Goal: Task Accomplishment & Management: Use online tool/utility

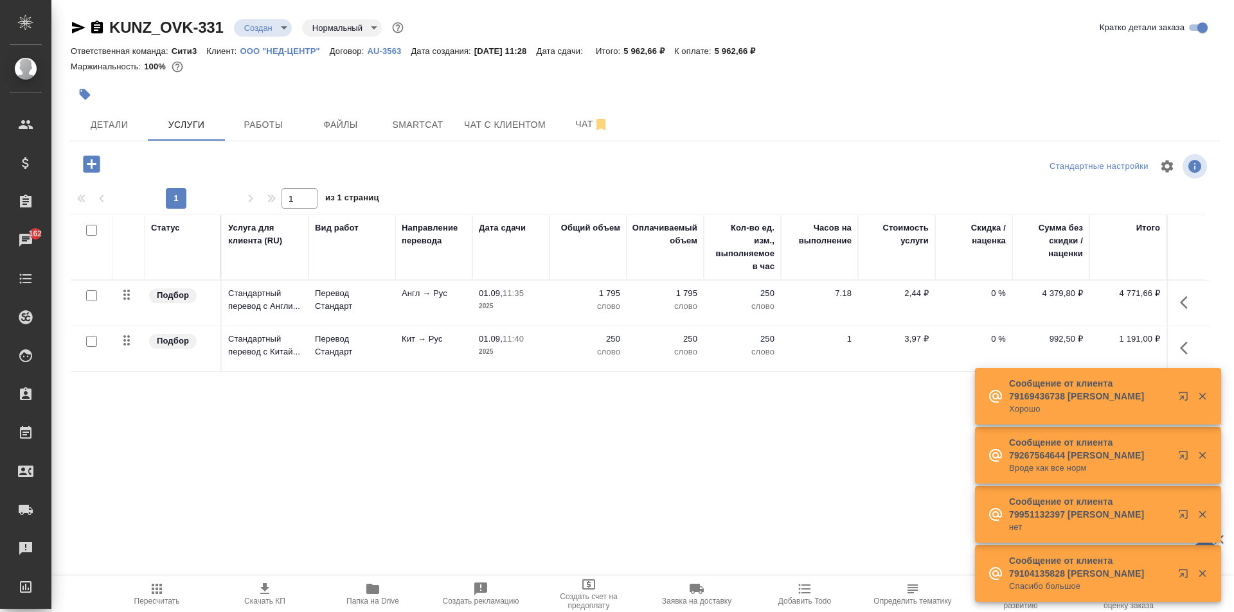
click at [275, 46] on link "ООО "НЕД-ЦЕНТР"" at bounding box center [284, 50] width 89 height 11
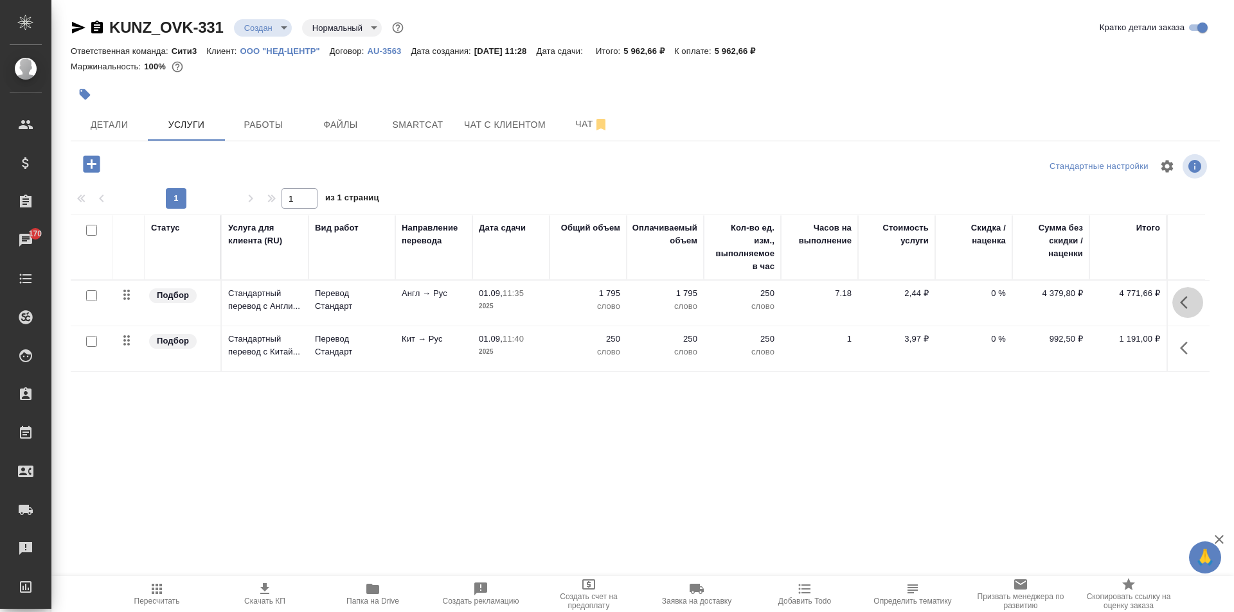
click at [1181, 303] on icon "button" at bounding box center [1184, 302] width 8 height 13
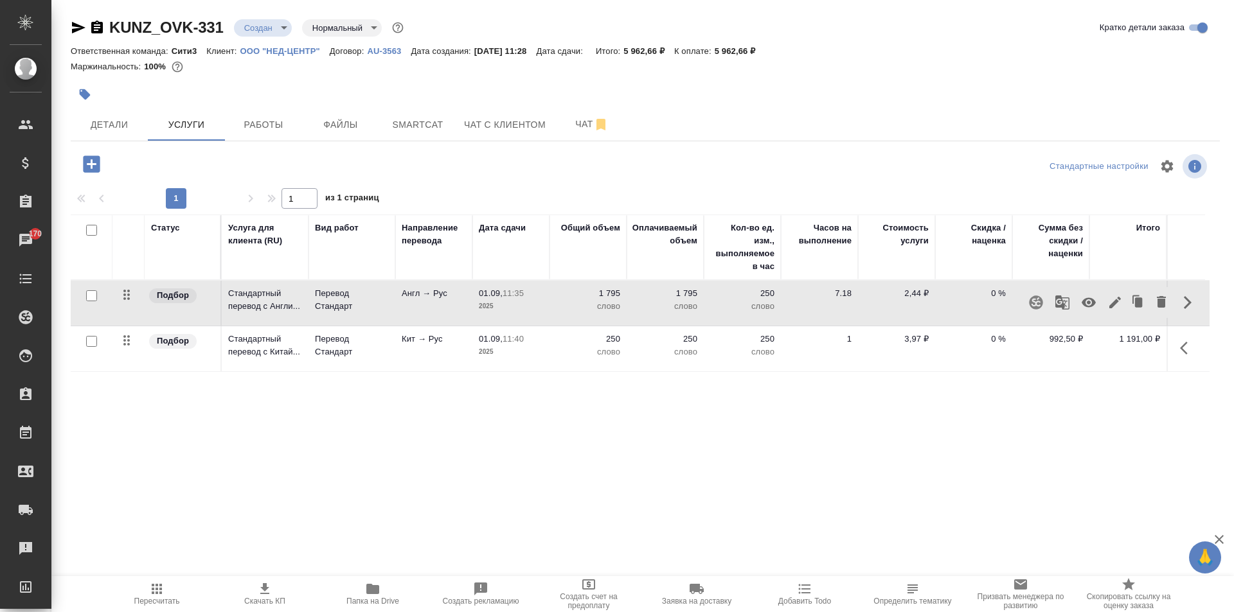
click at [96, 232] on input "checkbox" at bounding box center [91, 230] width 11 height 11
checkbox input "true"
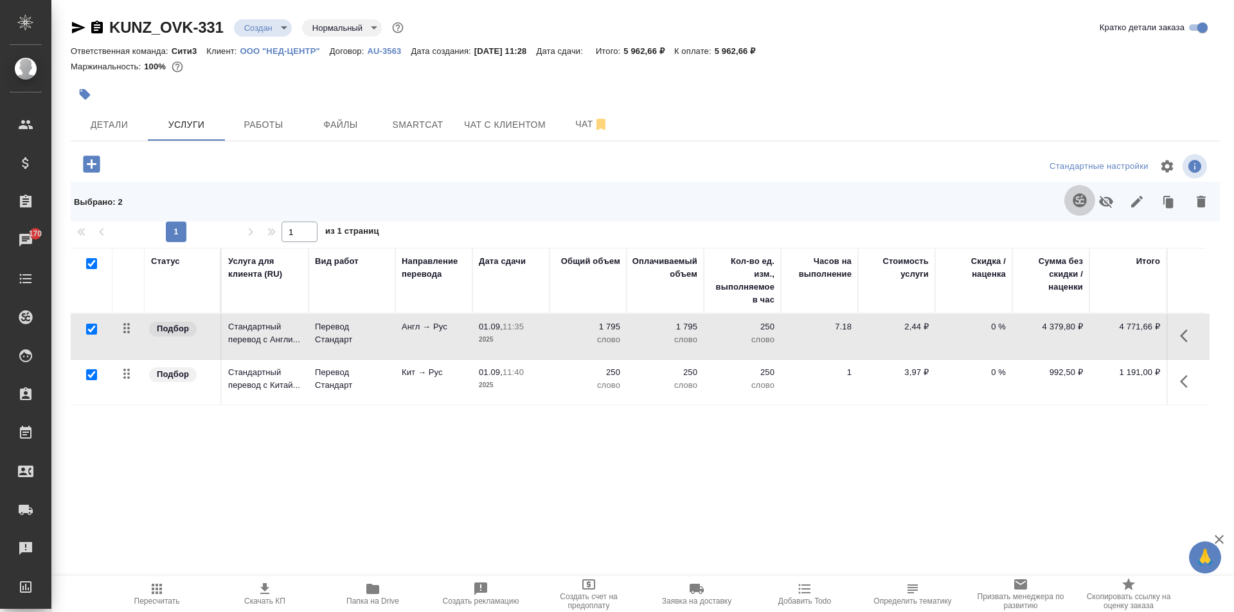
click at [1078, 206] on icon "button" at bounding box center [1079, 199] width 13 height 13
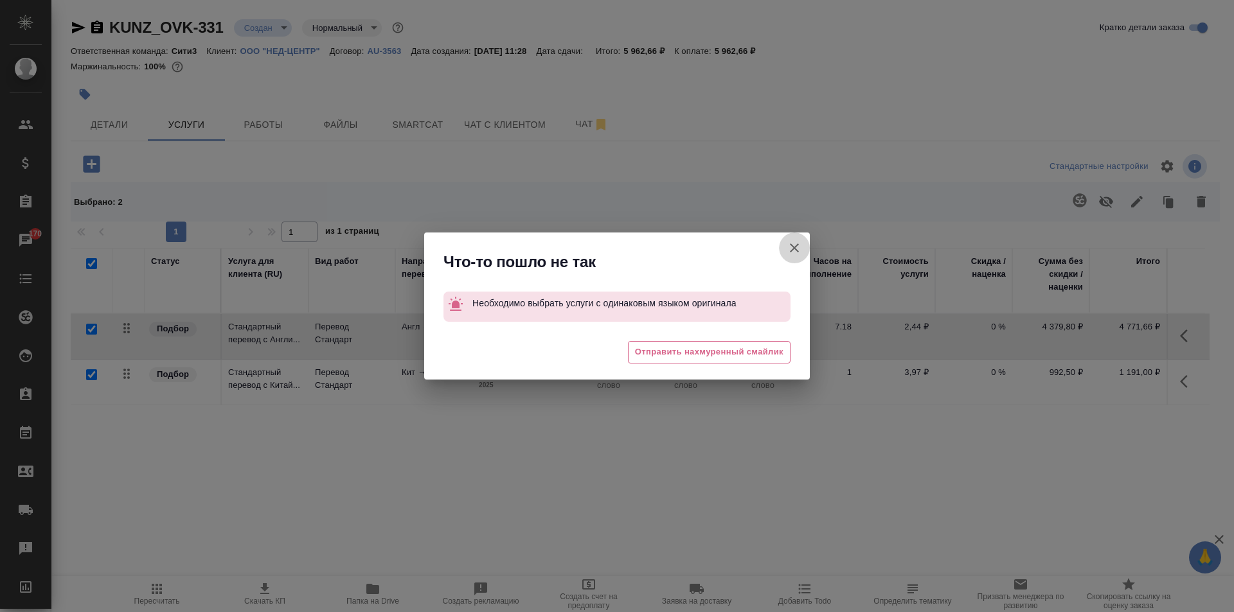
click at [796, 249] on icon "button" at bounding box center [794, 247] width 15 height 15
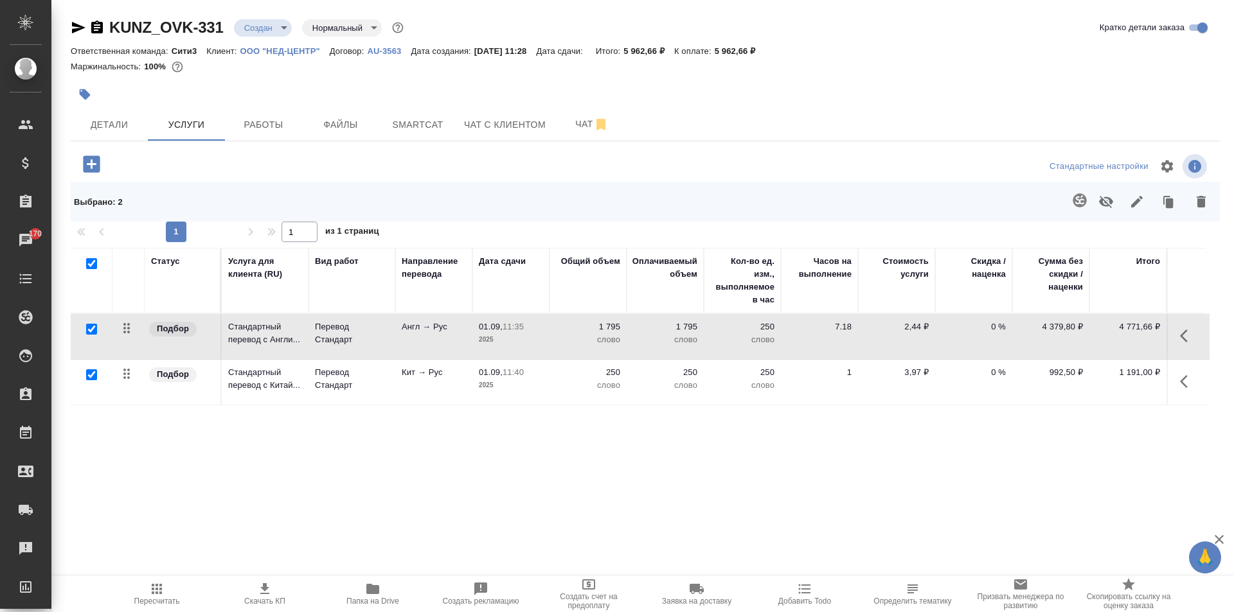
click at [94, 378] on input "checkbox" at bounding box center [91, 374] width 11 height 11
checkbox input "false"
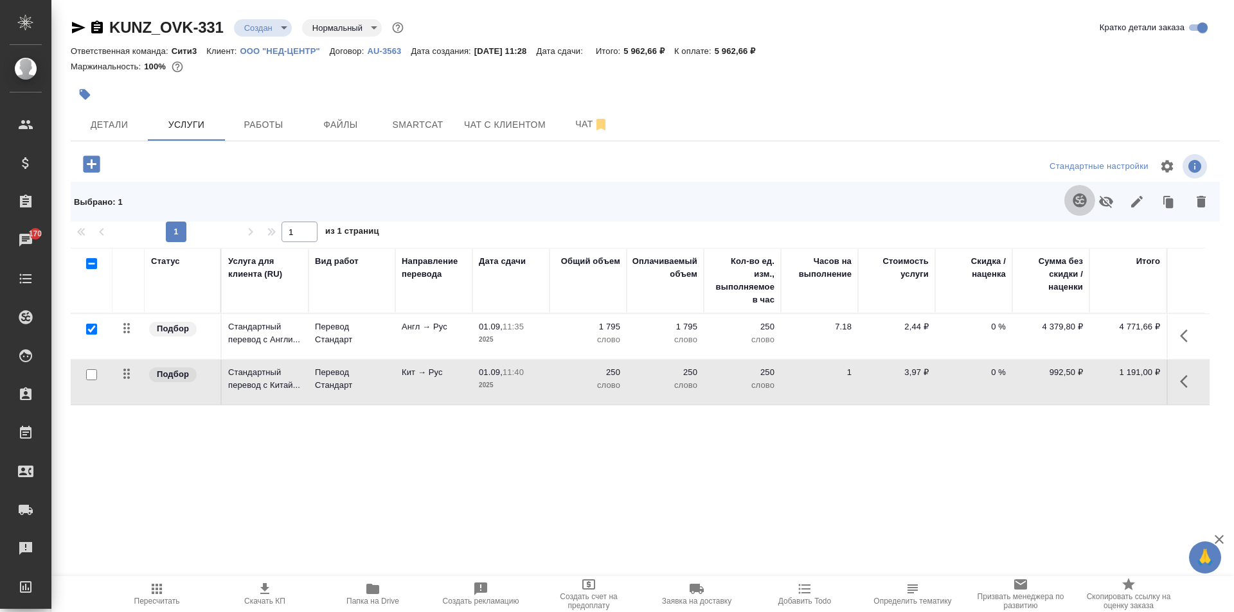
click at [1072, 200] on icon "button" at bounding box center [1079, 200] width 15 height 15
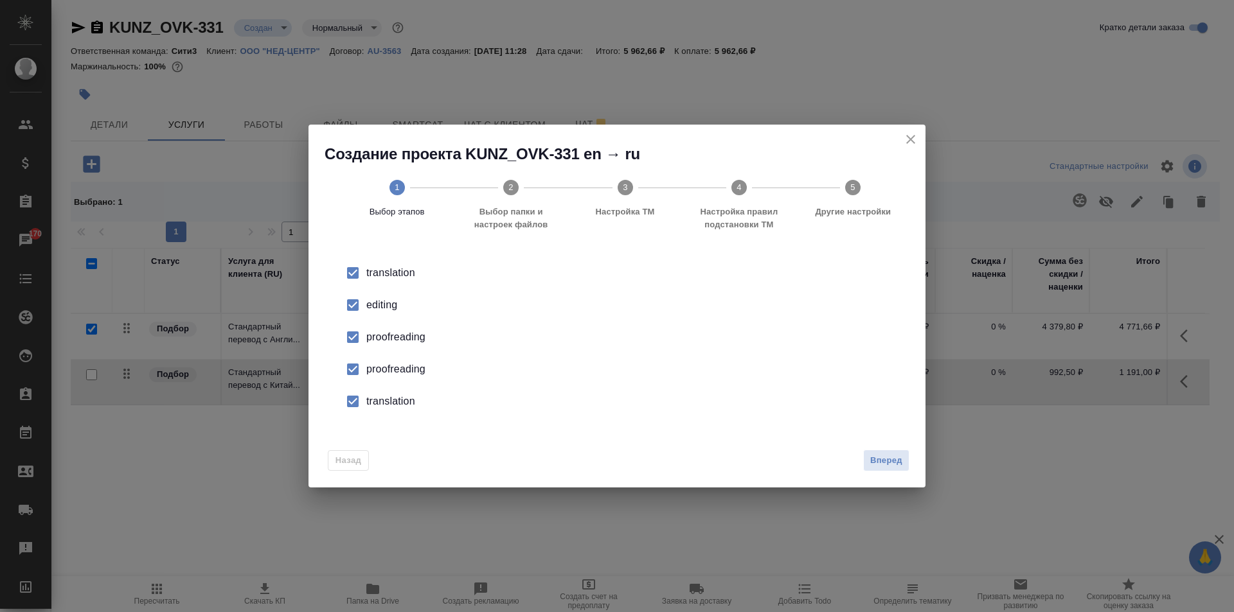
click at [382, 397] on div "translation" at bounding box center [630, 401] width 528 height 15
click at [389, 378] on li "proofreading" at bounding box center [617, 369] width 576 height 32
click at [393, 344] on div "proofreading" at bounding box center [630, 337] width 528 height 15
click at [386, 307] on div "editing" at bounding box center [630, 305] width 528 height 15
click at [896, 461] on span "Вперед" at bounding box center [886, 461] width 32 height 15
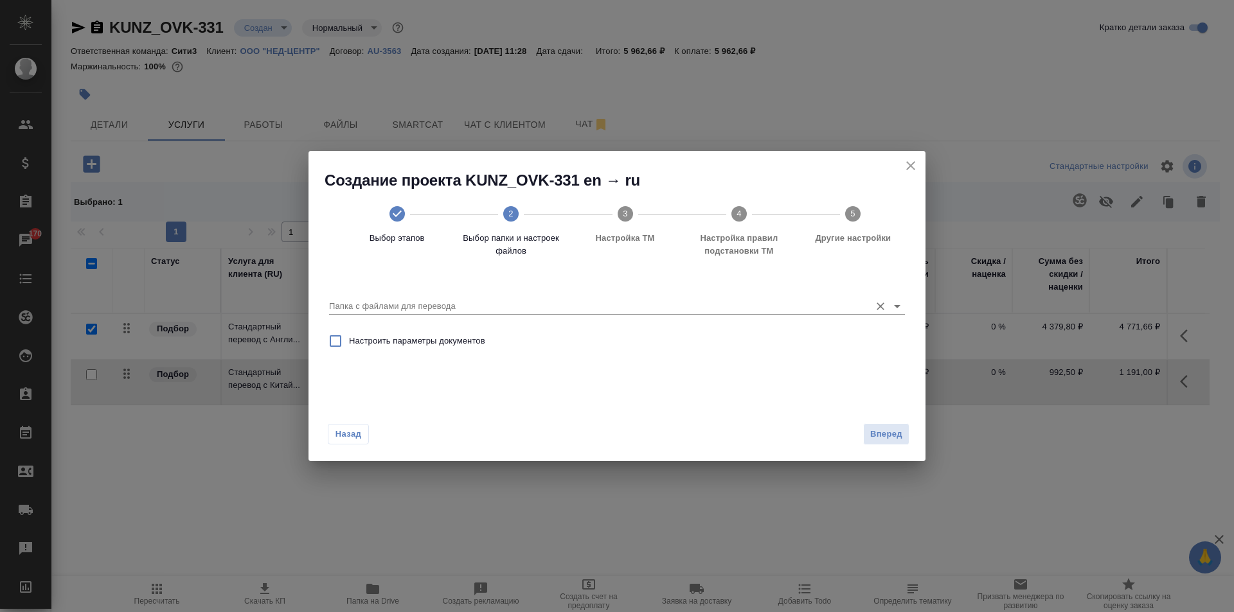
click at [690, 311] on input "Папка с файлами для перевода" at bounding box center [596, 306] width 535 height 15
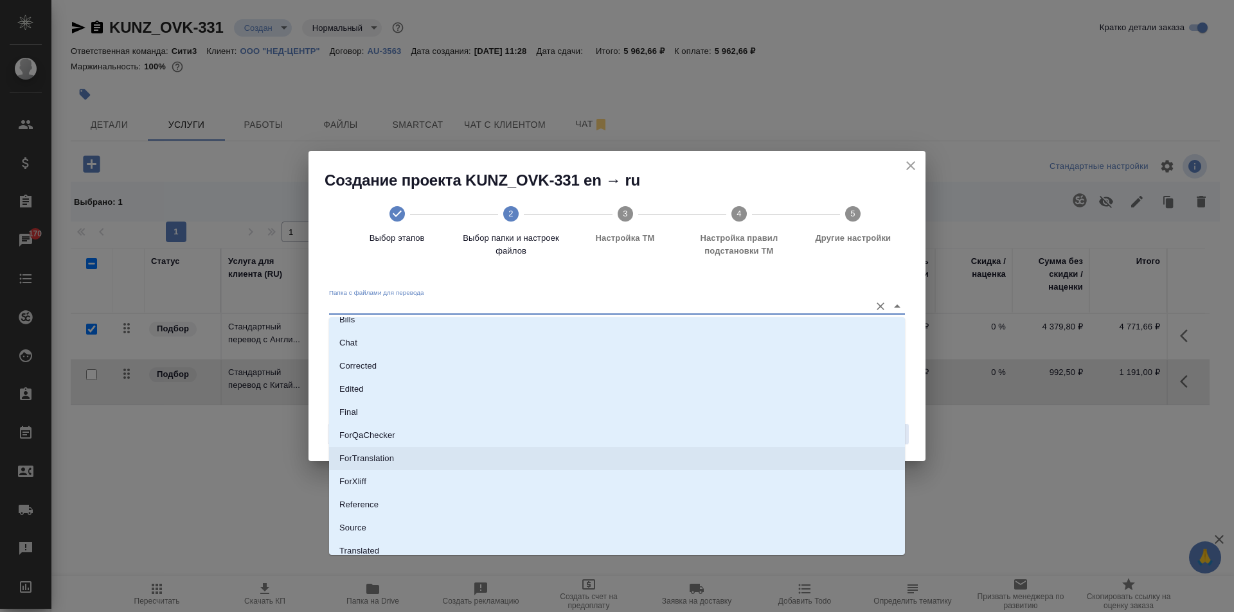
scroll to position [67, 0]
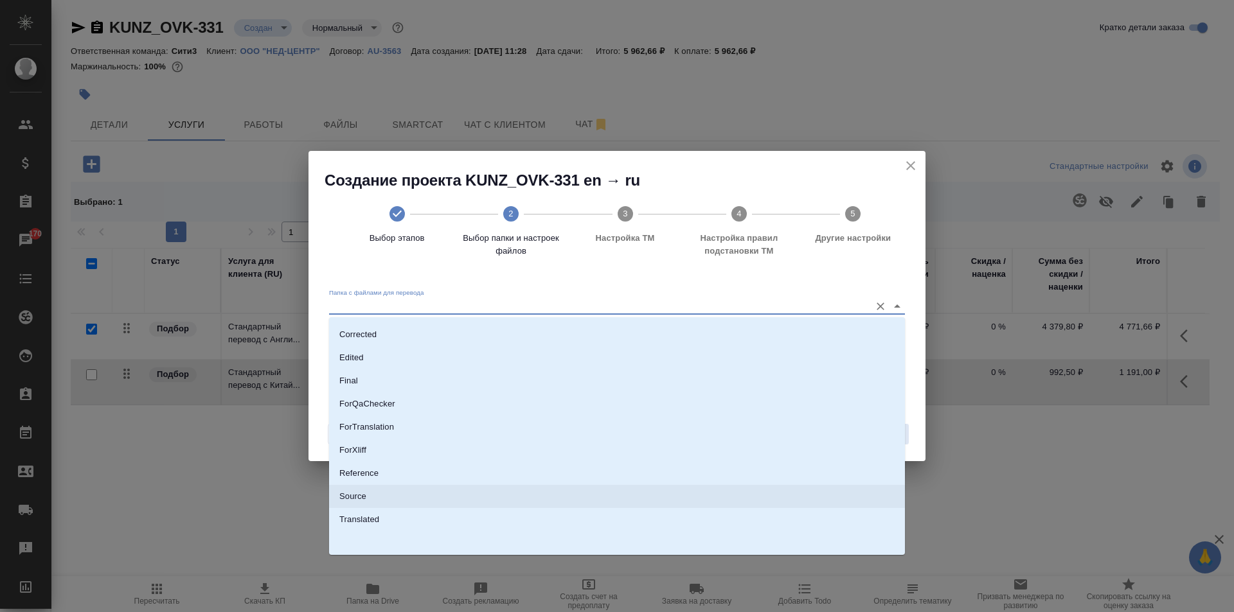
click at [466, 494] on li "Source" at bounding box center [617, 496] width 576 height 23
type input "Source"
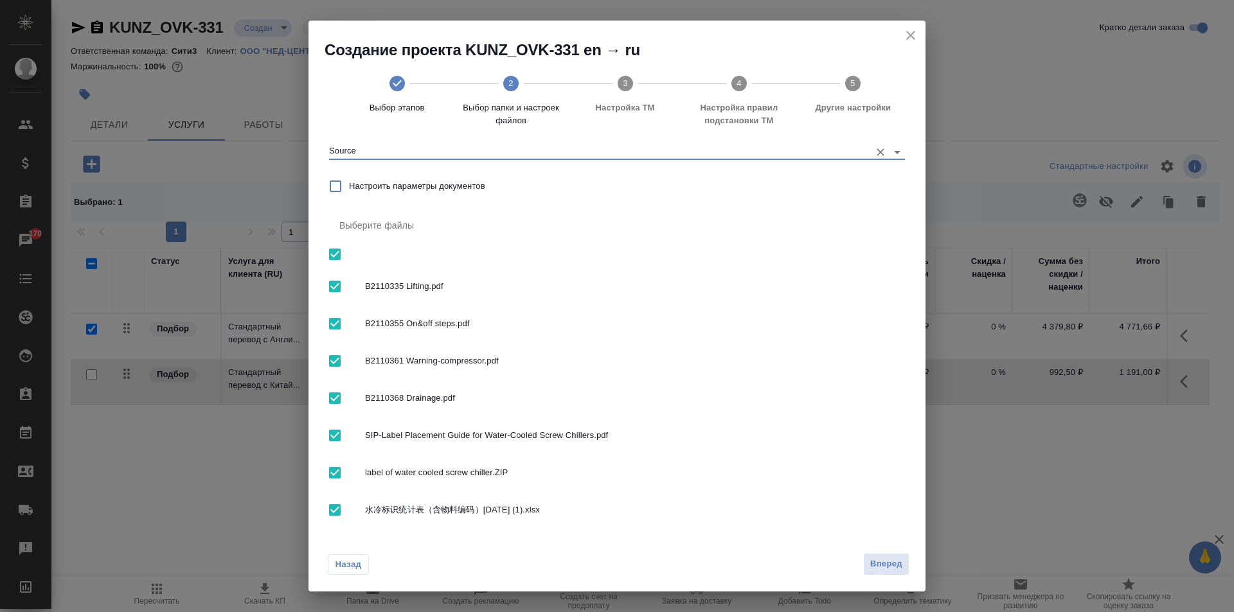
scroll to position [37, 0]
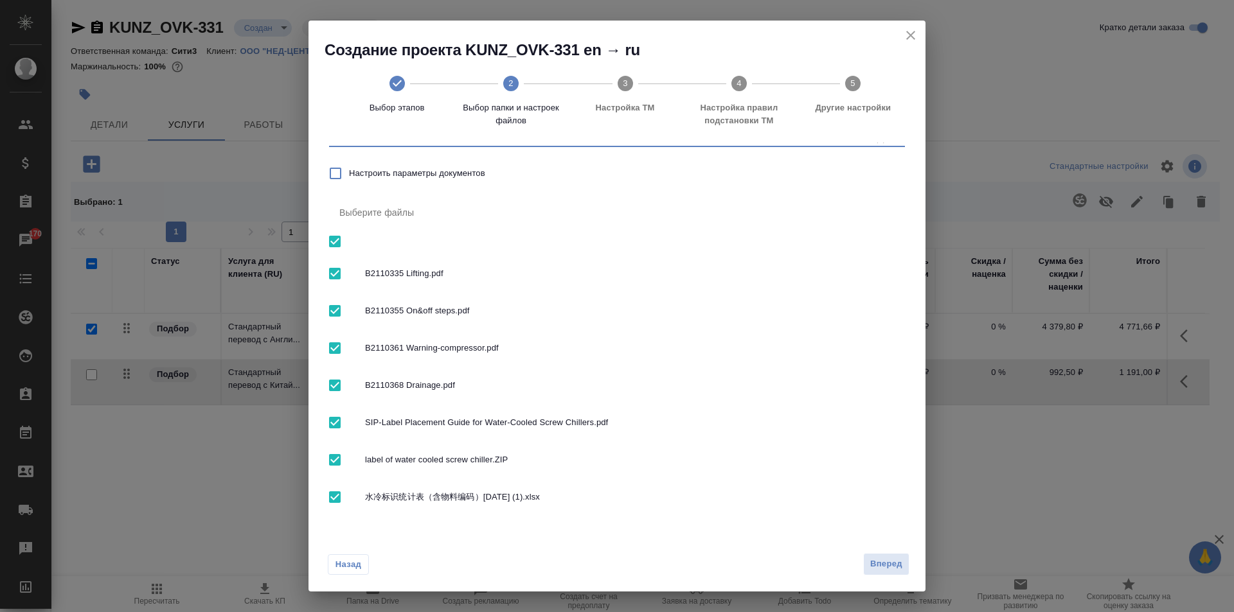
click at [423, 271] on span "B2110335 Lifting.pdf" at bounding box center [630, 273] width 530 height 13
checkbox input "false"
click at [384, 465] on span "label of water cooled screw chiller.ZIP" at bounding box center [630, 460] width 530 height 13
checkbox input "false"
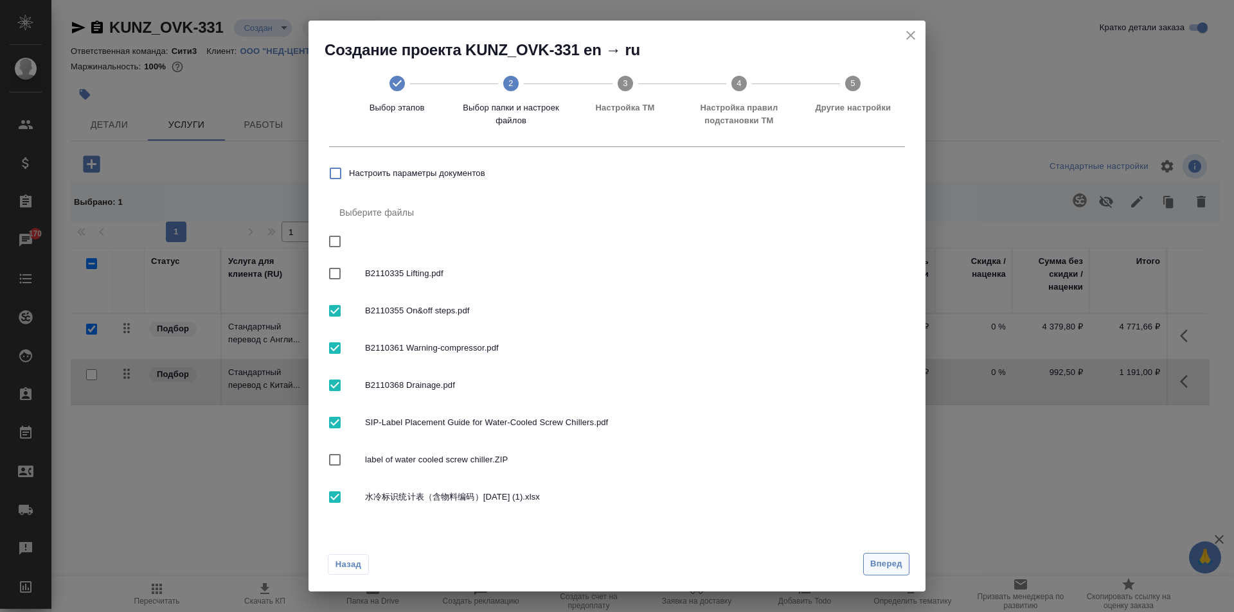
click at [895, 559] on span "Вперед" at bounding box center [886, 564] width 32 height 15
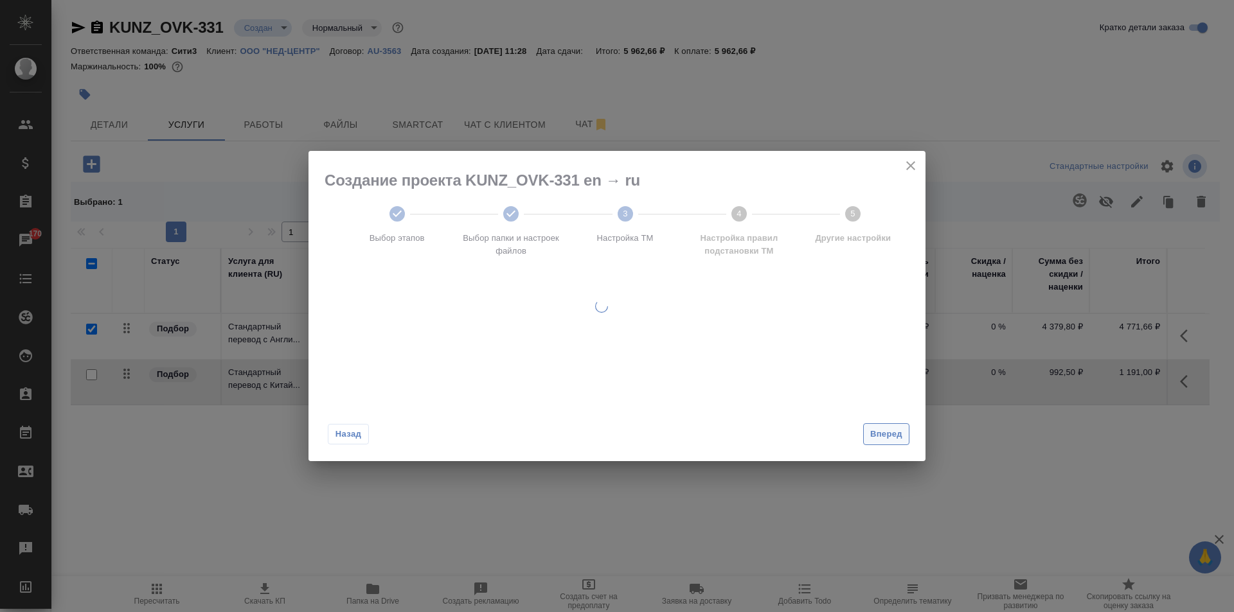
scroll to position [0, 0]
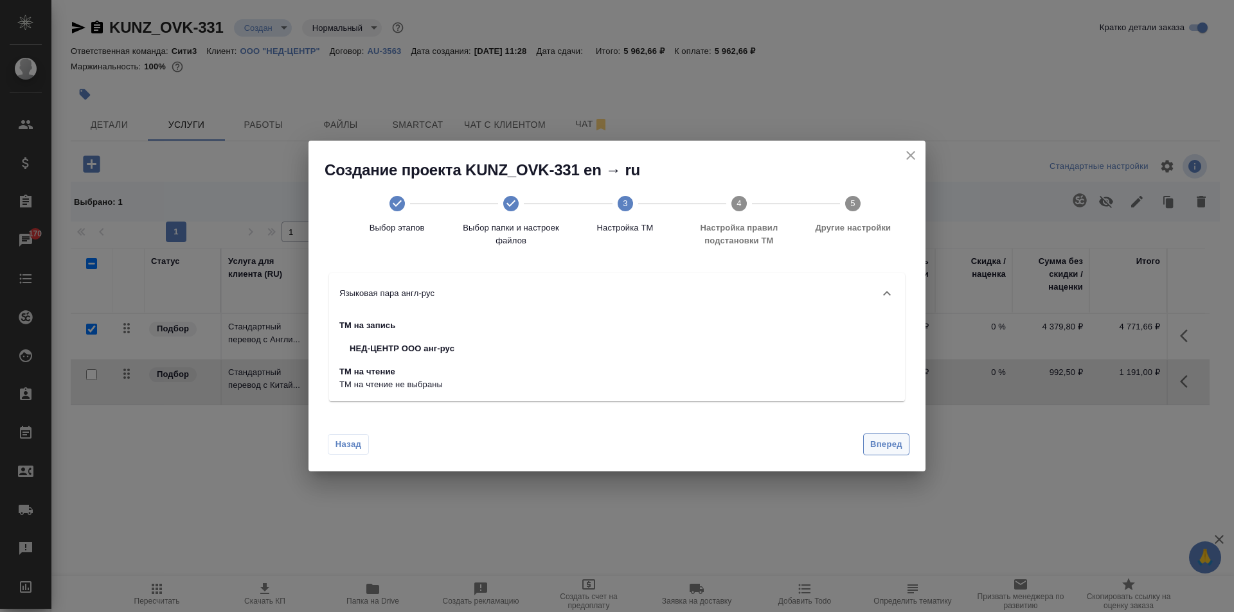
click at [893, 450] on span "Вперед" at bounding box center [886, 445] width 32 height 15
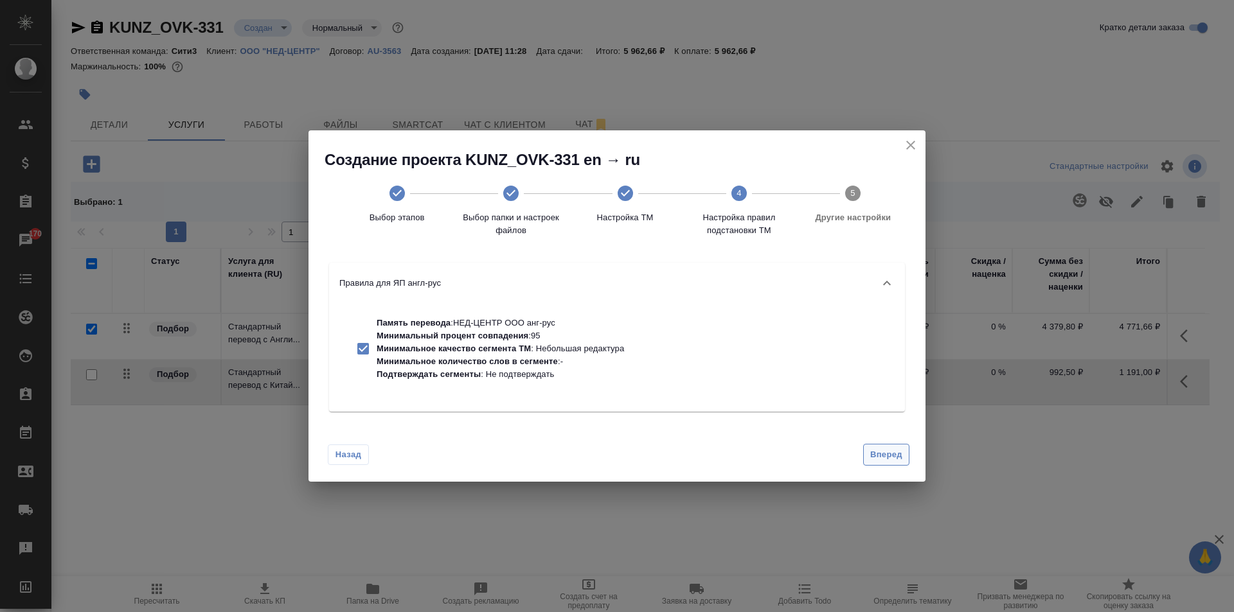
click at [893, 450] on span "Вперед" at bounding box center [886, 455] width 32 height 15
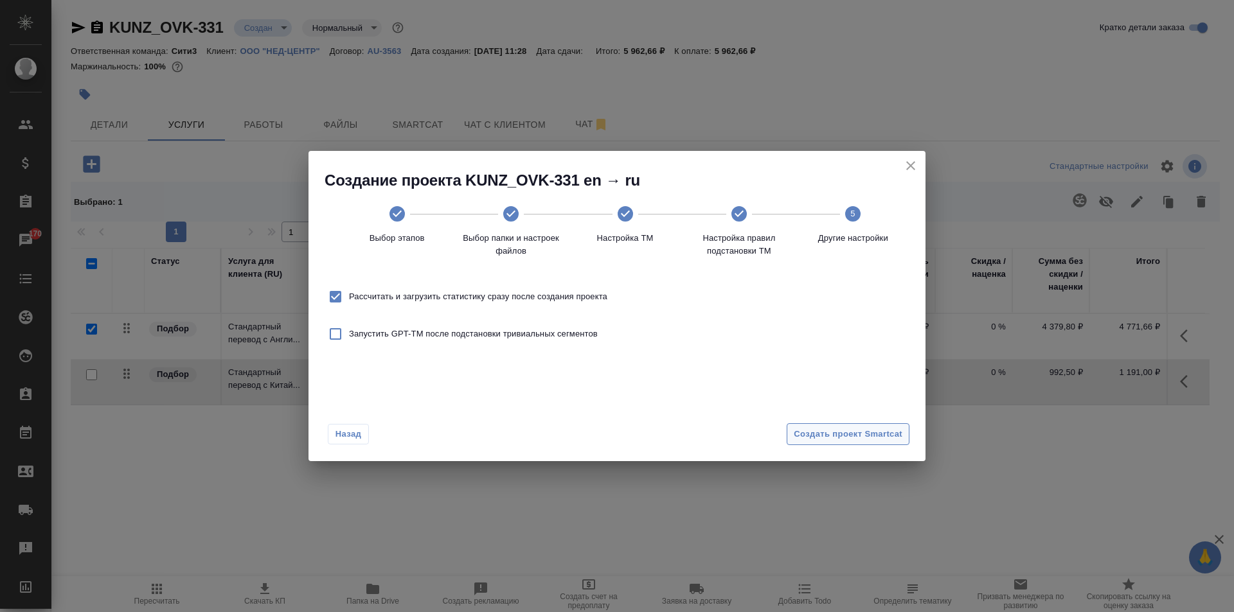
click at [825, 440] on span "Создать проект Smartcat" at bounding box center [848, 434] width 109 height 15
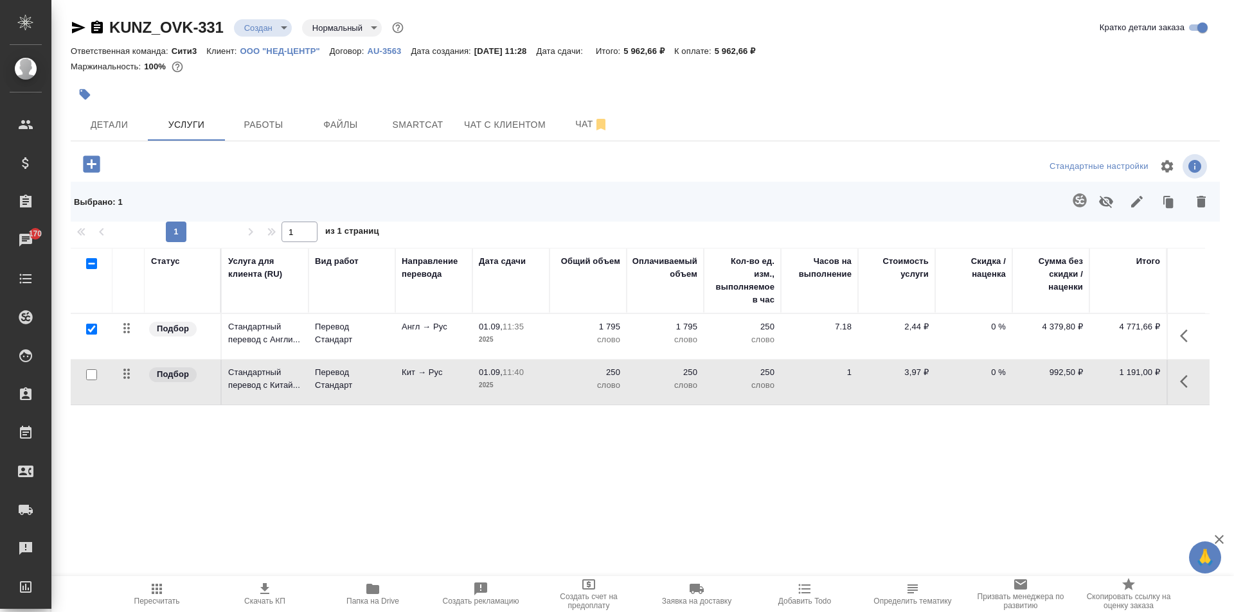
click at [1175, 335] on button "button" at bounding box center [1187, 336] width 31 height 31
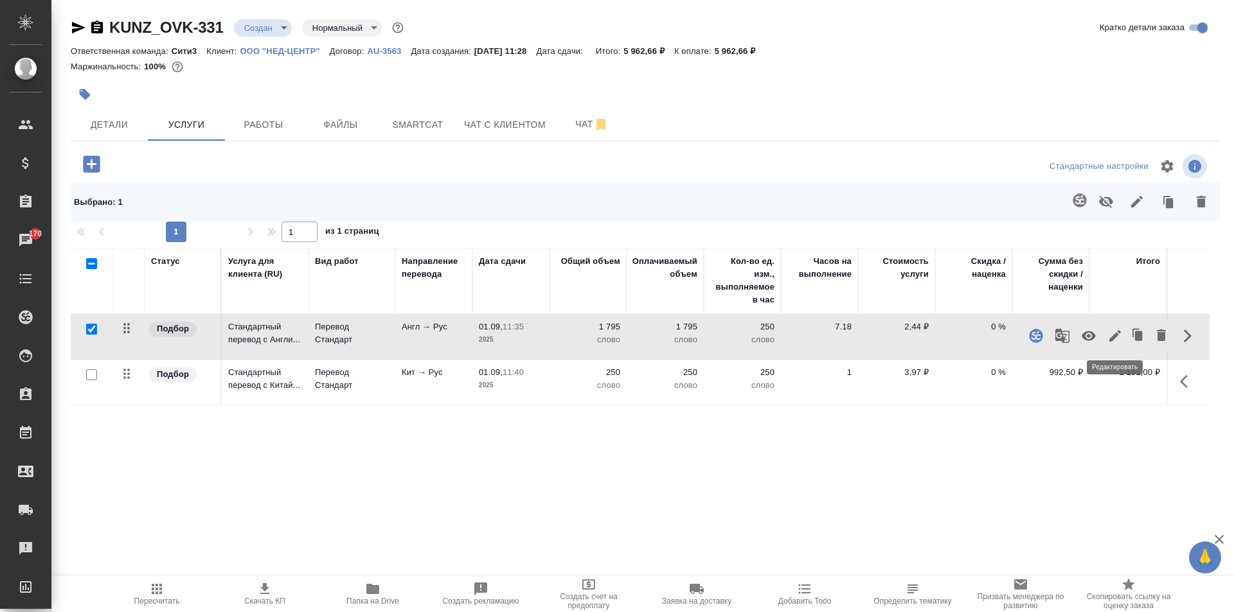
click at [1119, 332] on icon "button" at bounding box center [1115, 336] width 12 height 12
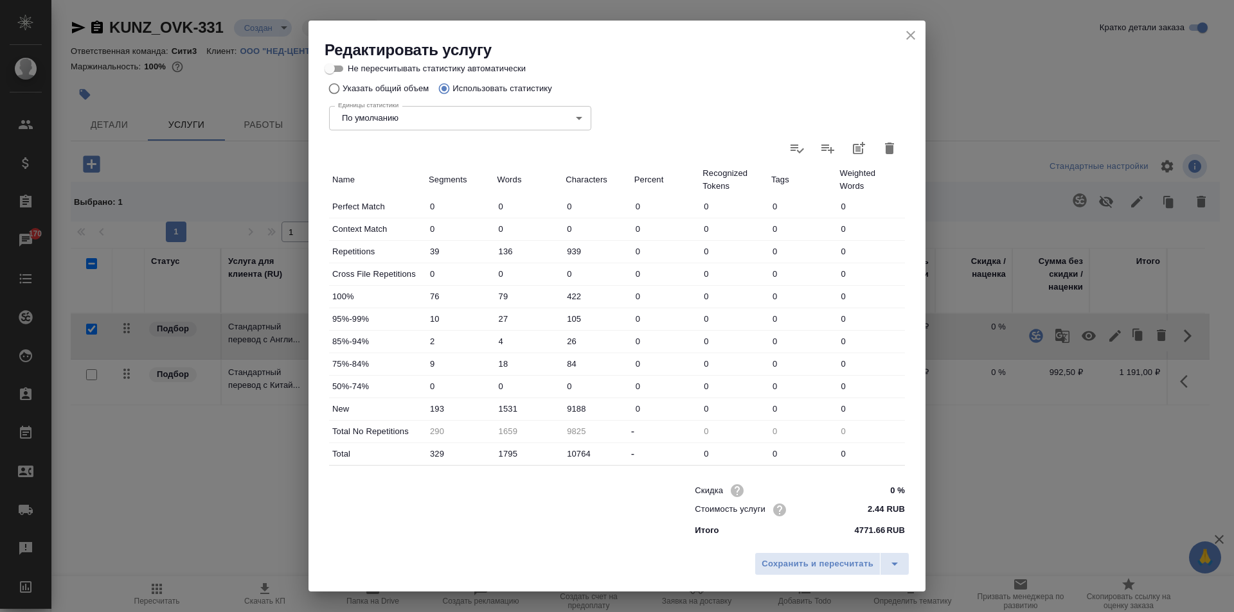
scroll to position [264, 0]
click at [916, 42] on icon "close" at bounding box center [910, 35] width 15 height 15
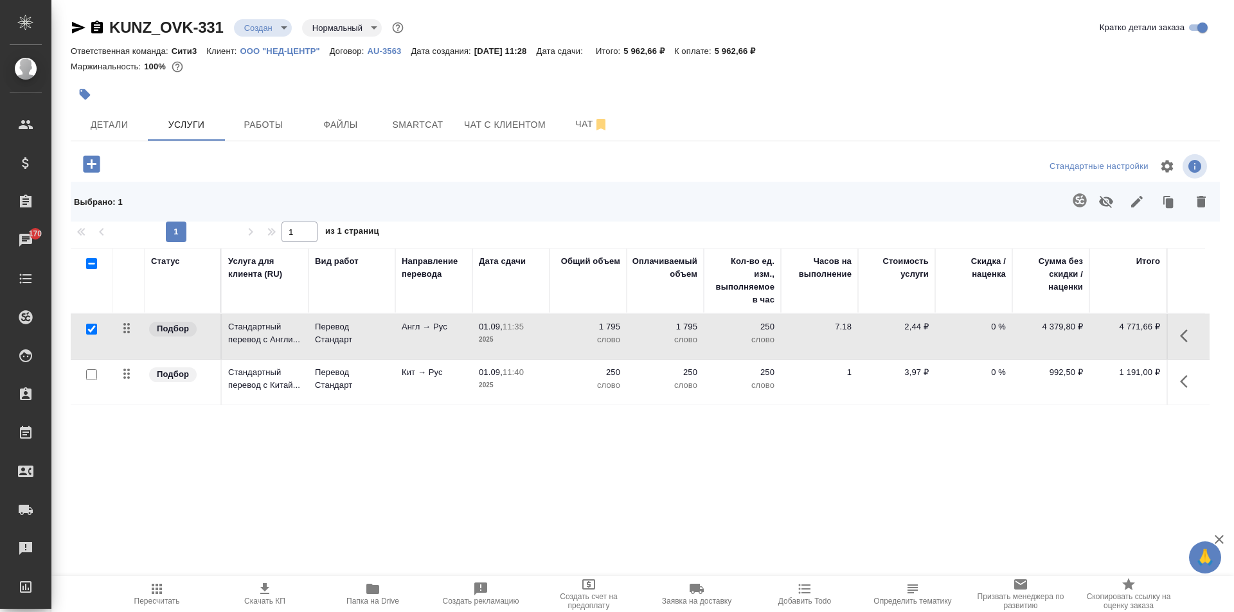
click at [562, 516] on div "Статус Услуга для клиента (RU) Вид работ Направление перевода Дата сдачи Общий …" at bounding box center [640, 386] width 1139 height 276
click at [379, 51] on p "AU-3563" at bounding box center [389, 51] width 44 height 10
click at [761, 145] on div "KUNZ_OVK-331 Создан new Нормальный normal Кратко детали заказа Ответственная ко…" at bounding box center [645, 278] width 1163 height 557
click at [736, 514] on div "Статус Услуга для клиента (RU) Вид работ Направление перевода Дата сдачи Общий …" at bounding box center [640, 386] width 1139 height 276
click at [1179, 335] on button "button" at bounding box center [1187, 336] width 31 height 31
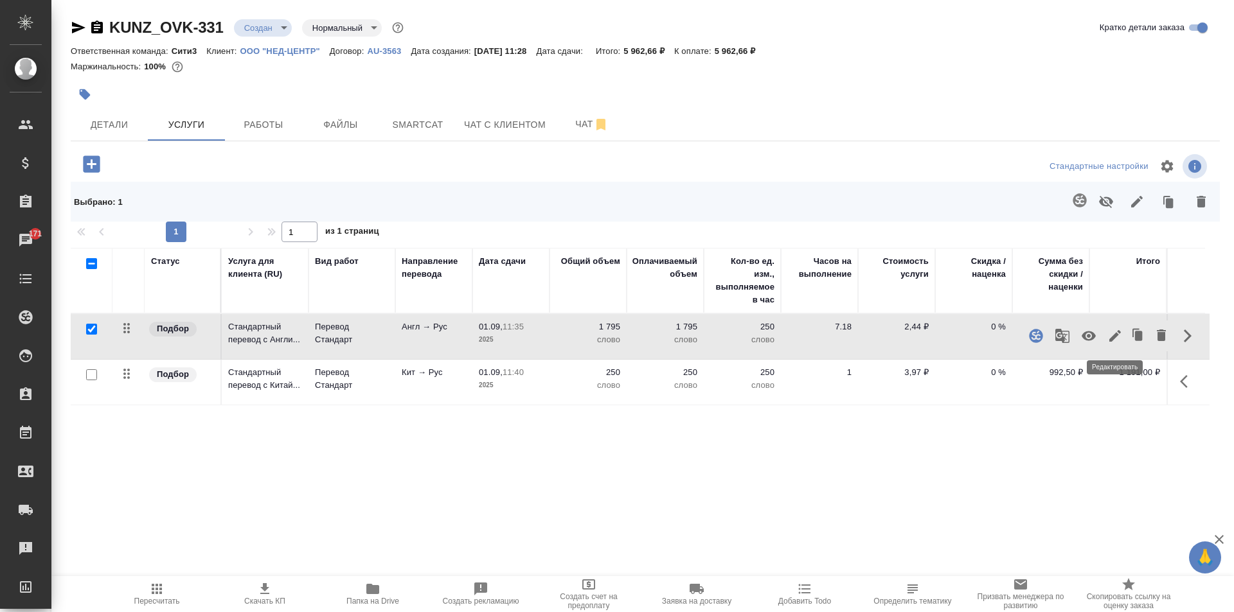
click at [1116, 332] on icon "button" at bounding box center [1114, 335] width 15 height 15
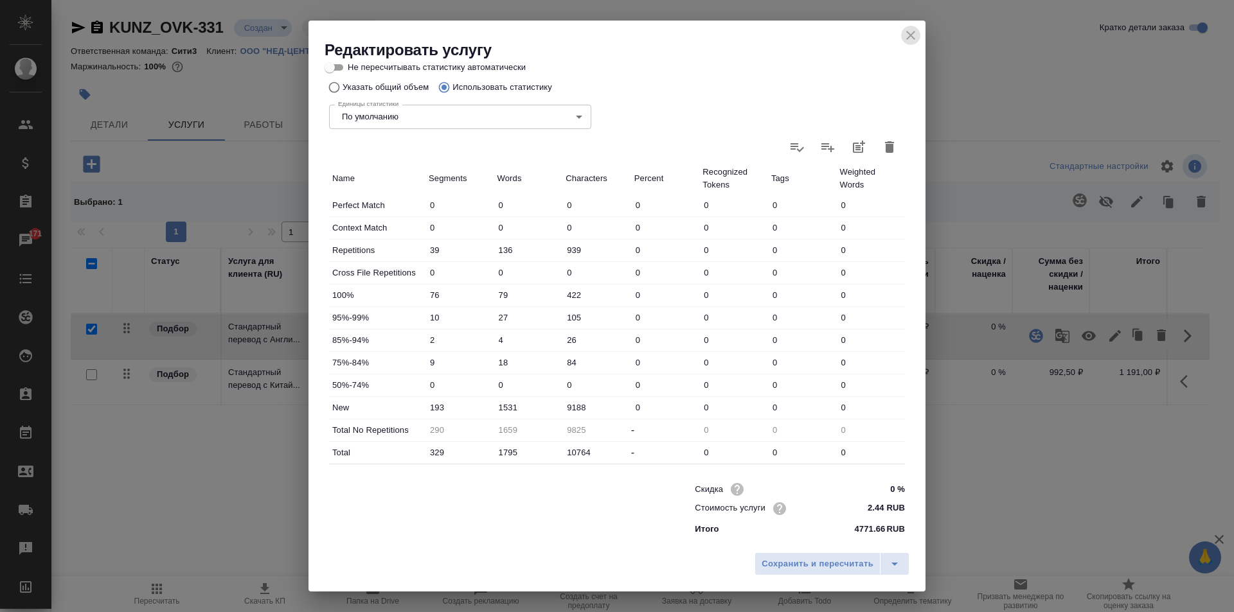
click at [911, 33] on icon "close" at bounding box center [910, 35] width 15 height 15
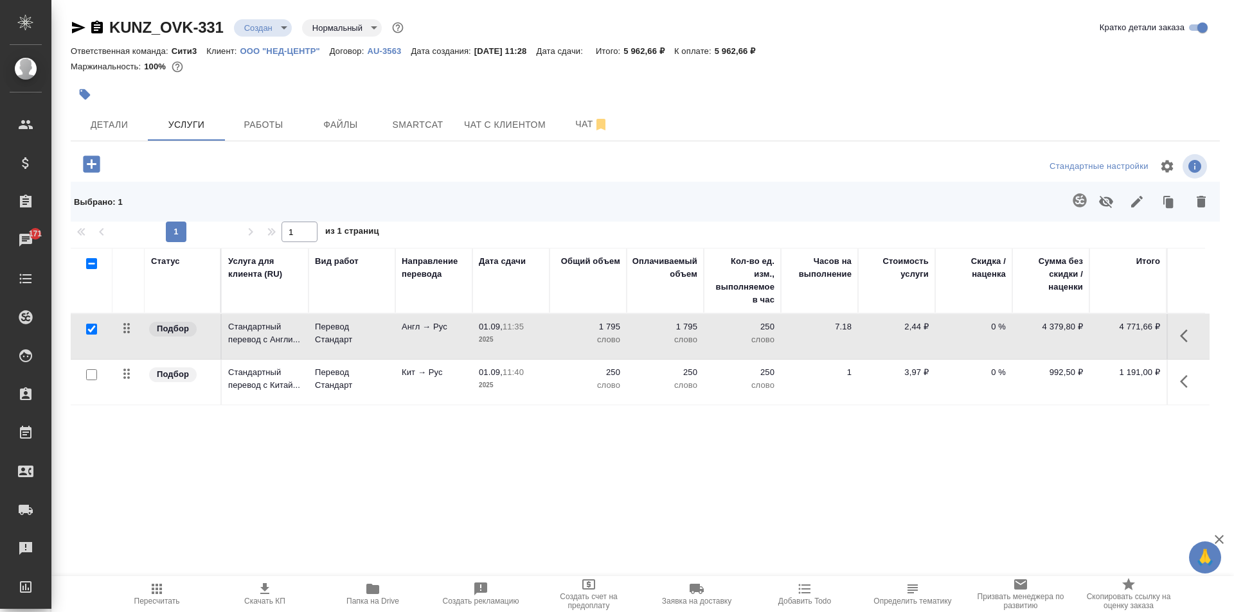
click at [571, 538] on div "KUNZ_OVK-331 Создан new Нормальный normal Кратко детали заказа Ответственная ко…" at bounding box center [645, 278] width 1163 height 557
click at [94, 265] on input "checkbox" at bounding box center [91, 263] width 11 height 11
checkbox input "true"
click at [89, 269] on div at bounding box center [88, 264] width 22 height 18
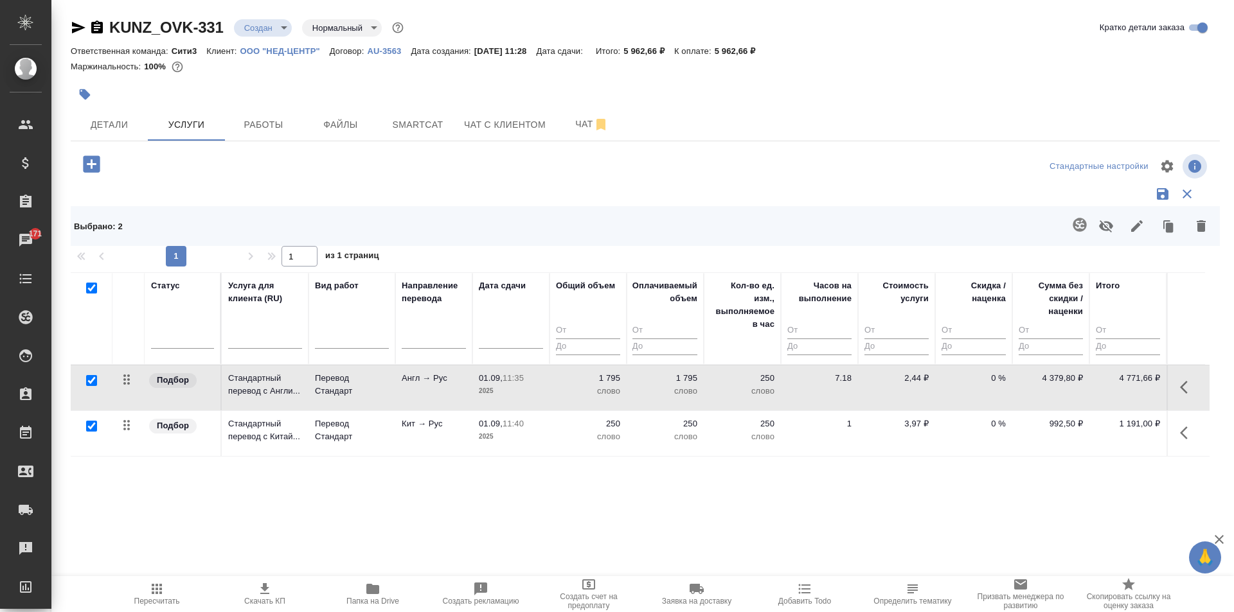
click at [94, 287] on input "checkbox" at bounding box center [91, 288] width 11 height 11
checkbox input "false"
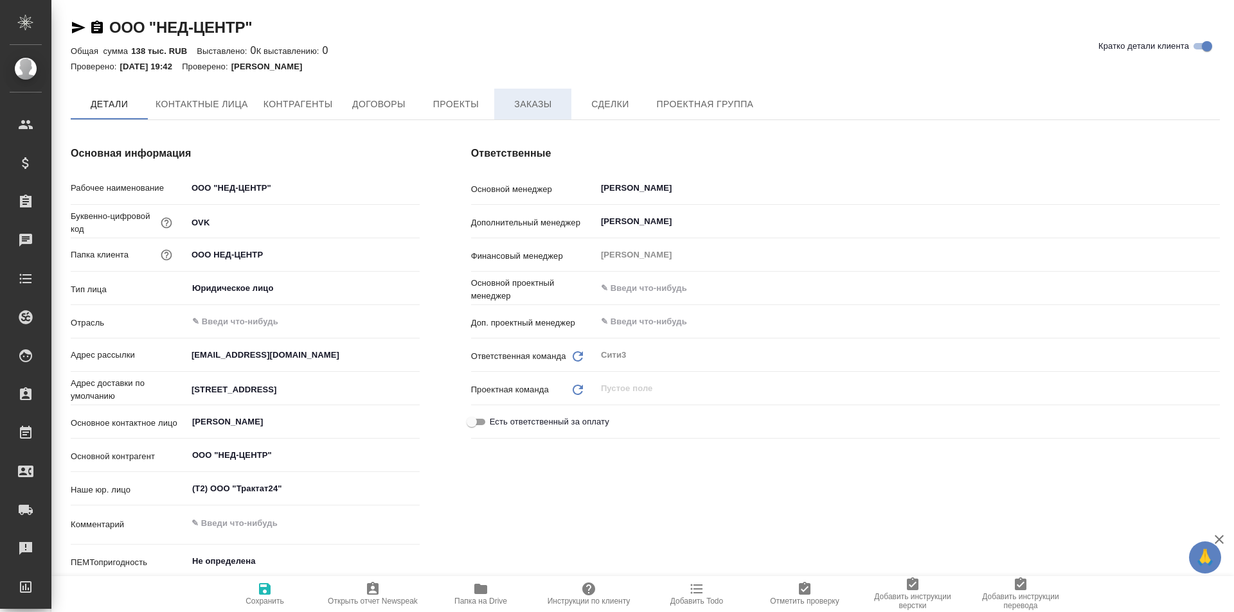
click at [514, 97] on span "Заказы" at bounding box center [533, 104] width 62 height 16
type textarea "x"
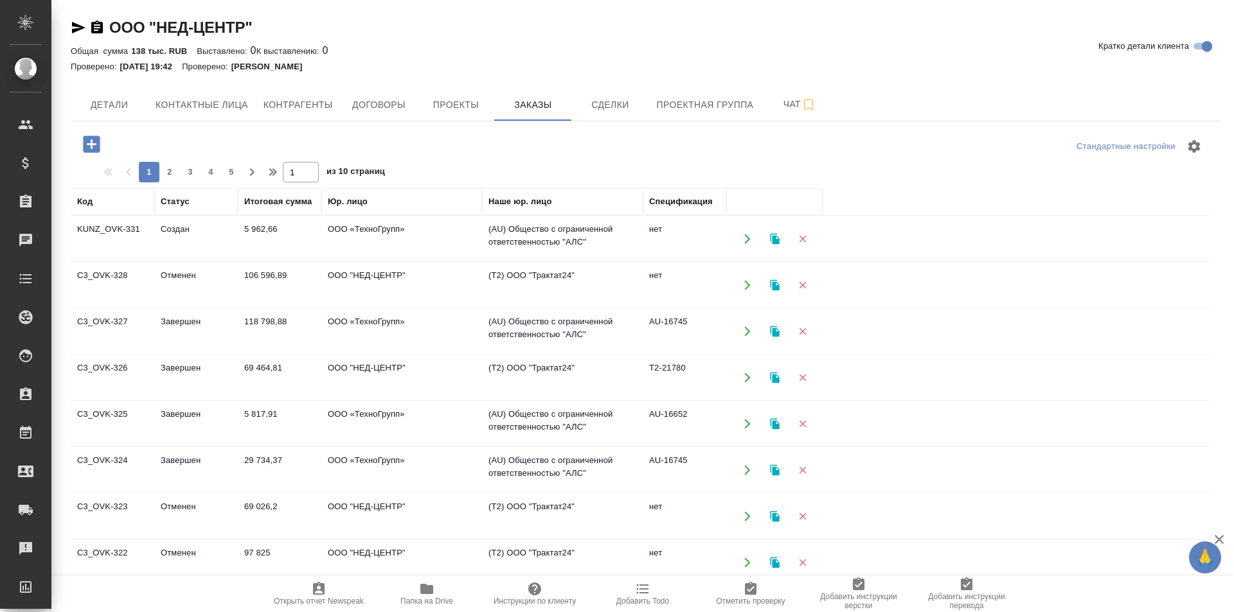
click at [100, 141] on icon "button" at bounding box center [91, 144] width 22 height 22
click at [95, 144] on icon "button" at bounding box center [91, 144] width 22 height 22
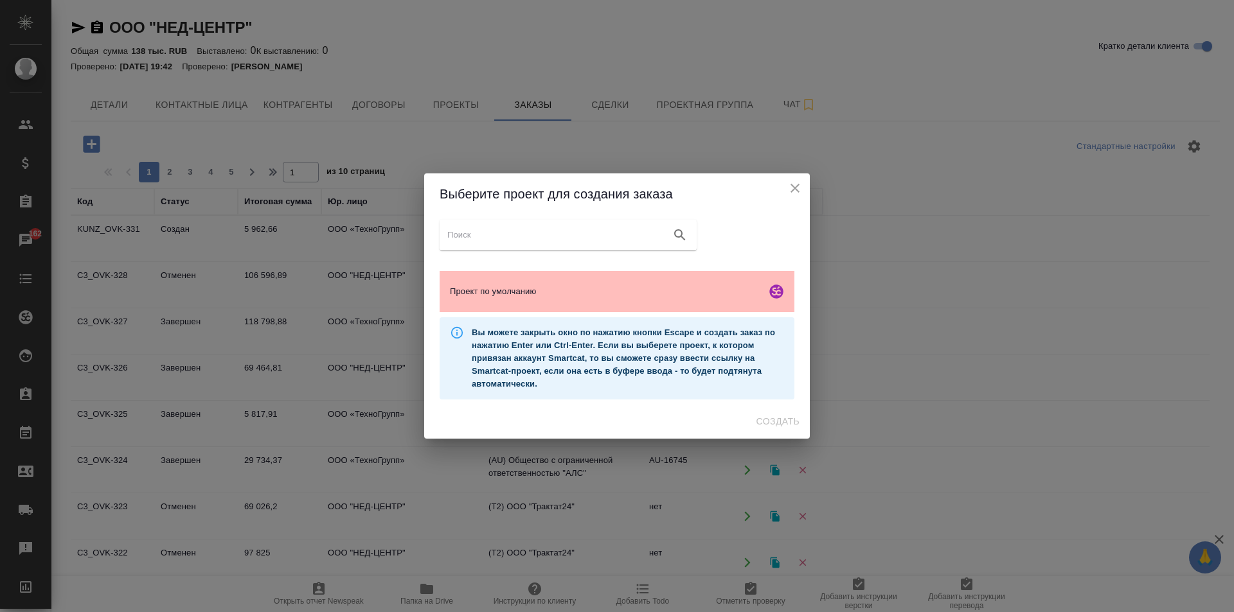
click at [632, 310] on div "Проект по умолчанию" at bounding box center [617, 291] width 355 height 41
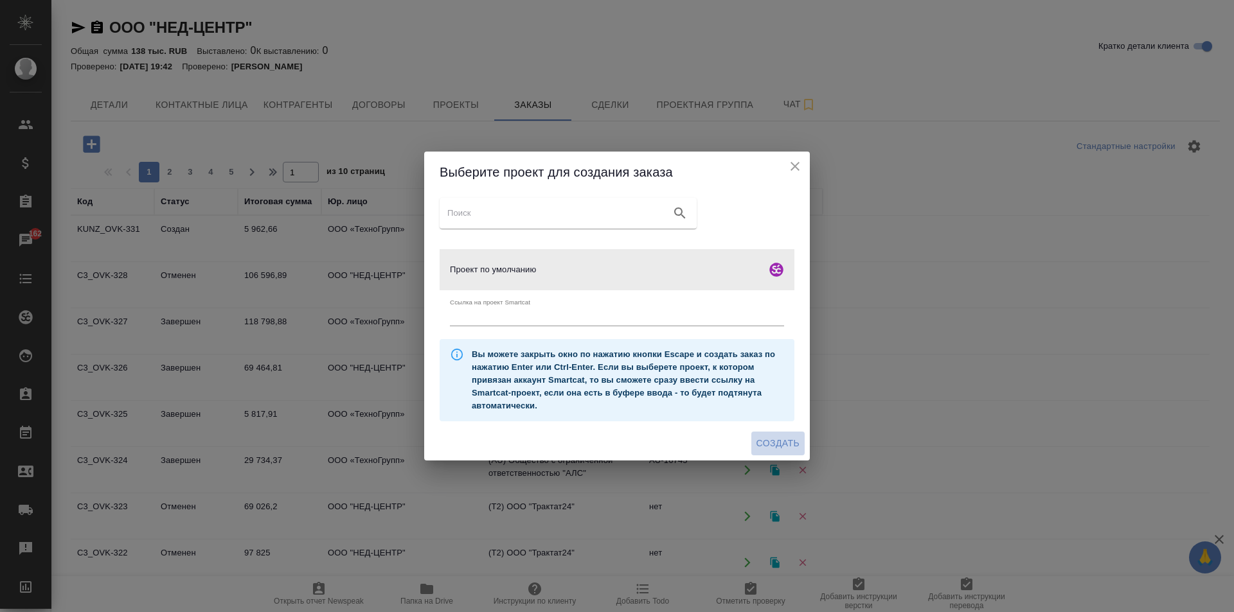
click at [776, 443] on span "Создать" at bounding box center [777, 444] width 43 height 16
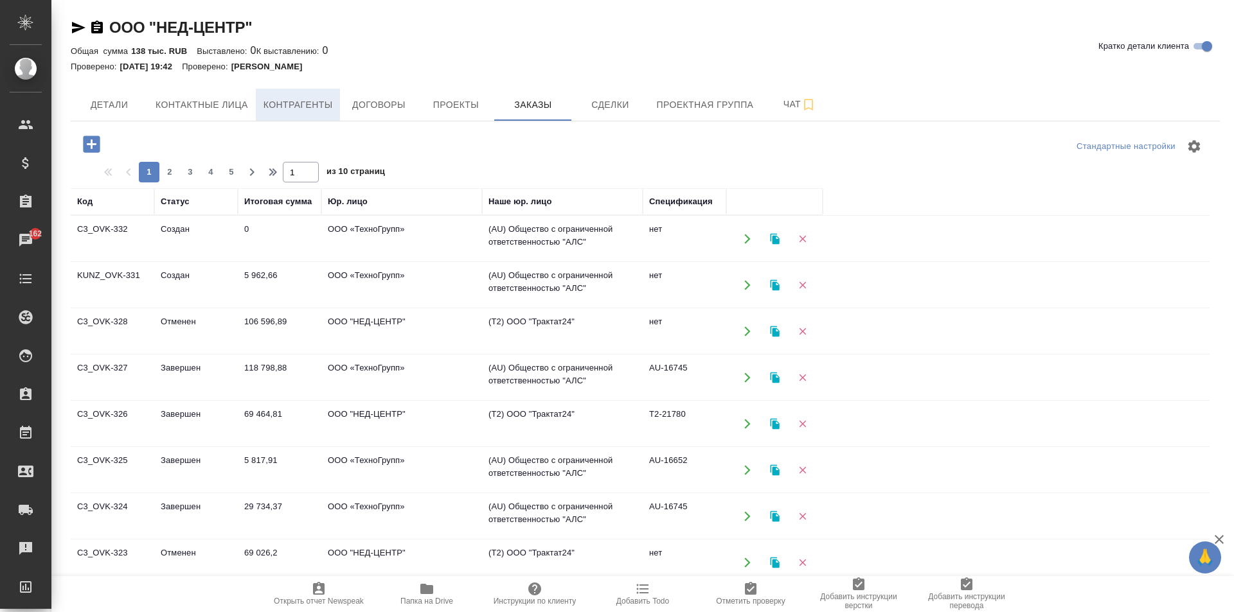
click at [271, 115] on button "Контрагенты" at bounding box center [298, 105] width 85 height 32
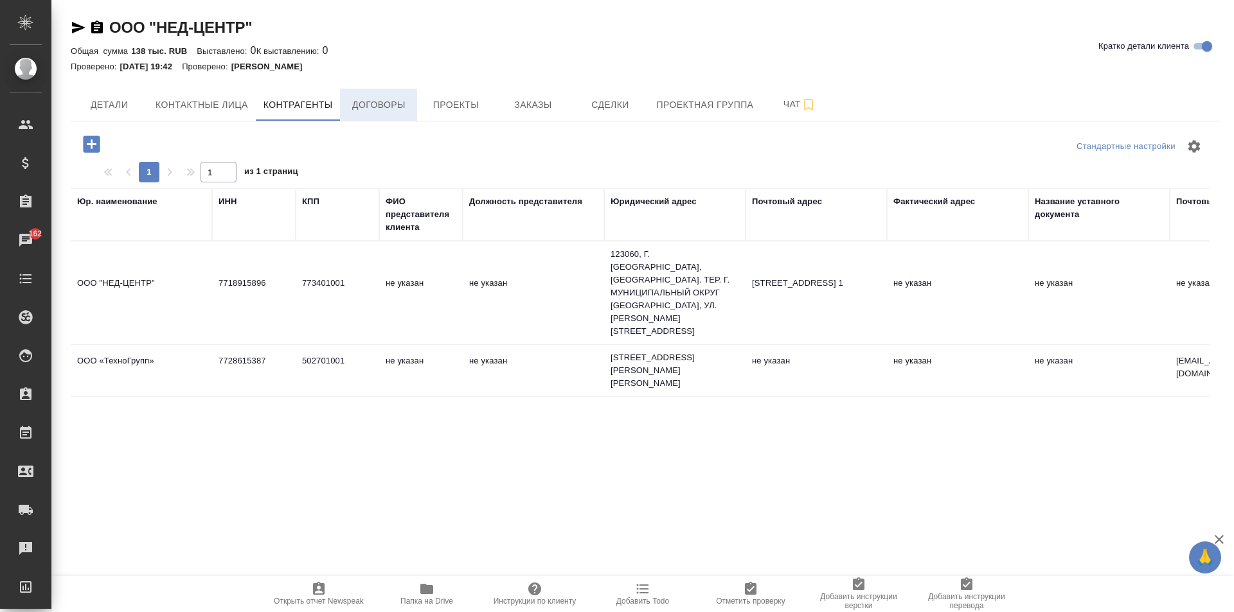
click at [357, 90] on button "Договоры" at bounding box center [378, 105] width 77 height 32
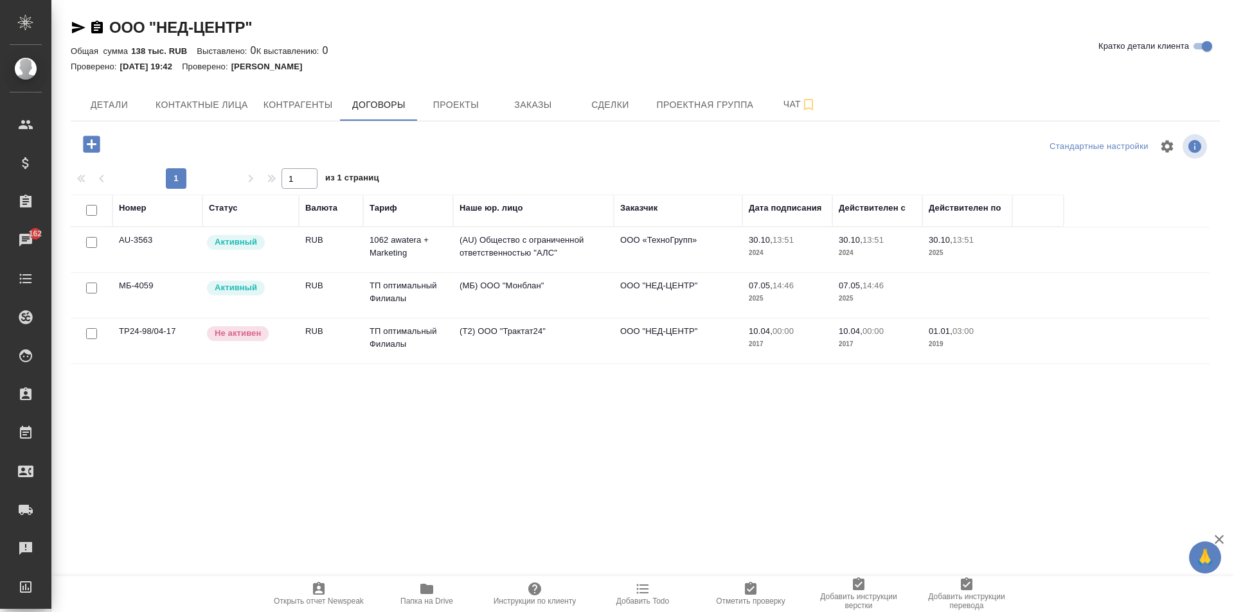
click at [474, 249] on td "(AU) Общество с ограниченной ответственностью "АЛС"" at bounding box center [533, 249] width 161 height 45
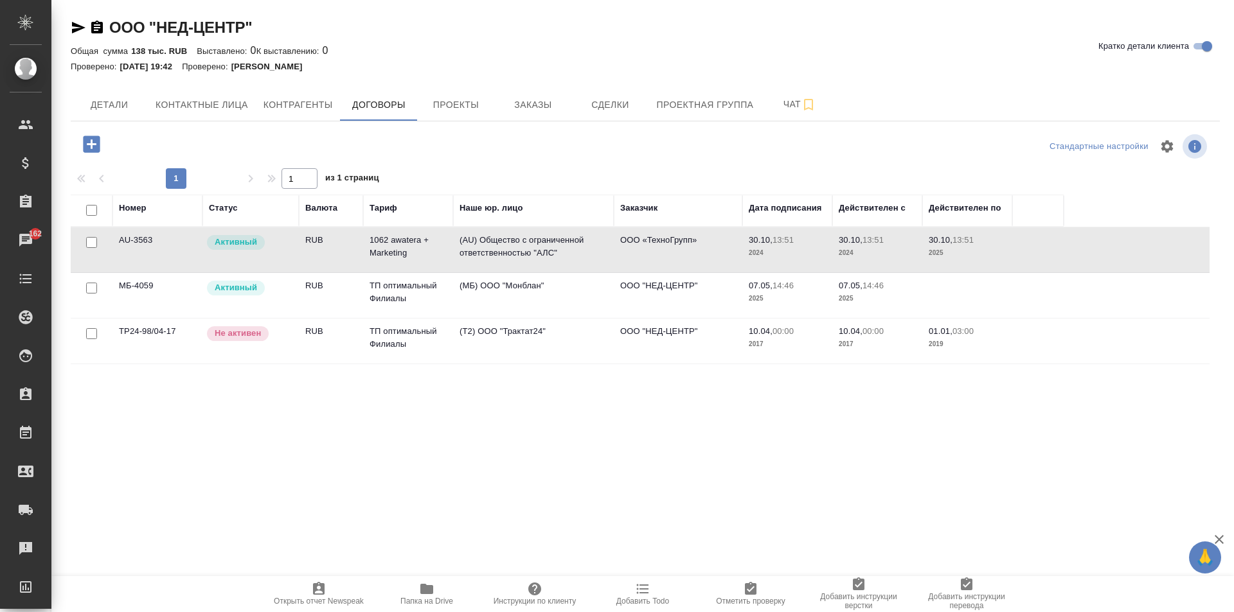
click at [474, 249] on td "(AU) Общество с ограниченной ответственностью "АЛС"" at bounding box center [533, 249] width 161 height 45
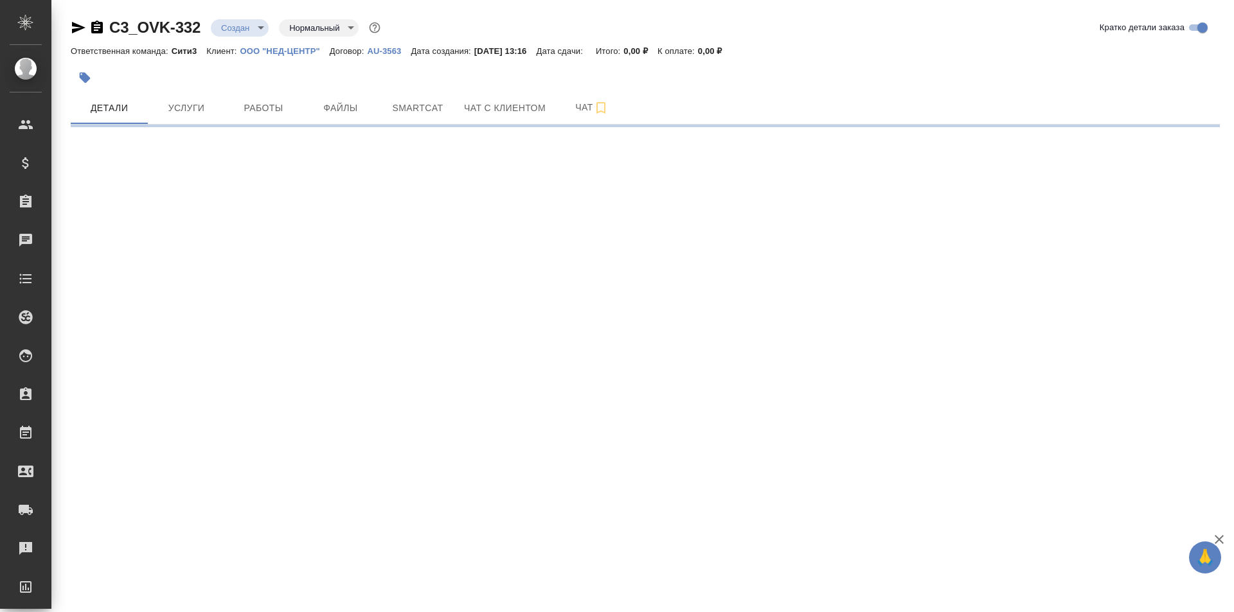
select select "RU"
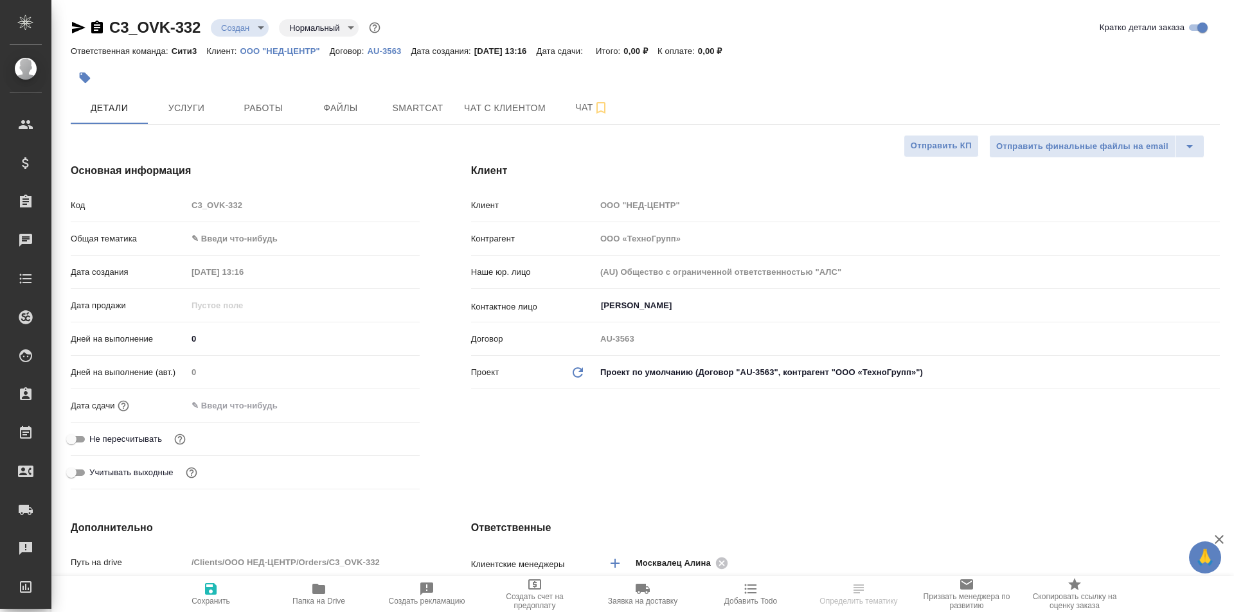
type textarea "x"
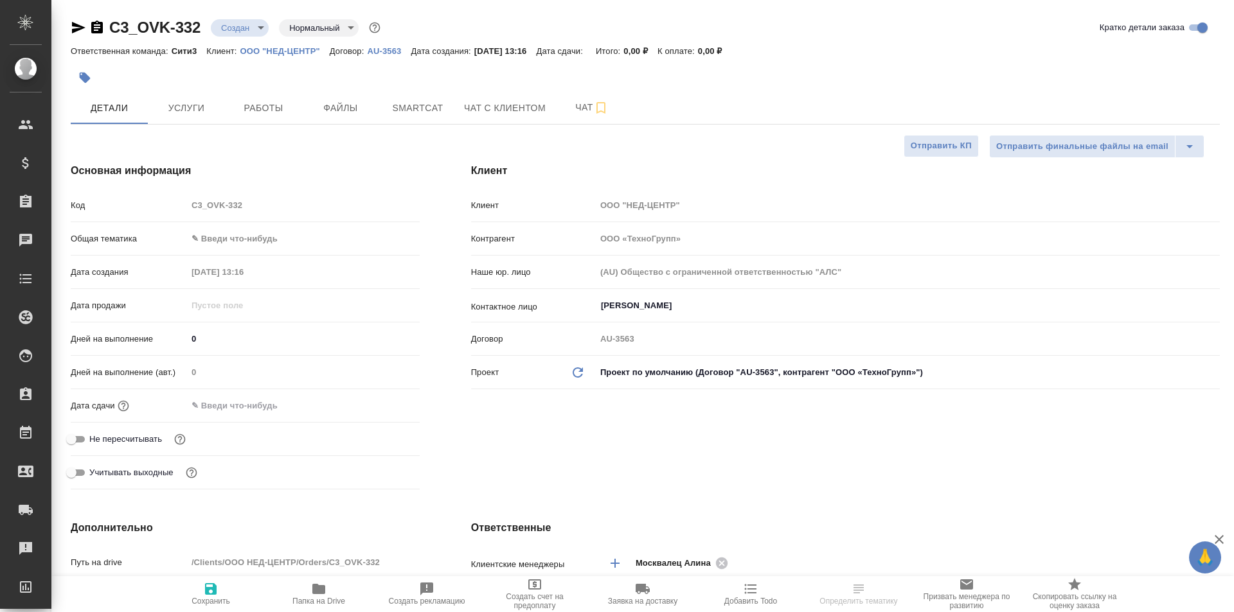
type textarea "x"
click at [316, 113] on span "Файлы" at bounding box center [341, 108] width 62 height 16
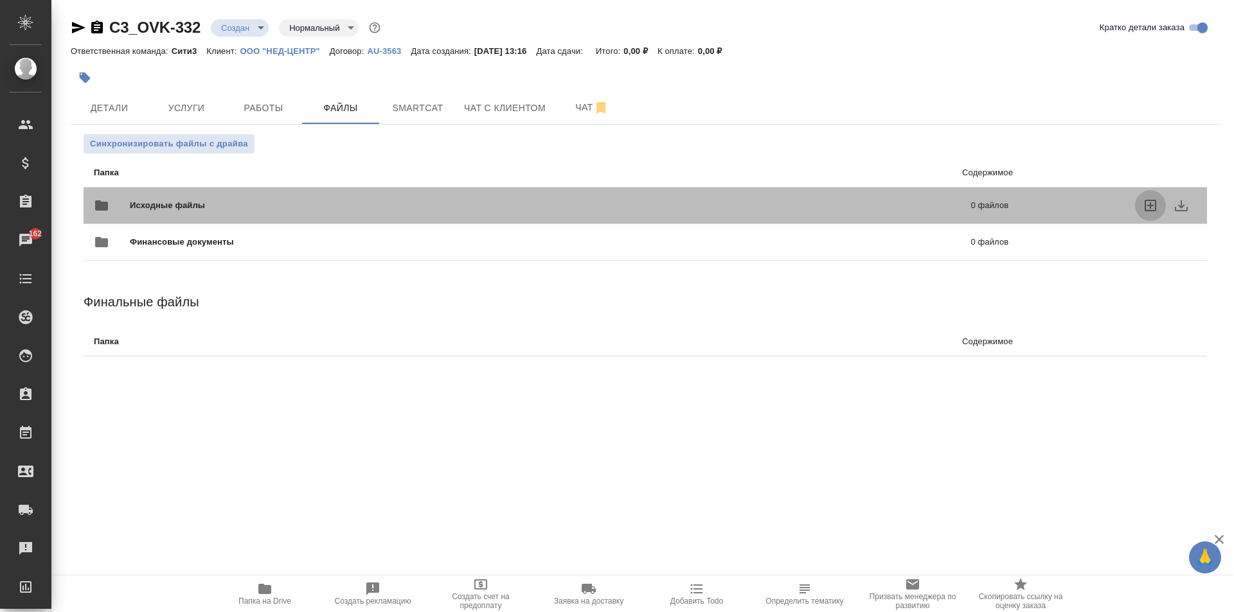
click at [1154, 207] on icon "uploadFiles" at bounding box center [1150, 205] width 15 height 15
click at [0, 0] on input "uploadFiles" at bounding box center [0, 0] width 0 height 0
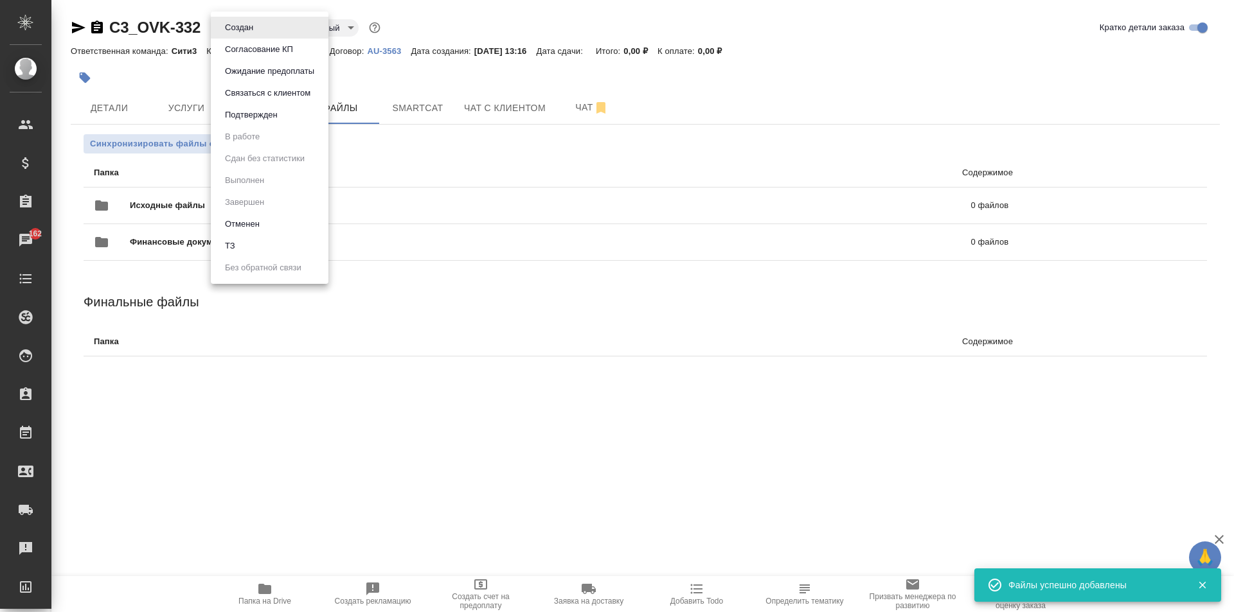
click at [228, 32] on body "🙏 .cls-1 fill:#fff; AWATERA Moskalets Alina Клиенты Спецификации Заказы 162 Чат…" at bounding box center [617, 306] width 1234 height 612
click at [236, 242] on button "ТЗ" at bounding box center [230, 246] width 18 height 14
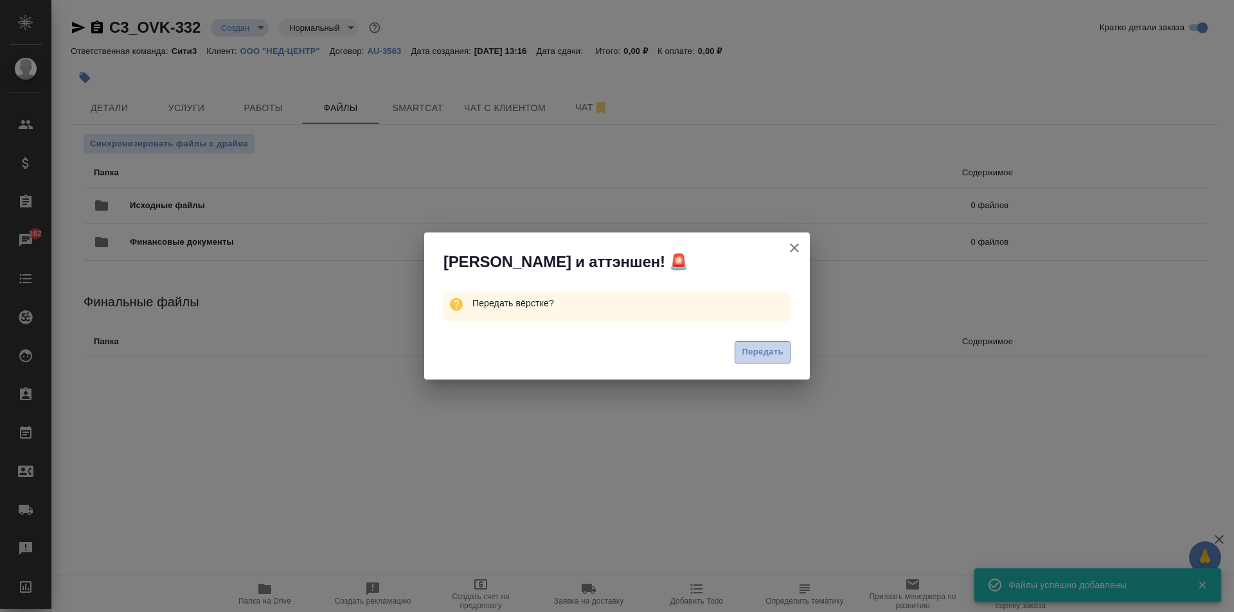
click at [760, 351] on span "Передать" at bounding box center [763, 352] width 42 height 15
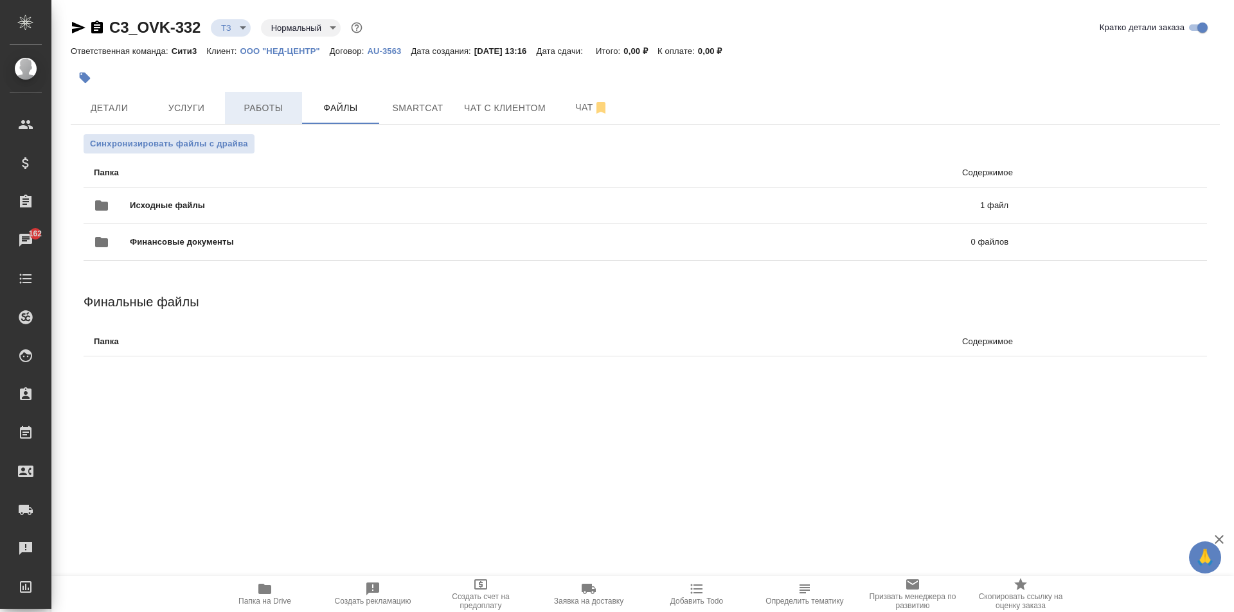
click at [290, 110] on span "Работы" at bounding box center [264, 108] width 62 height 16
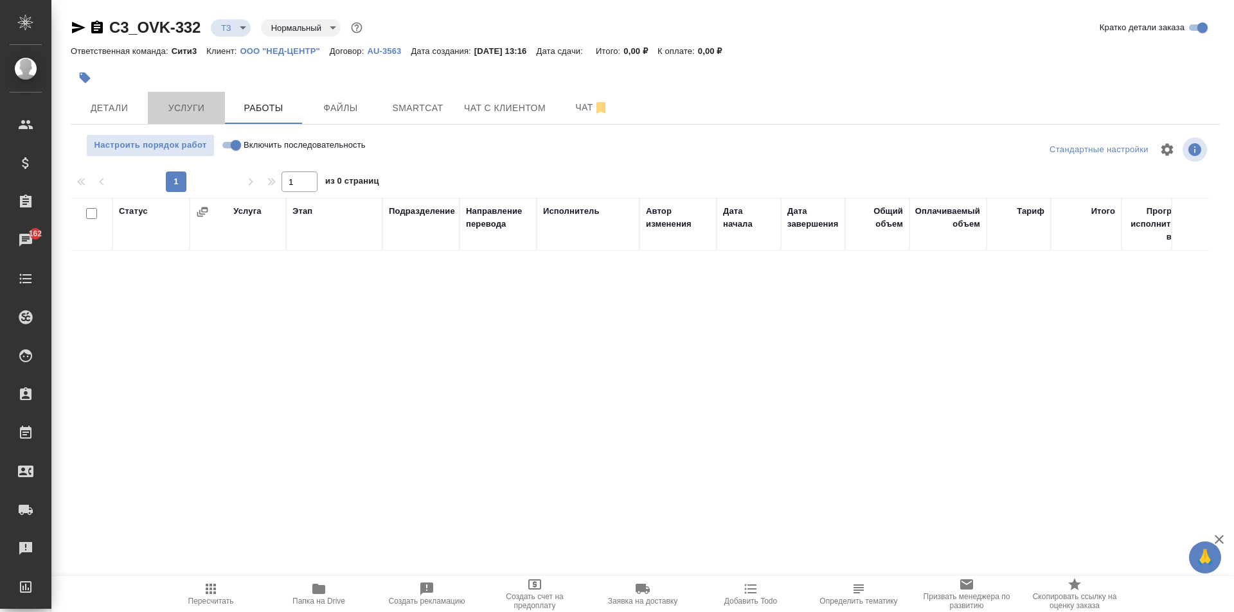
click at [193, 114] on span "Услуги" at bounding box center [187, 108] width 62 height 16
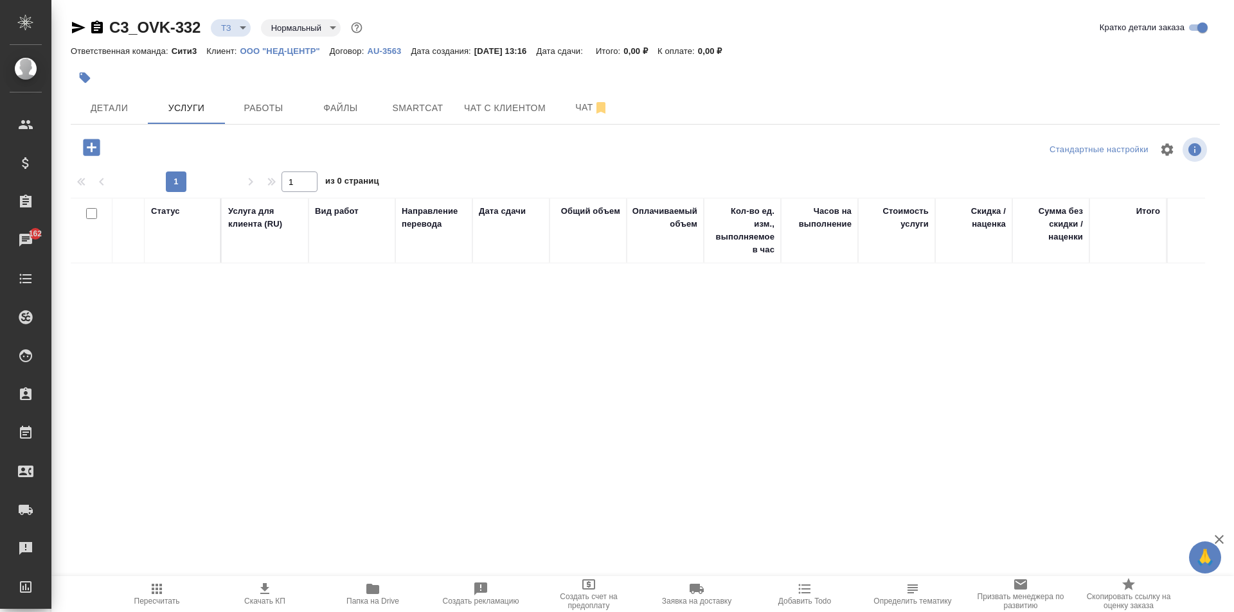
click at [92, 140] on icon "button" at bounding box center [91, 147] width 17 height 17
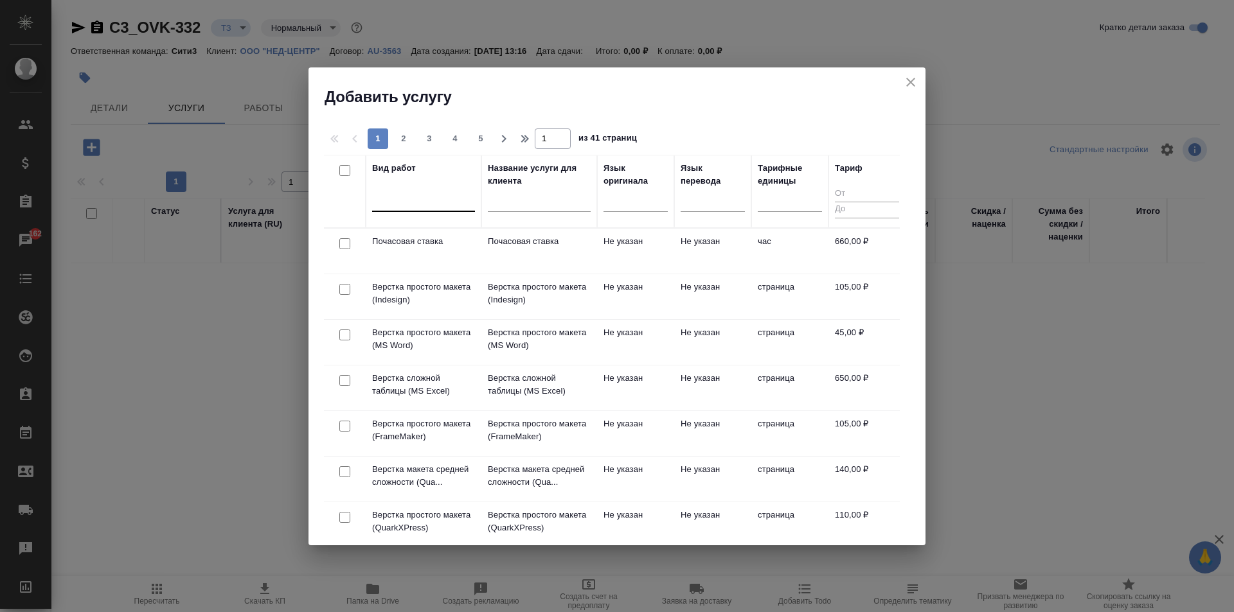
click at [436, 208] on div at bounding box center [423, 199] width 103 height 19
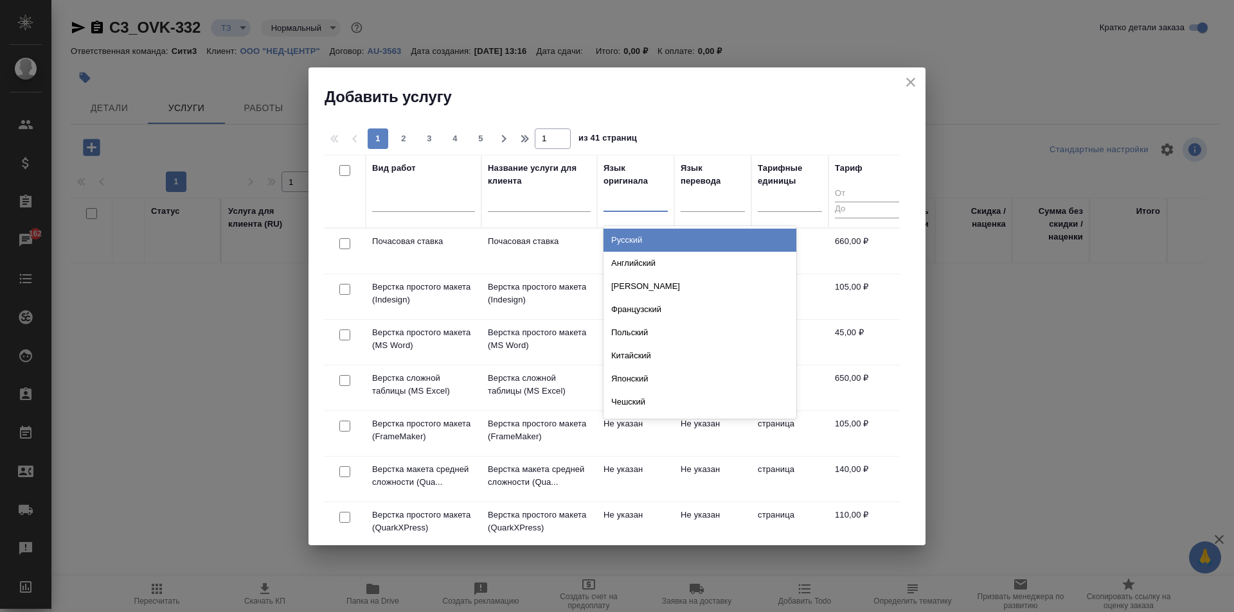
click at [641, 208] on div at bounding box center [635, 199] width 64 height 19
type input "анг"
click at [702, 237] on div "Английский" at bounding box center [699, 240] width 193 height 23
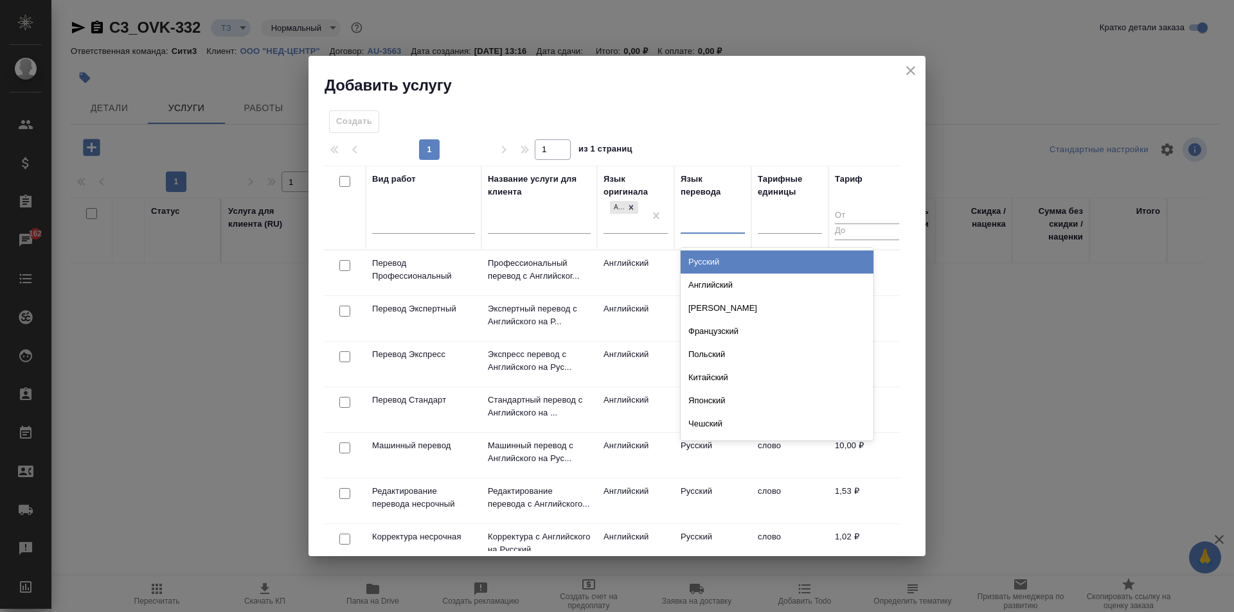
click at [711, 224] on div at bounding box center [713, 220] width 64 height 19
click at [708, 263] on div "Русский" at bounding box center [777, 262] width 193 height 23
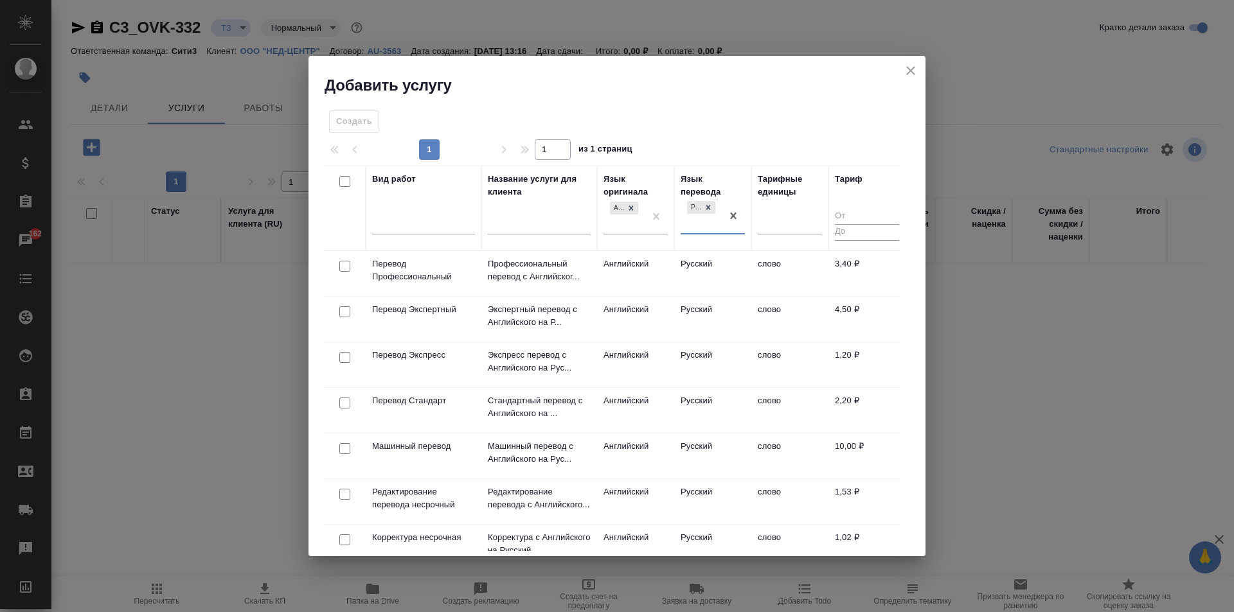
click at [673, 421] on td "Английский" at bounding box center [635, 410] width 77 height 45
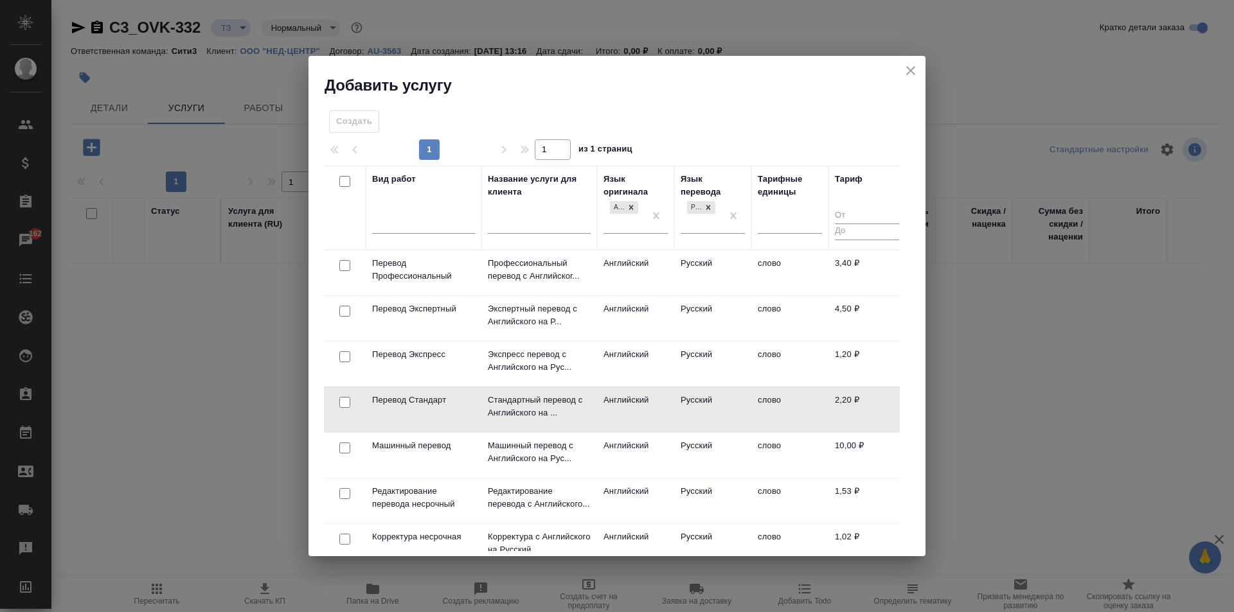
click at [673, 421] on td "Английский" at bounding box center [635, 409] width 77 height 45
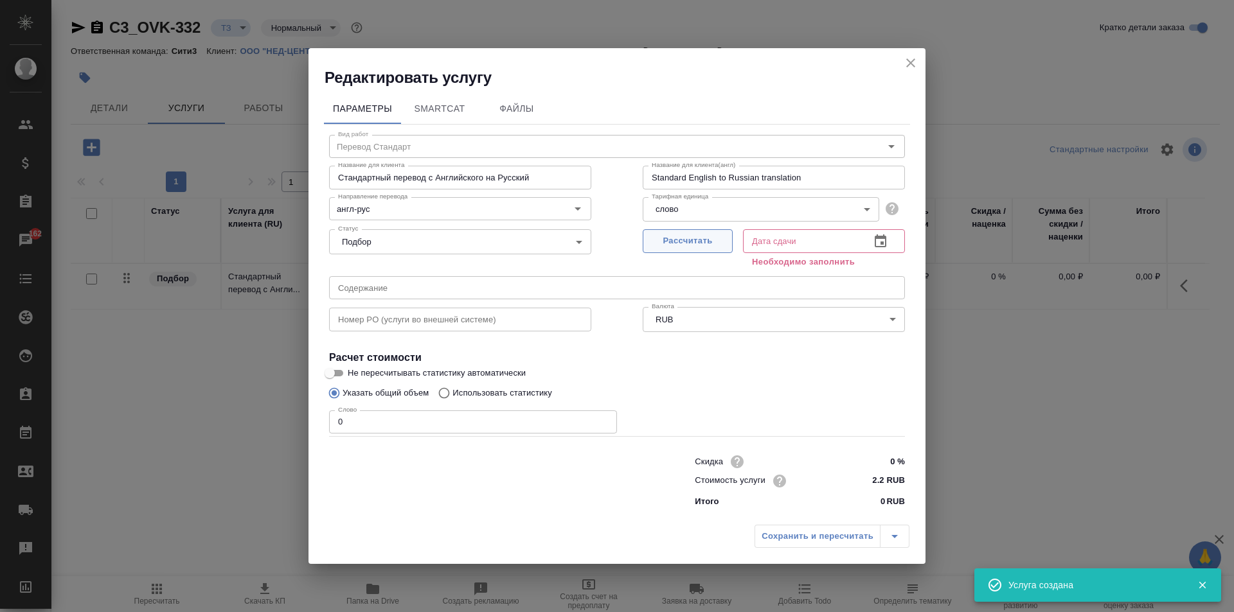
click at [713, 238] on span "Рассчитать" at bounding box center [688, 241] width 76 height 15
type input "01.09.2025 13:17"
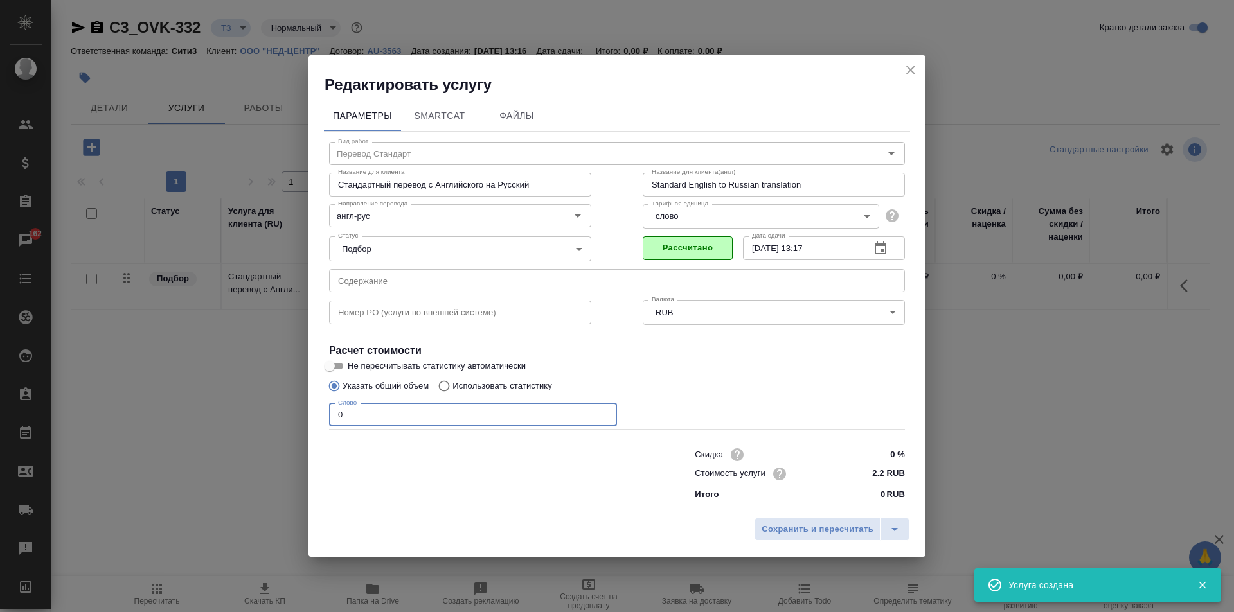
click at [476, 417] on input "0" at bounding box center [473, 415] width 288 height 23
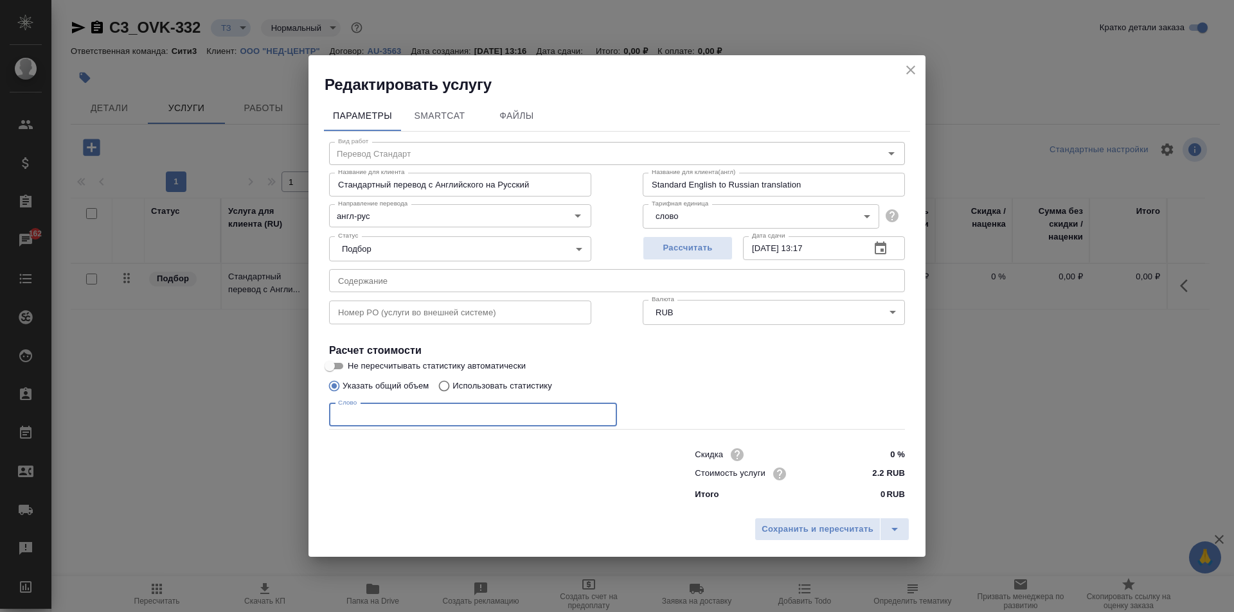
click at [553, 415] on input "number" at bounding box center [473, 415] width 288 height 23
type input "1"
click at [880, 475] on input "2.2 RUB" at bounding box center [880, 474] width 47 height 19
click at [885, 476] on input "2.2 RUB" at bounding box center [880, 474] width 47 height 19
type input "2.44 RUB"
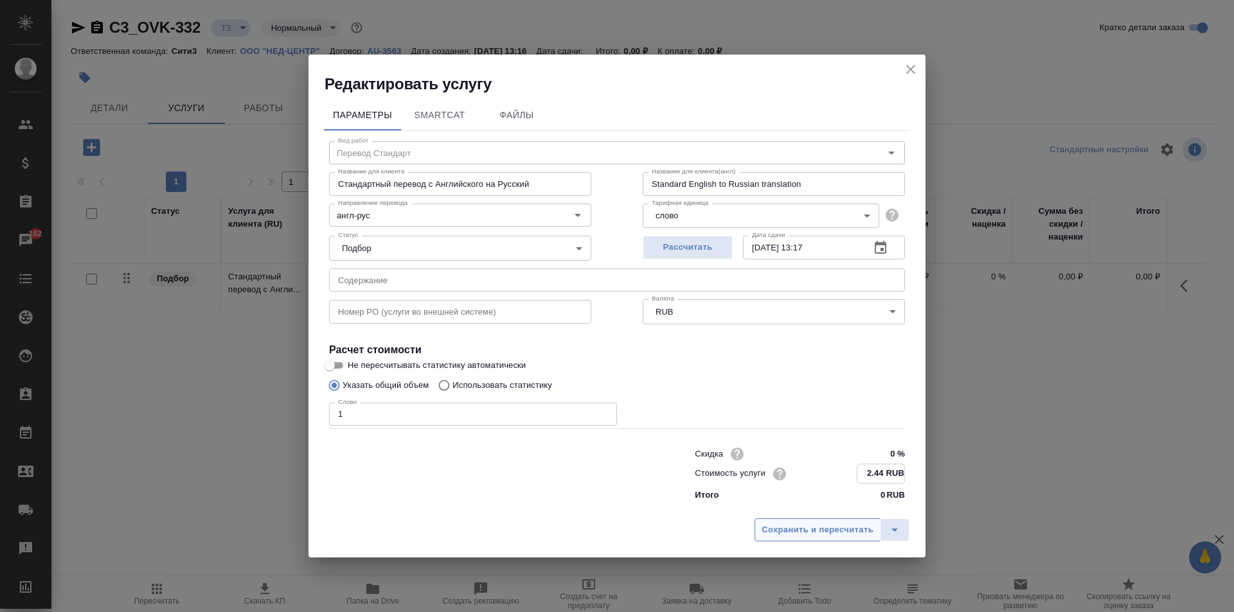
click at [783, 529] on span "Сохранить и пересчитать" at bounding box center [817, 530] width 112 height 15
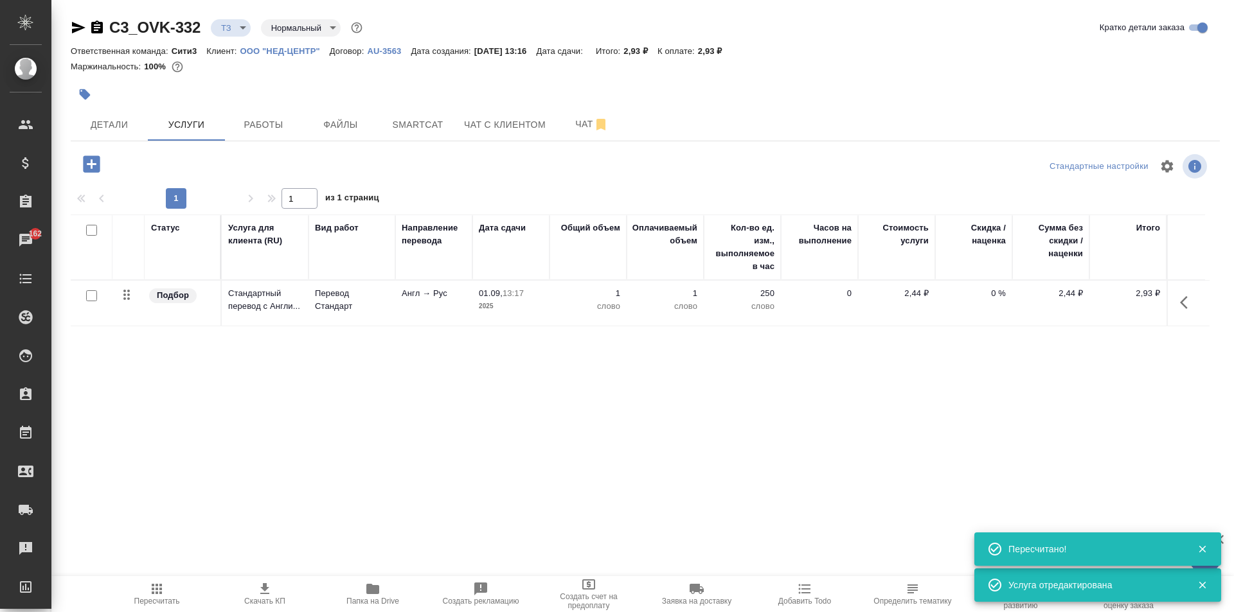
click at [102, 231] on div at bounding box center [91, 231] width 29 height 18
click at [96, 231] on input "checkbox" at bounding box center [91, 230] width 11 height 11
checkbox input "true"
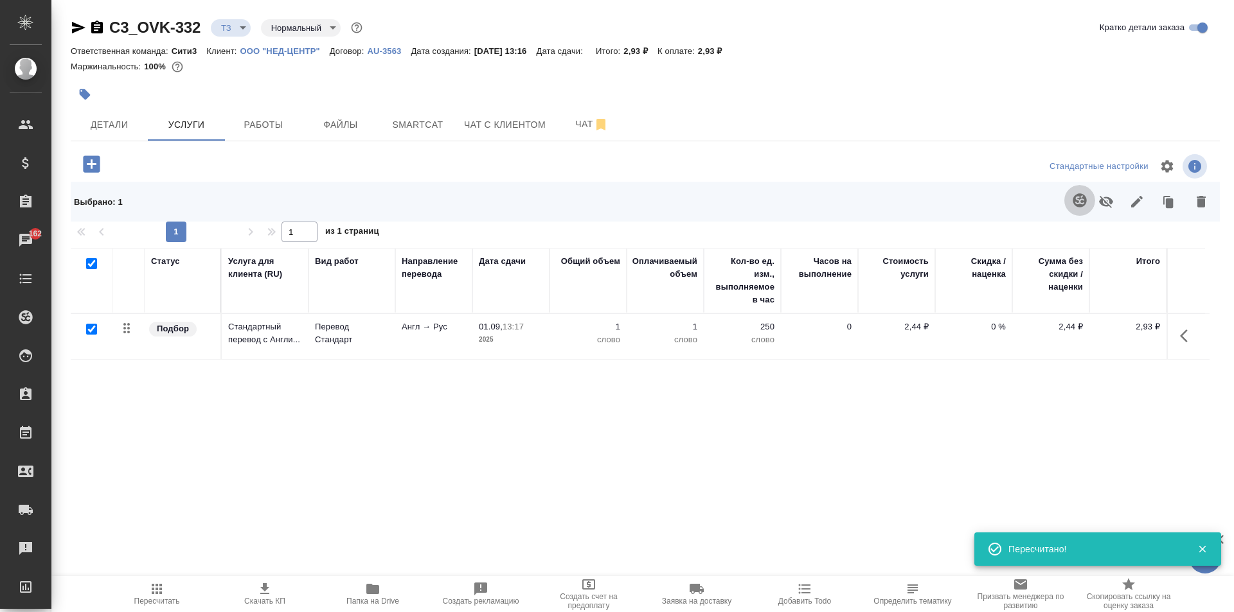
click at [1085, 197] on icon "button" at bounding box center [1079, 199] width 13 height 13
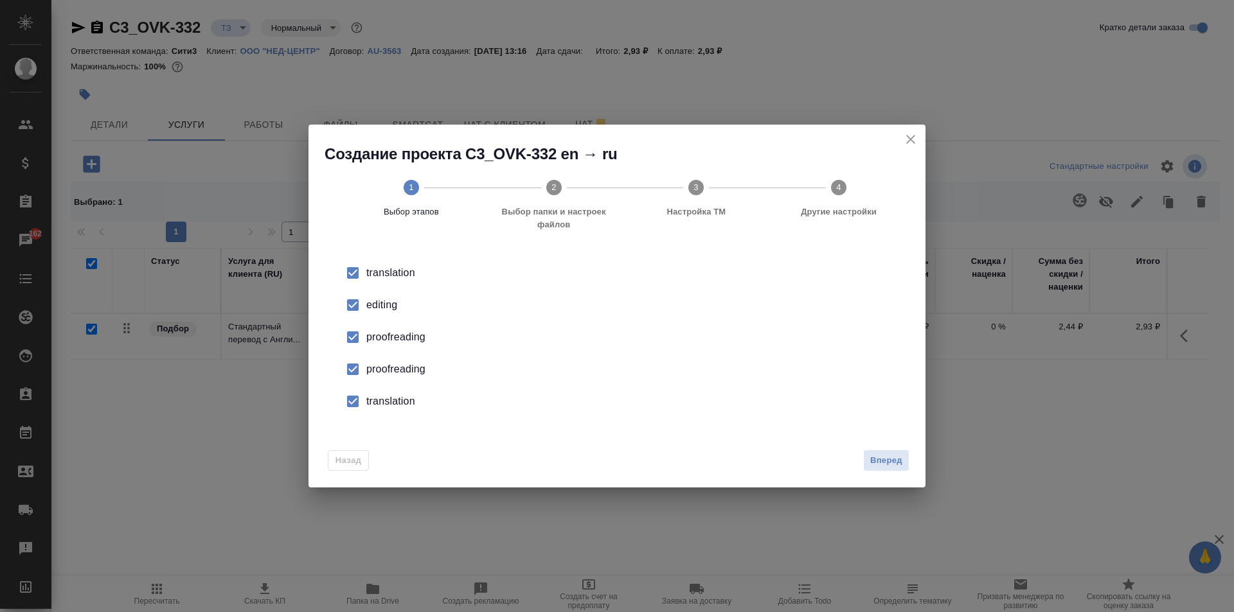
click at [397, 401] on div "translation" at bounding box center [630, 401] width 528 height 15
click at [389, 363] on div "proofreading" at bounding box center [630, 369] width 528 height 15
click at [389, 331] on div "proofreading" at bounding box center [630, 337] width 528 height 15
click at [375, 293] on li "editing" at bounding box center [617, 305] width 576 height 32
click at [903, 460] on button "Вперед" at bounding box center [886, 461] width 46 height 22
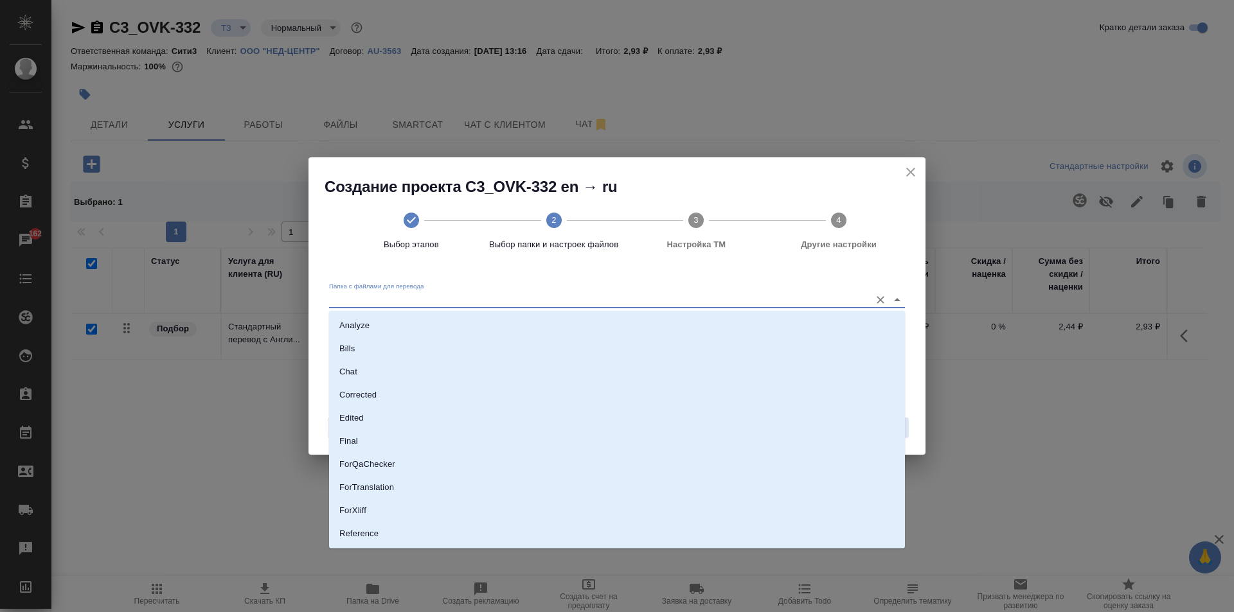
click at [594, 299] on input "Папка с файлами для перевода" at bounding box center [596, 299] width 535 height 15
click at [419, 492] on li "Source" at bounding box center [617, 490] width 576 height 23
type input "Source"
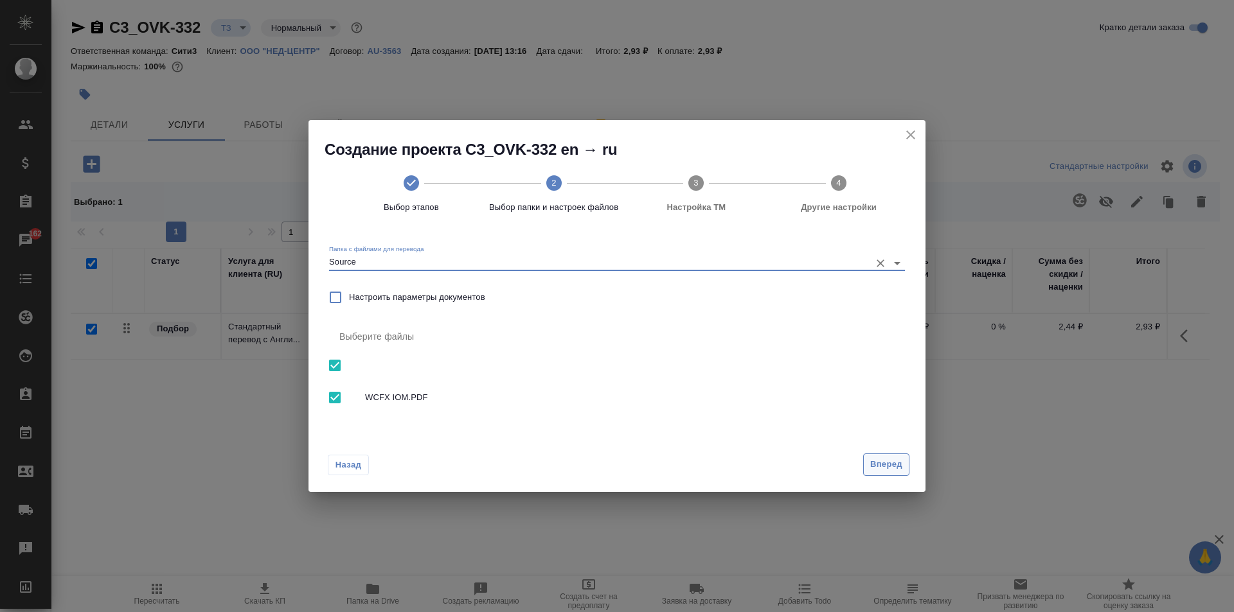
click at [882, 463] on span "Вперед" at bounding box center [886, 465] width 32 height 15
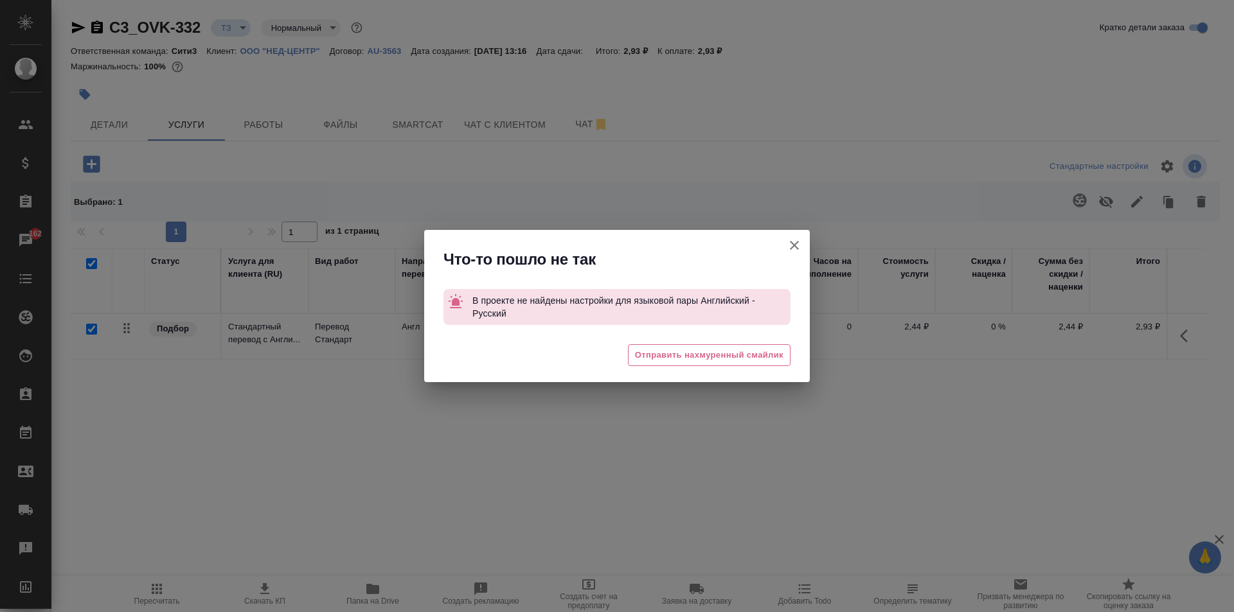
click at [790, 247] on icon "button" at bounding box center [794, 245] width 15 height 15
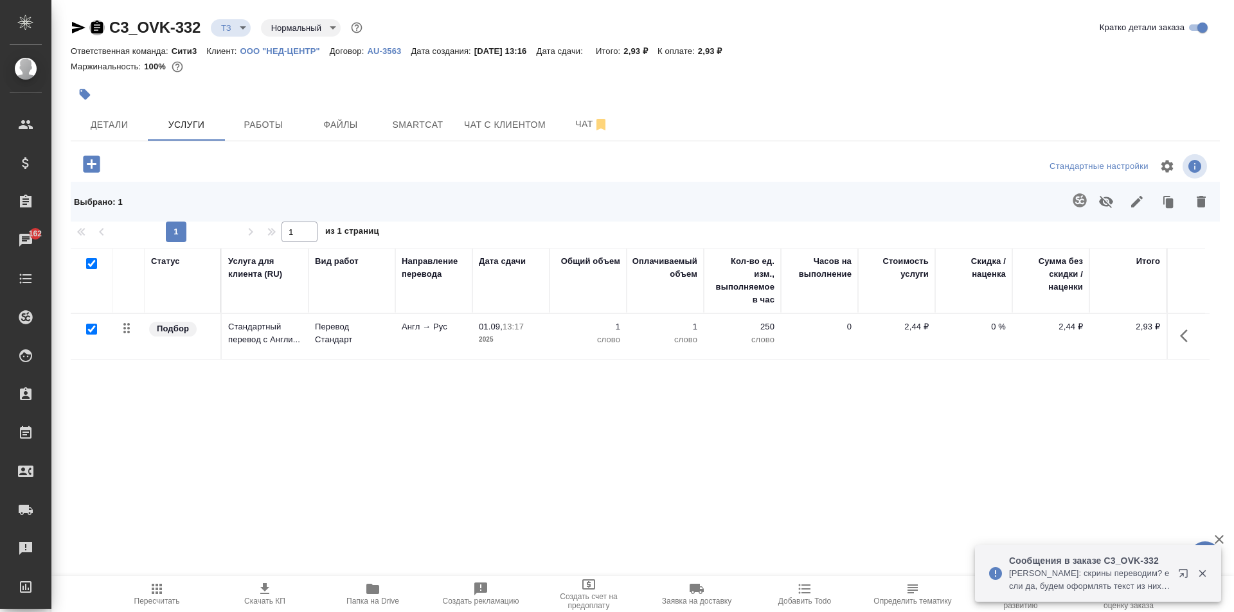
click at [95, 26] on icon "button" at bounding box center [97, 27] width 12 height 13
click at [564, 123] on span "Чат" at bounding box center [592, 124] width 62 height 16
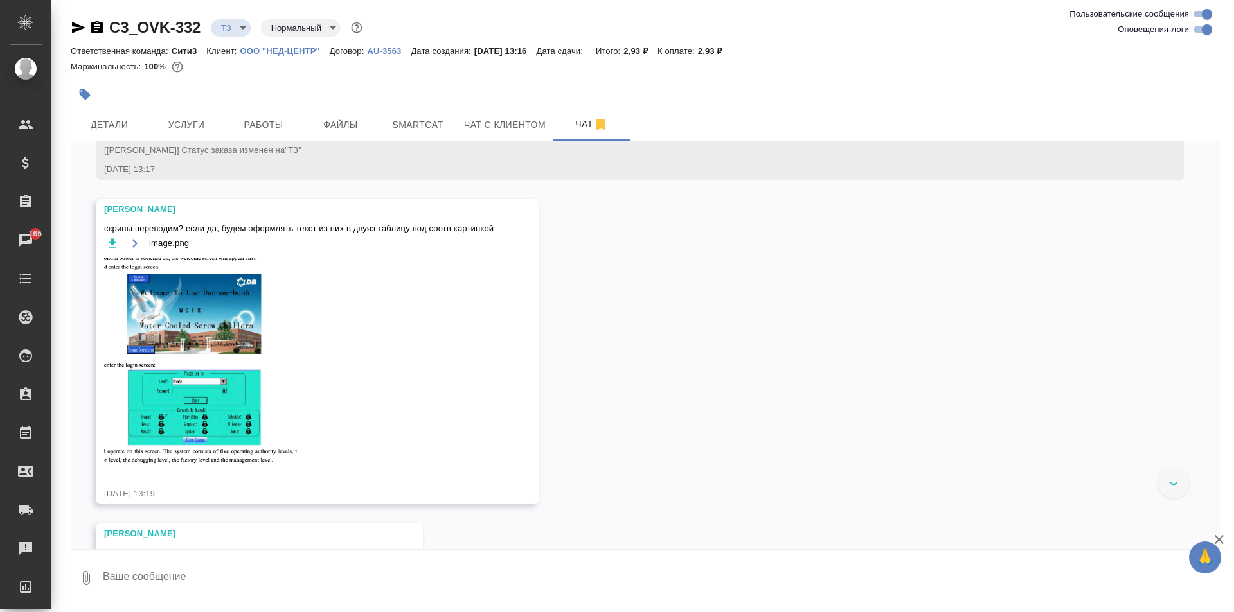
scroll to position [47, 0]
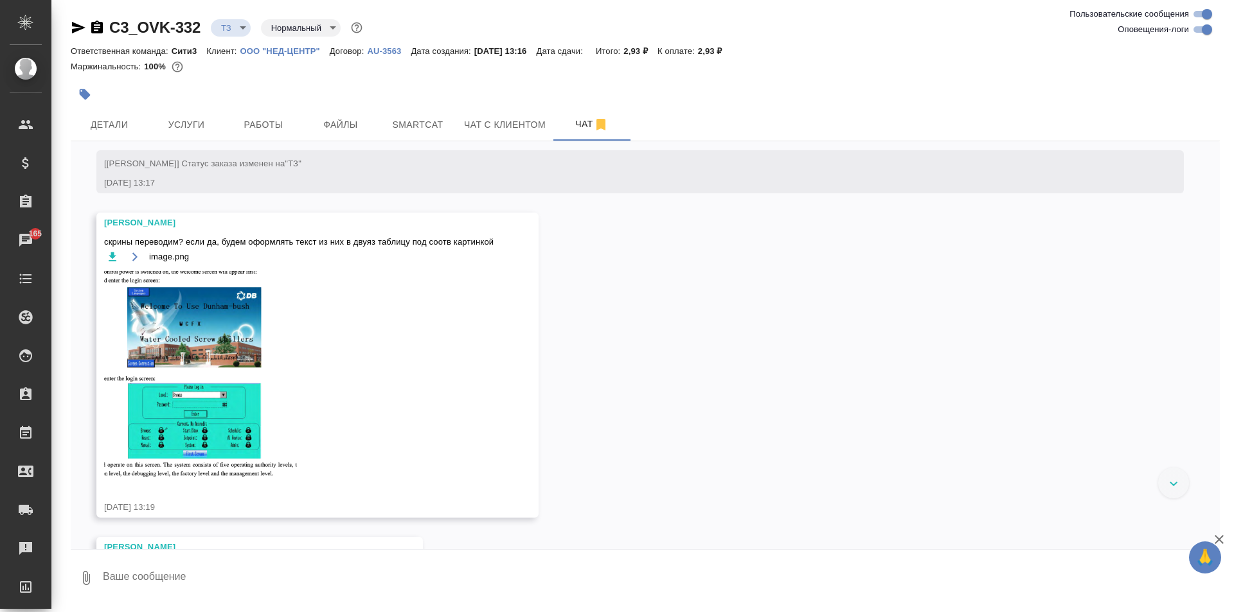
click at [230, 357] on img at bounding box center [200, 375] width 193 height 208
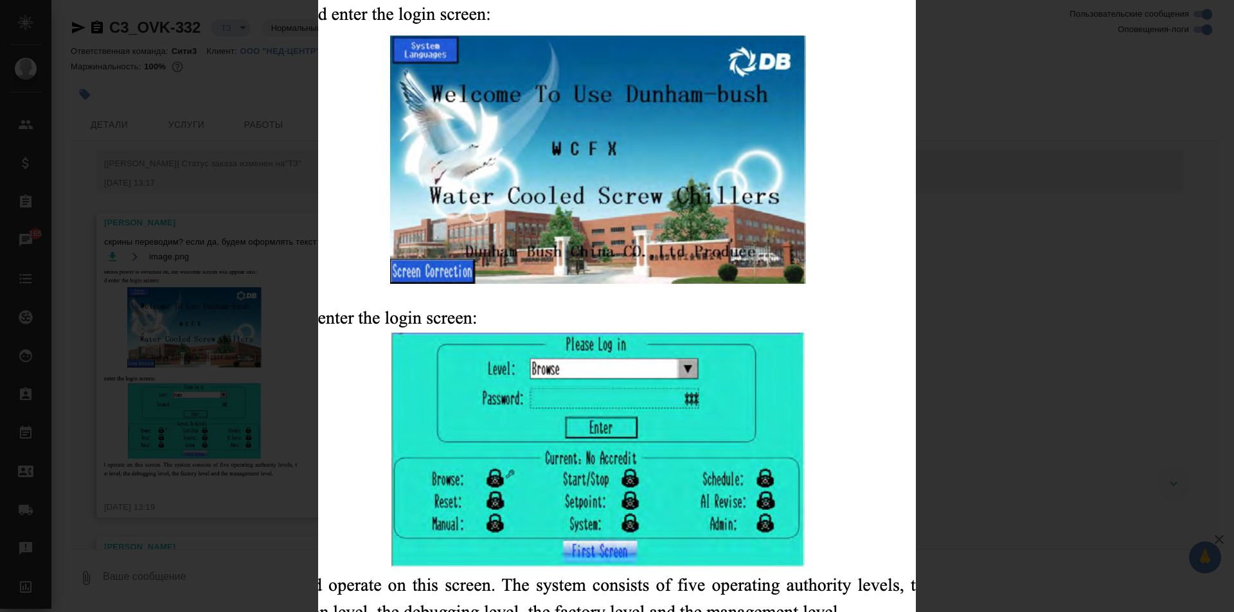
click at [966, 352] on div "image.png 1 of 1" at bounding box center [617, 306] width 1234 height 612
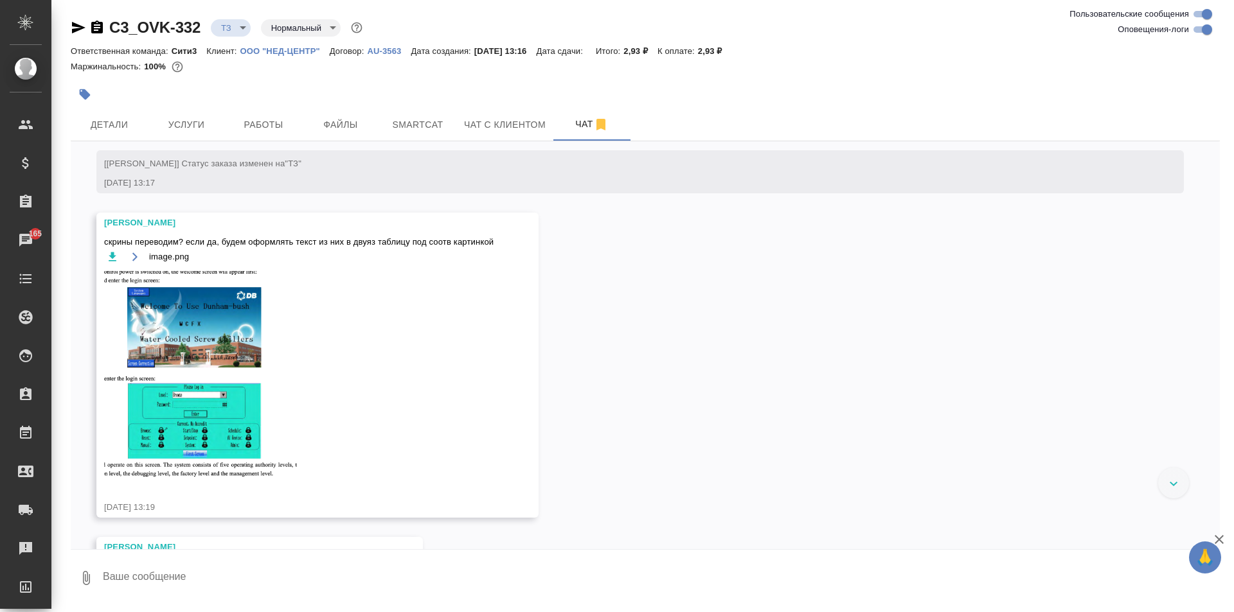
click at [199, 364] on img at bounding box center [200, 375] width 193 height 208
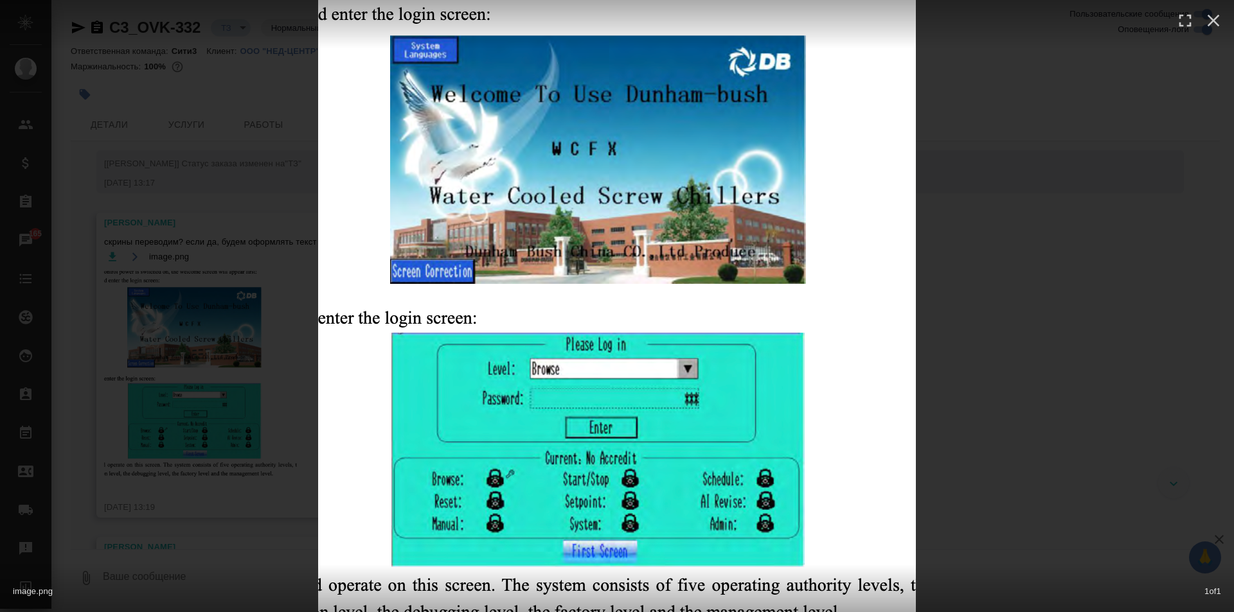
click at [1110, 365] on div "image.png 1 of 1" at bounding box center [617, 306] width 1234 height 612
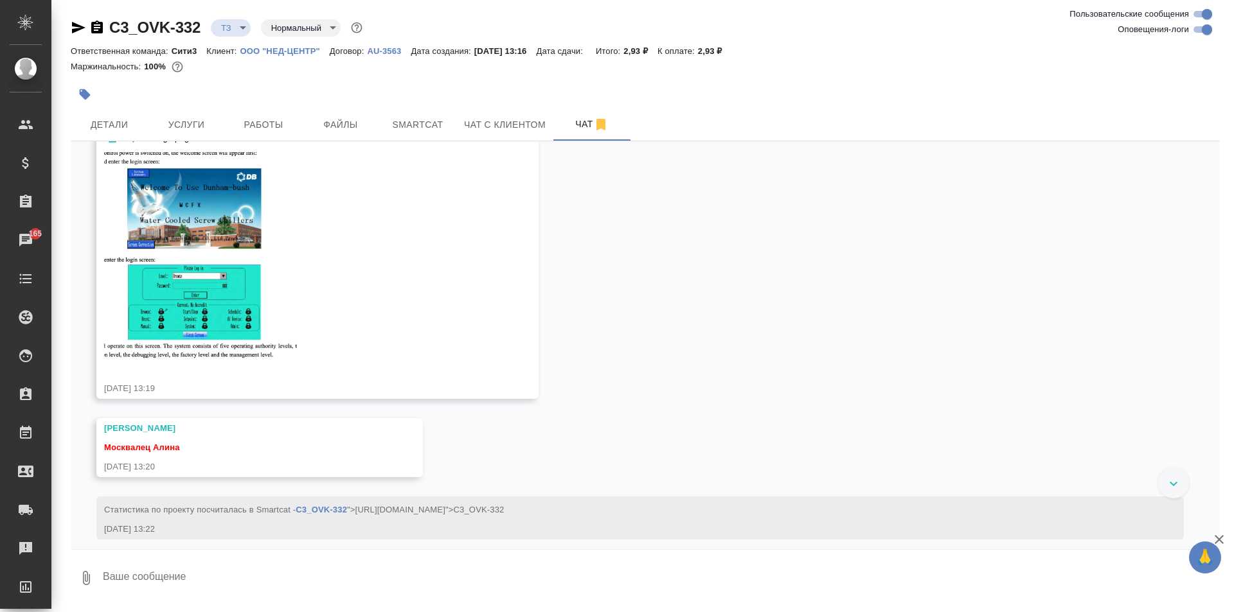
scroll to position [175, 0]
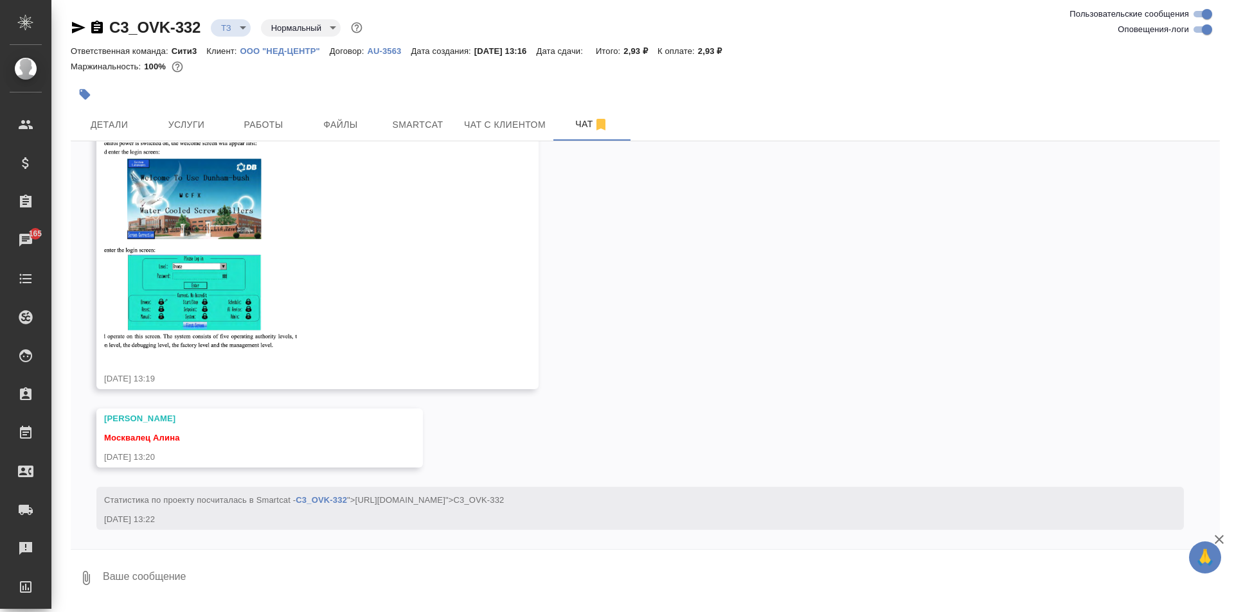
click at [387, 577] on textarea at bounding box center [661, 578] width 1118 height 44
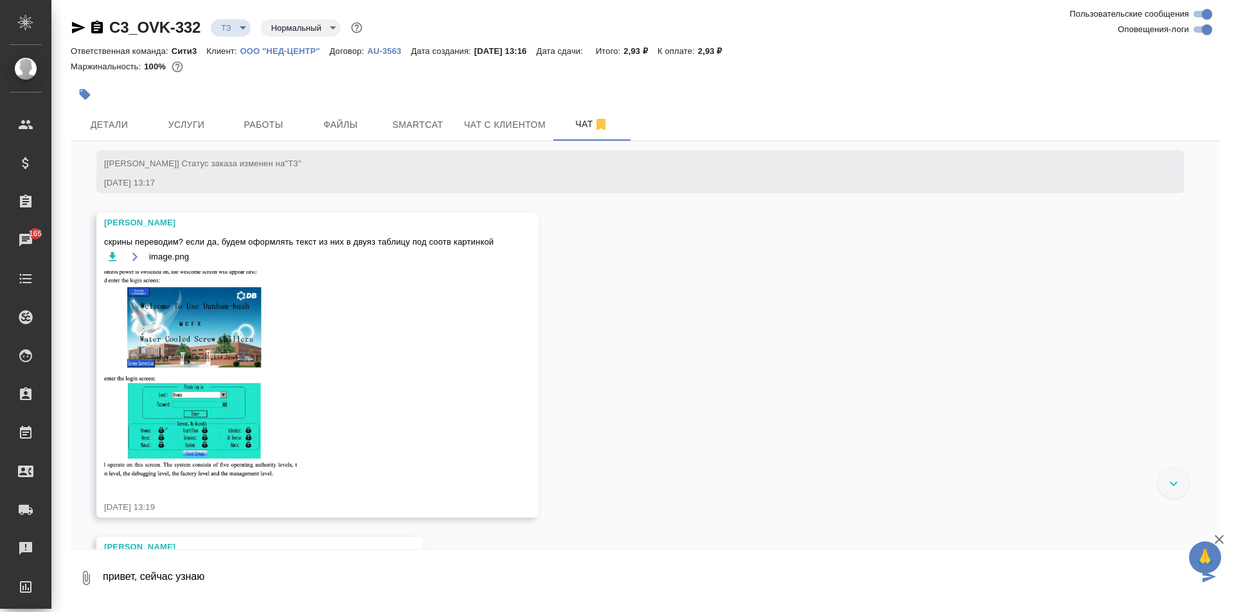
type textarea "привет, сейчас узнаю"
click at [193, 425] on img at bounding box center [200, 375] width 193 height 208
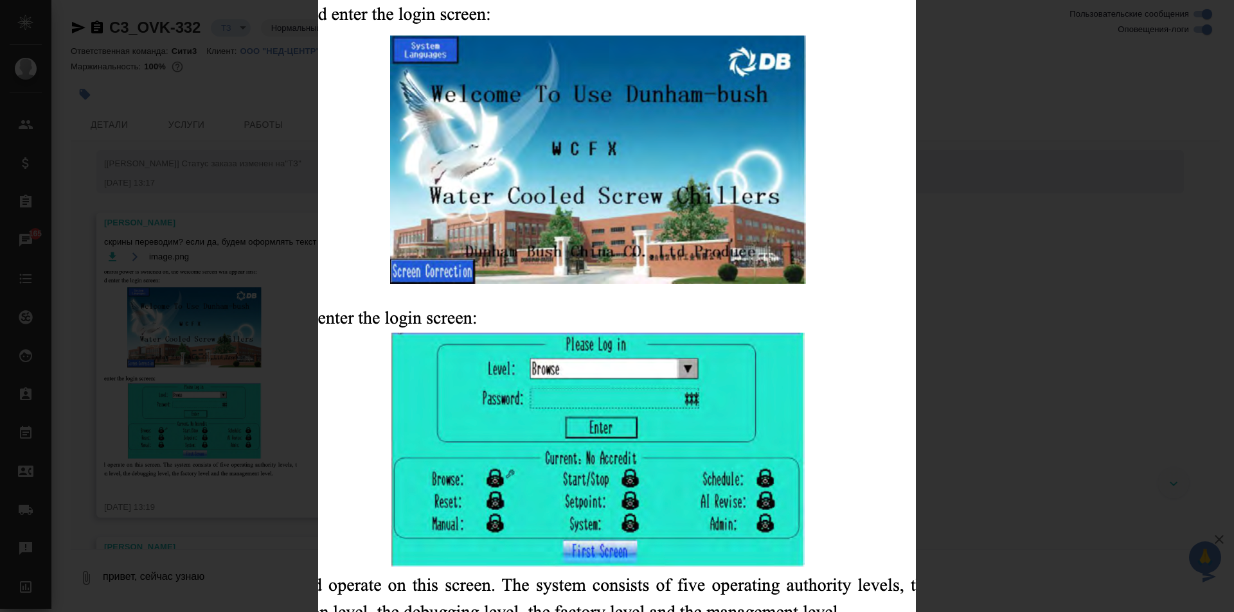
click at [1002, 303] on div "image.png 1 of 1" at bounding box center [617, 306] width 1234 height 612
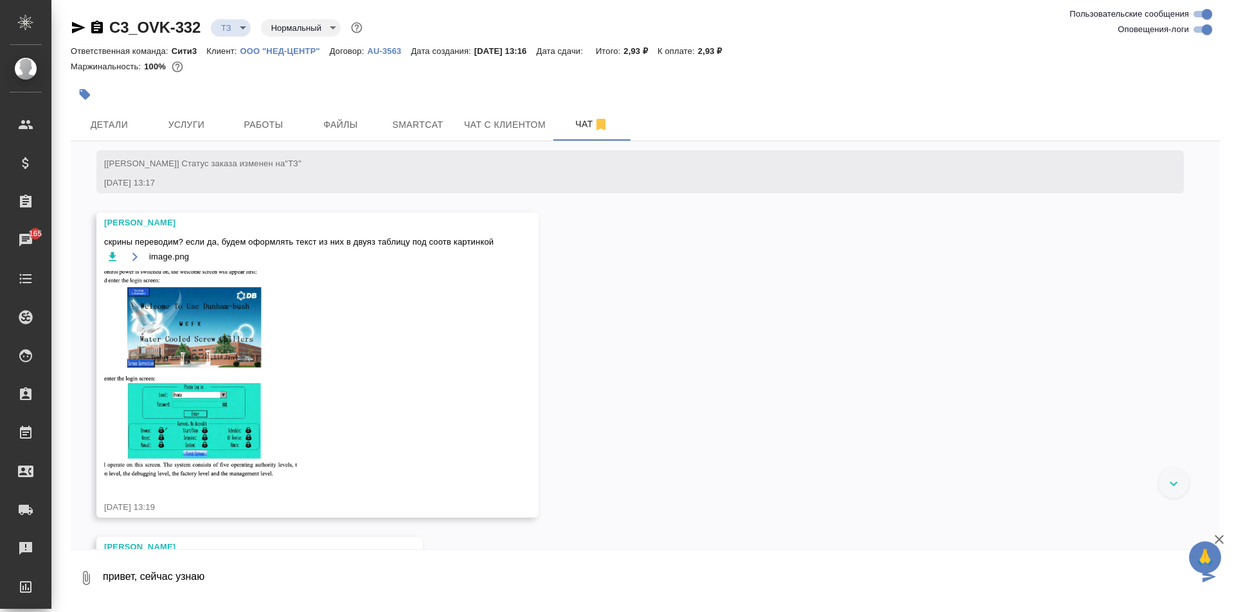
click at [1205, 578] on icon "submit" at bounding box center [1208, 577] width 13 height 12
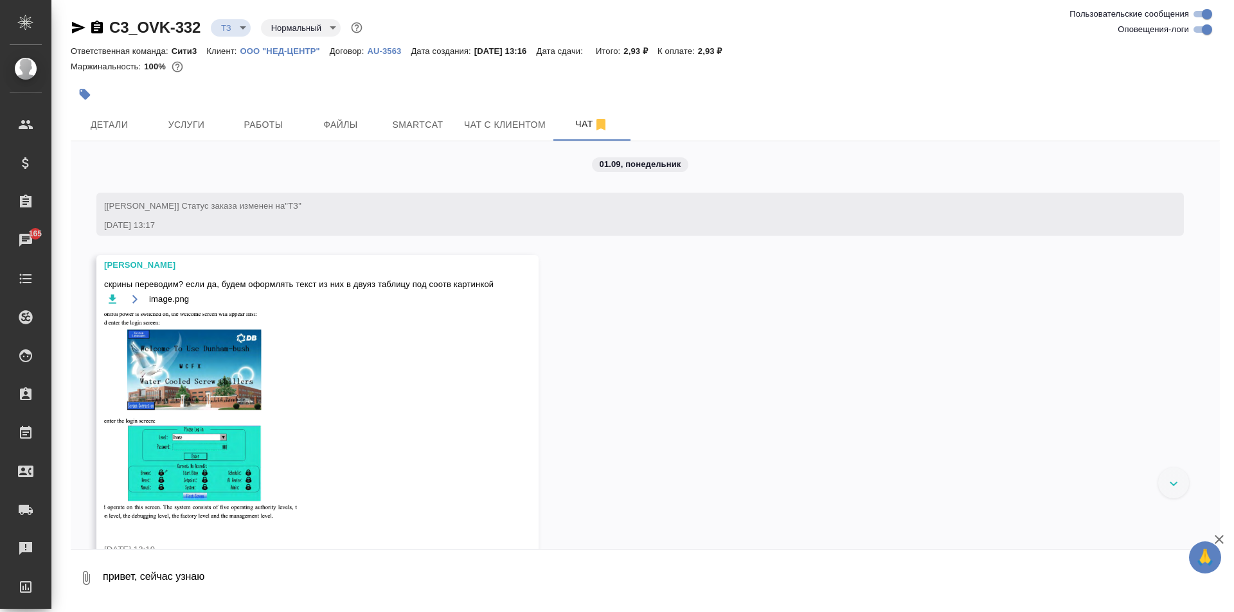
scroll to position [0, 0]
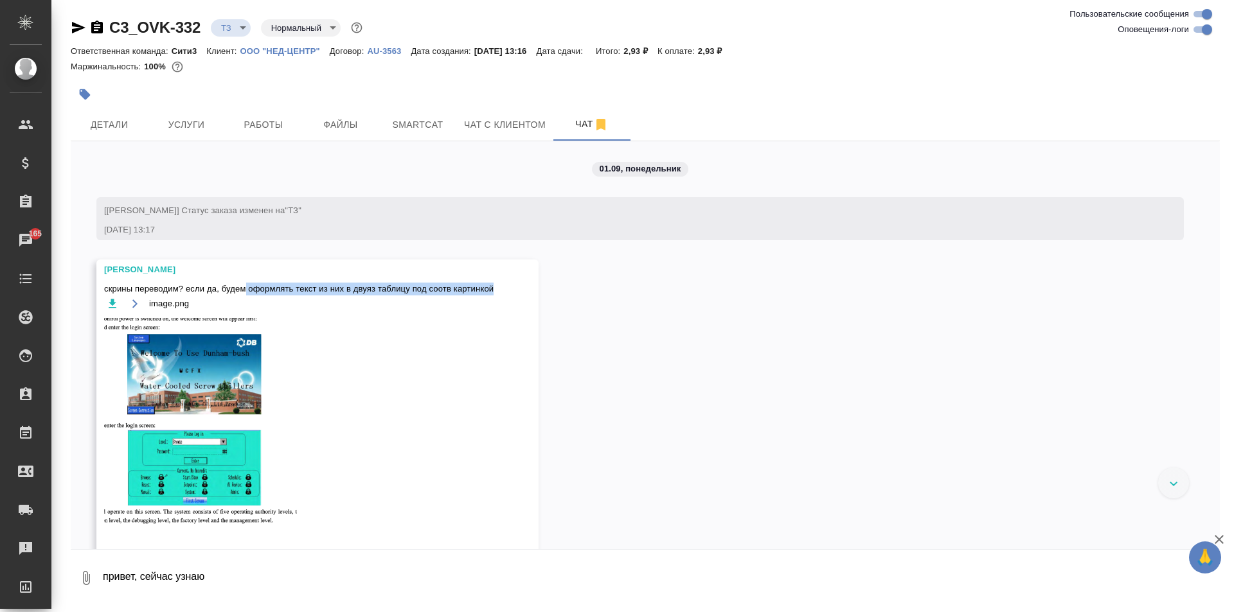
drag, startPoint x: 247, startPoint y: 291, endPoint x: 495, endPoint y: 285, distance: 248.8
click at [495, 285] on div "Заборова Александра скрины переводим? если да, будем оформлять текст из них в д…" at bounding box center [317, 412] width 442 height 305
copy span "оформлять текст из них в двуяз таблицу под соотв картинкой"
click at [400, 473] on div "image.png" at bounding box center [298, 419] width 389 height 246
click at [225, 384] on img at bounding box center [200, 422] width 193 height 208
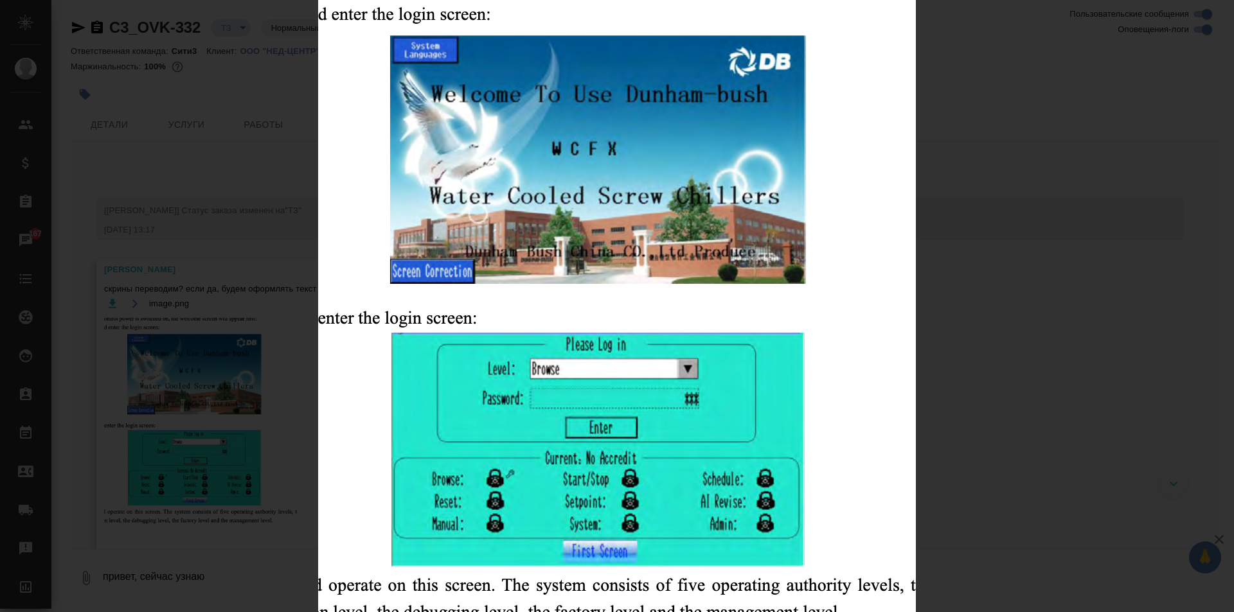
click at [986, 413] on div "image.png 1 of 1" at bounding box center [617, 306] width 1234 height 612
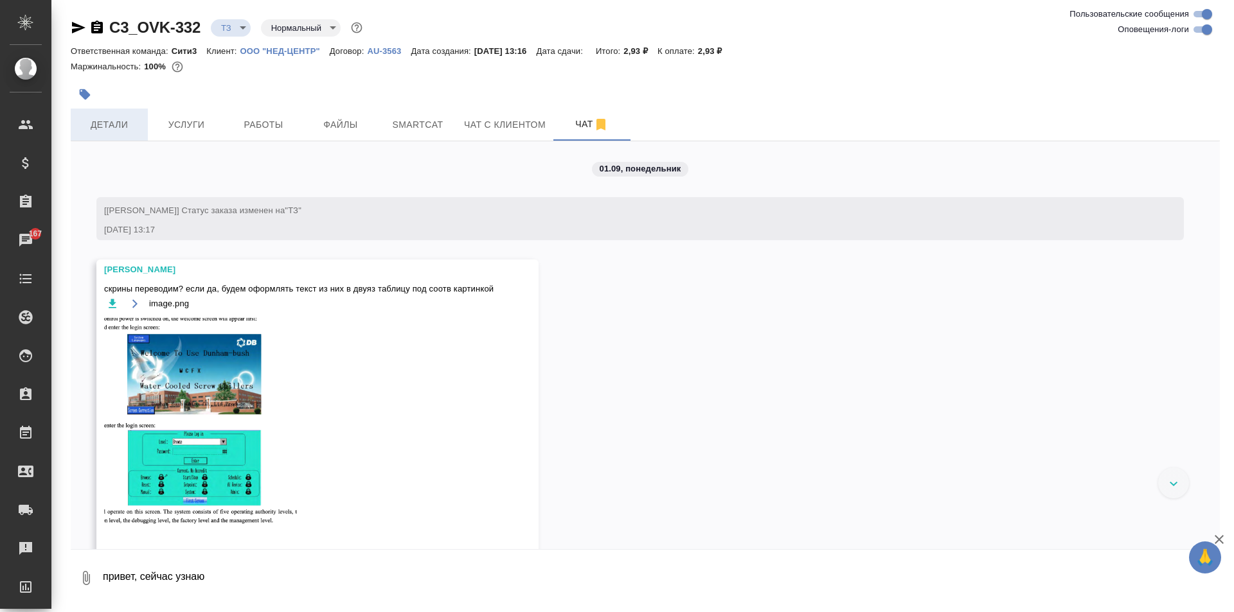
click at [93, 127] on span "Детали" at bounding box center [109, 125] width 62 height 16
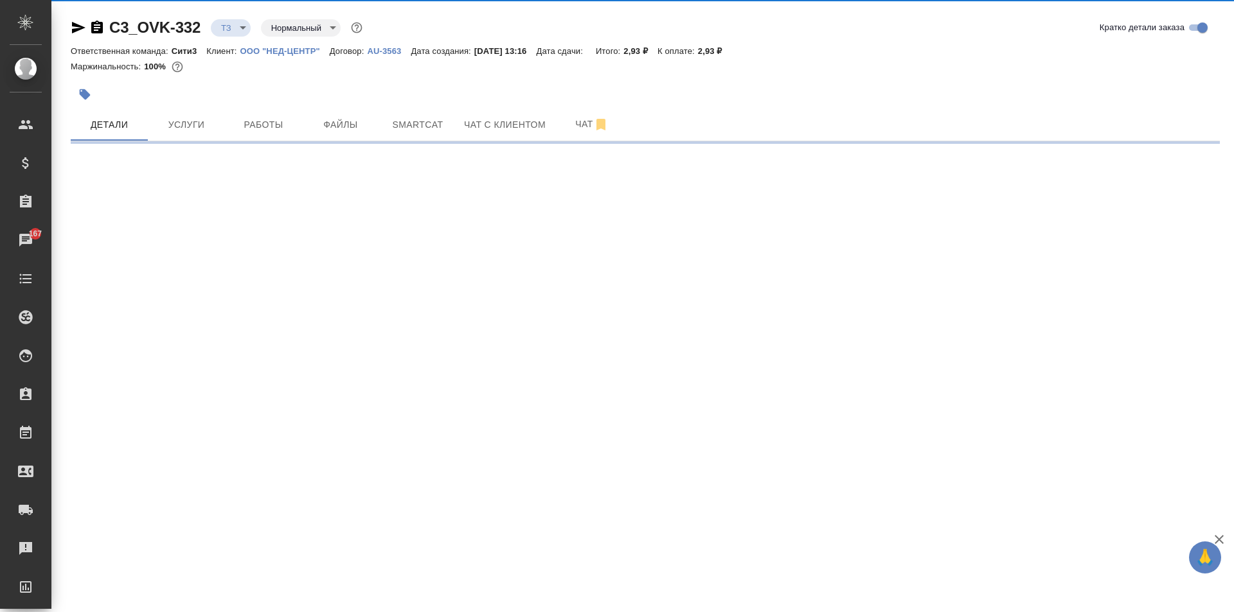
select select "RU"
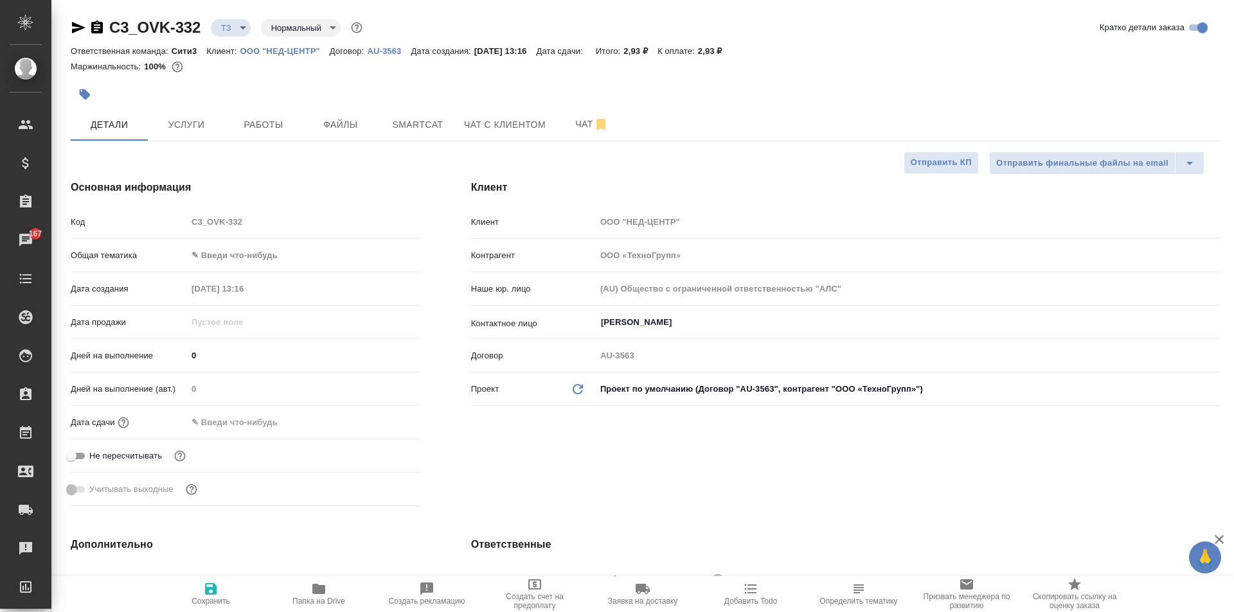
type textarea "x"
click at [600, 321] on input "Ковальчук Ольга" at bounding box center [886, 322] width 573 height 15
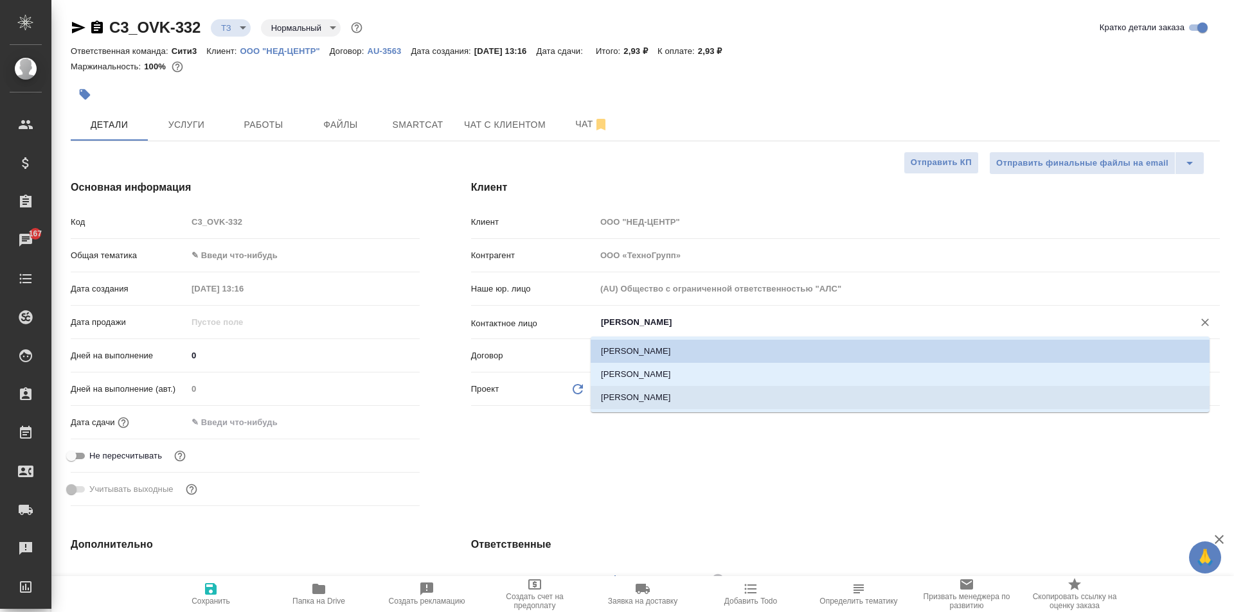
click at [684, 403] on li "Добросердов Евгений" at bounding box center [900, 397] width 619 height 23
type input "Добросердов Евгений"
type textarea "x"
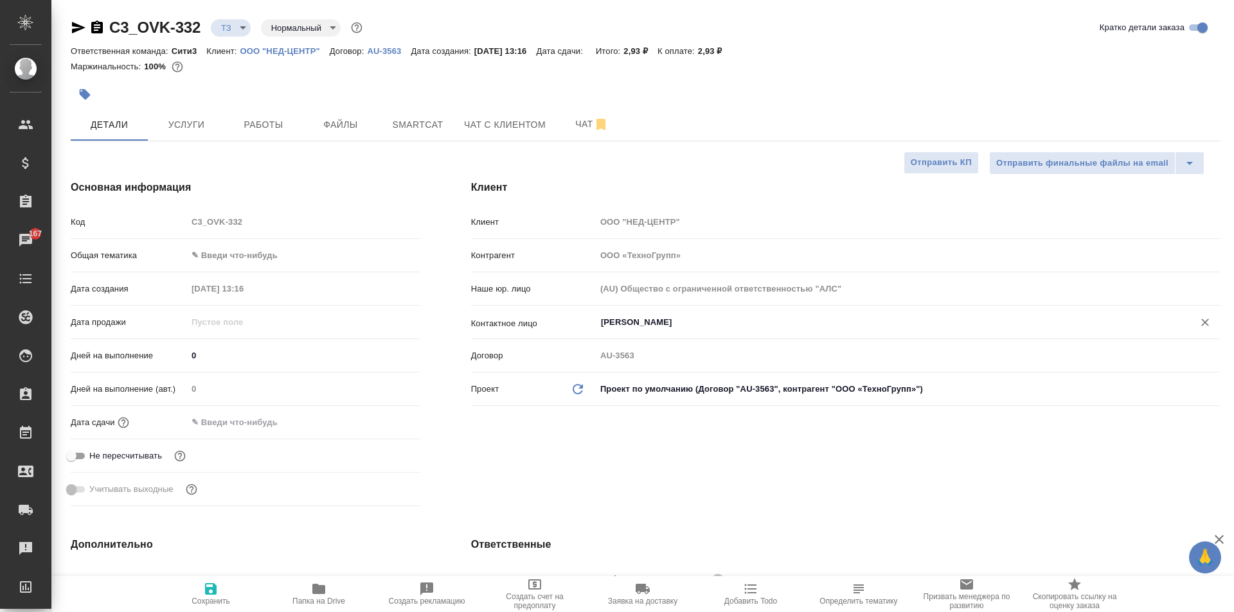
type textarea "x"
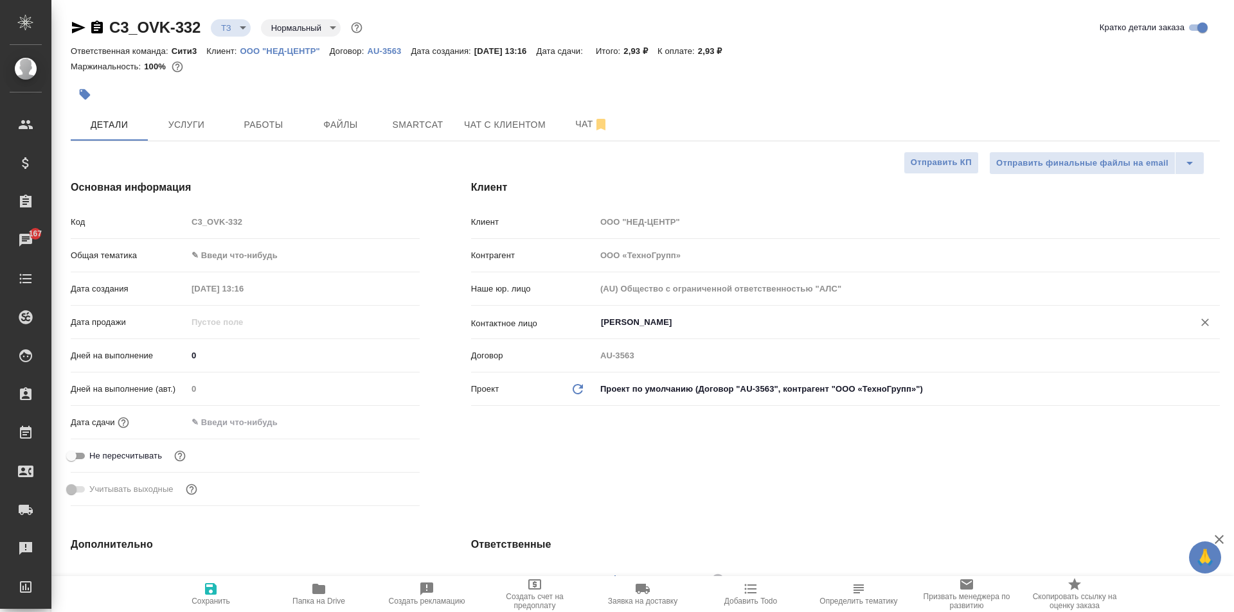
type textarea "x"
click at [202, 597] on span "Сохранить" at bounding box center [210, 601] width 39 height 9
type textarea "x"
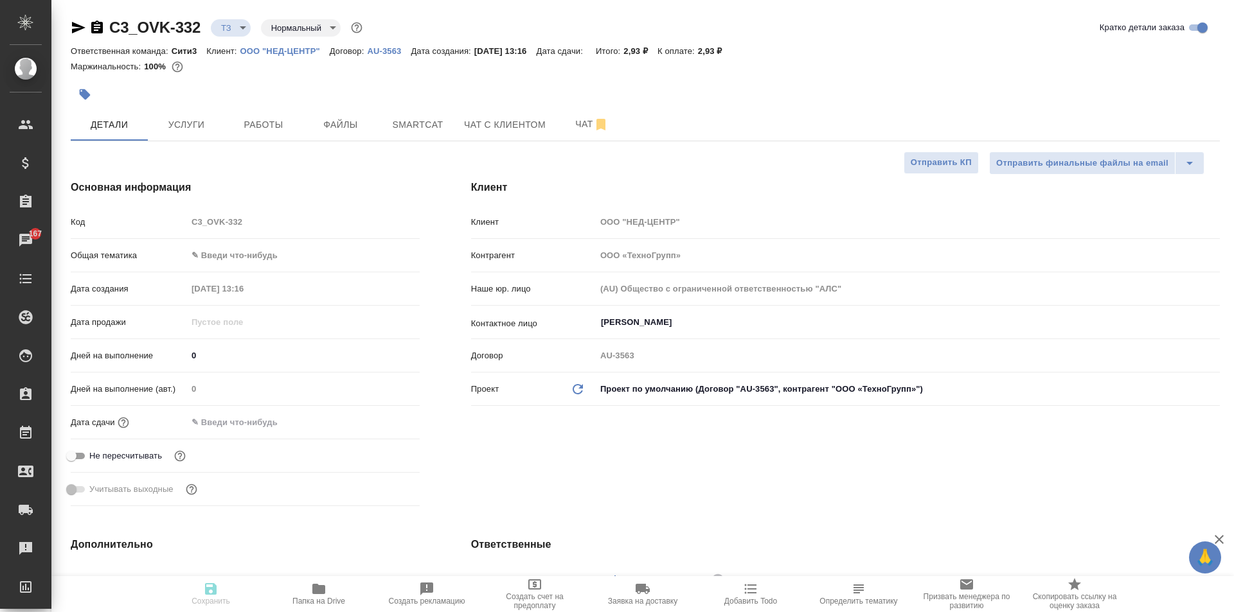
type textarea "x"
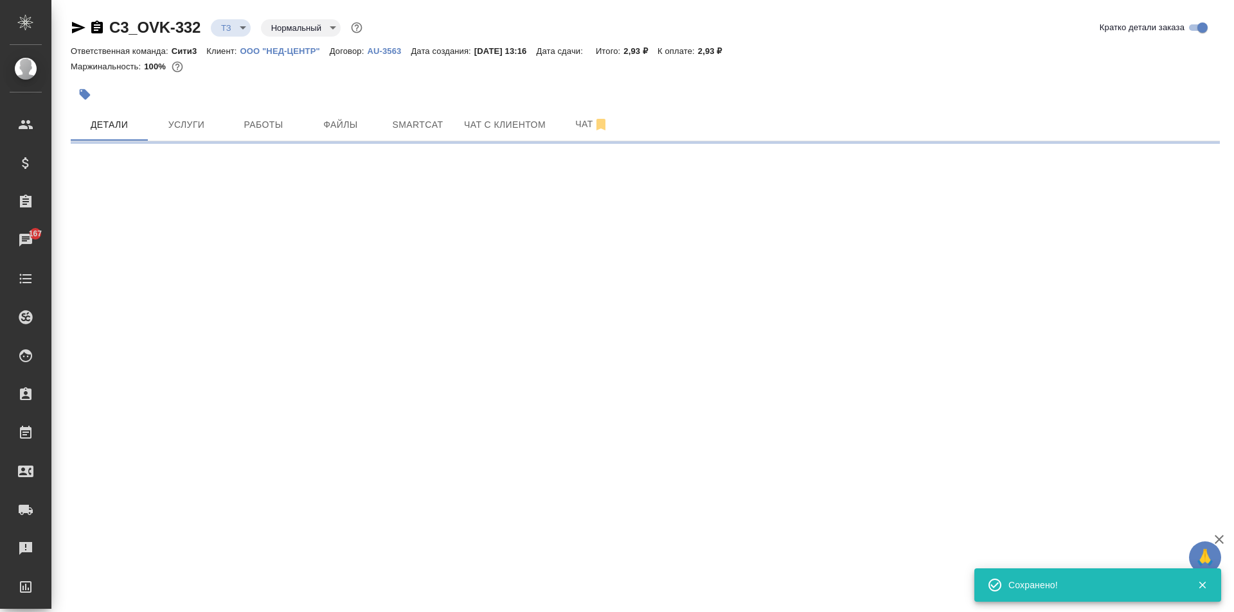
select select "RU"
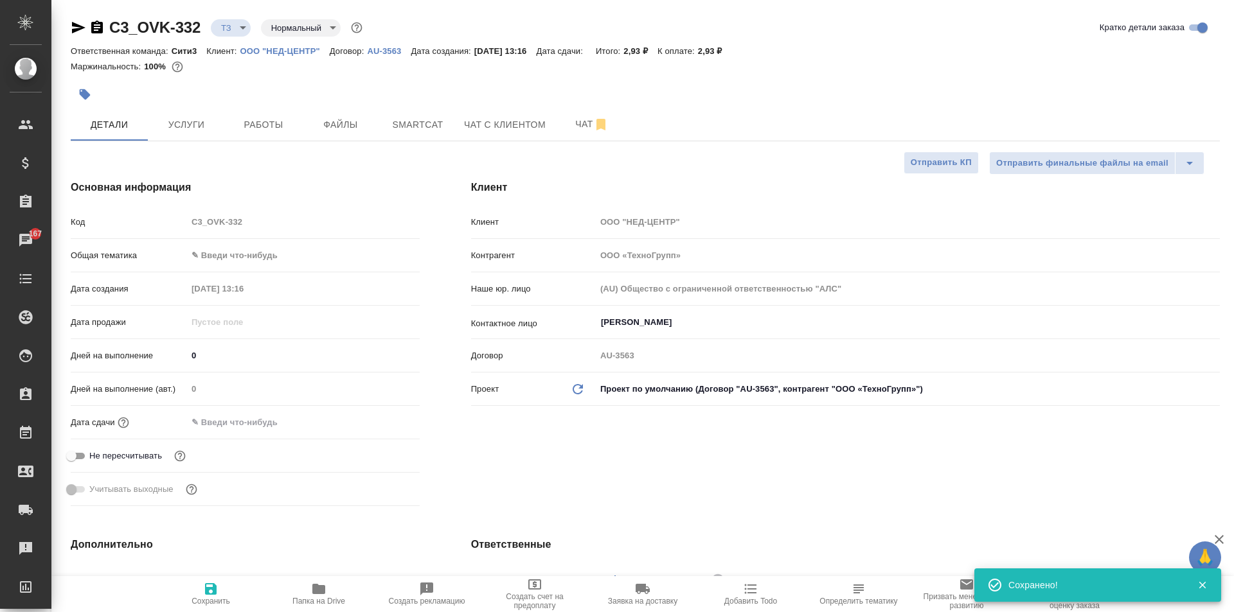
type textarea "x"
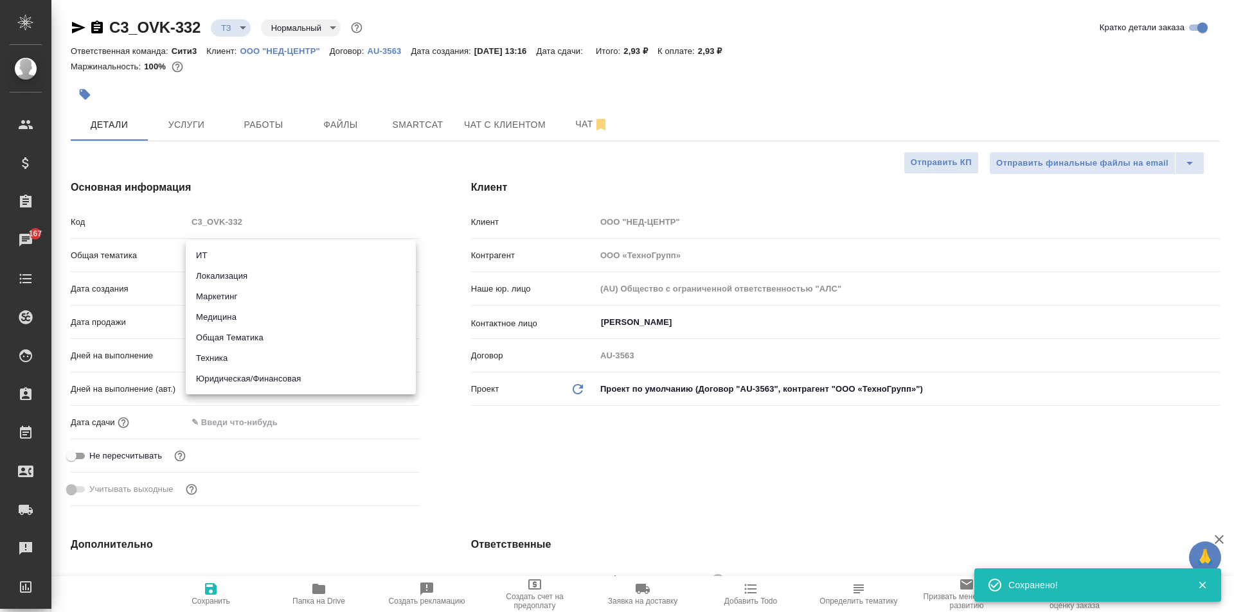
click at [225, 264] on body "🙏 .cls-1 fill:#fff; AWATERA Moskalets Alina Клиенты Спецификации Заказы 167 Чат…" at bounding box center [617, 306] width 1234 height 612
click at [238, 353] on li "Техника" at bounding box center [301, 358] width 230 height 21
type input "tech"
type textarea "x"
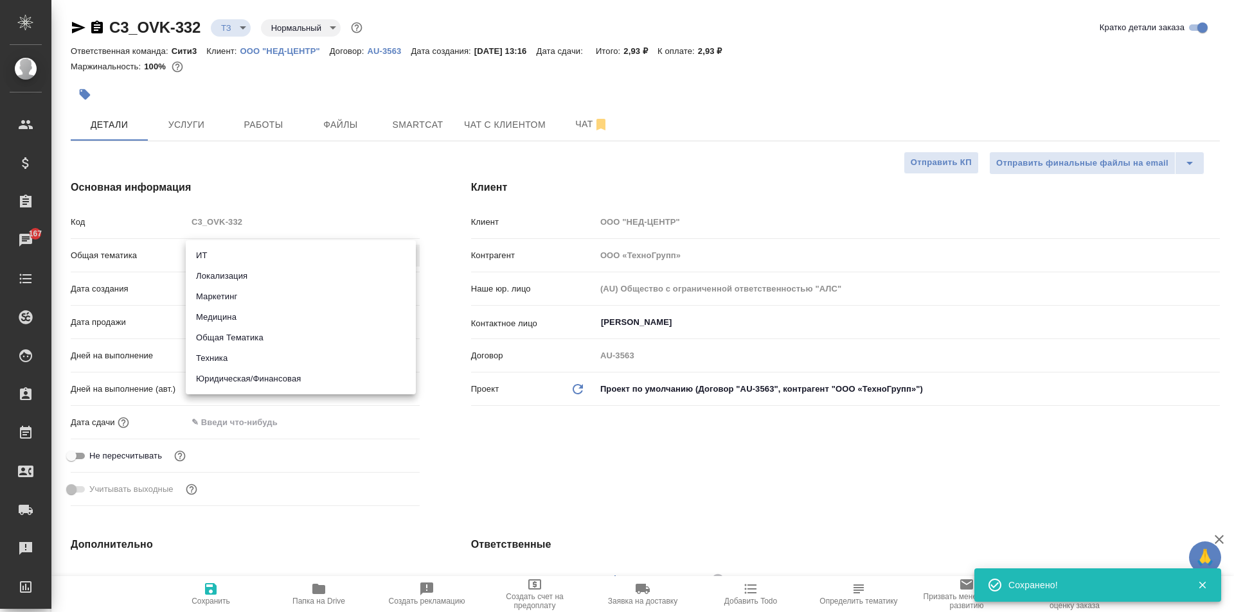
type textarea "x"
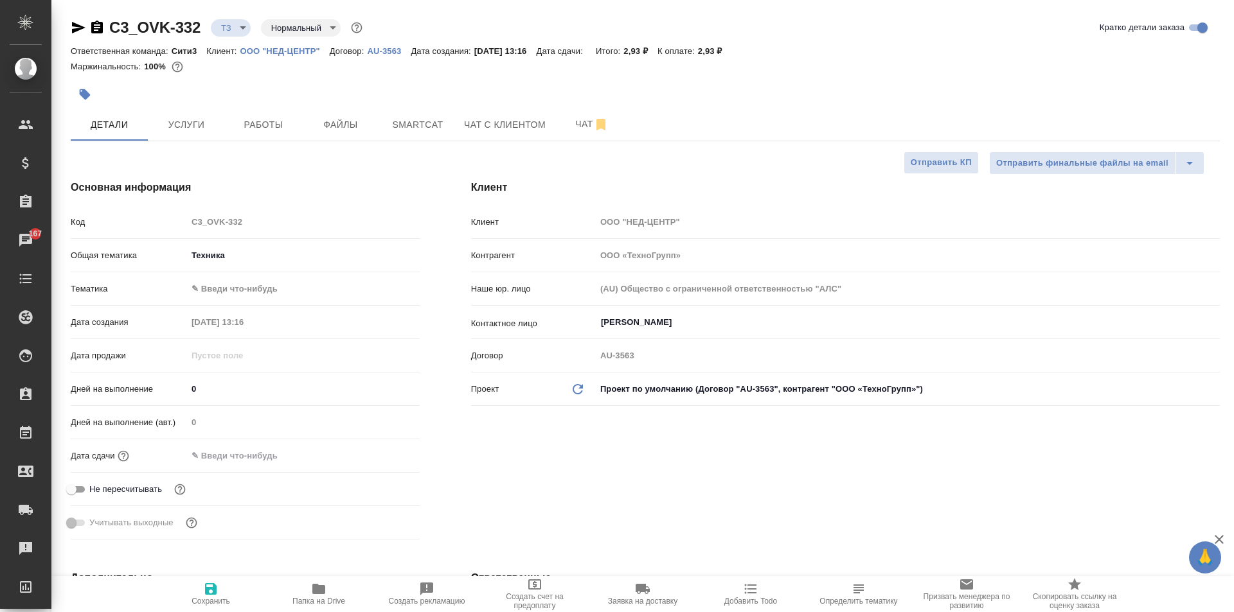
click at [242, 289] on body "🙏 .cls-1 fill:#fff; AWATERA Moskalets Alina Клиенты Спецификации Заказы 167 Чат…" at bounding box center [617, 306] width 1234 height 612
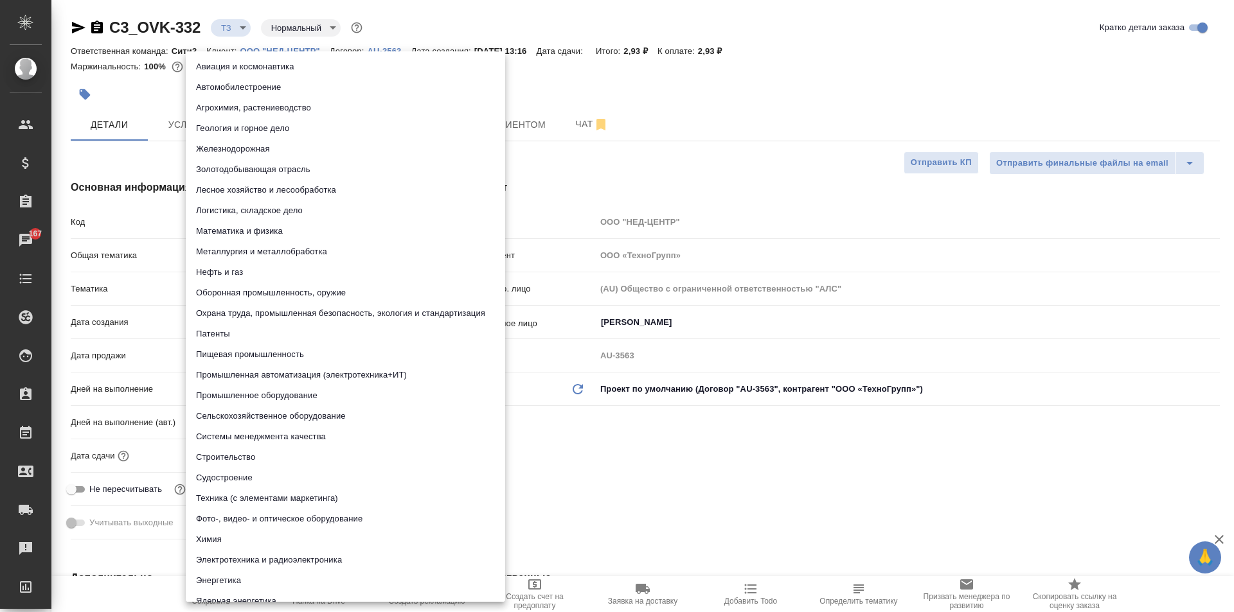
click at [745, 165] on div at bounding box center [617, 306] width 1234 height 612
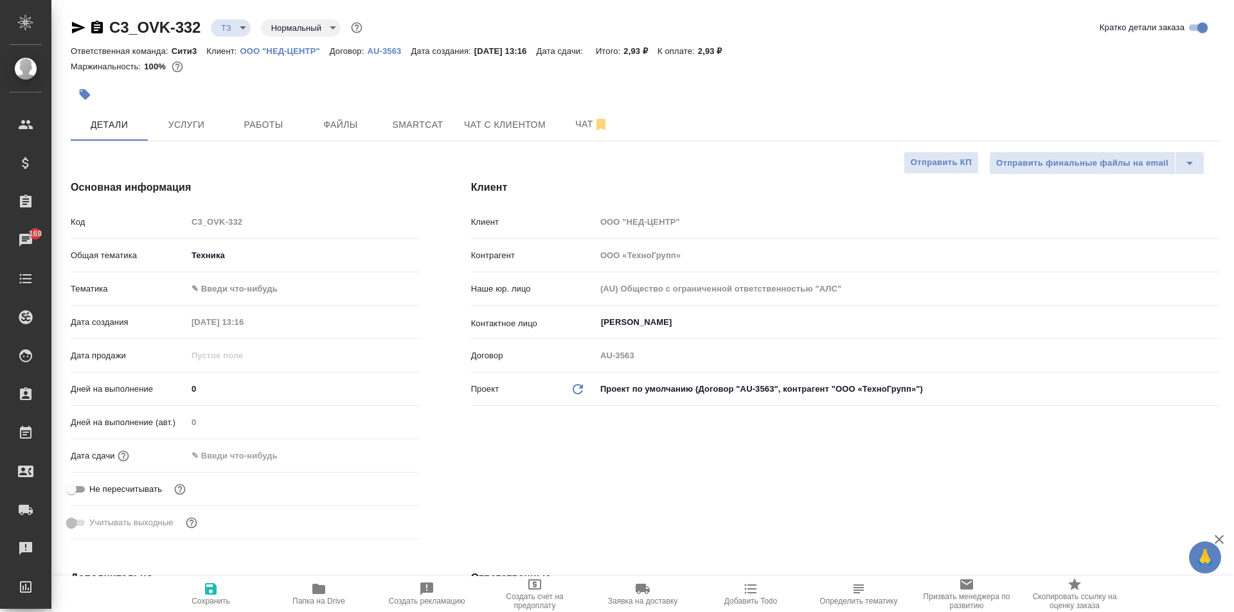
type textarea "x"
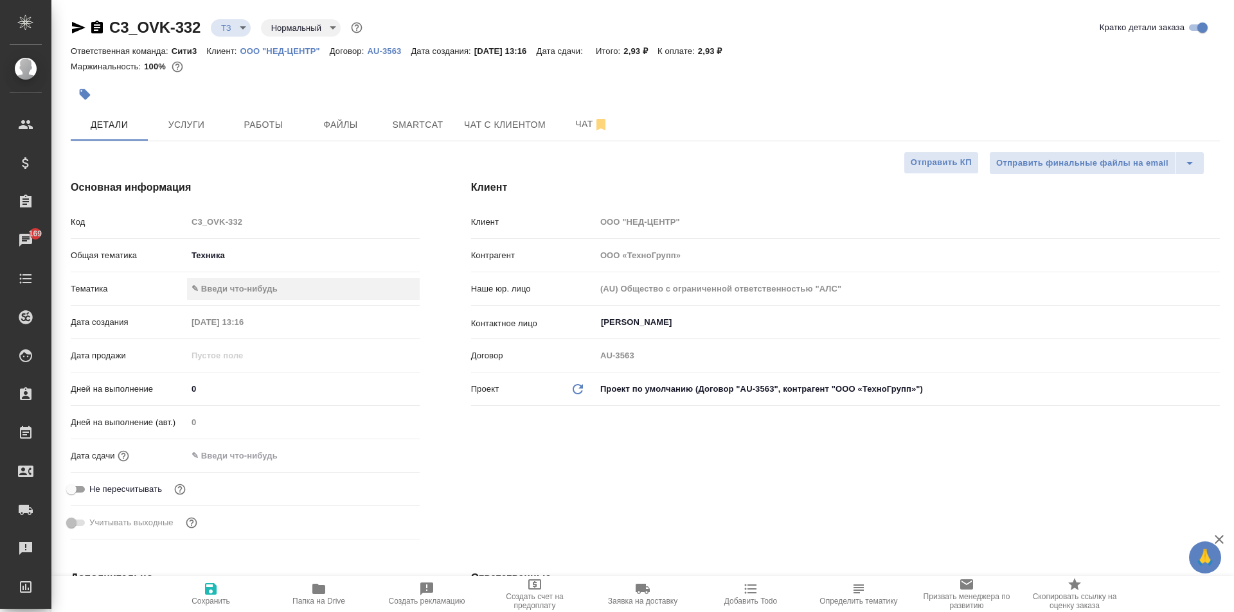
type textarea "x"
click at [171, 127] on span "Услуги" at bounding box center [187, 125] width 62 height 16
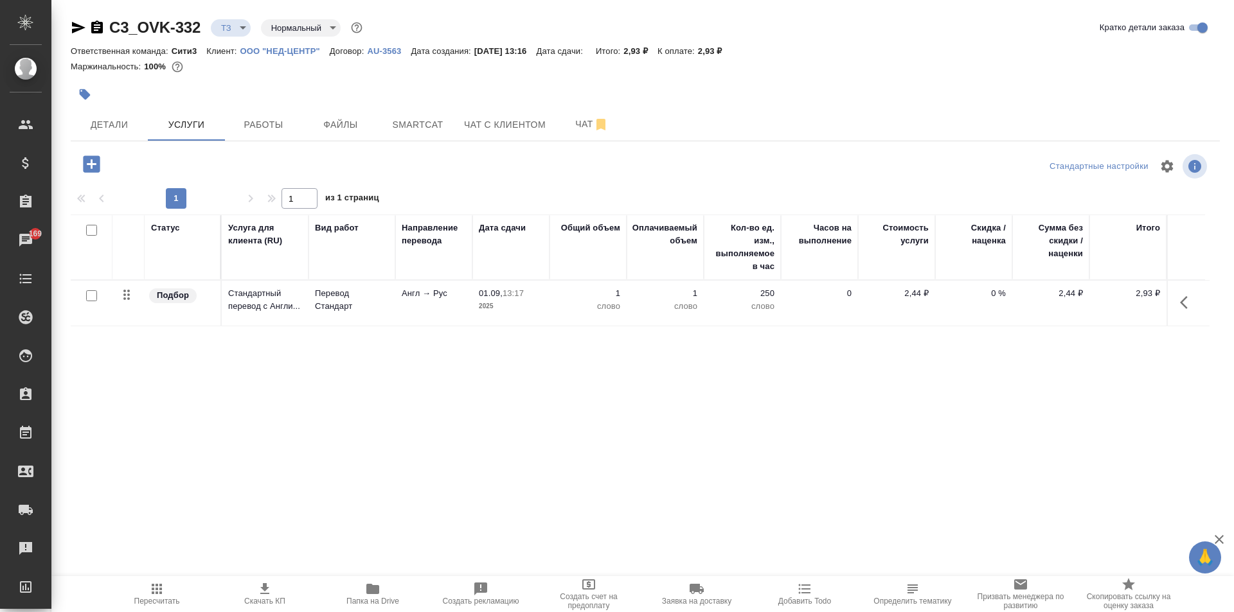
click at [1180, 307] on icon "button" at bounding box center [1184, 302] width 8 height 13
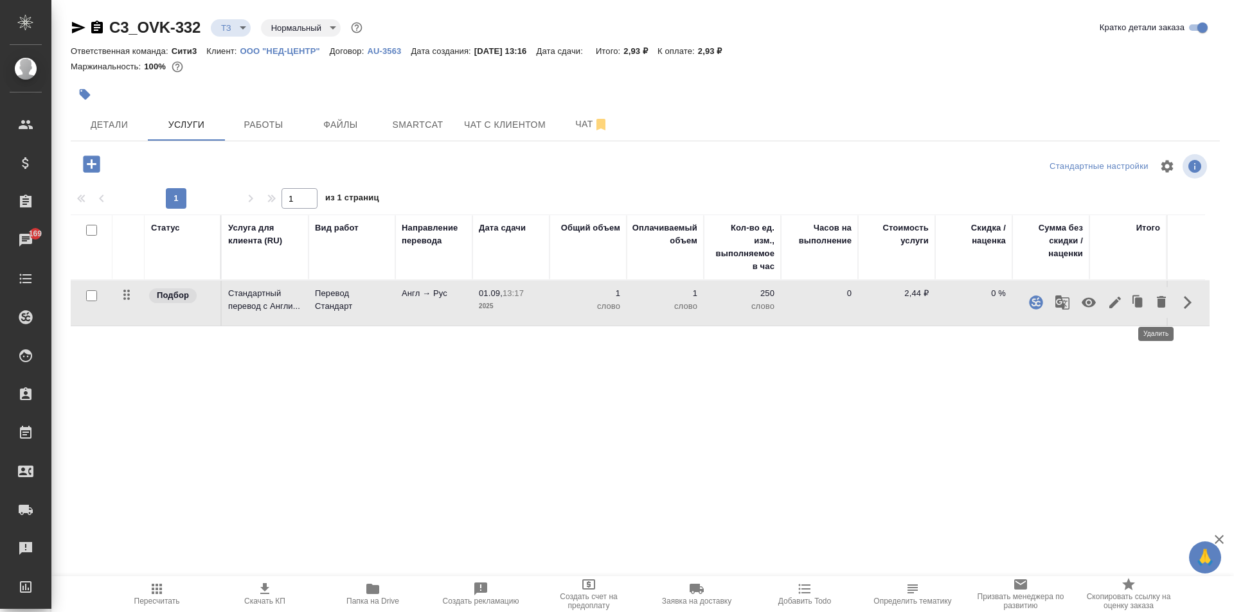
click at [1153, 301] on icon "button" at bounding box center [1160, 301] width 15 height 15
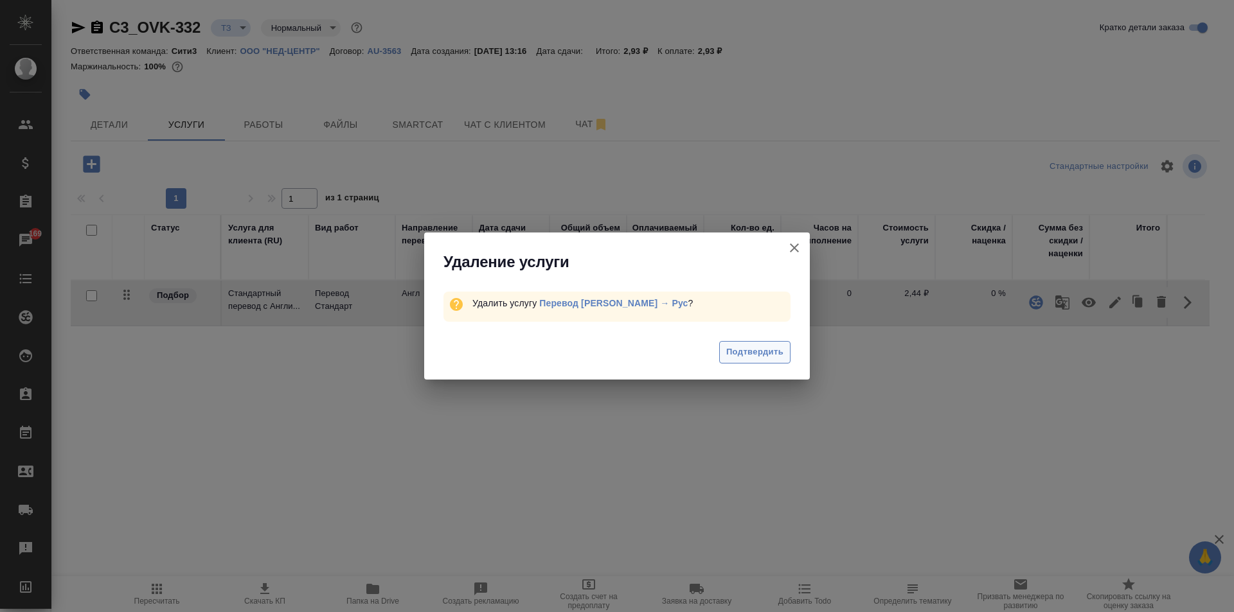
click at [771, 360] on button "Подтвердить" at bounding box center [754, 352] width 71 height 22
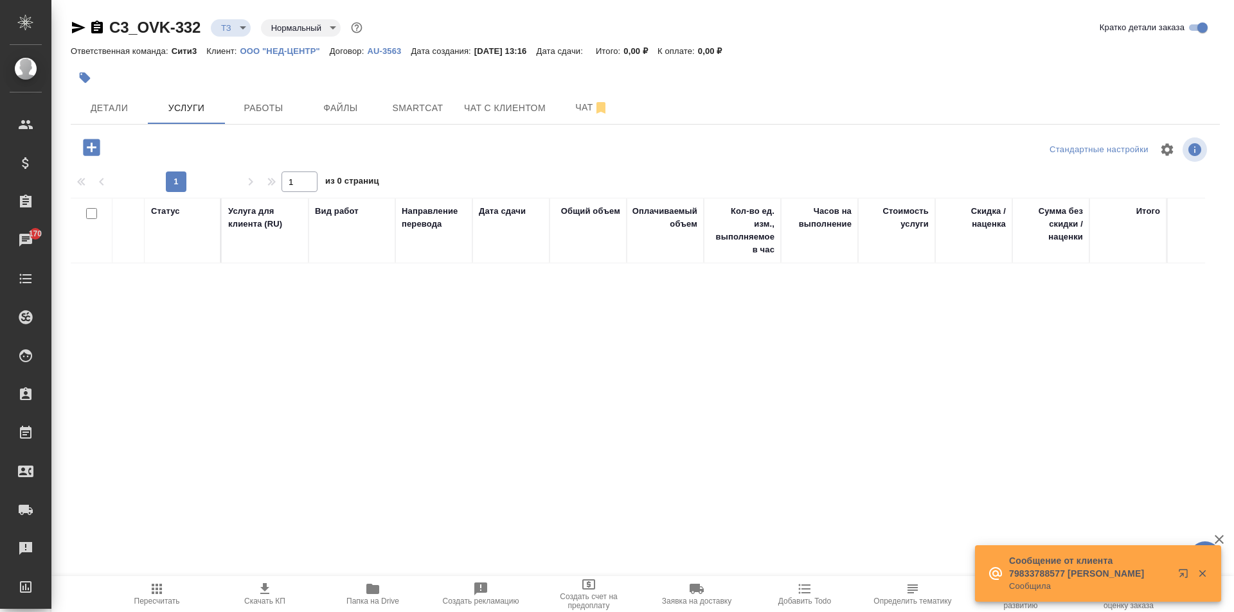
click at [95, 157] on icon "button" at bounding box center [91, 147] width 22 height 22
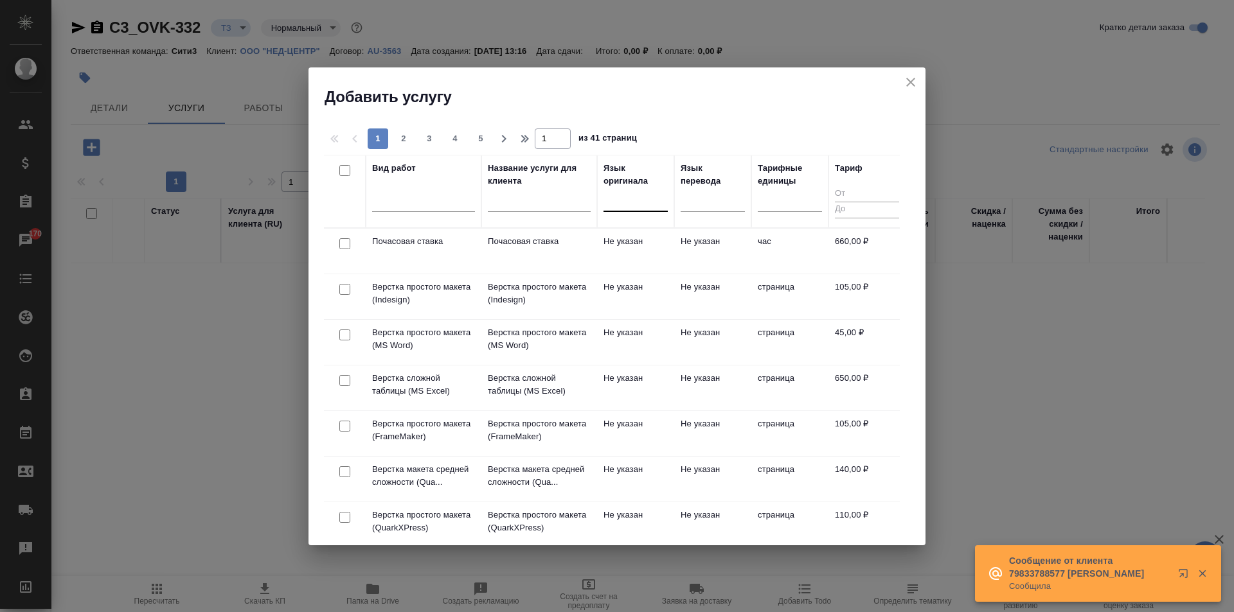
click at [648, 209] on div at bounding box center [635, 200] width 64 height 24
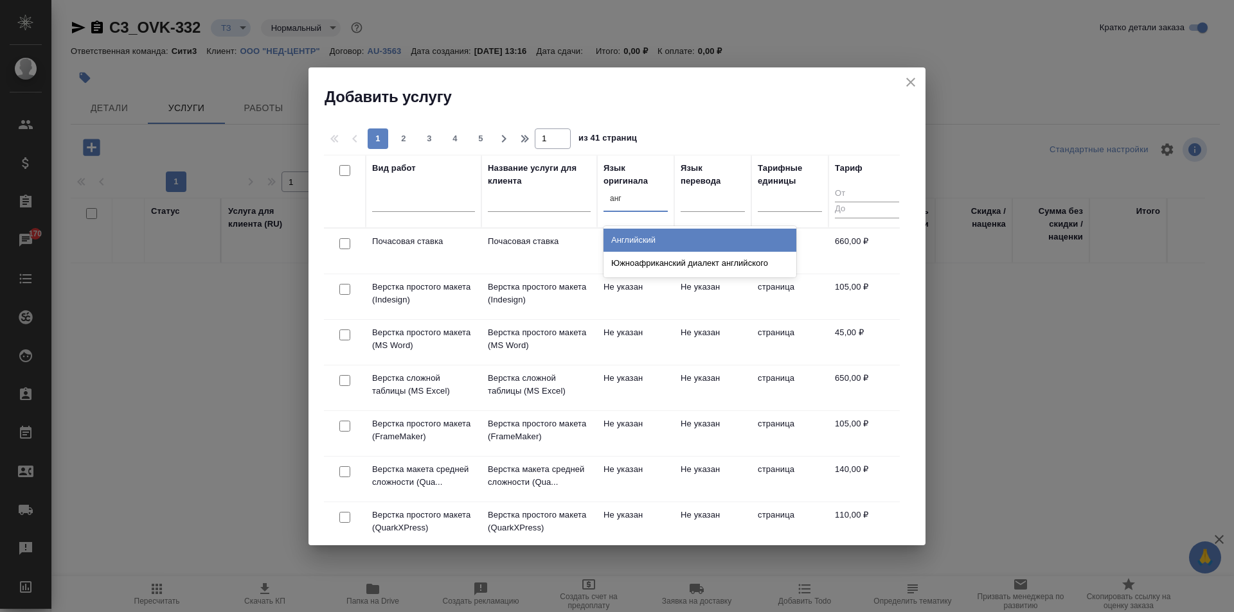
type input "англ"
drag, startPoint x: 650, startPoint y: 244, endPoint x: 740, endPoint y: 212, distance: 96.1
click at [650, 244] on div "Английский" at bounding box center [699, 240] width 193 height 23
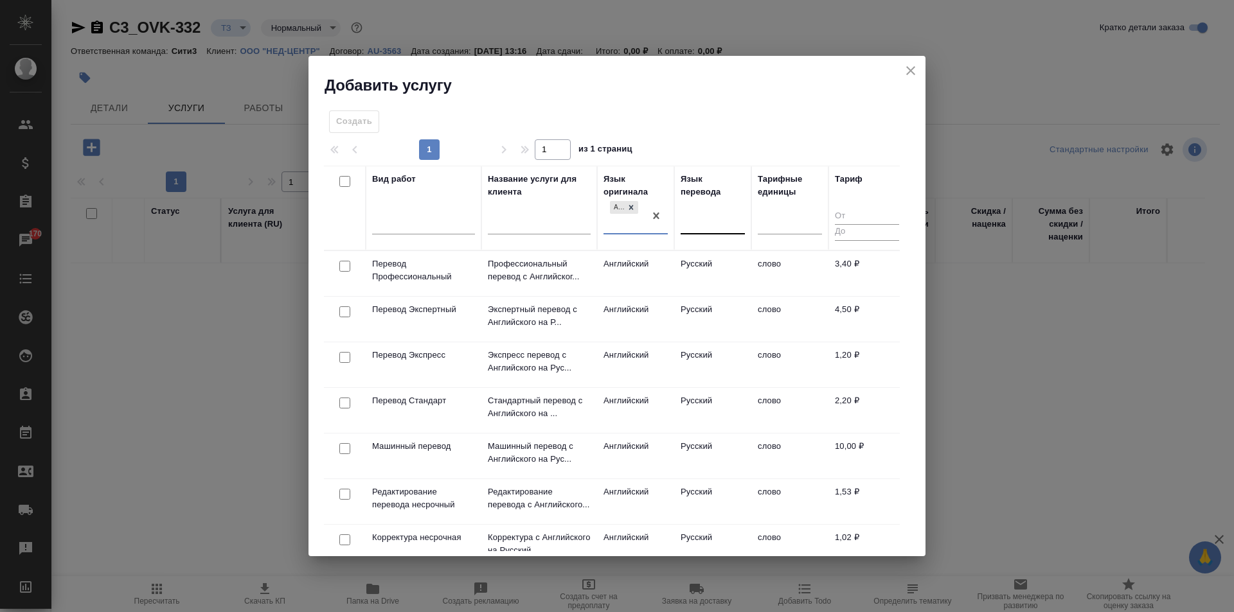
click at [711, 230] on div at bounding box center [713, 221] width 64 height 19
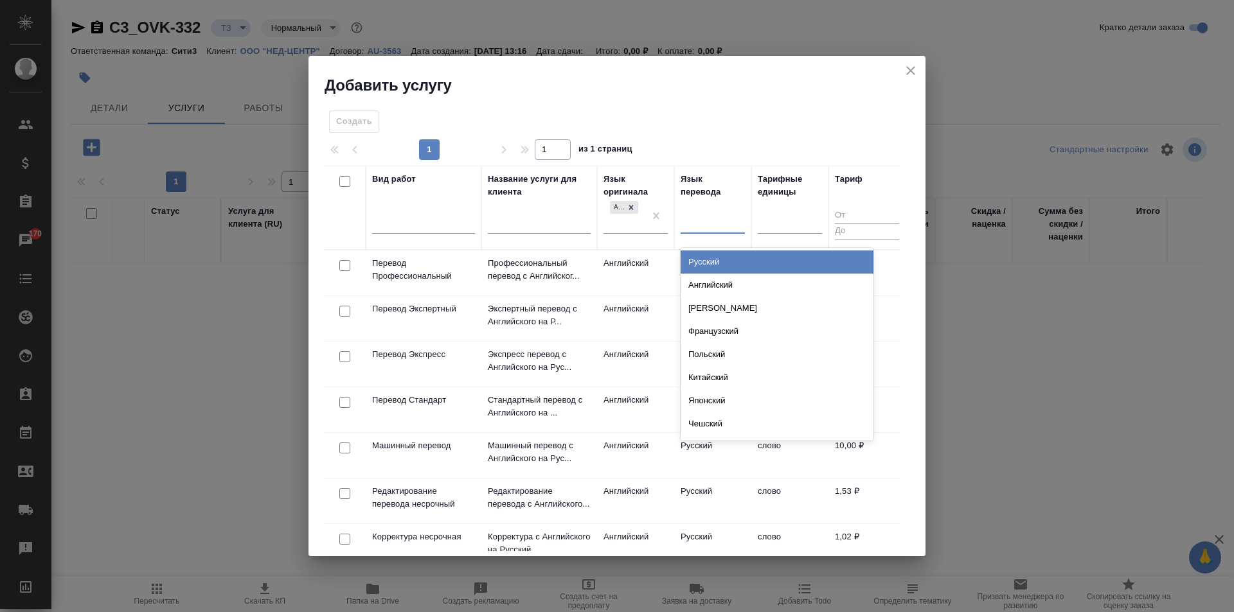
click at [711, 246] on th "Язык перевода option Русский focused, 1 of 134. 134 results available. Use Up a…" at bounding box center [712, 208] width 77 height 84
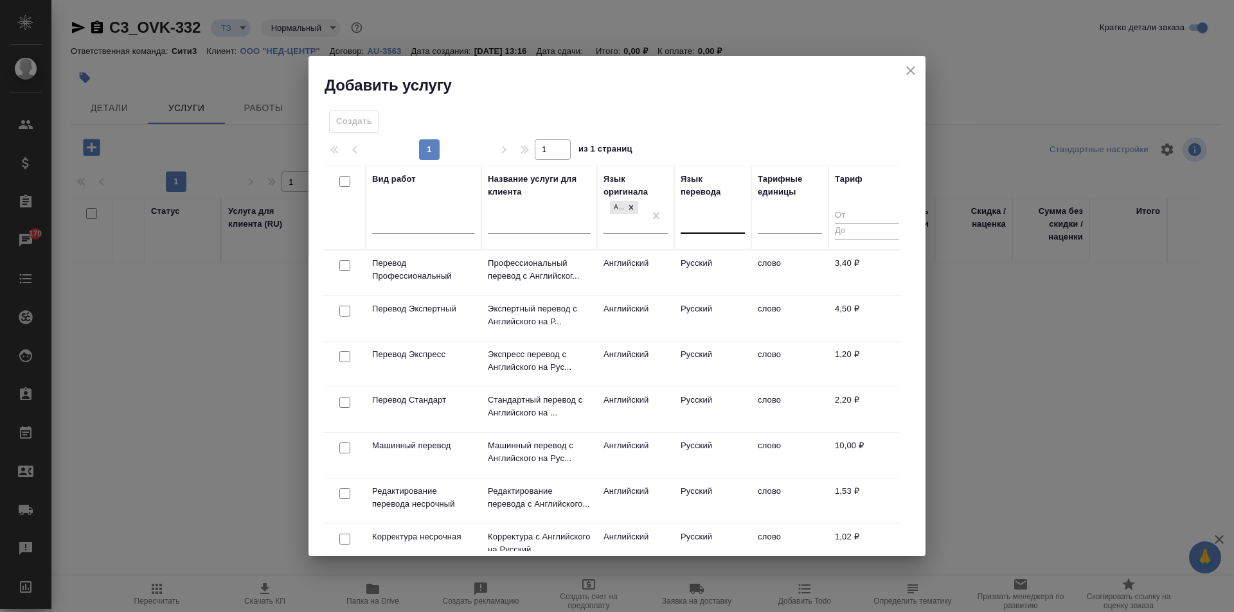
click at [716, 229] on div at bounding box center [713, 220] width 64 height 19
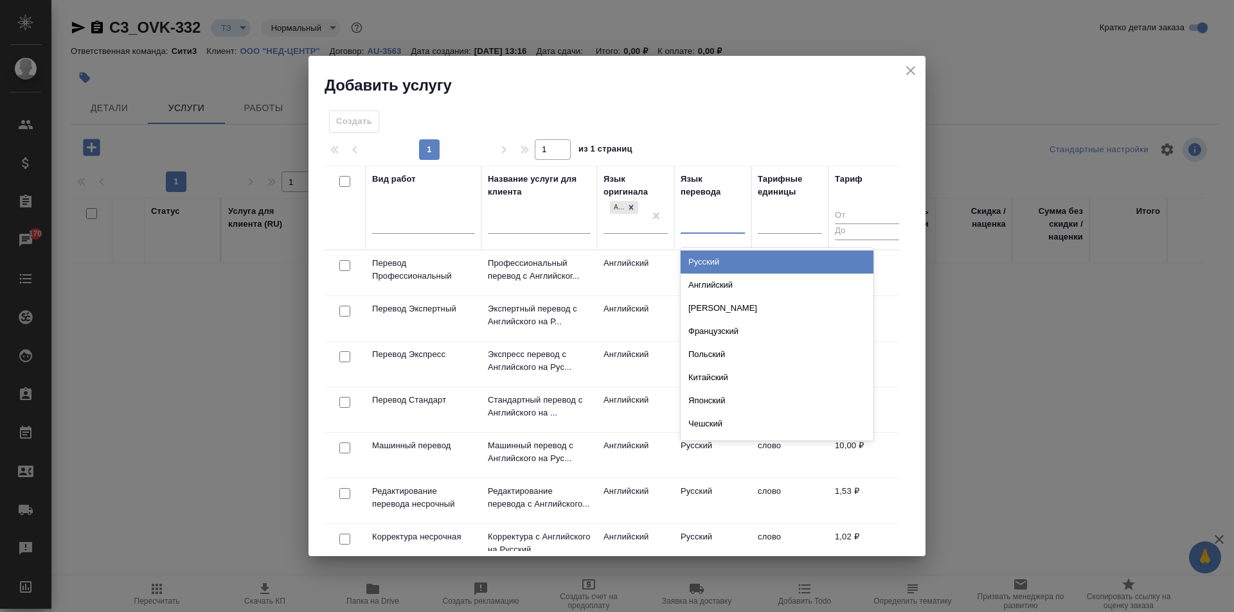
click at [719, 261] on div "Русский" at bounding box center [777, 262] width 193 height 23
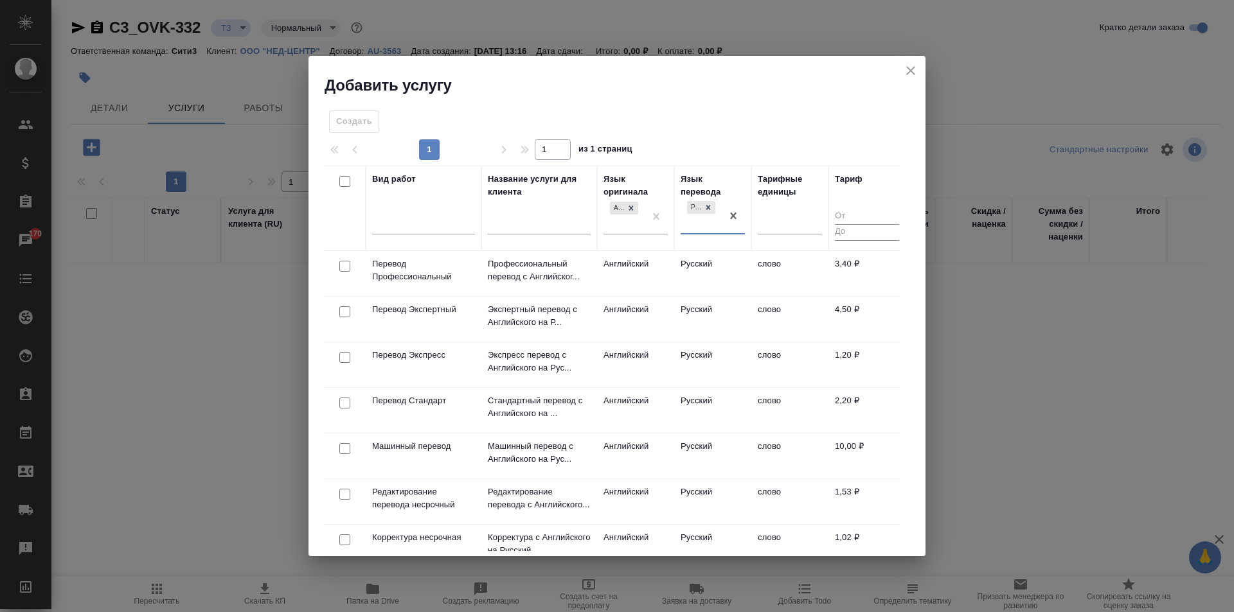
click at [914, 75] on icon "close" at bounding box center [910, 70] width 9 height 9
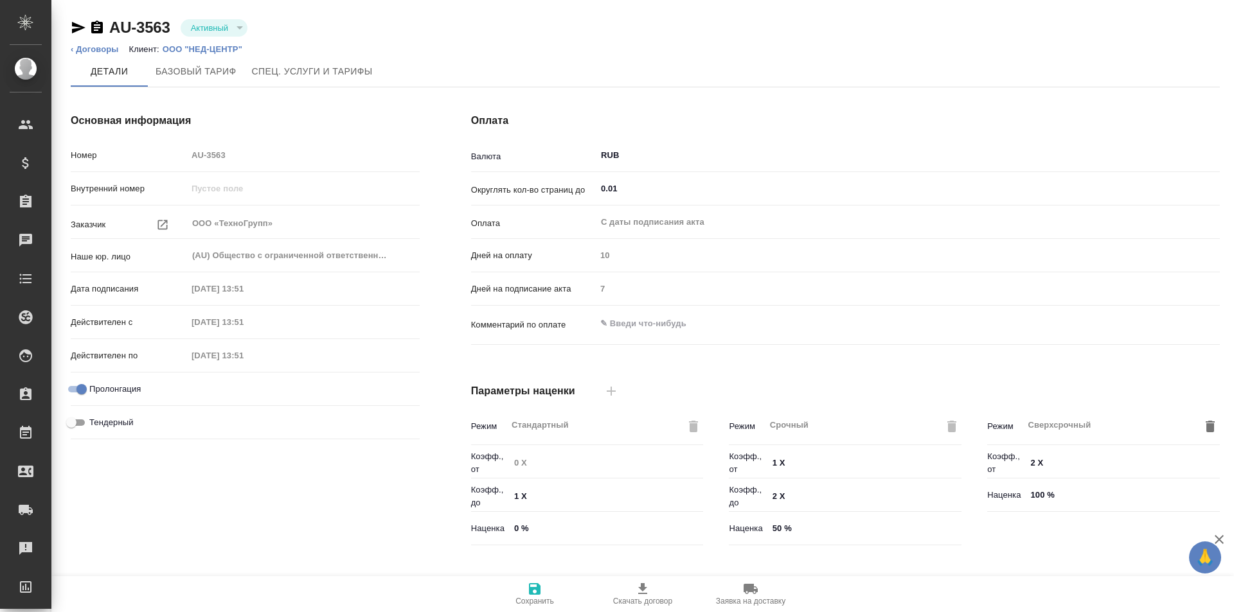
type input "1062 awatera + Marketing"
type input "Стандартный шаблон - [PHONE_NUMBER] - ВЫБЕРИ МЕНЯ!"
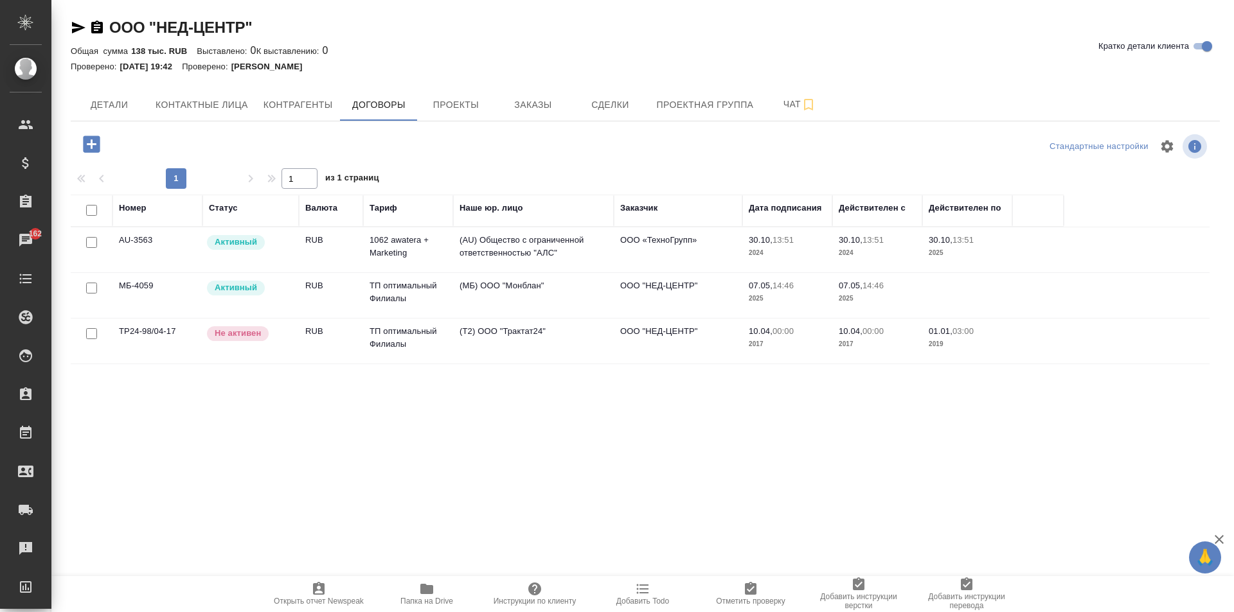
click at [431, 587] on icon "button" at bounding box center [426, 589] width 13 height 10
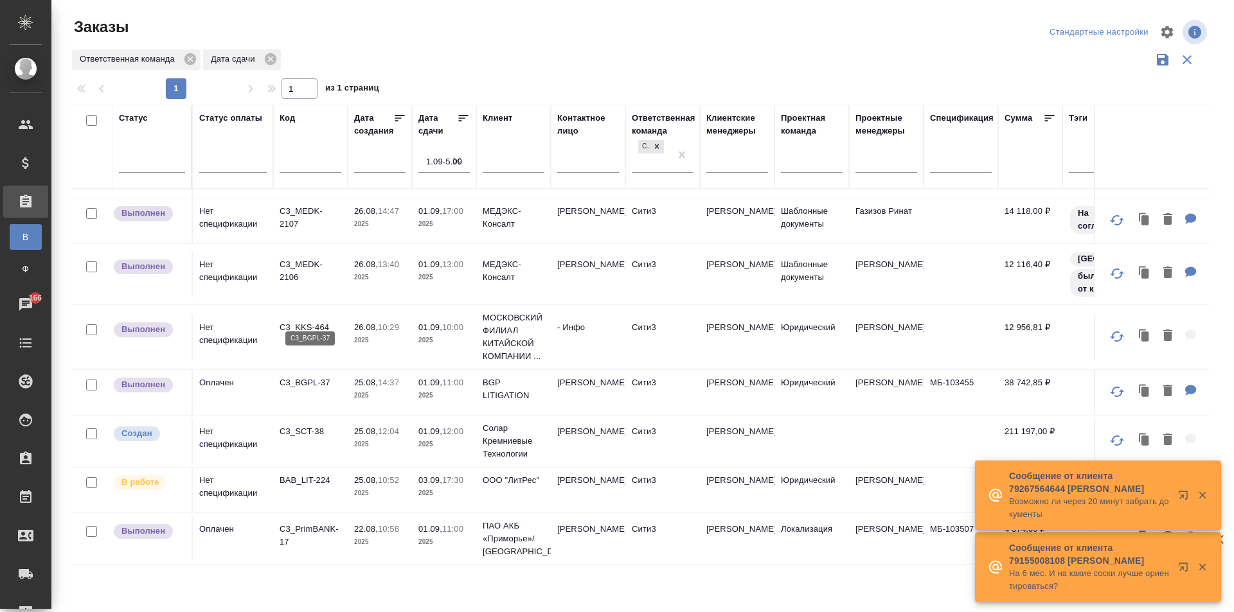
scroll to position [257, 0]
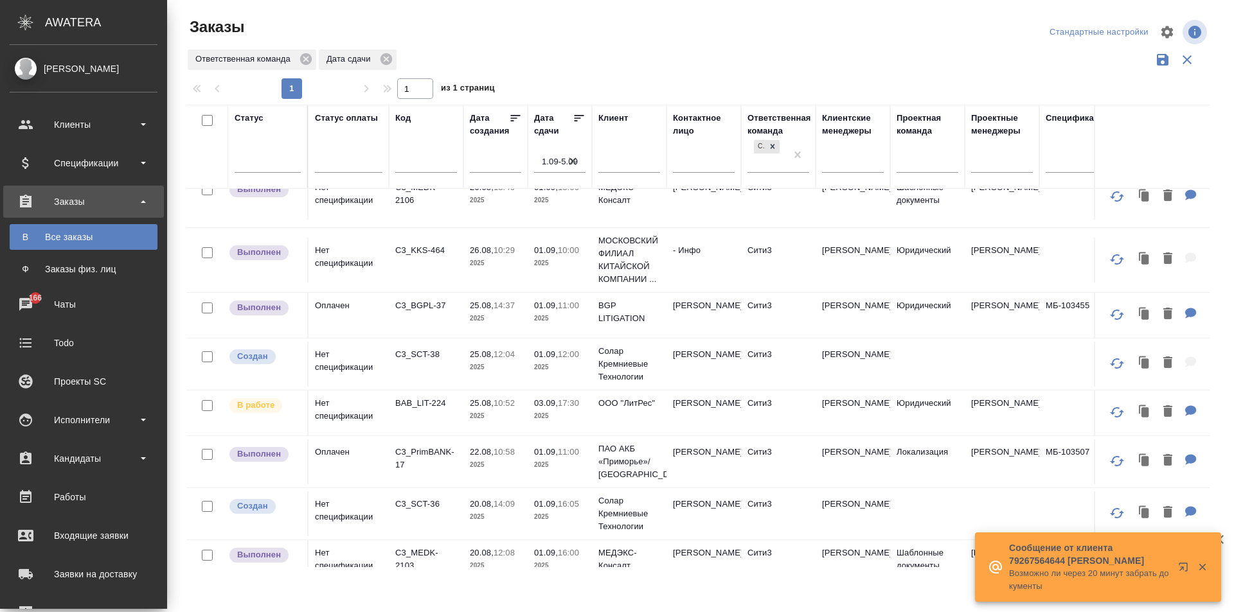
click at [61, 70] on div "[PERSON_NAME]" at bounding box center [84, 69] width 148 height 14
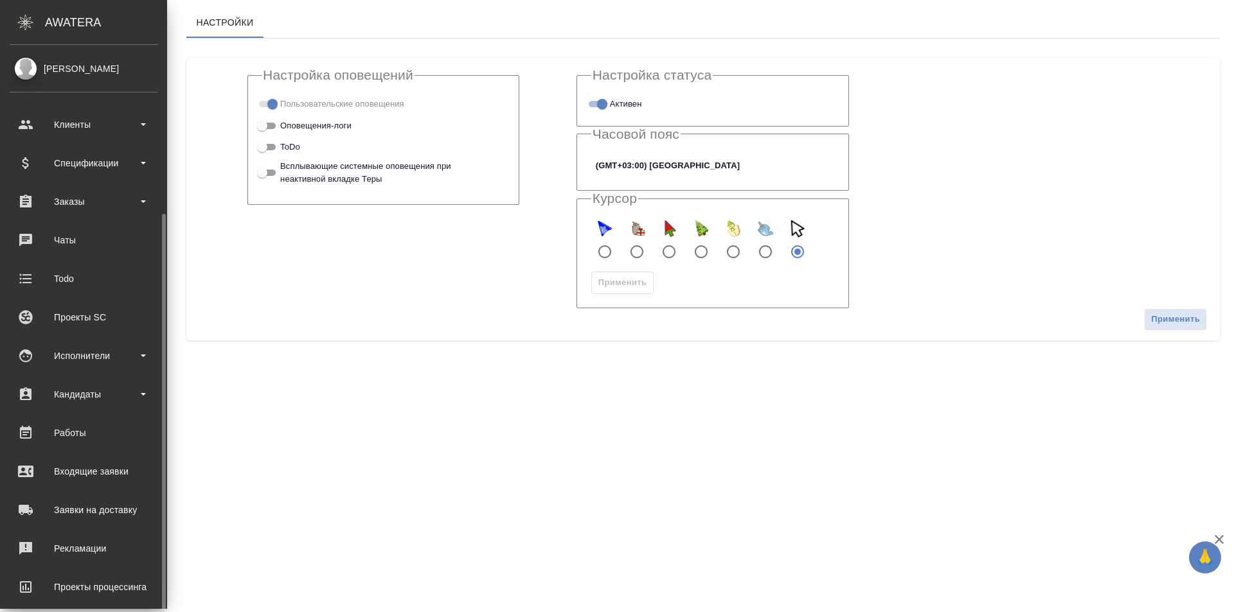
scroll to position [91, 0]
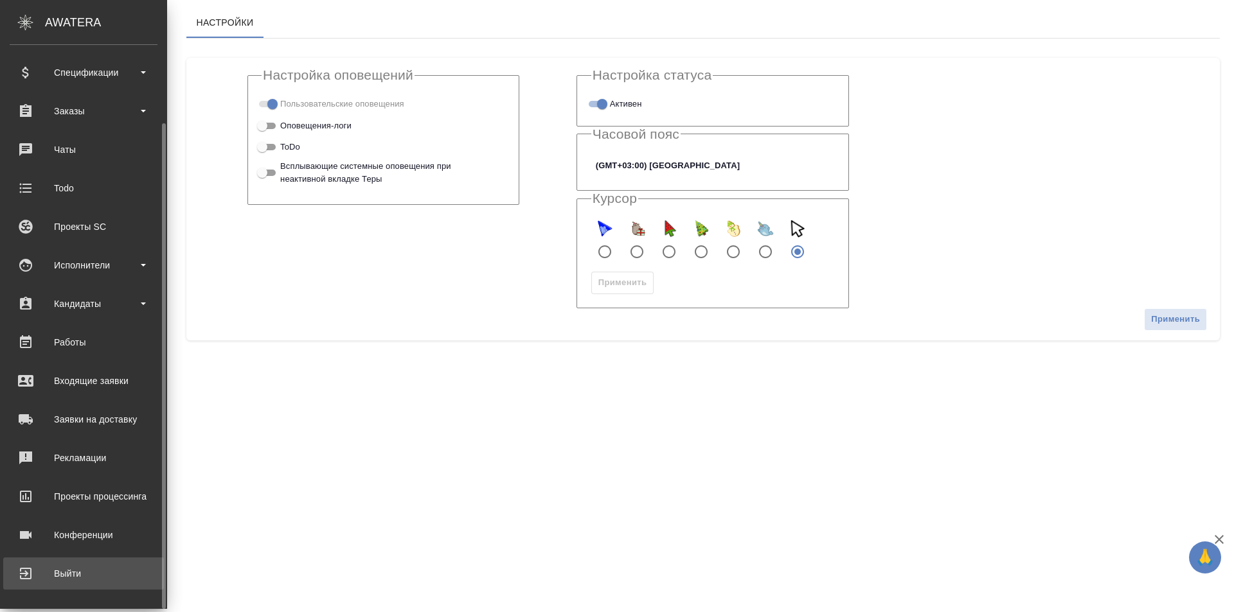
click at [75, 584] on link "Выйти" at bounding box center [83, 574] width 161 height 32
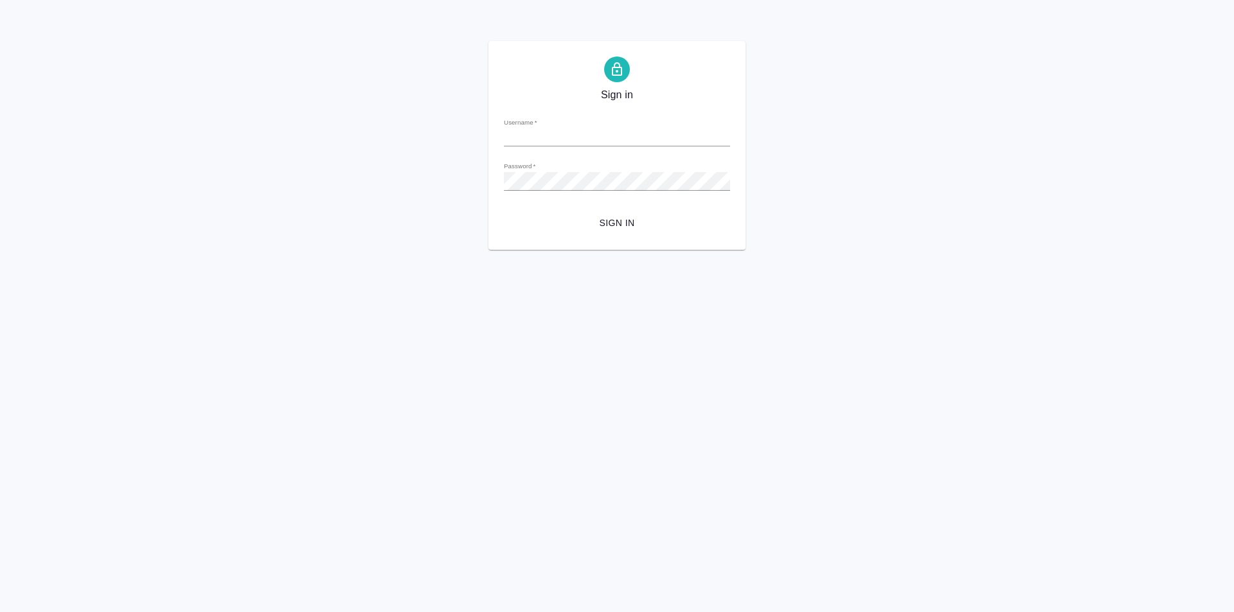
type input "[PERSON_NAME][EMAIL_ADDRESS][DOMAIN_NAME]"
click at [572, 215] on span "Sign in" at bounding box center [617, 223] width 206 height 16
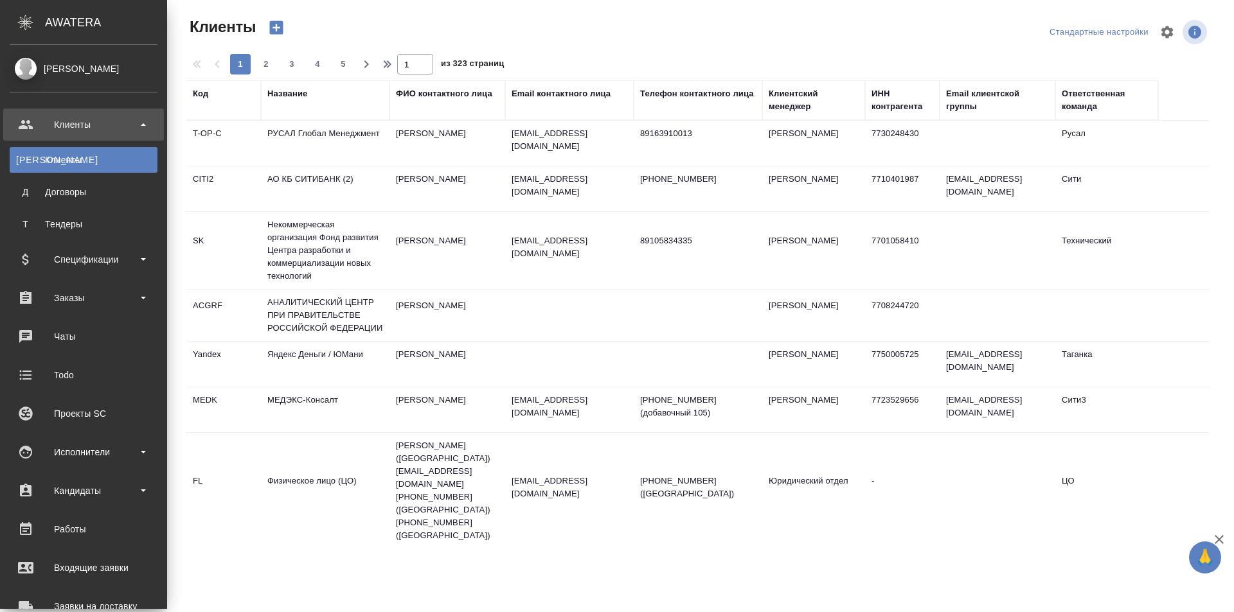
select select "RU"
click at [66, 69] on div "[PERSON_NAME]" at bounding box center [84, 69] width 148 height 14
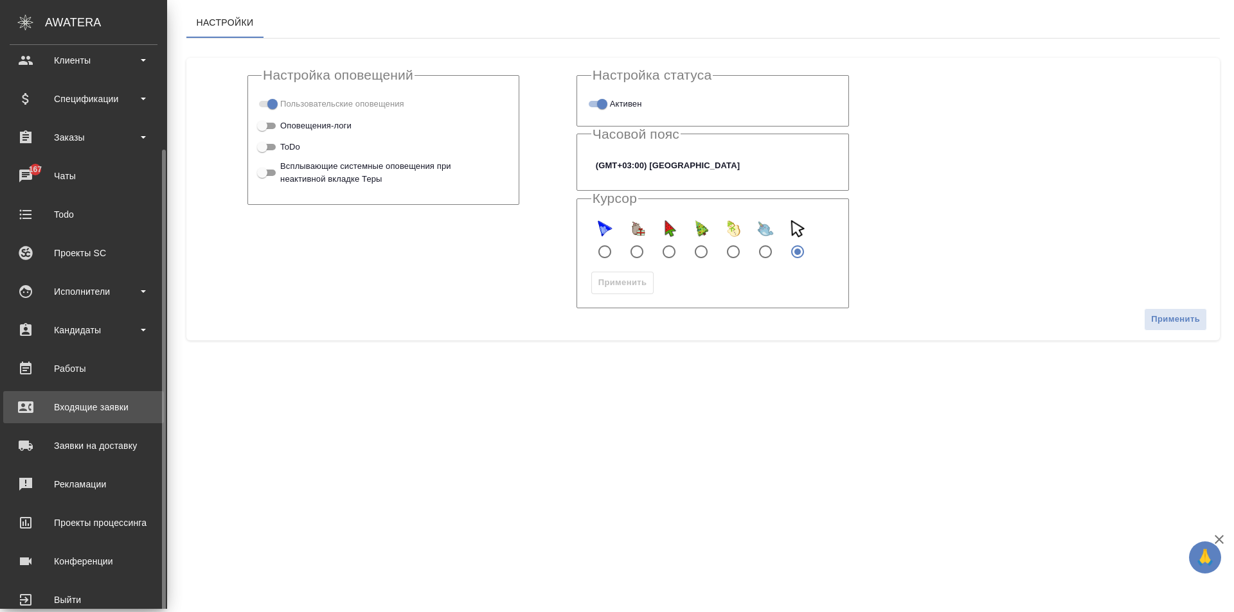
scroll to position [91, 0]
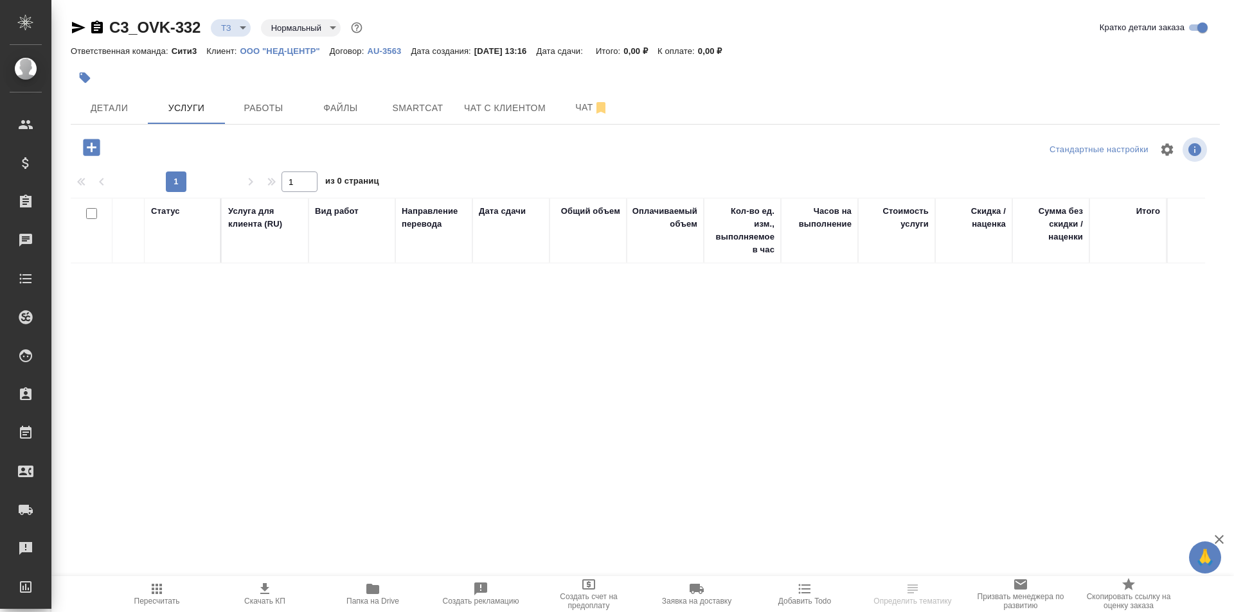
click at [100, 146] on icon "button" at bounding box center [91, 147] width 22 height 22
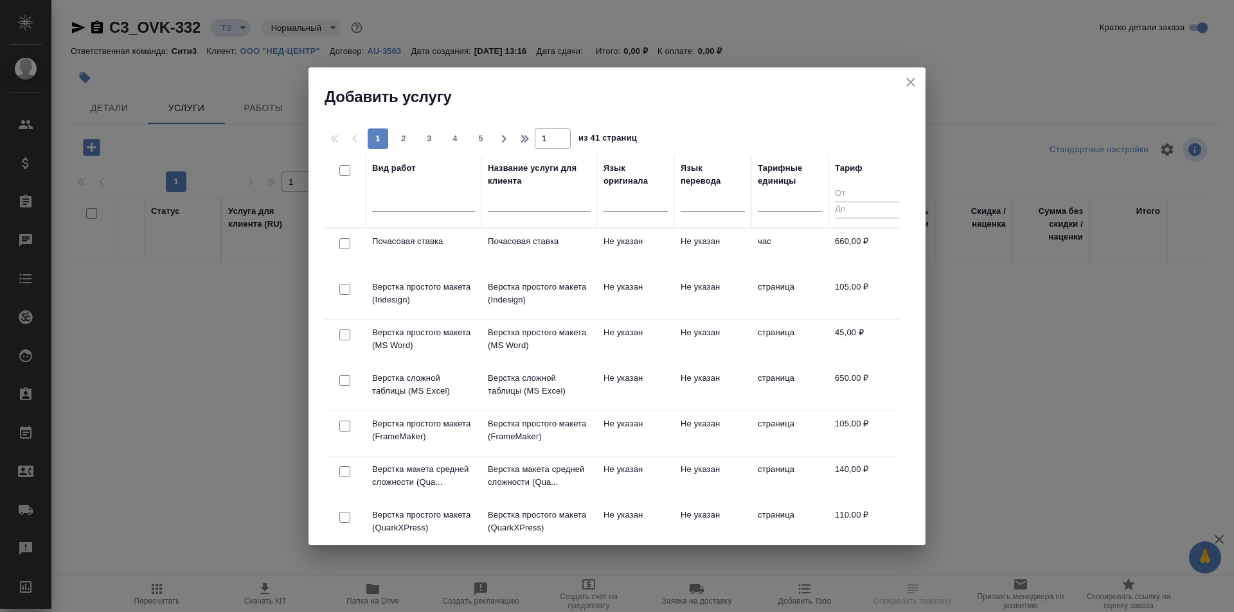
click at [636, 220] on div at bounding box center [635, 204] width 64 height 33
click at [632, 204] on div at bounding box center [635, 199] width 64 height 19
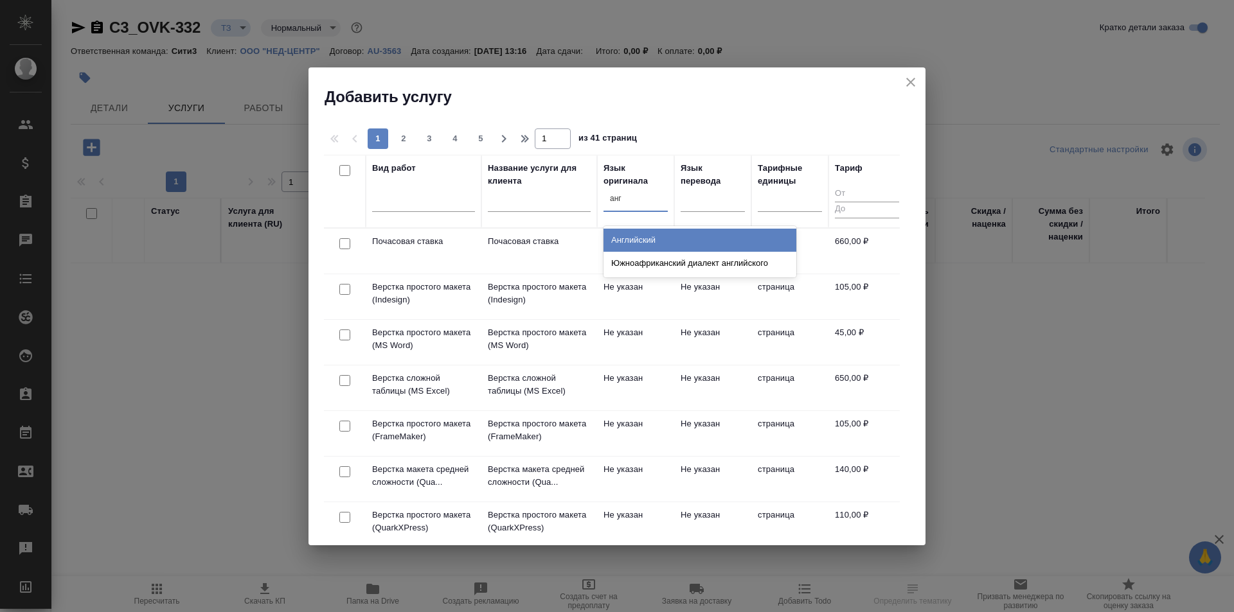
type input "англ"
click at [626, 242] on div "Английский" at bounding box center [699, 240] width 193 height 23
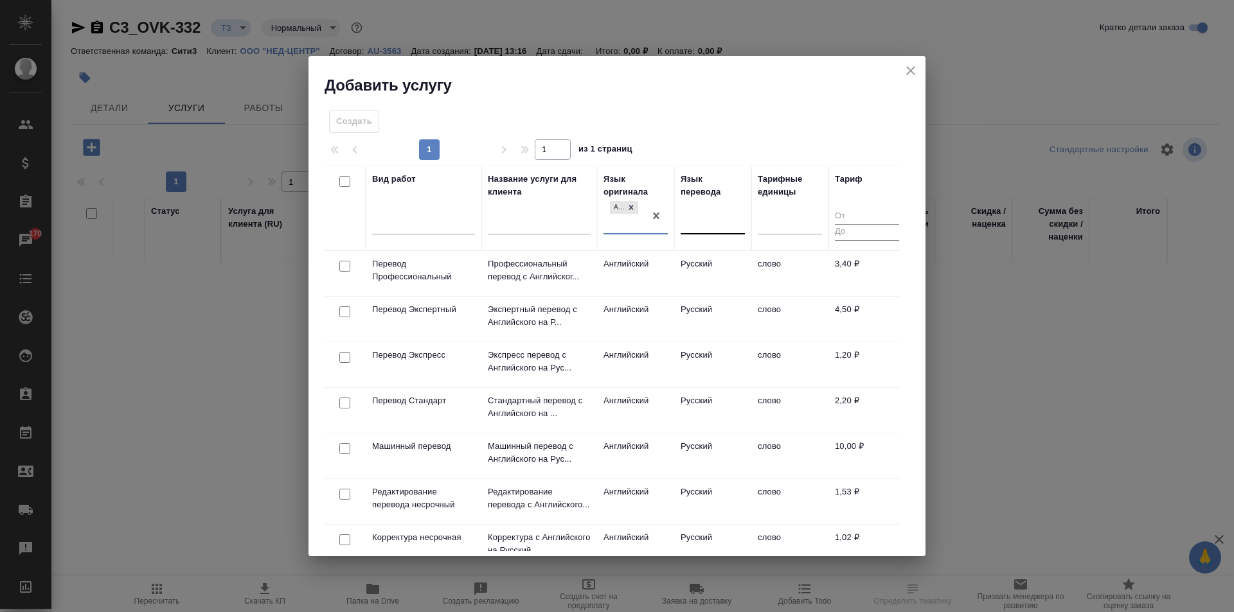
click at [711, 218] on div at bounding box center [713, 221] width 64 height 19
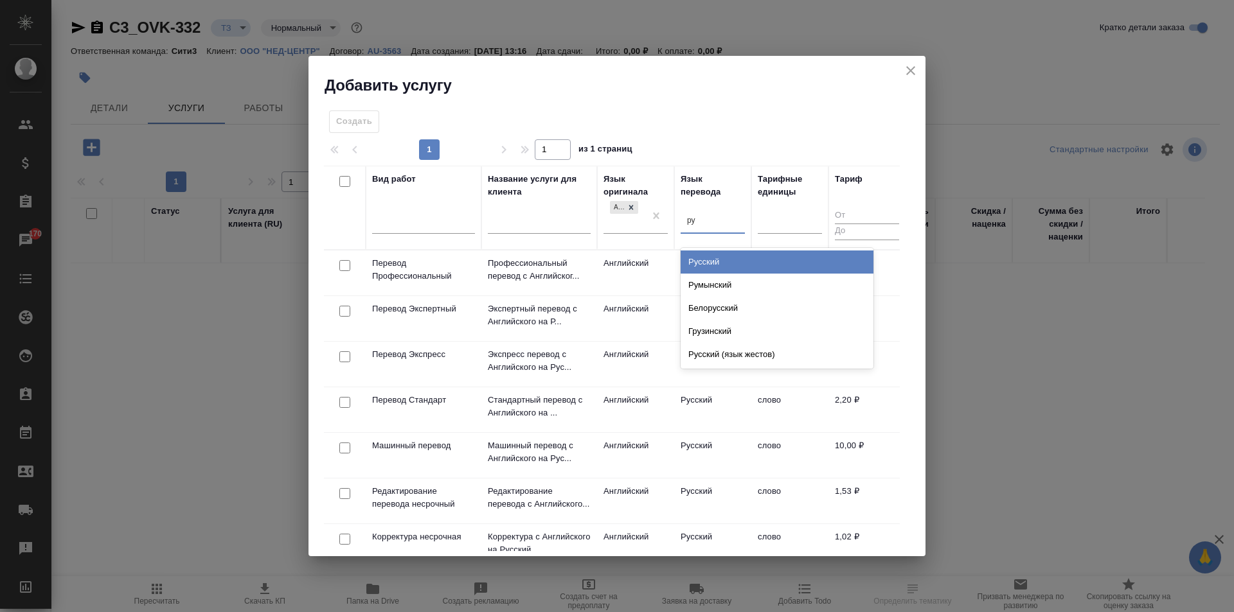
type input "рус"
click at [699, 255] on div "Русский" at bounding box center [777, 262] width 193 height 23
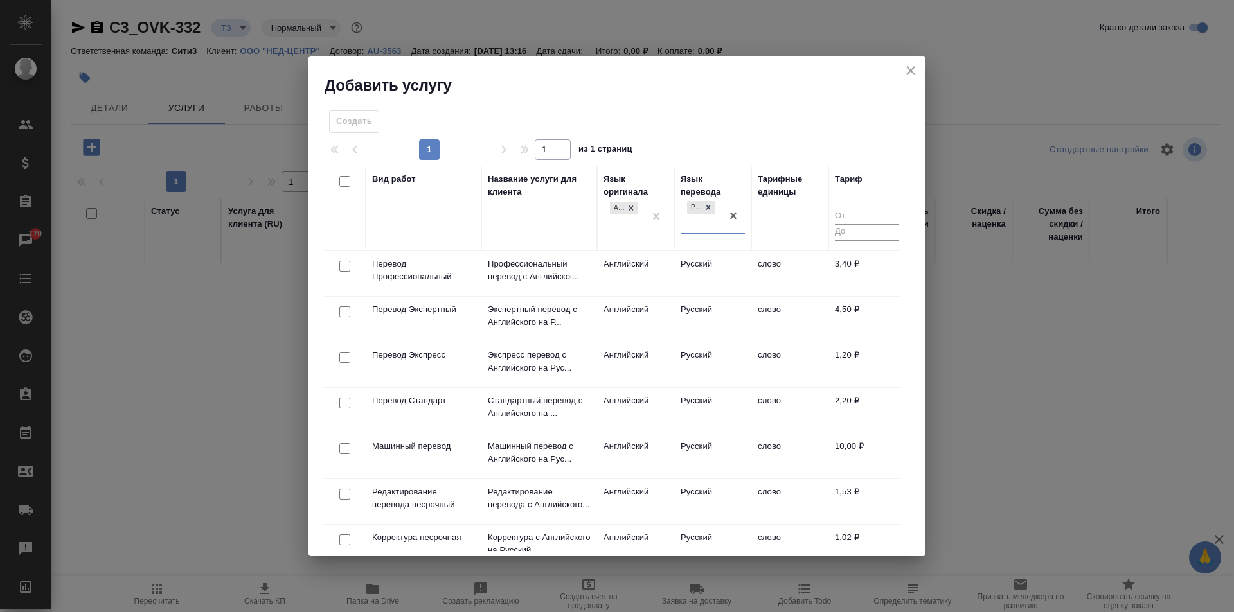
click at [778, 421] on td "слово" at bounding box center [789, 410] width 77 height 45
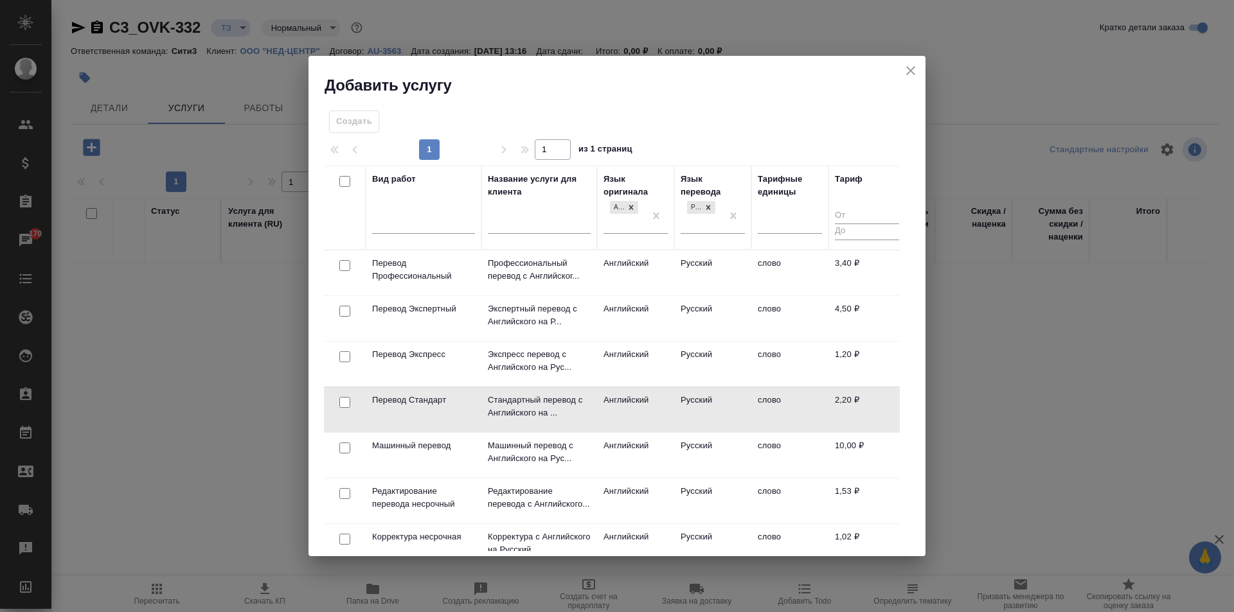
click at [778, 421] on td "слово" at bounding box center [789, 409] width 77 height 45
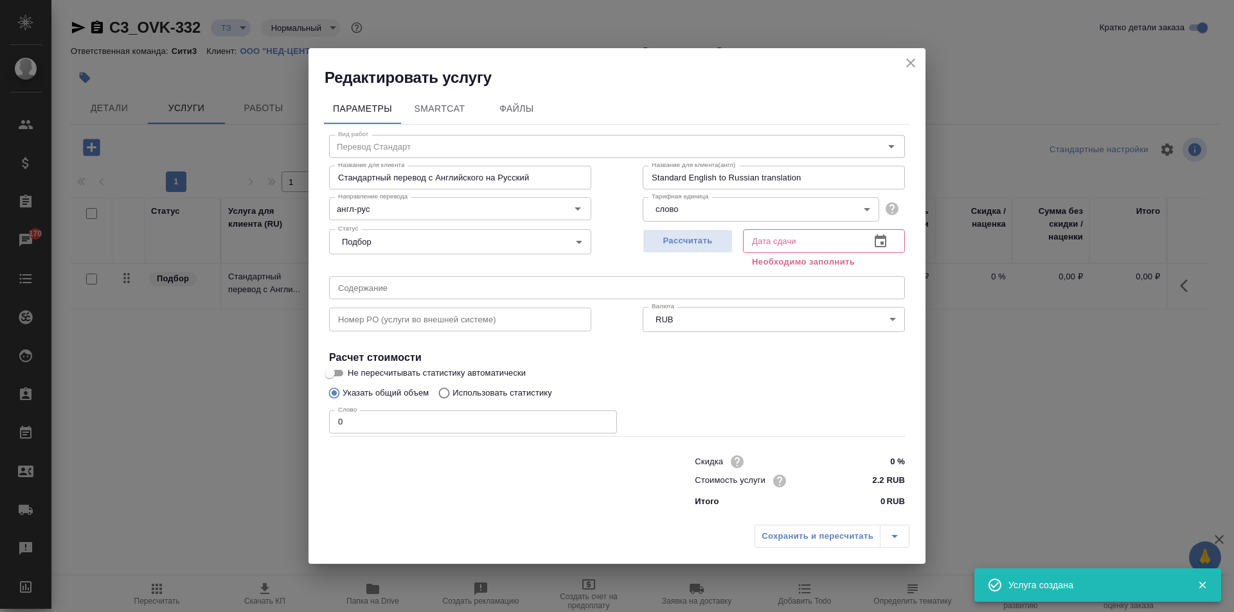
click at [883, 479] on input "2.2 RUB" at bounding box center [881, 481] width 48 height 19
type input "2.44 RUB"
click at [700, 231] on button "Рассчитать" at bounding box center [688, 241] width 90 height 24
type input "01.09.2025 13:32"
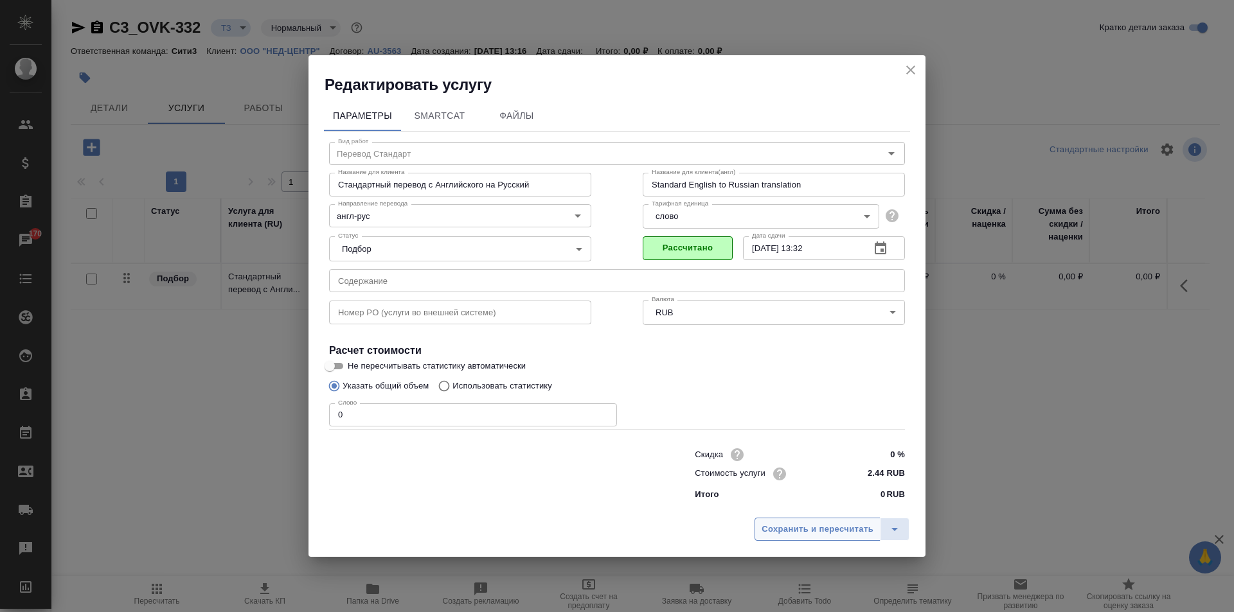
click at [821, 525] on span "Сохранить и пересчитать" at bounding box center [817, 529] width 112 height 15
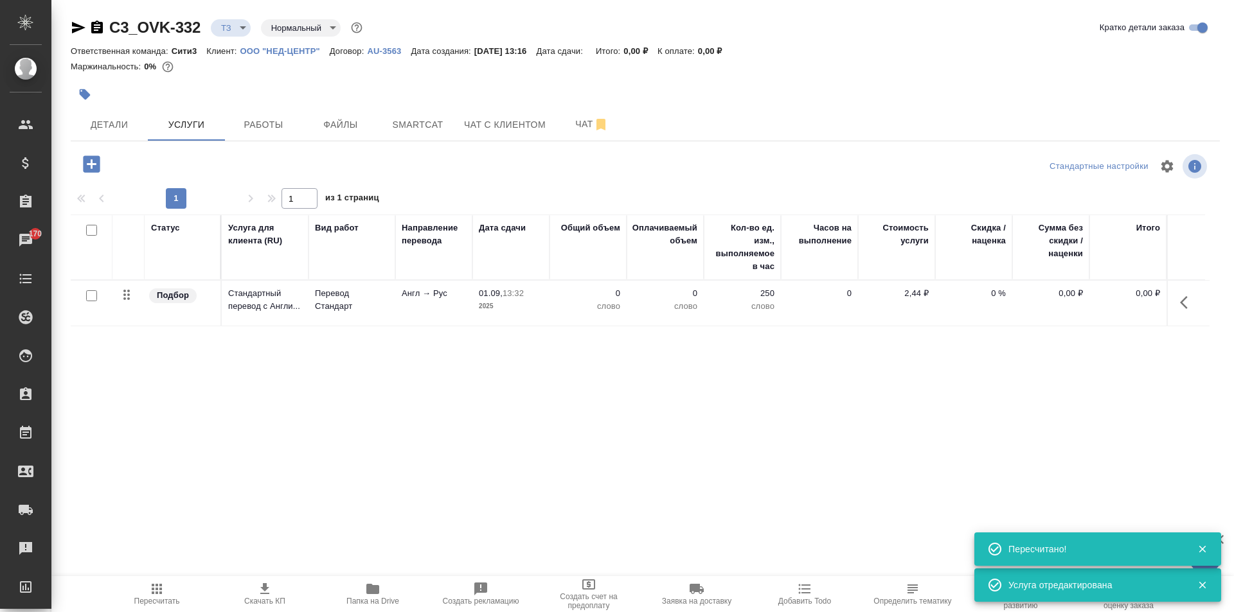
click at [93, 230] on input "checkbox" at bounding box center [91, 230] width 11 height 11
checkbox input "true"
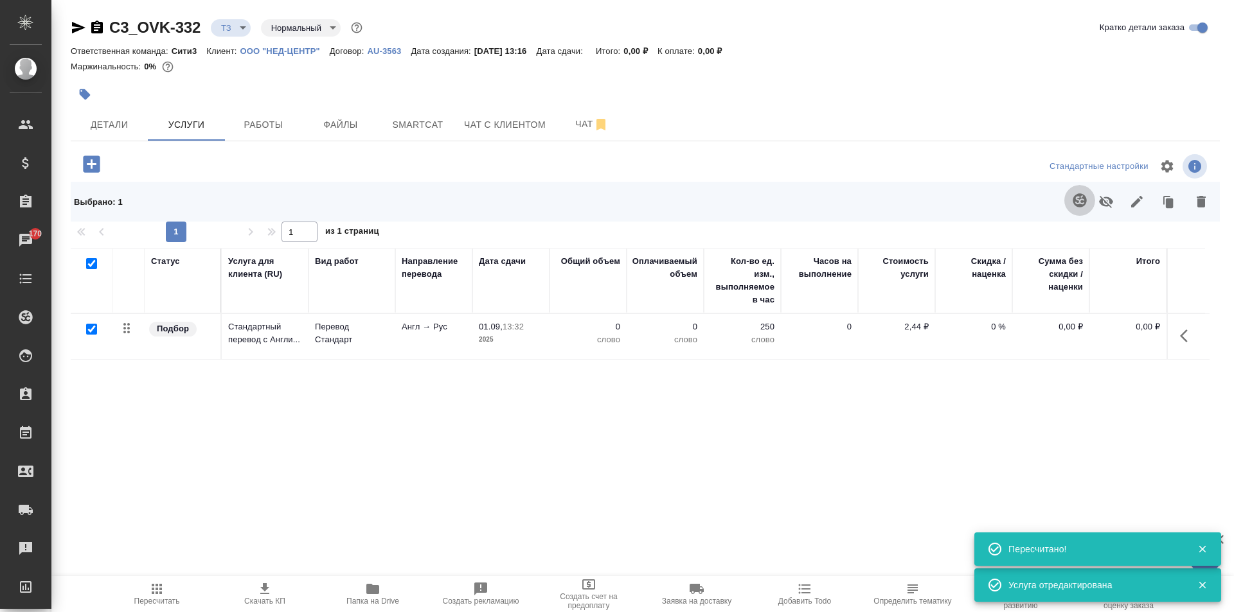
click at [1084, 200] on icon "button" at bounding box center [1079, 200] width 15 height 15
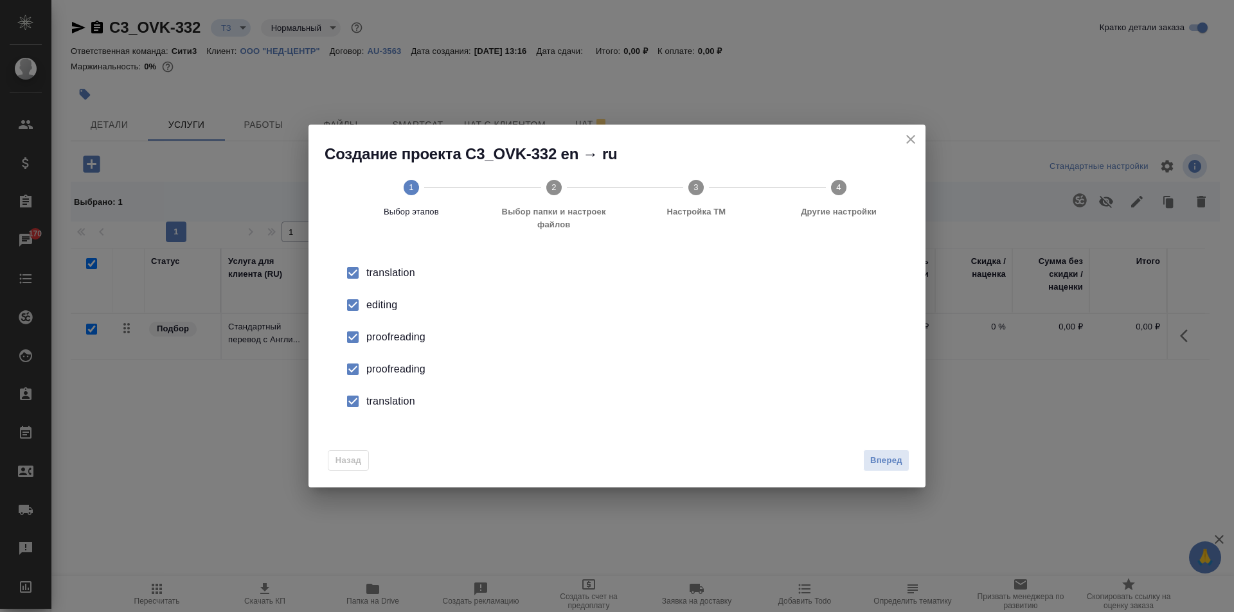
click at [371, 307] on div "editing" at bounding box center [630, 305] width 528 height 15
click at [378, 334] on div "proofreading" at bounding box center [630, 337] width 528 height 15
click at [386, 365] on div "proofreading" at bounding box center [630, 369] width 528 height 15
click at [391, 402] on div "translation" at bounding box center [630, 401] width 528 height 15
click at [894, 454] on span "Вперед" at bounding box center [886, 461] width 32 height 15
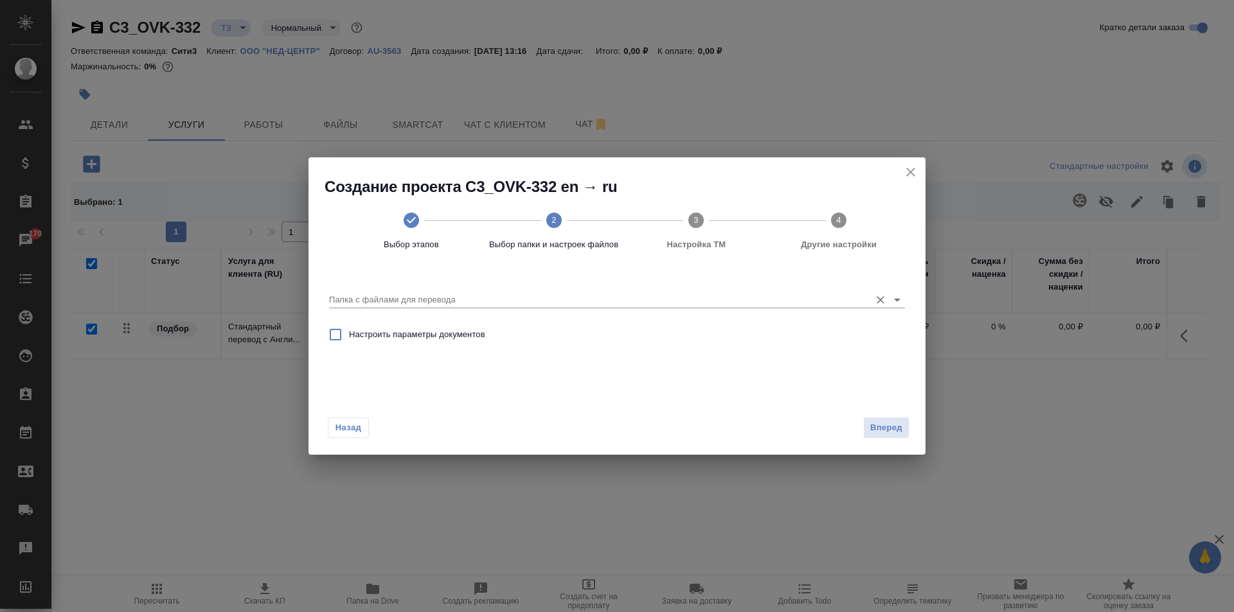
click at [749, 299] on input "Папка с файлами для перевода" at bounding box center [596, 299] width 535 height 15
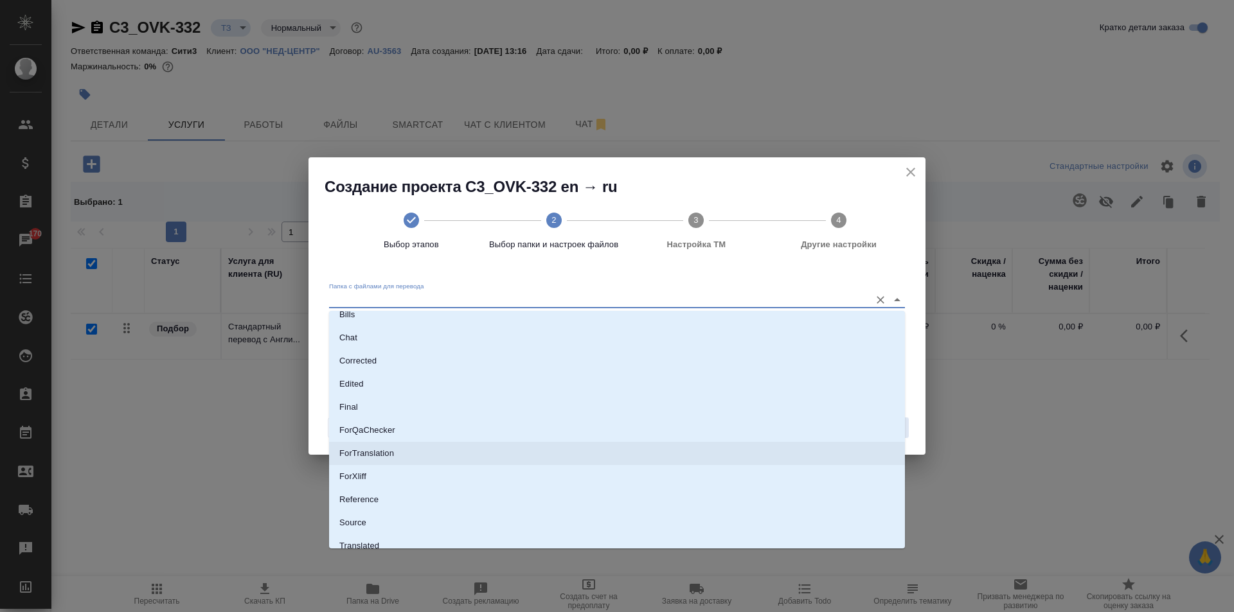
scroll to position [67, 0]
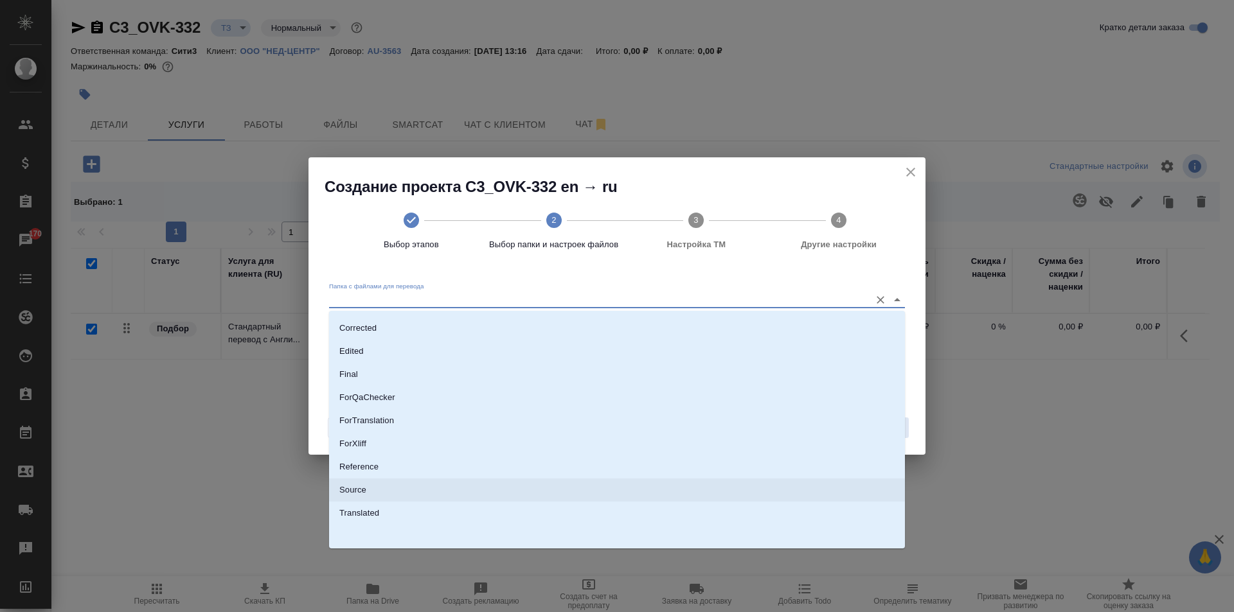
click at [436, 494] on li "Source" at bounding box center [617, 490] width 576 height 23
type input "Source"
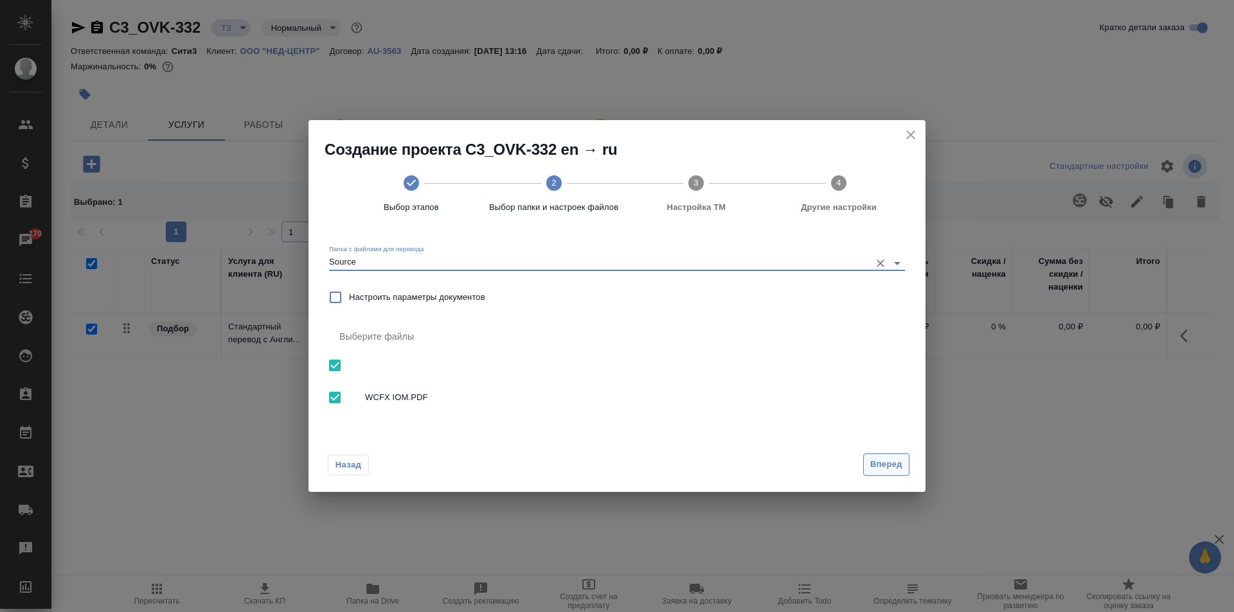
click at [882, 465] on span "Вперед" at bounding box center [886, 465] width 32 height 15
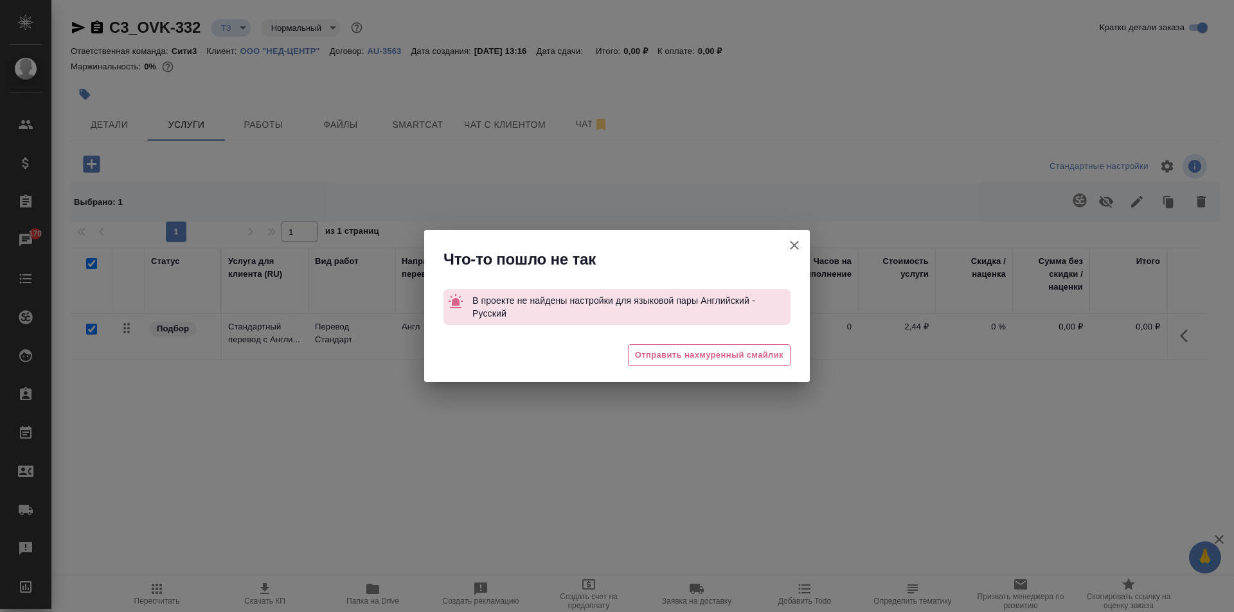
click at [794, 244] on icon "button" at bounding box center [794, 245] width 15 height 15
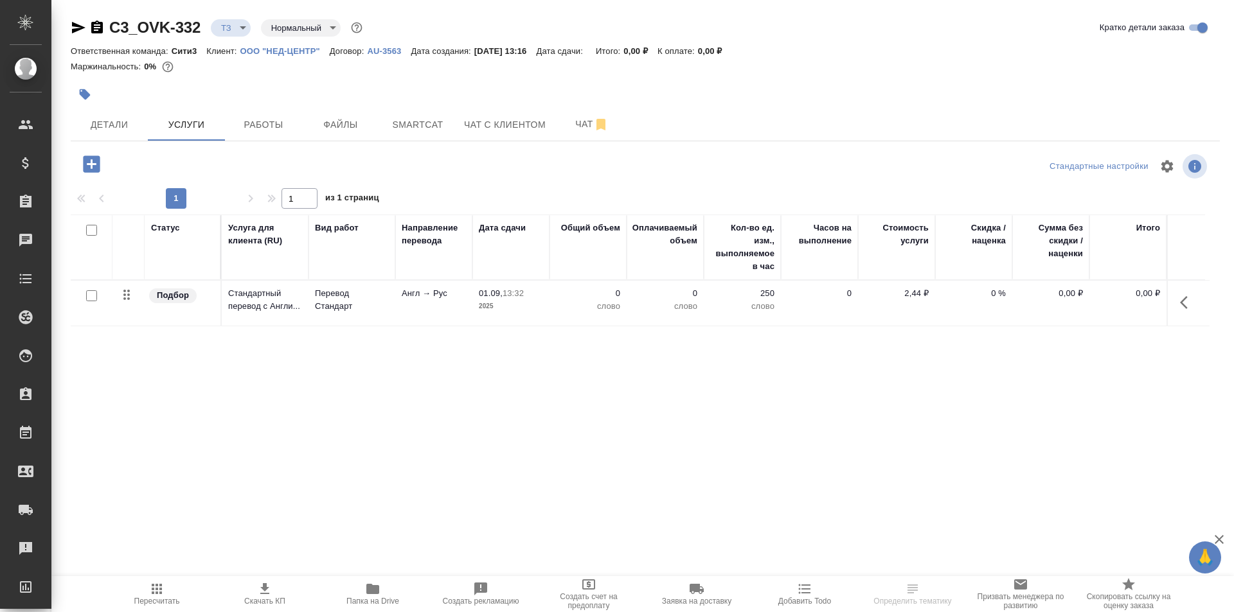
click at [90, 235] on input "checkbox" at bounding box center [91, 230] width 11 height 11
checkbox input "true"
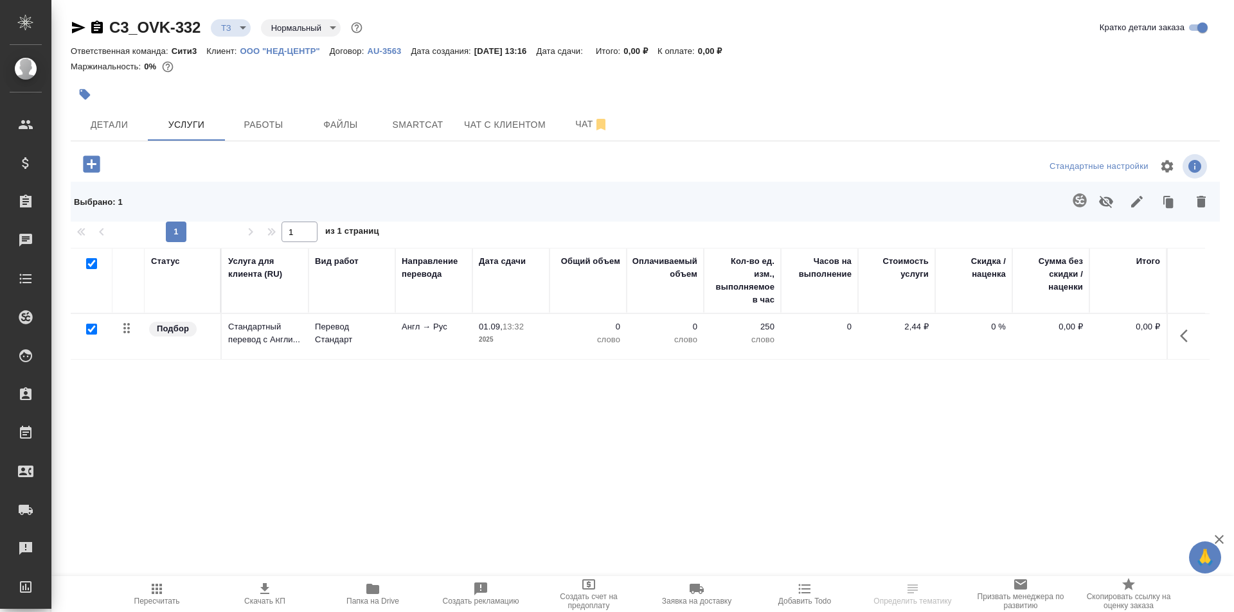
click at [1061, 204] on div at bounding box center [760, 201] width 914 height 33
click at [1073, 203] on icon "button" at bounding box center [1079, 200] width 15 height 15
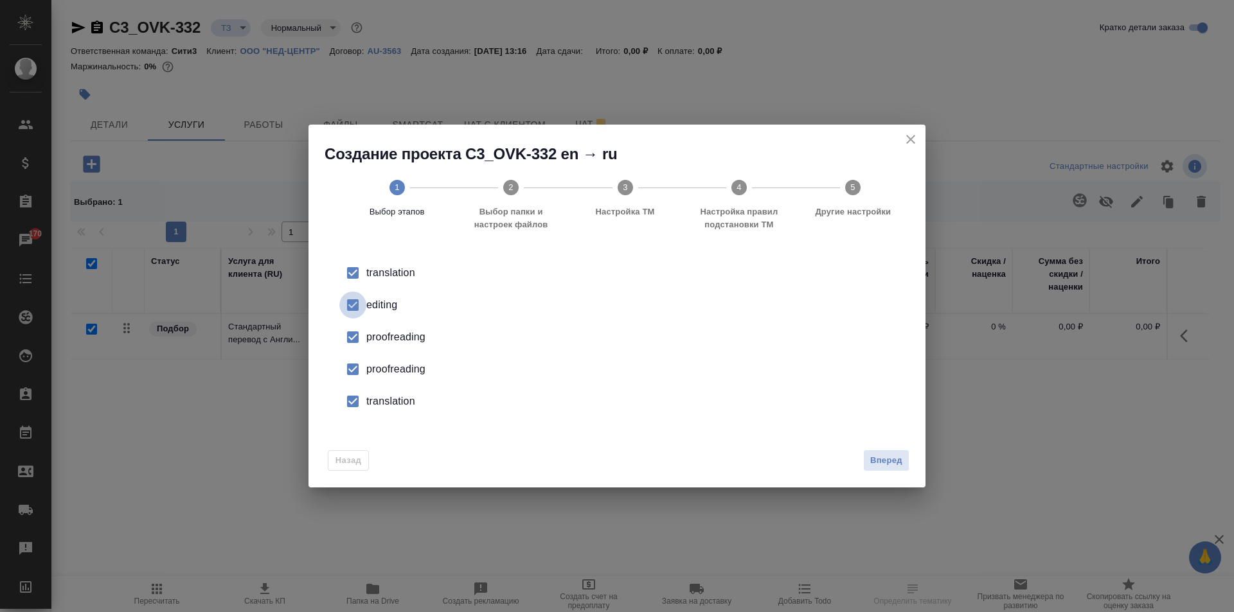
click at [364, 299] on input "checkbox" at bounding box center [352, 305] width 27 height 27
click at [377, 335] on div "proofreading" at bounding box center [630, 337] width 528 height 15
click at [388, 379] on li "proofreading" at bounding box center [617, 369] width 576 height 32
click at [389, 396] on div "translation" at bounding box center [630, 401] width 528 height 15
click at [895, 455] on span "Вперед" at bounding box center [886, 461] width 32 height 15
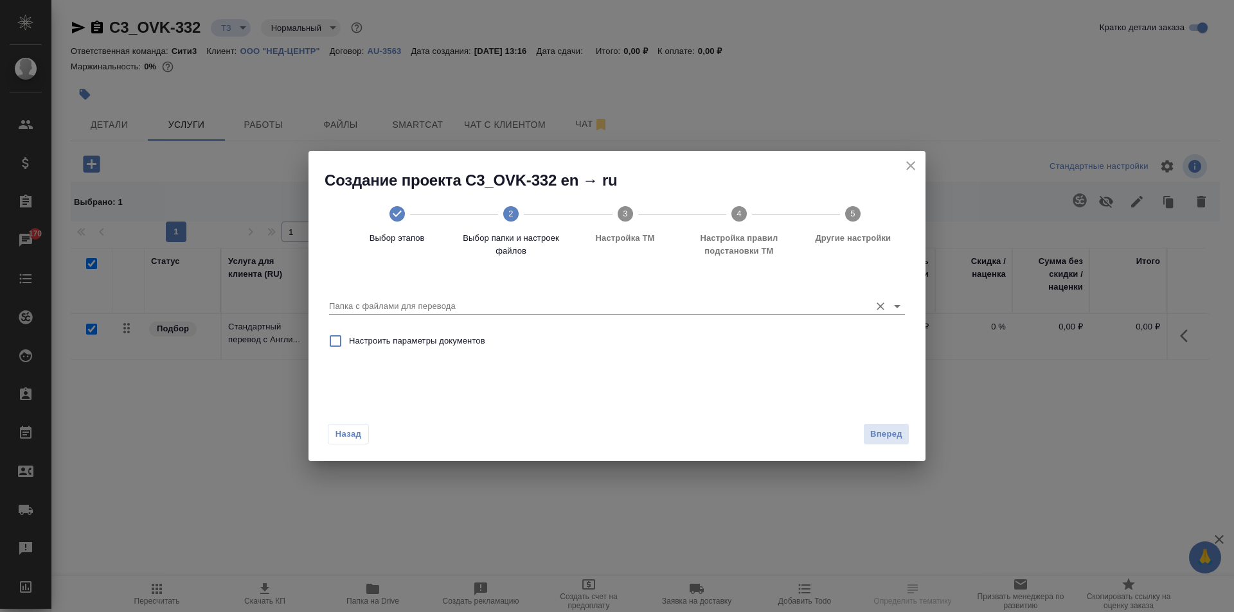
click at [402, 294] on div "Папка с файлами для перевода" at bounding box center [617, 302] width 576 height 26
click at [899, 308] on icon "Open" at bounding box center [896, 306] width 15 height 15
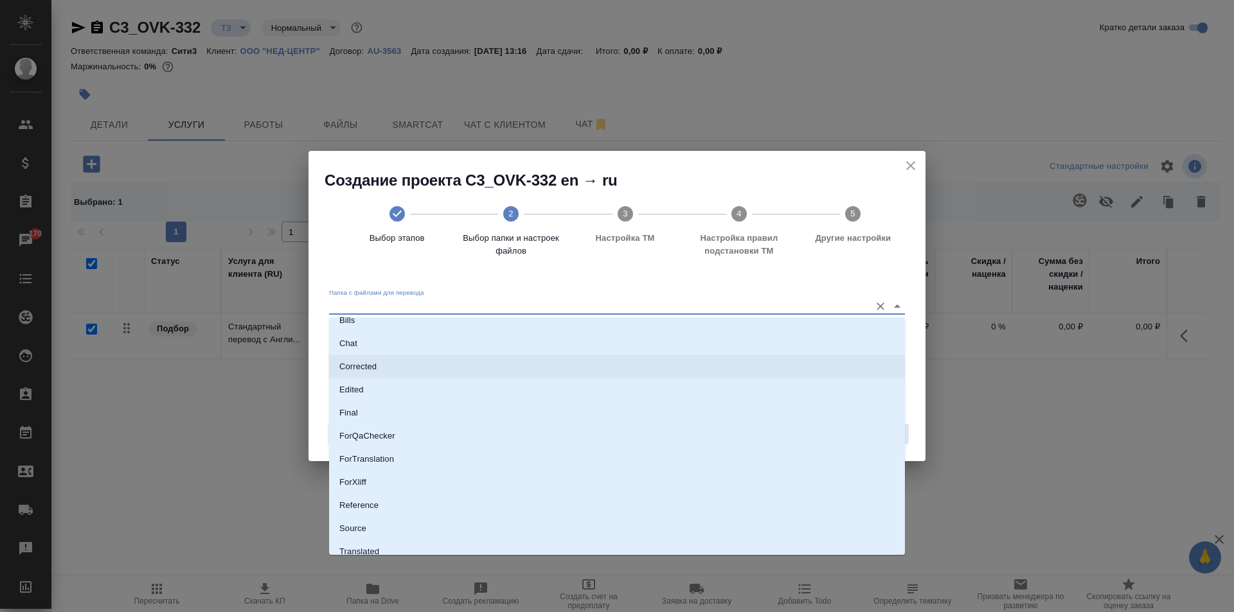
scroll to position [67, 0]
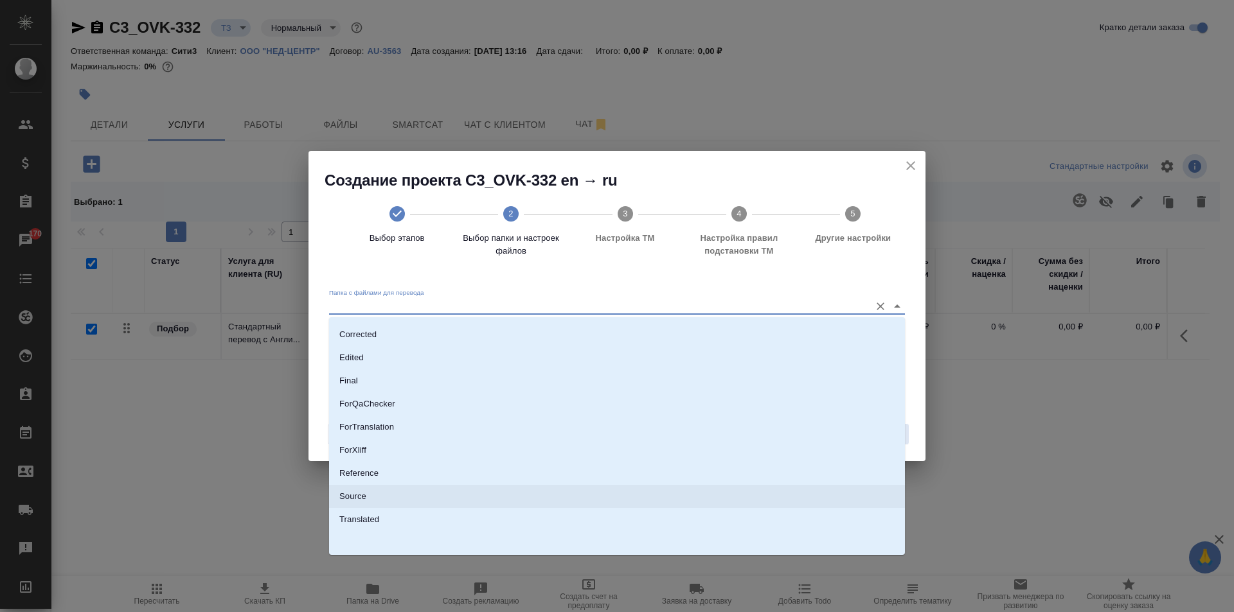
click at [392, 494] on li "Source" at bounding box center [617, 496] width 576 height 23
type input "Source"
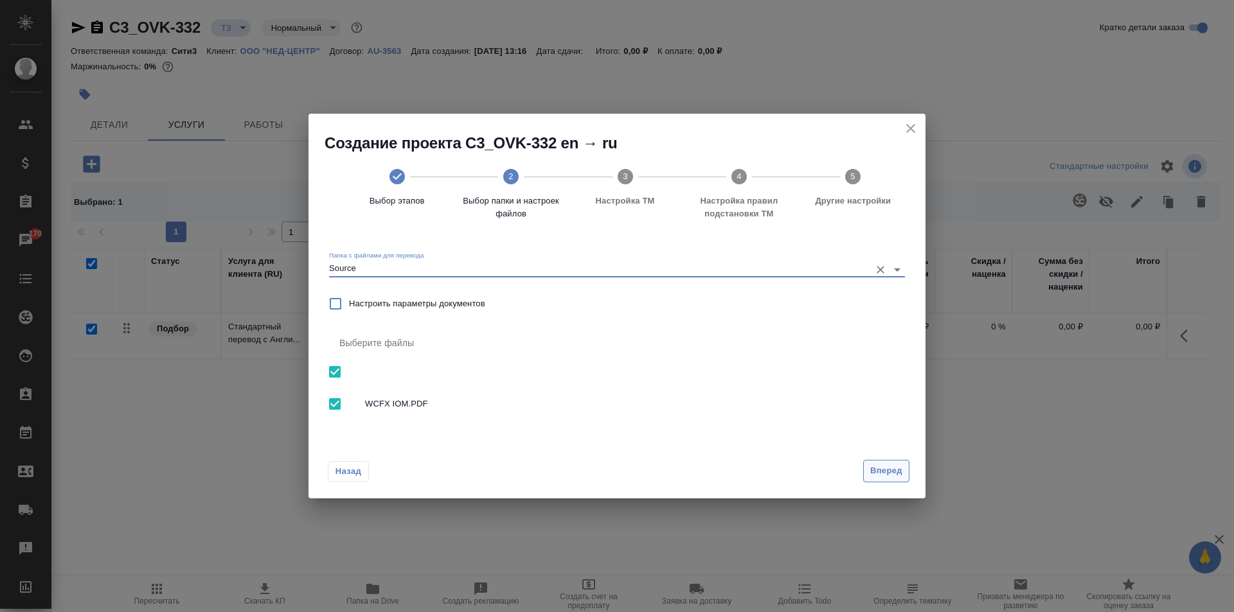
click at [889, 470] on span "Вперед" at bounding box center [886, 471] width 32 height 15
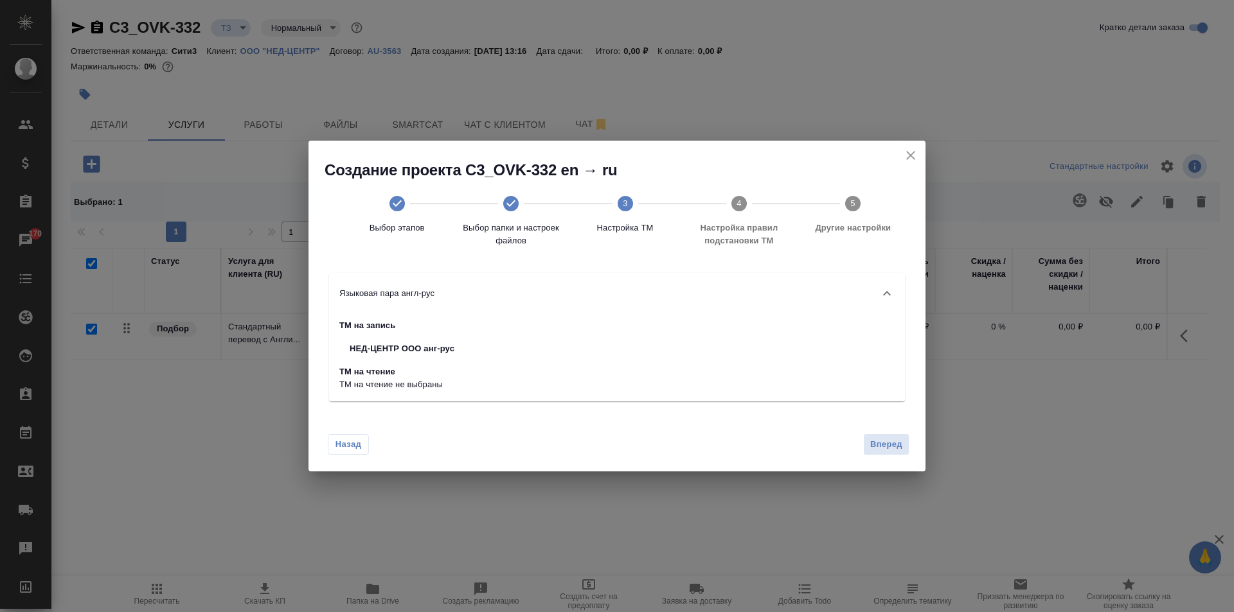
click at [733, 365] on div "ТМ на запись НЕД-ЦЕНТР ООО анг-рус ТМ на чтение ТМ на чтение не выбраны" at bounding box center [617, 357] width 576 height 87
click at [873, 440] on span "Вперед" at bounding box center [886, 445] width 32 height 15
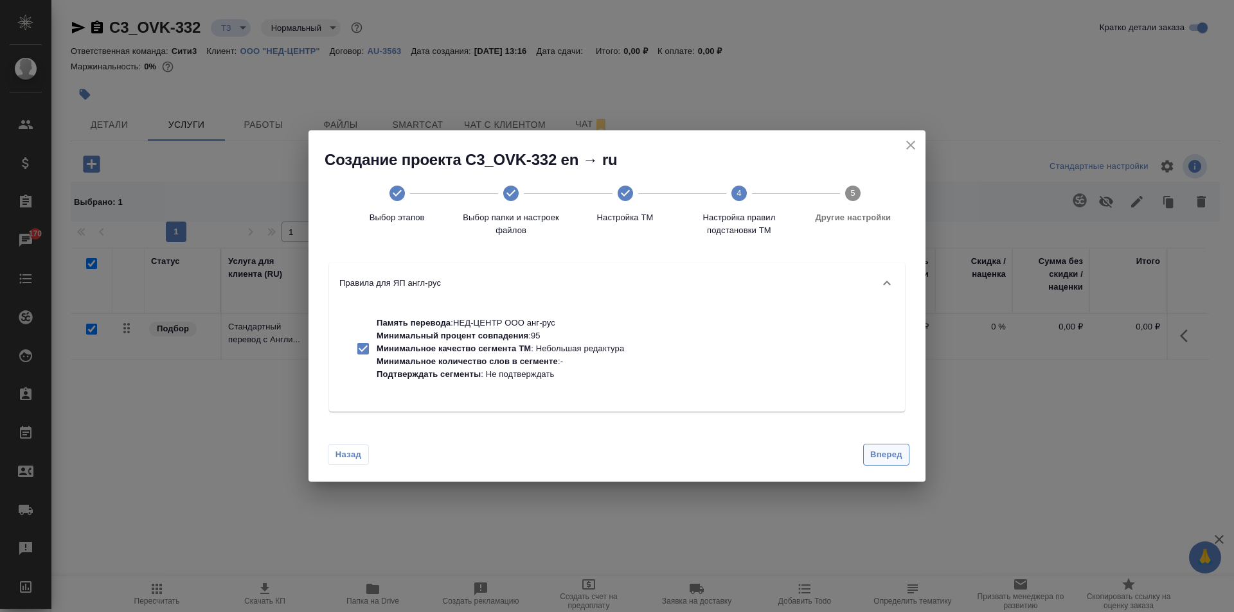
click at [873, 440] on div "Назад Вперед" at bounding box center [616, 452] width 617 height 60
click at [882, 448] on span "Вперед" at bounding box center [886, 455] width 32 height 15
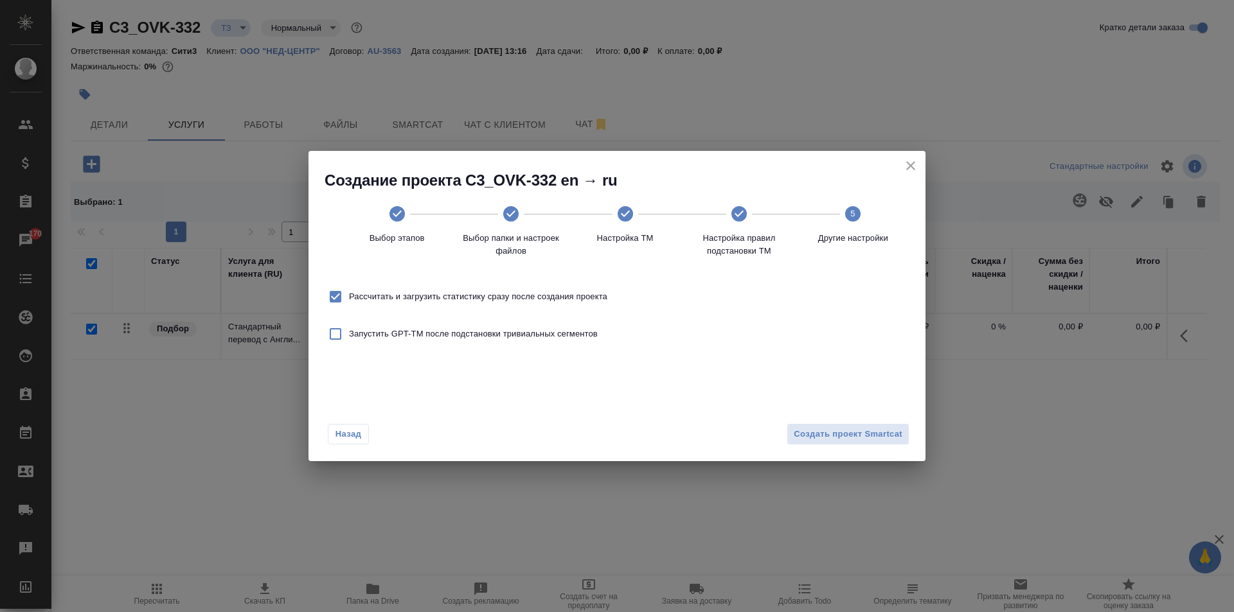
click at [434, 292] on span "Рассчитать и загрузить статистику сразу после создания проекта" at bounding box center [478, 296] width 258 height 13
click at [349, 292] on input "Рассчитать и загрузить статистику сразу после создания проекта" at bounding box center [335, 296] width 27 height 27
checkbox input "false"
click at [839, 425] on button "Создать проект Smartcat" at bounding box center [848, 434] width 123 height 22
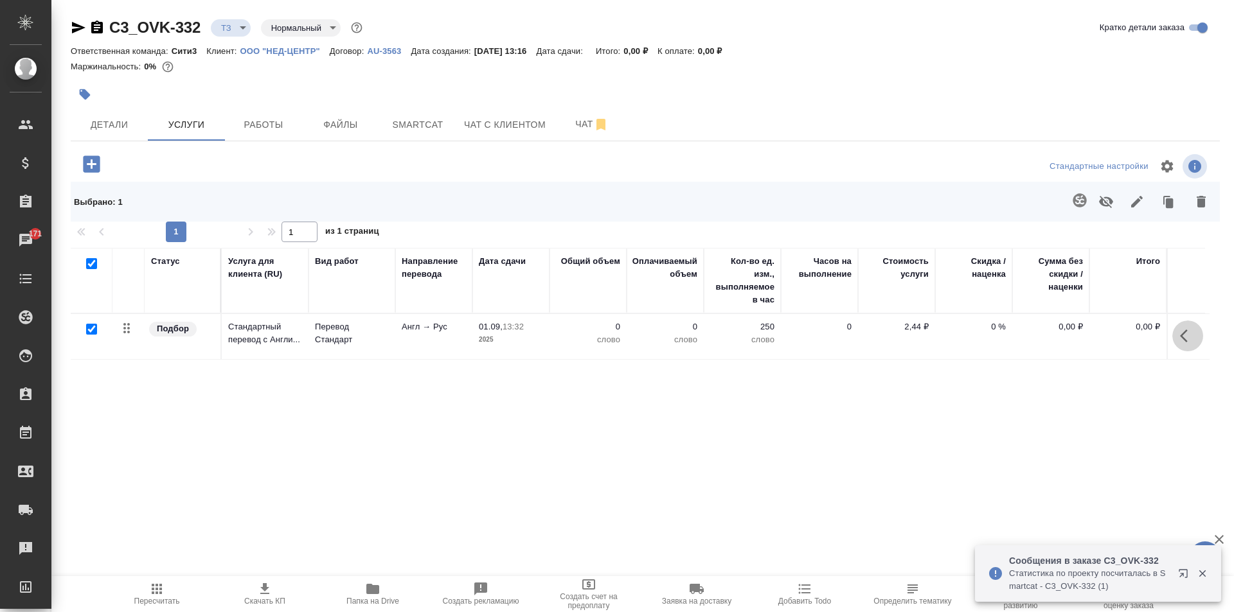
click at [1193, 331] on icon "button" at bounding box center [1187, 335] width 15 height 15
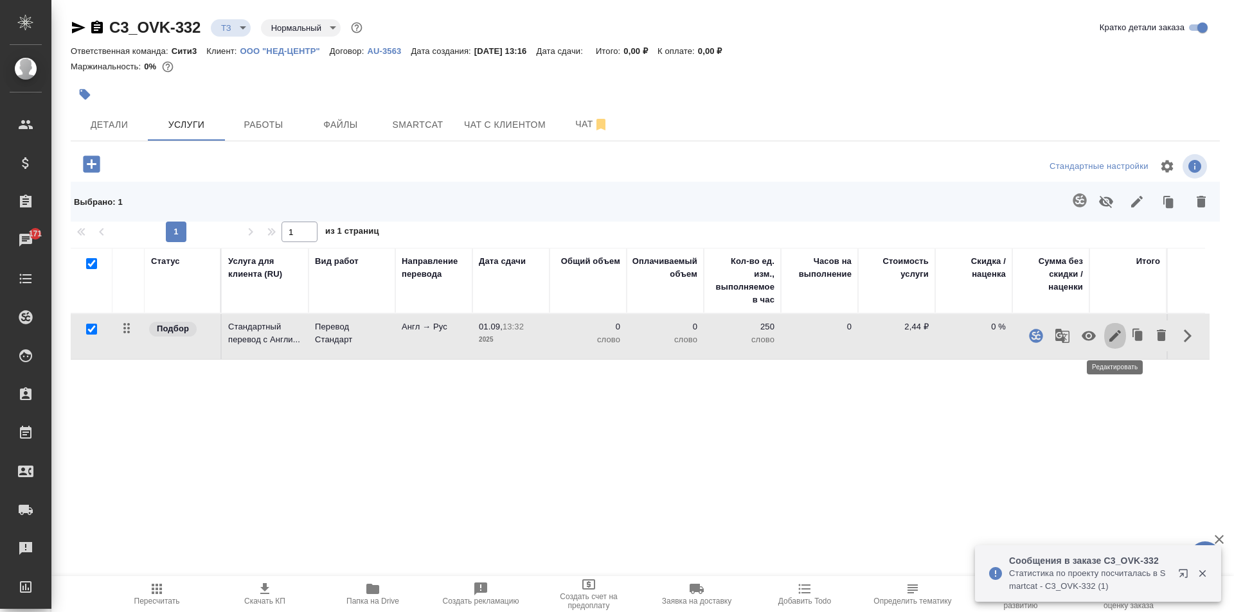
click at [1120, 330] on icon "button" at bounding box center [1114, 335] width 15 height 15
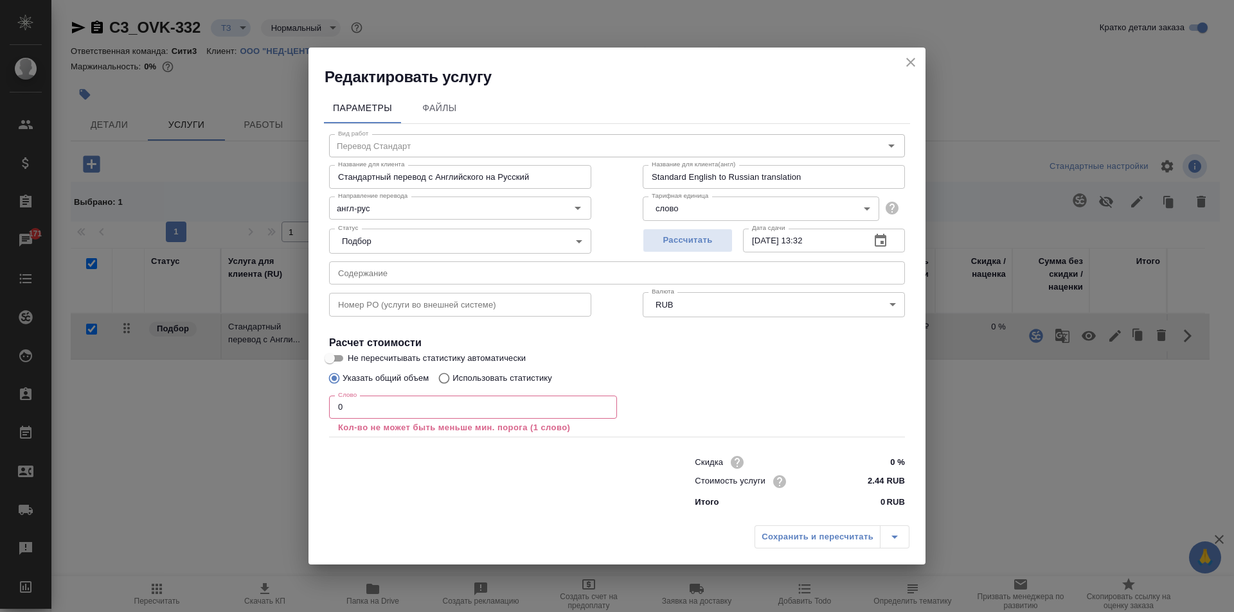
click at [490, 382] on p "Использовать статистику" at bounding box center [502, 378] width 100 height 13
click at [452, 382] on input "Использовать статистику" at bounding box center [442, 378] width 21 height 24
radio input "true"
radio input "false"
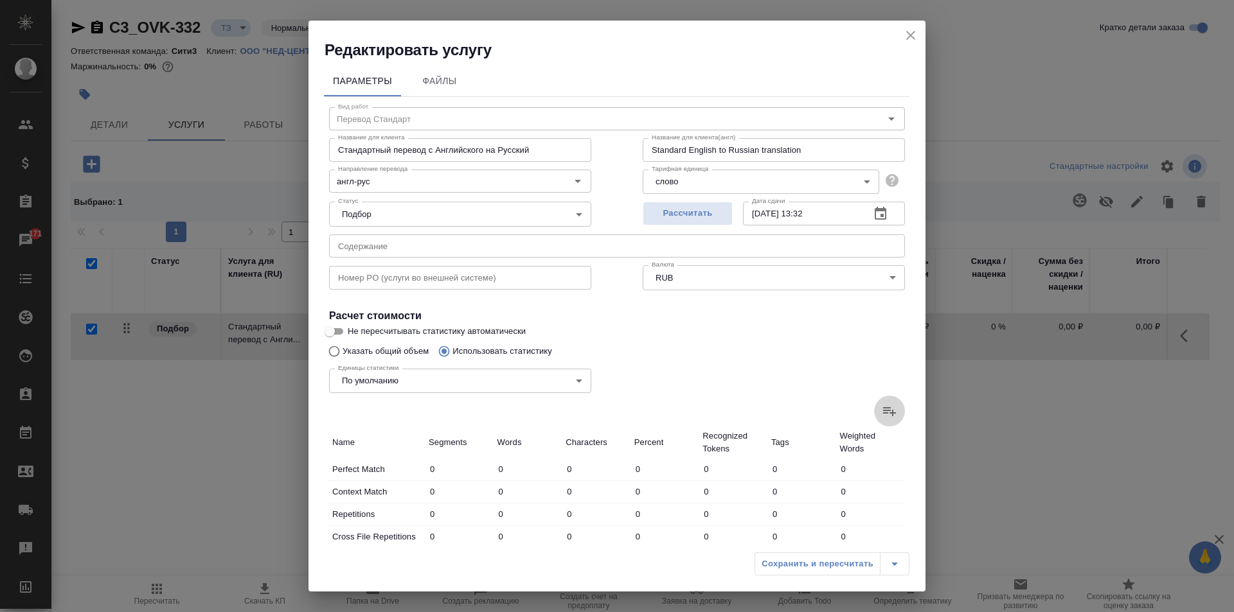
click at [882, 408] on icon at bounding box center [889, 411] width 15 height 15
click at [0, 0] on input "file" at bounding box center [0, 0] width 0 height 0
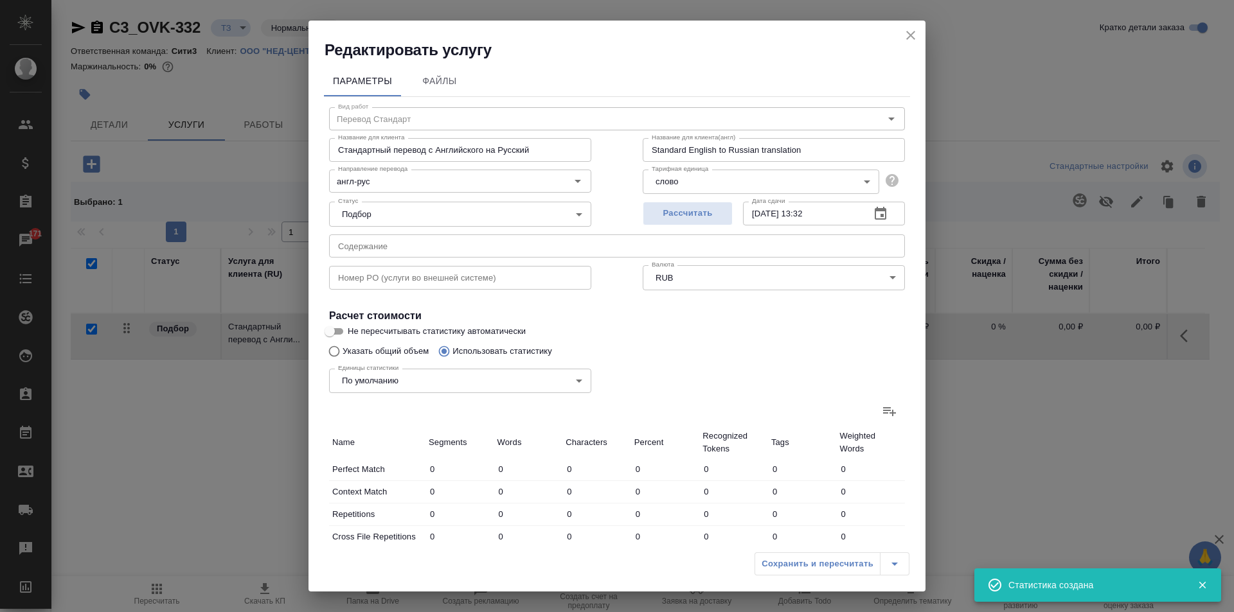
type input "143"
type input "155"
type input "95"
type input "155"
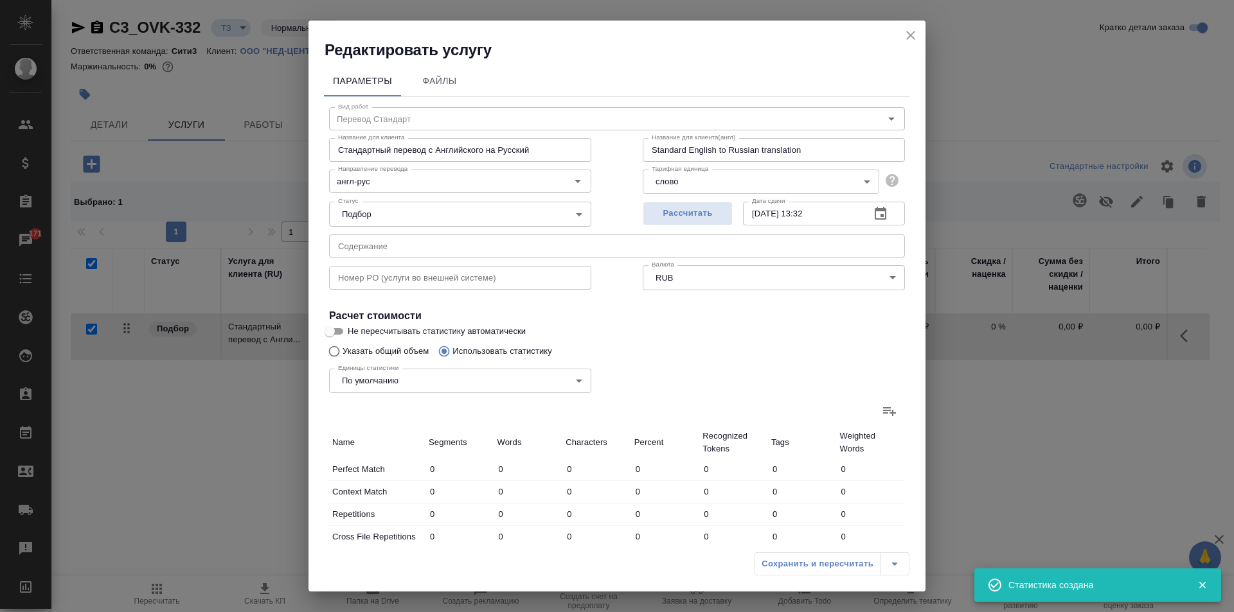
type input "834"
type input "148"
type input "158"
type input "515"
type input "38"
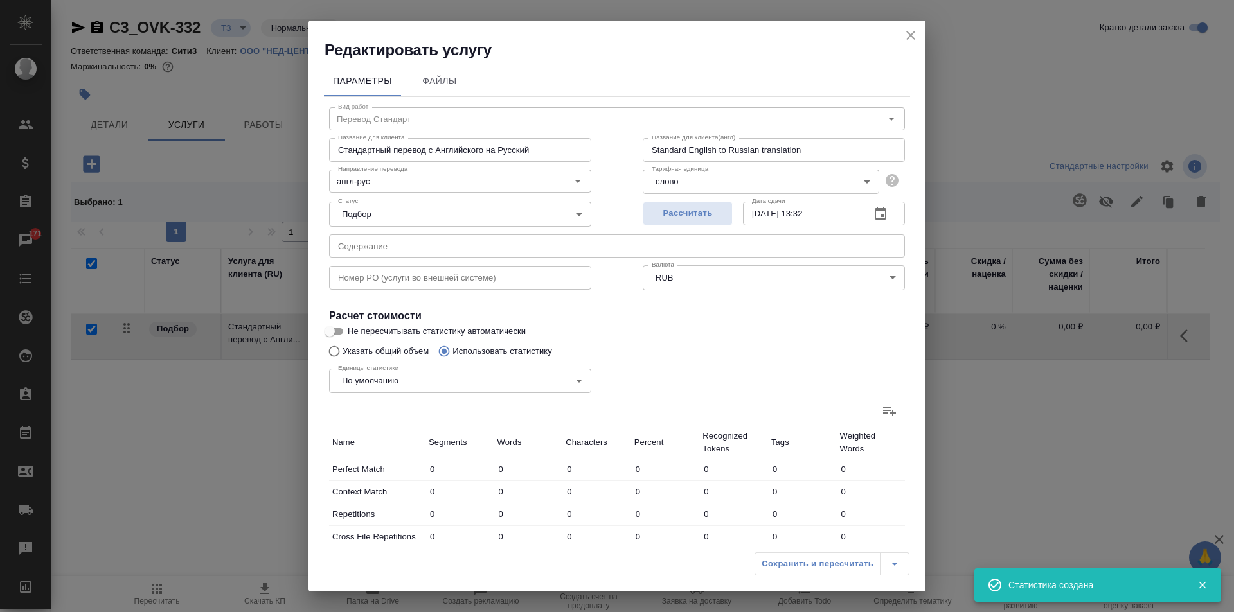
type input "95"
type input "599"
type input "14"
type input "30"
type input "214"
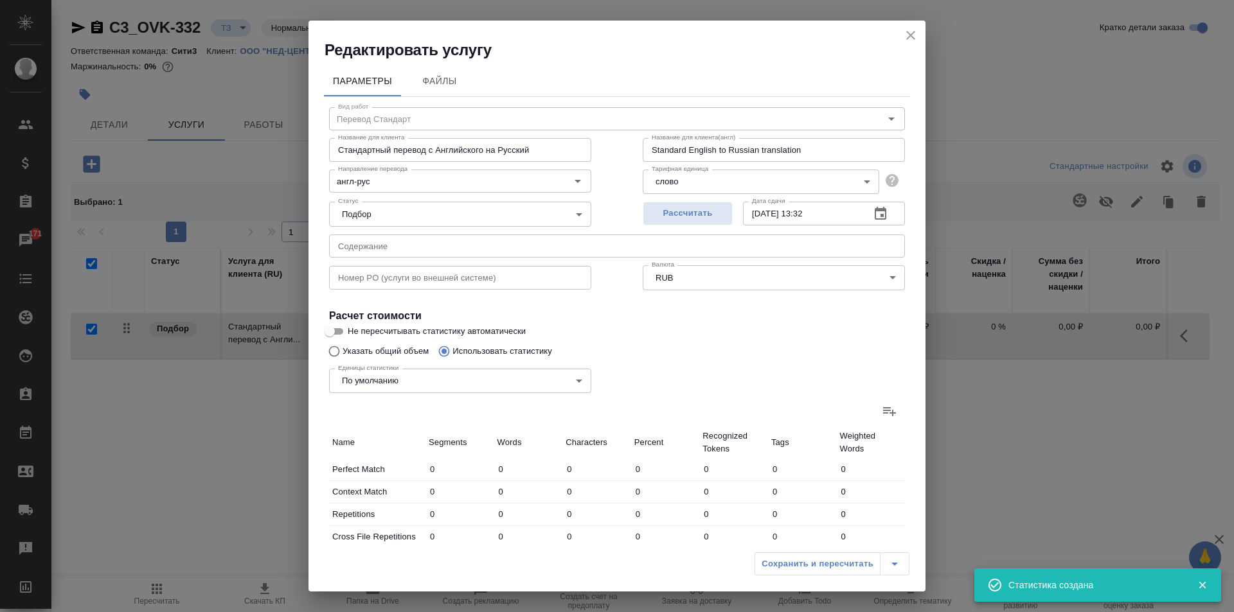
type input "37"
type input "114"
type input "829"
type input "1026"
type input "13125"
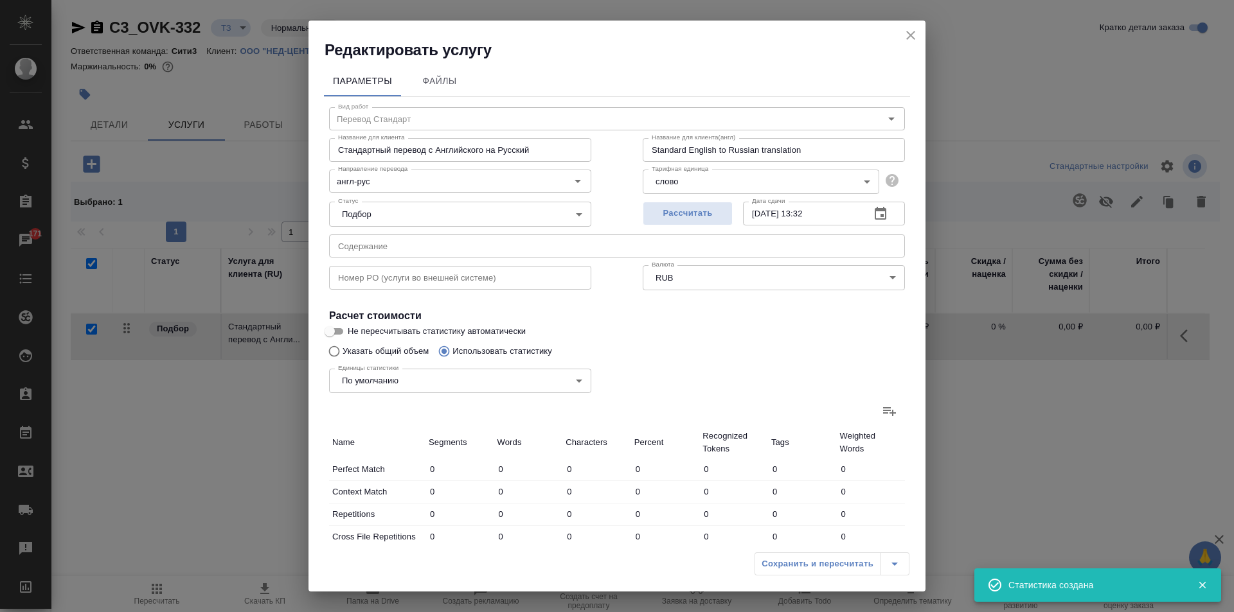
type input "81744"
type input "1406"
type input "13665"
type input "84056"
type input "1501"
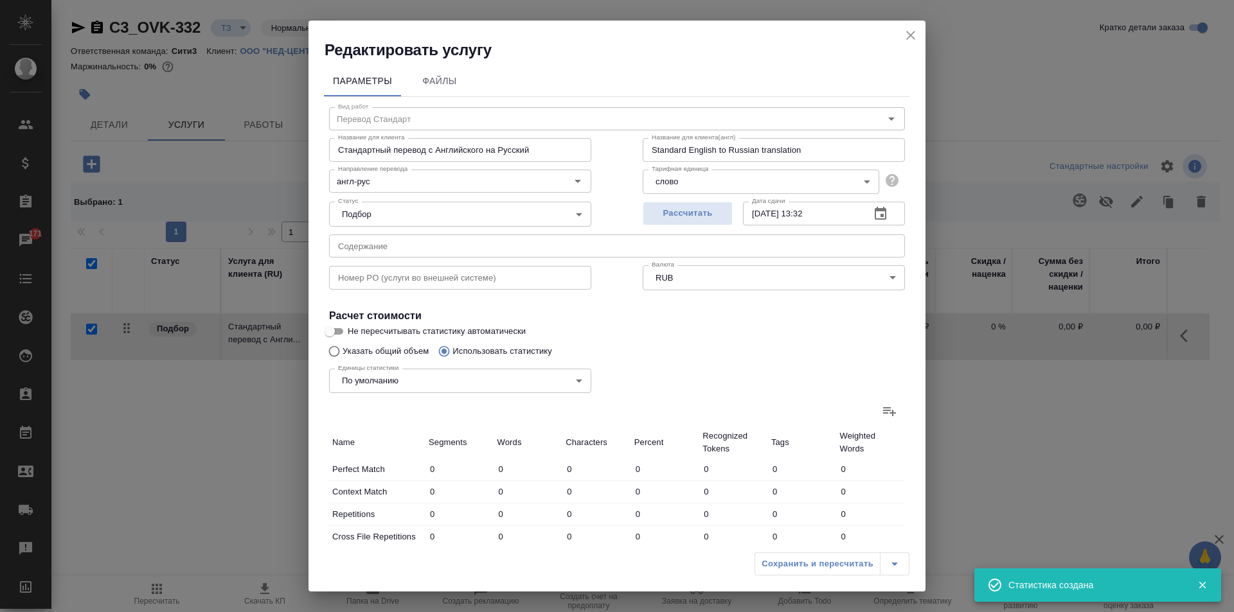
type input "13820"
type input "84890"
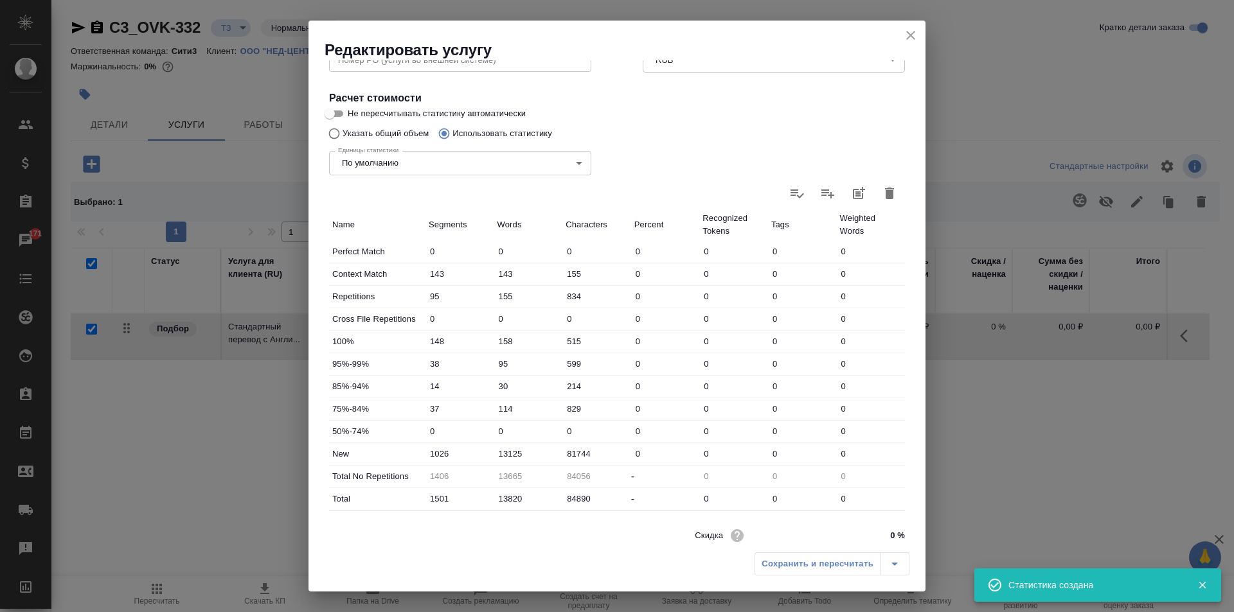
scroll to position [264, 0]
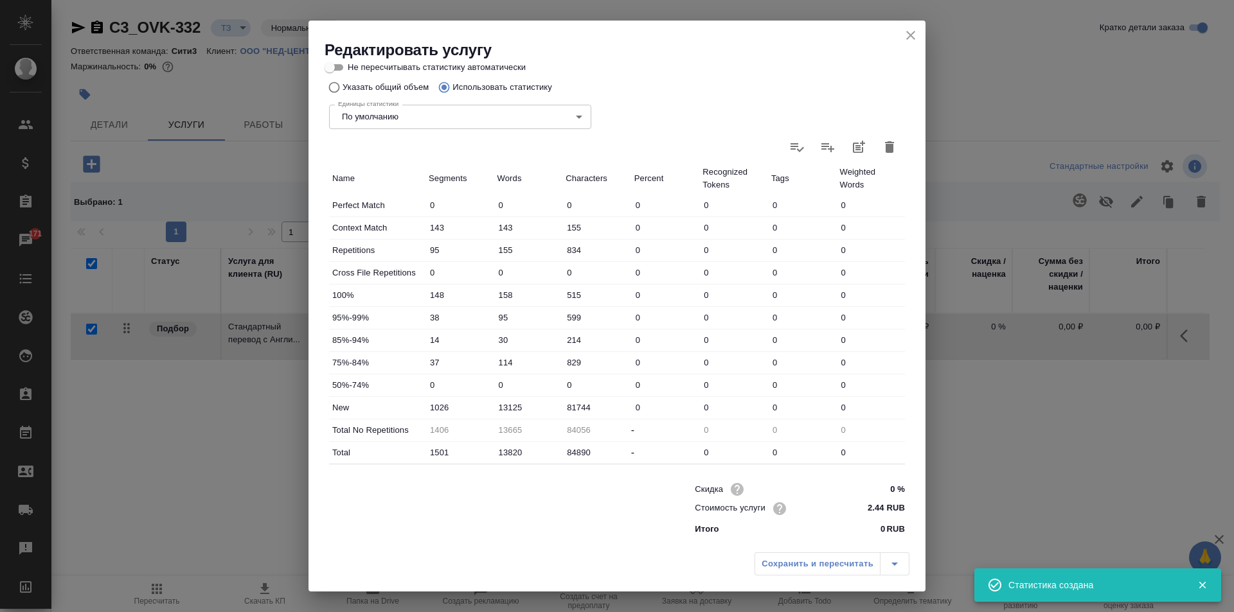
click at [820, 564] on div "Сохранить и пересчитать" at bounding box center [831, 564] width 155 height 23
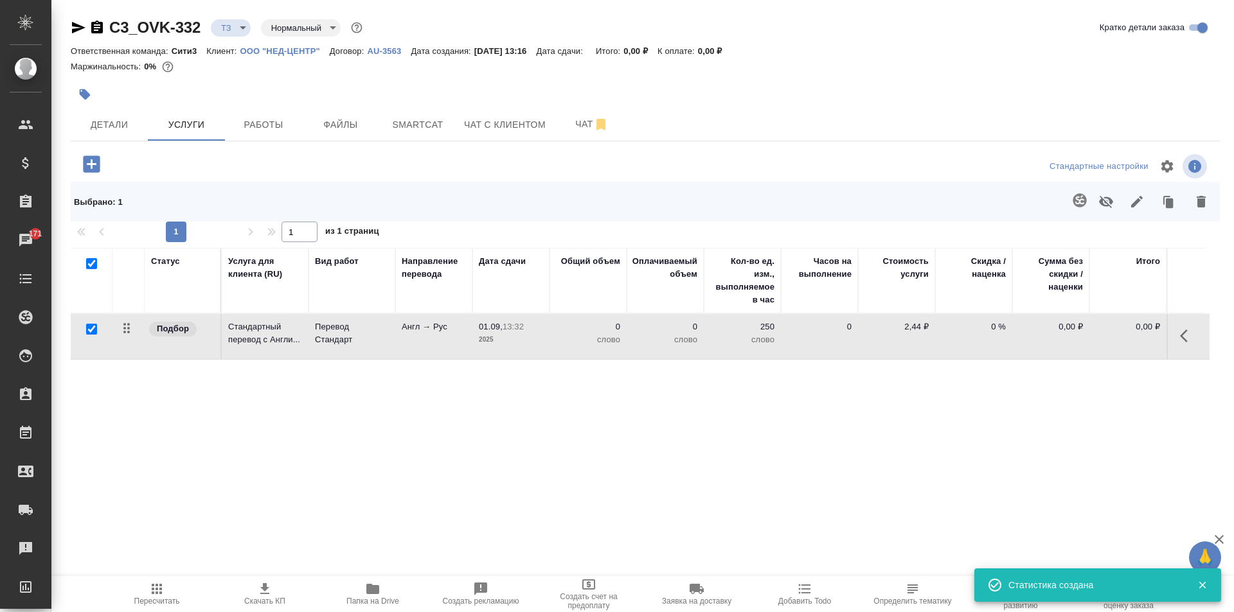
click at [170, 592] on span "Пересчитать" at bounding box center [157, 594] width 93 height 24
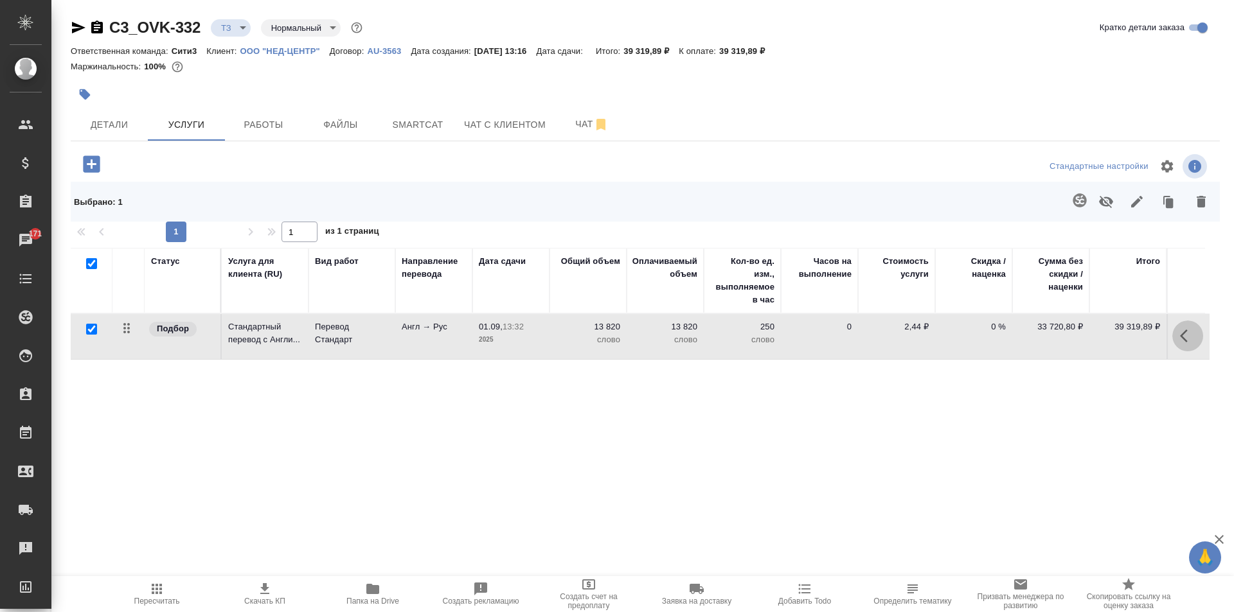
click at [1190, 341] on icon "button" at bounding box center [1187, 335] width 15 height 15
click at [1119, 335] on icon "button" at bounding box center [1114, 335] width 15 height 15
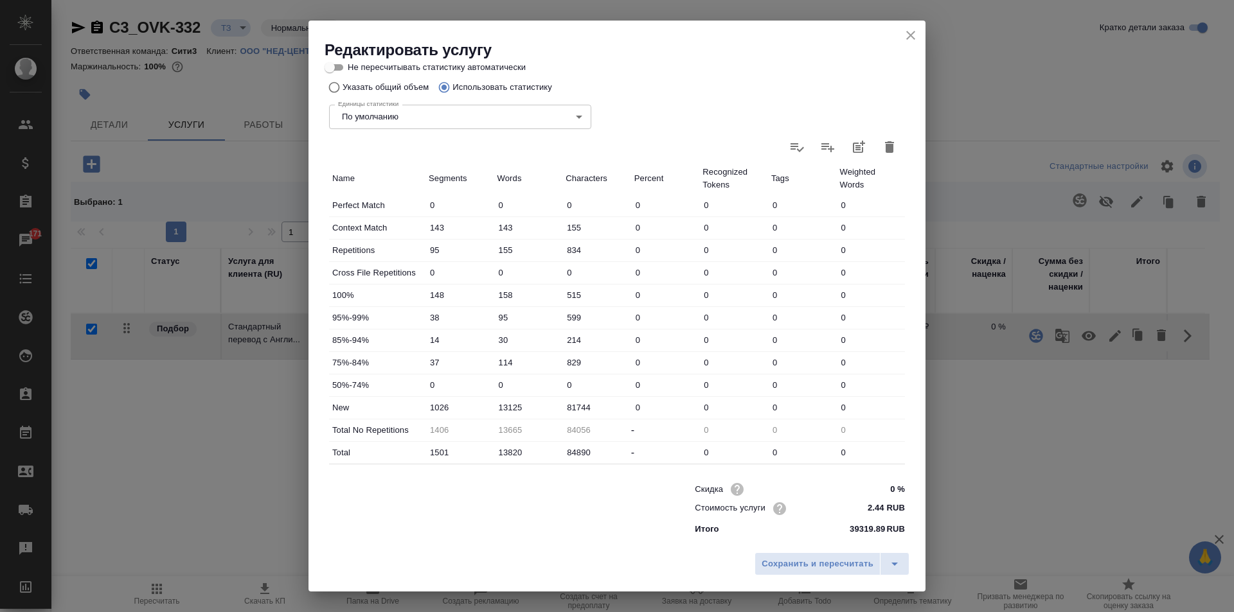
click at [908, 34] on icon "close" at bounding box center [910, 35] width 15 height 15
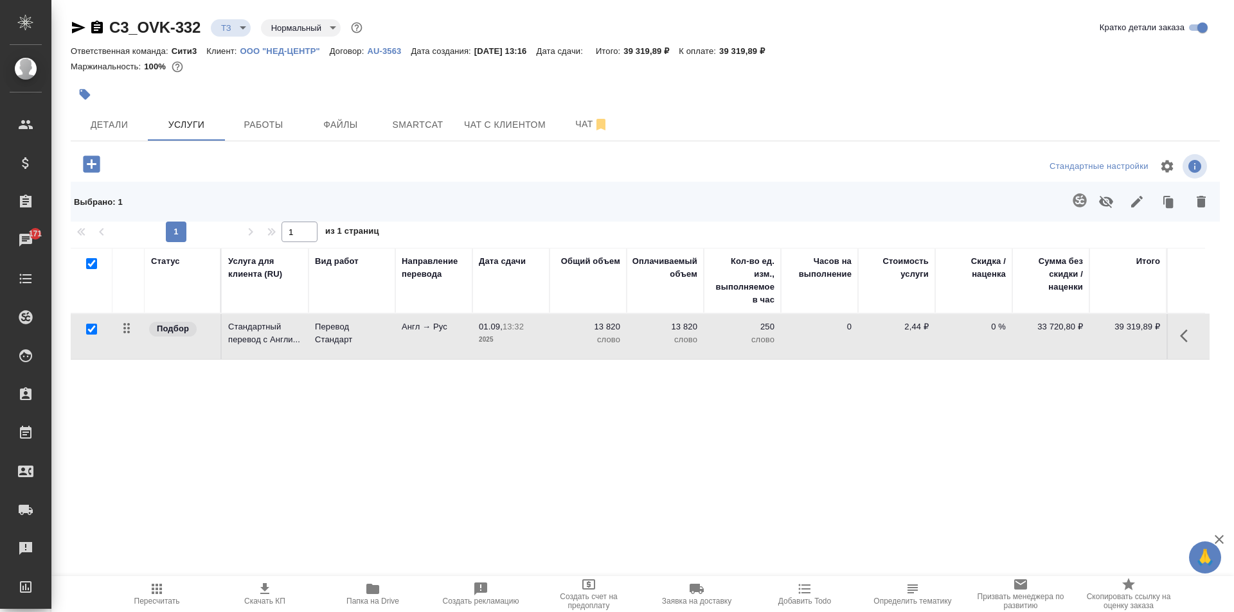
click at [744, 442] on div "Статус Услуга для клиента (RU) Вид работ Направление перевода Дата сдачи Общий …" at bounding box center [640, 386] width 1139 height 276
click at [95, 263] on input "checkbox" at bounding box center [91, 263] width 11 height 11
checkbox input "false"
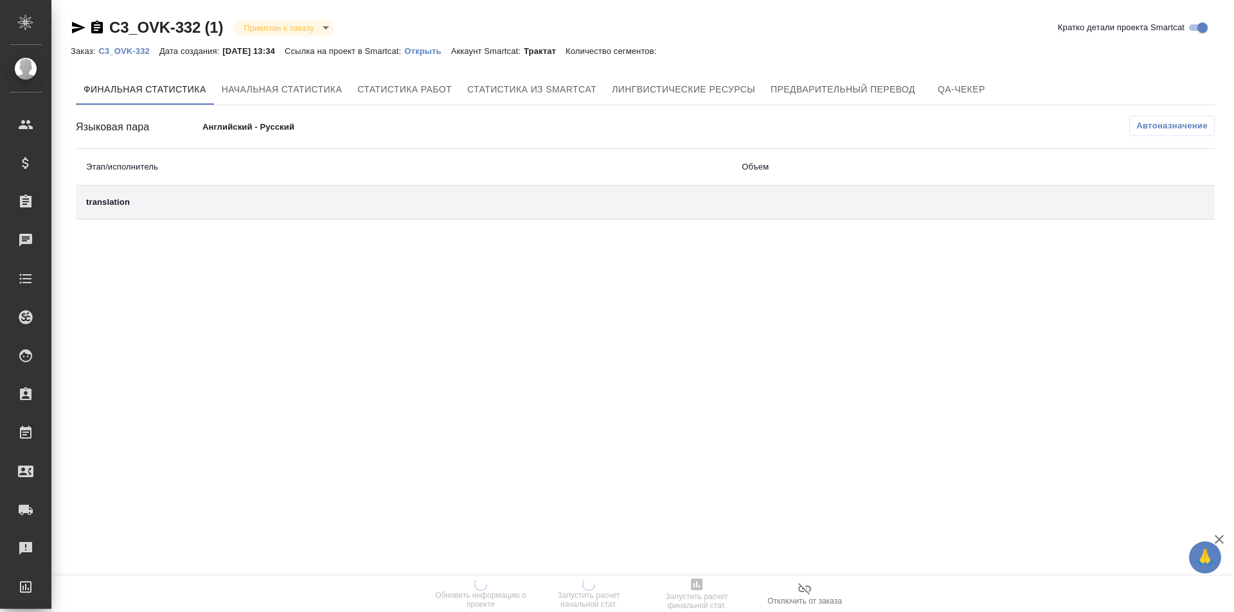
click at [439, 48] on p "Открыть" at bounding box center [427, 51] width 46 height 10
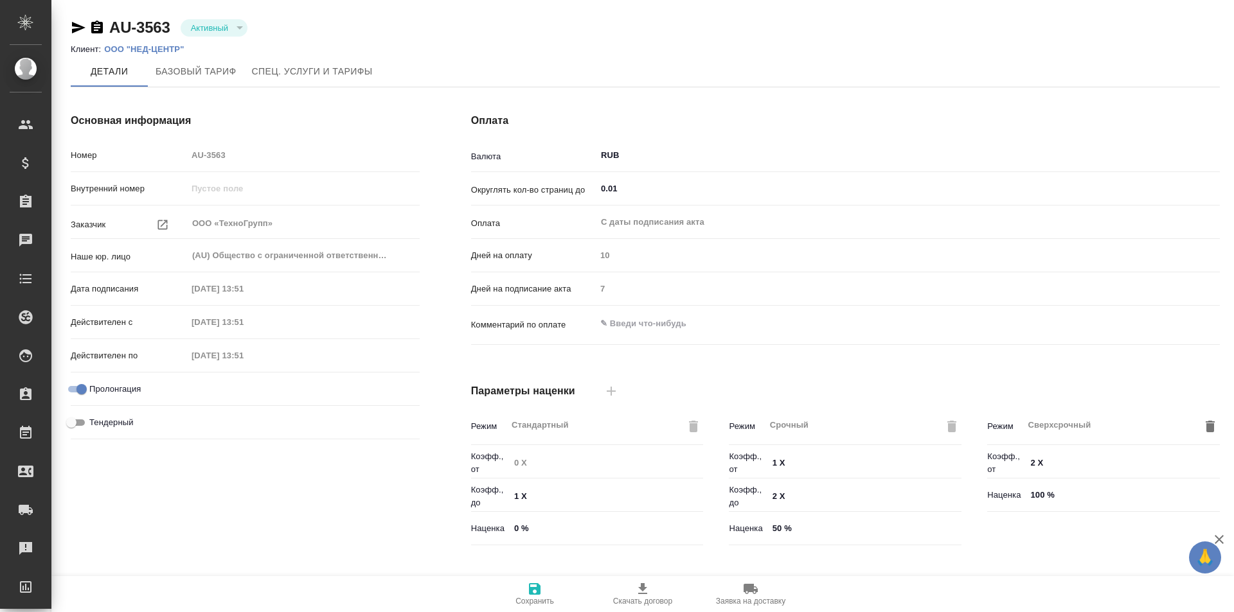
scroll to position [262, 0]
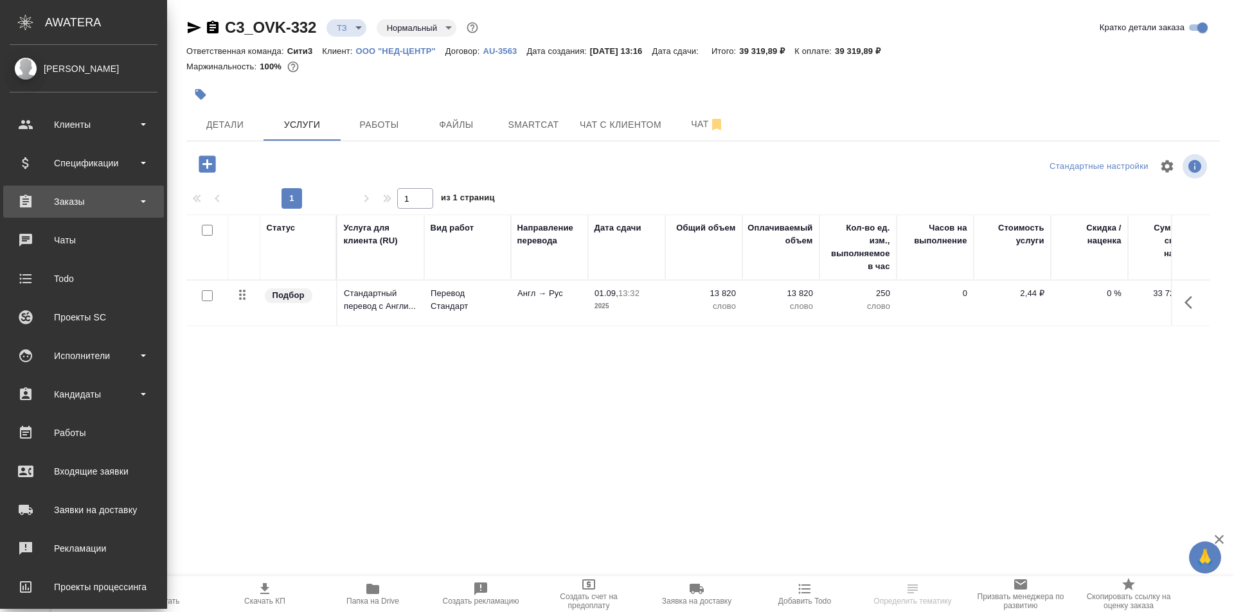
click at [46, 202] on div "Заказы" at bounding box center [84, 201] width 148 height 19
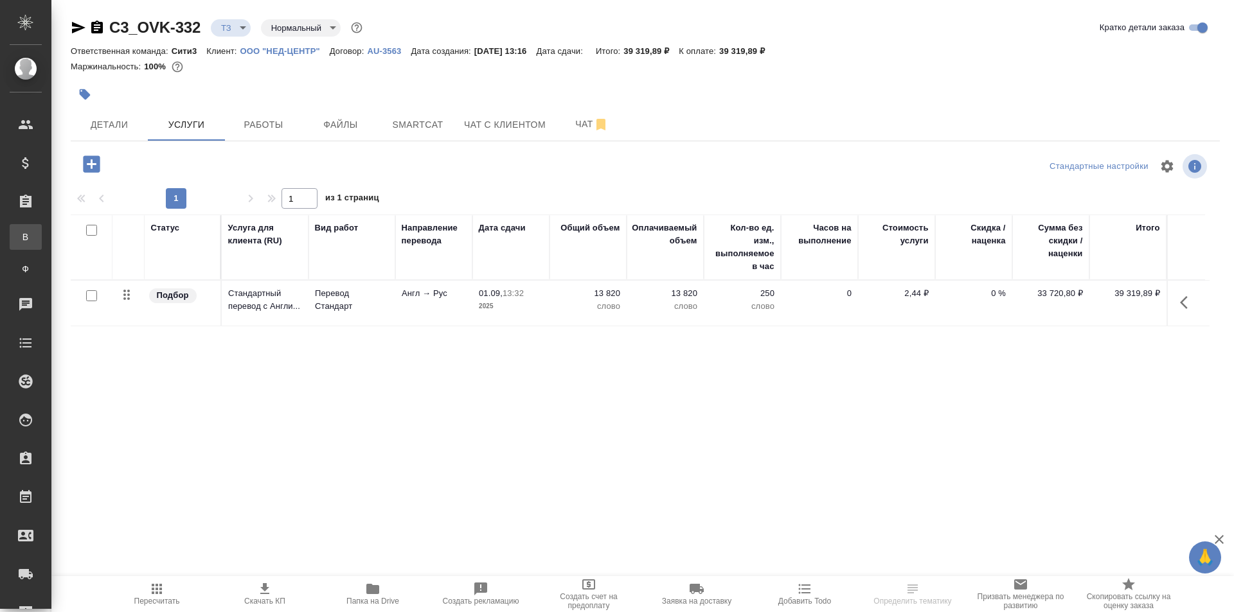
click at [19, 236] on div "Все заказы" at bounding box center [9, 237] width 19 height 13
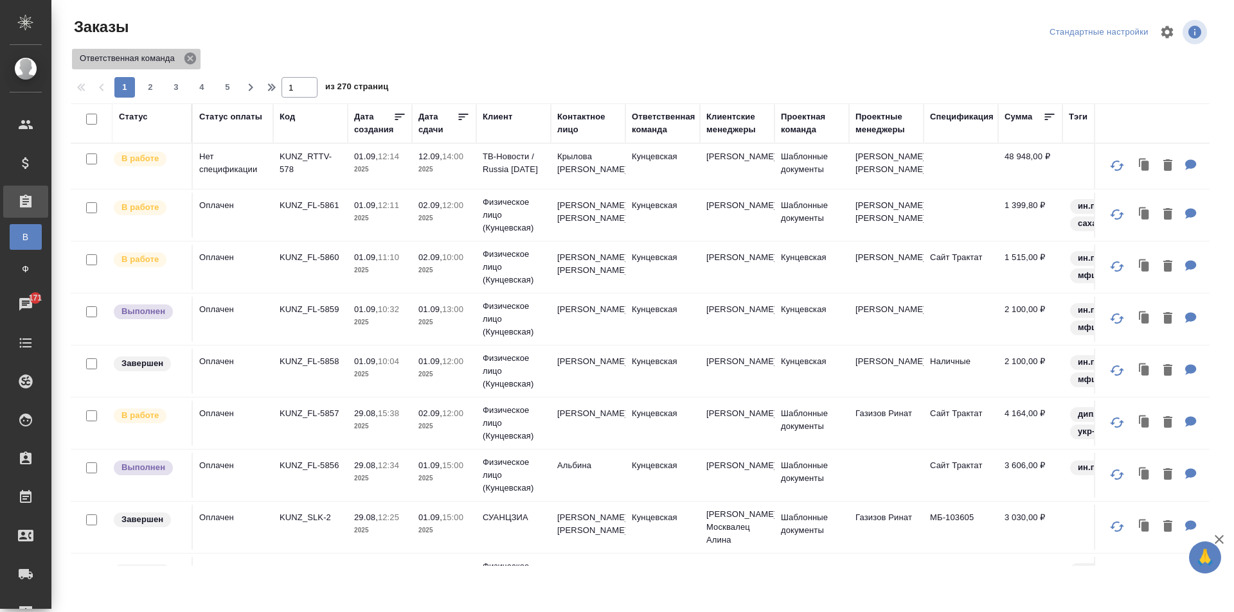
click at [196, 65] on icon at bounding box center [190, 58] width 14 height 14
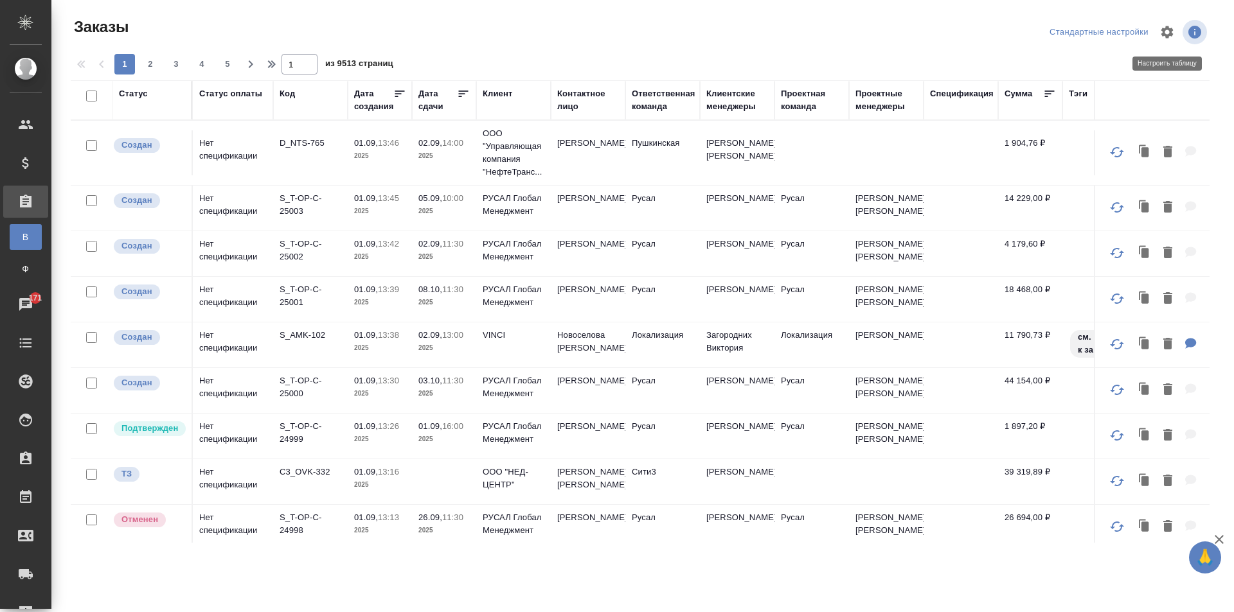
click at [1166, 34] on icon "button" at bounding box center [1166, 31] width 15 height 15
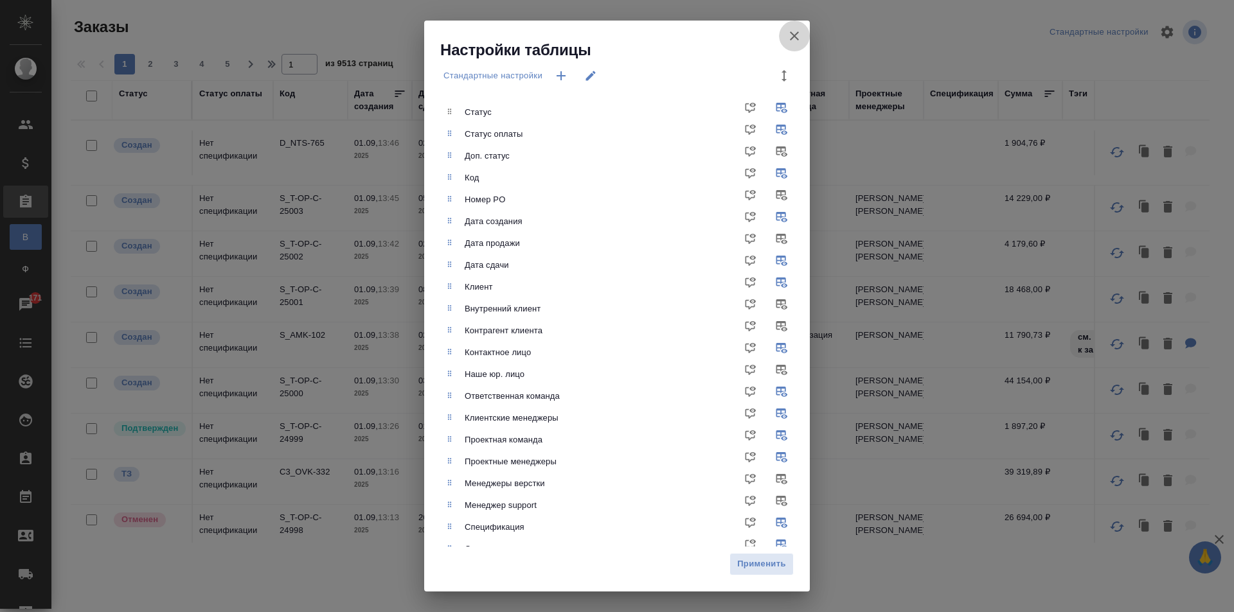
click at [788, 42] on icon "button" at bounding box center [794, 35] width 15 height 15
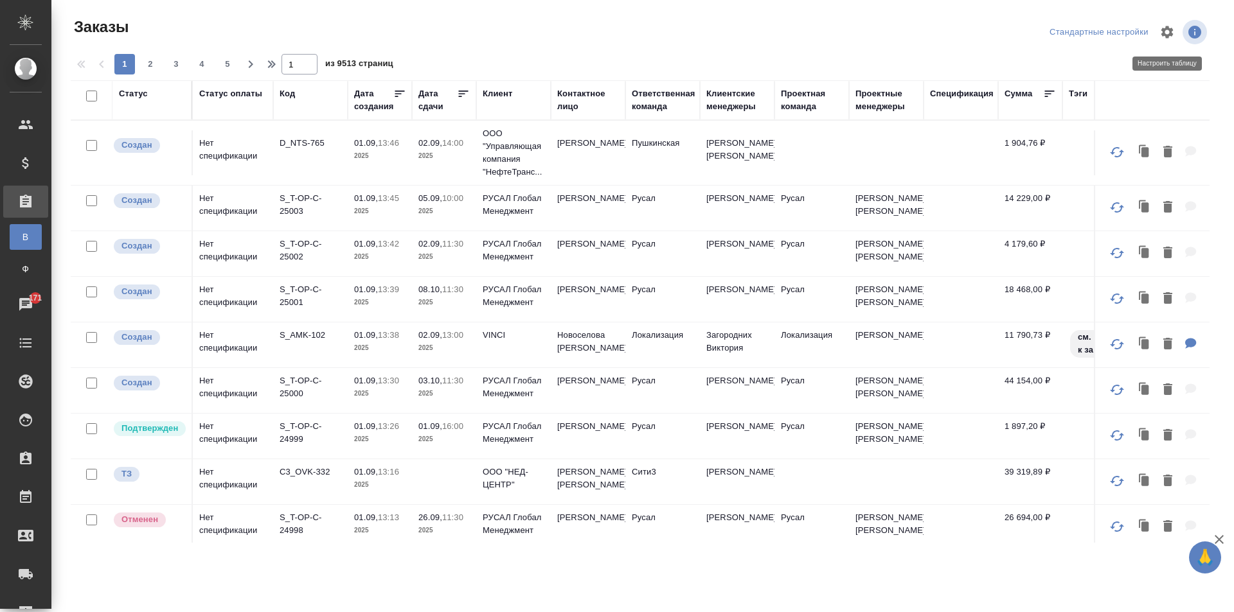
click at [1165, 29] on icon "button" at bounding box center [1167, 32] width 12 height 12
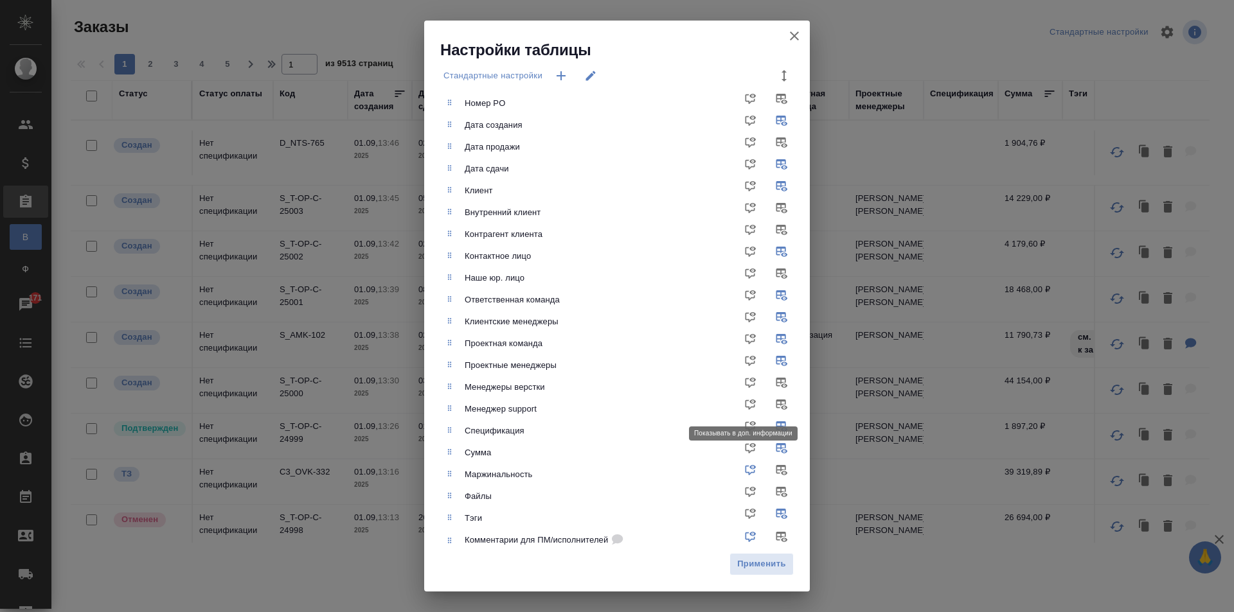
scroll to position [74, 0]
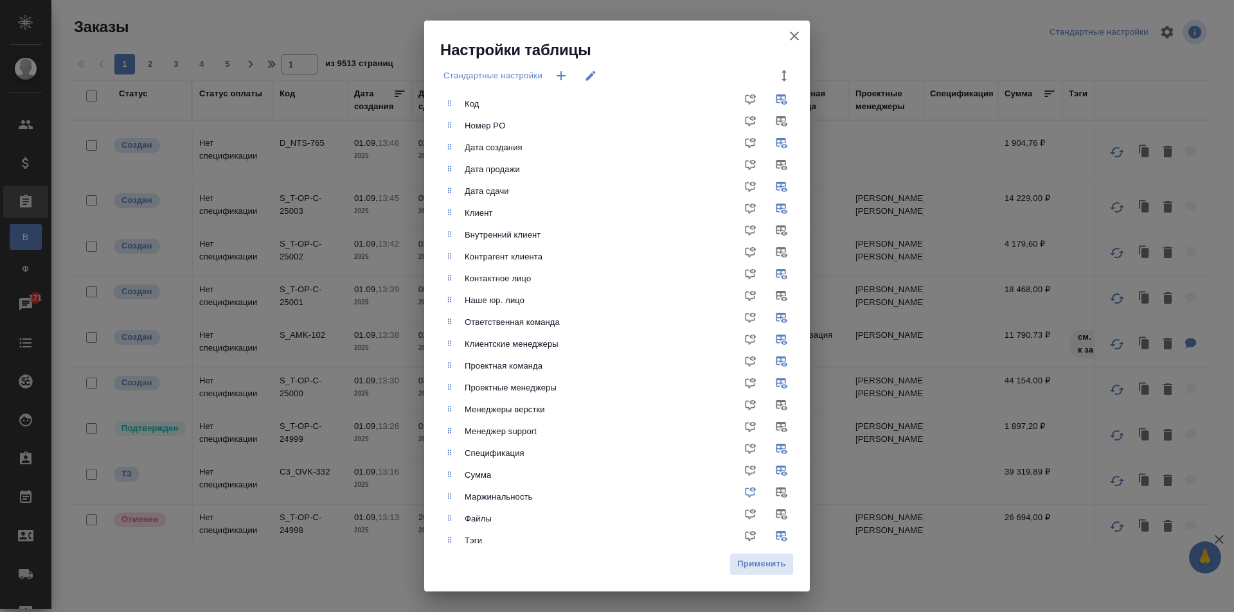
click at [528, 327] on div "Ответственная команда" at bounding box center [636, 322] width 343 height 13
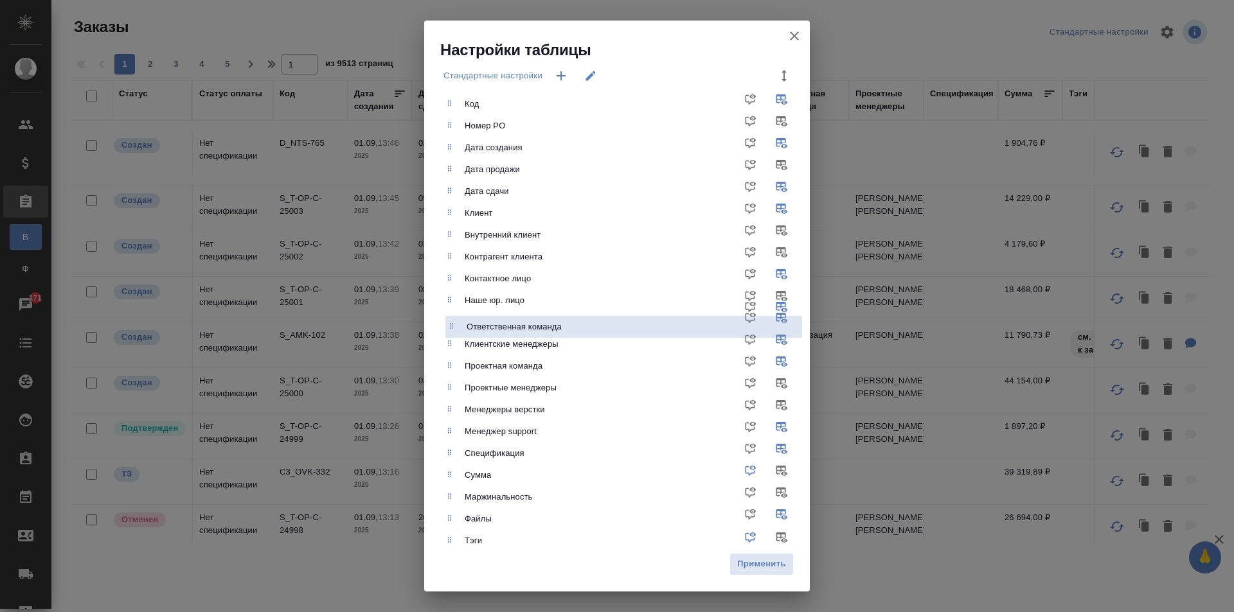
drag, startPoint x: 528, startPoint y: 327, endPoint x: 530, endPoint y: 336, distance: 9.2
click at [530, 336] on ul "Статус Статус оплаты Доп. статус Код Номер PO Дата создания Дата продажи Дата с…" at bounding box center [626, 313] width 366 height 583
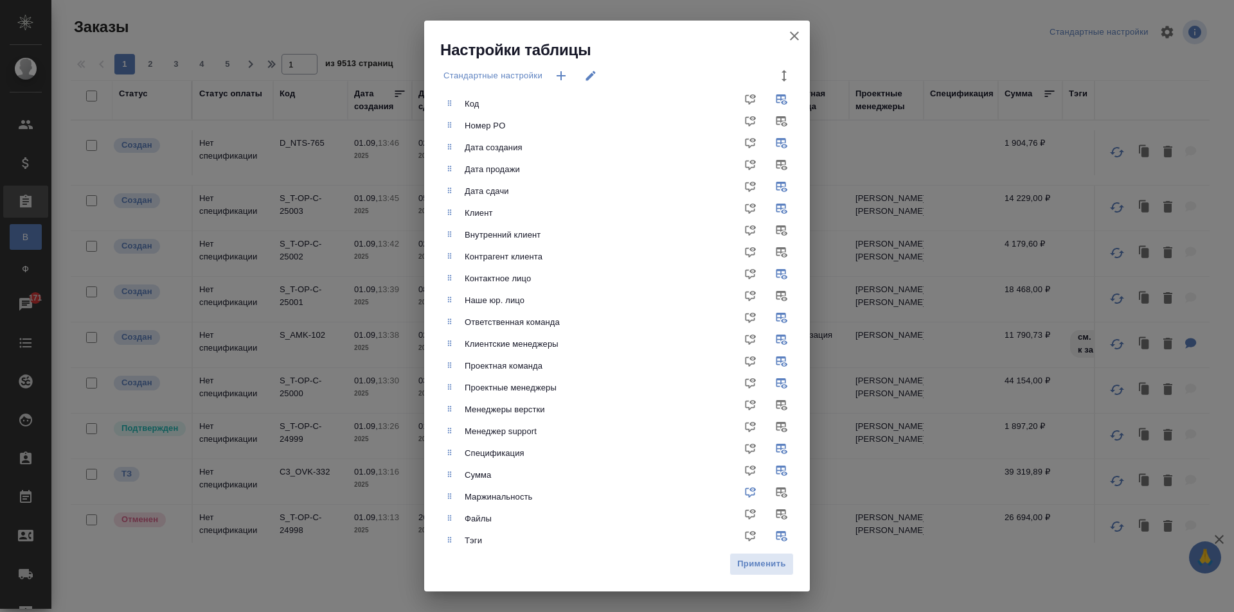
click at [806, 30] on button "button" at bounding box center [794, 36] width 31 height 31
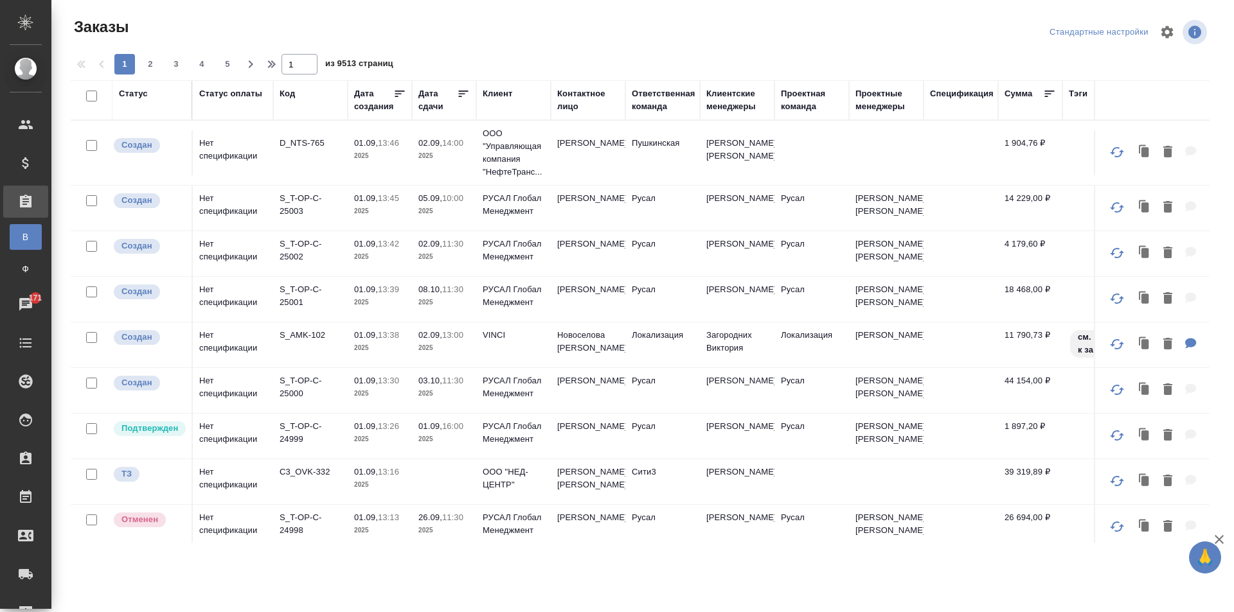
click at [645, 111] on div "Ответственная команда" at bounding box center [664, 100] width 64 height 26
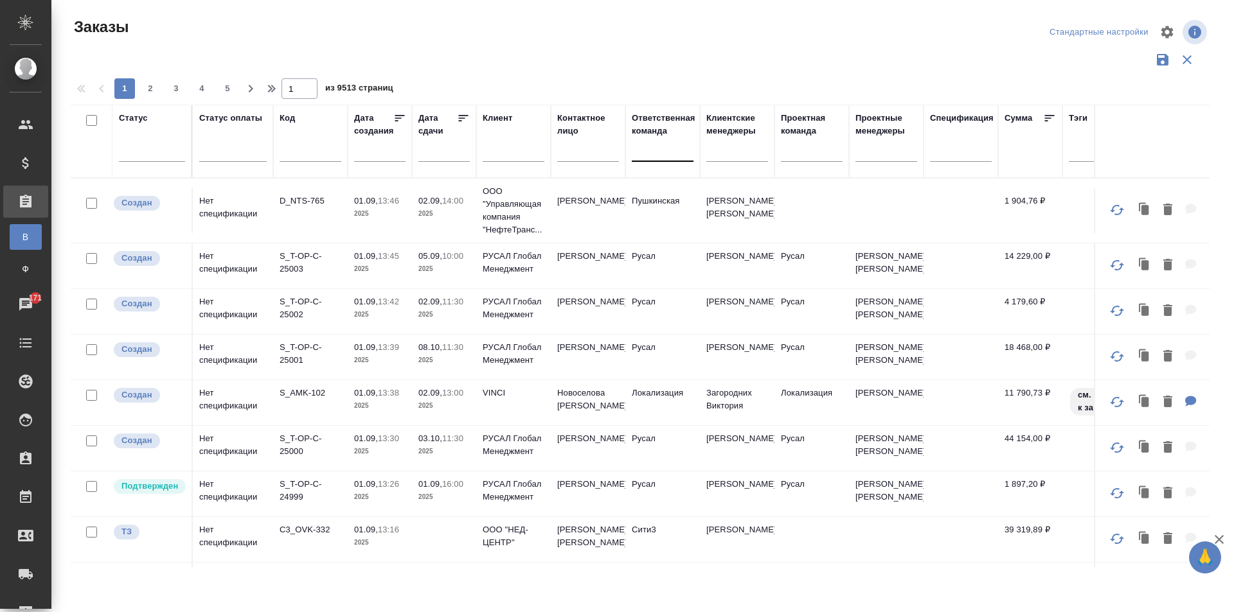
click at [665, 150] on div at bounding box center [663, 148] width 62 height 19
type input "сити"
click at [682, 212] on div "Сити3" at bounding box center [728, 213] width 193 height 23
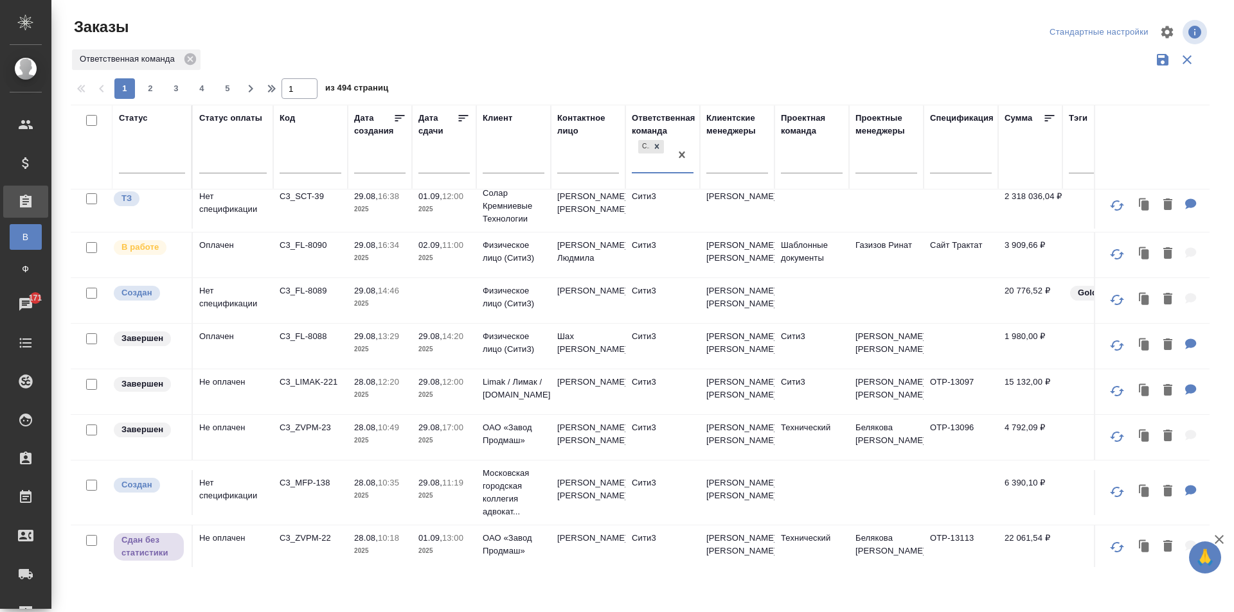
scroll to position [193, 0]
click at [531, 401] on p "Limak / Лимак / [DOMAIN_NAME]" at bounding box center [514, 388] width 62 height 26
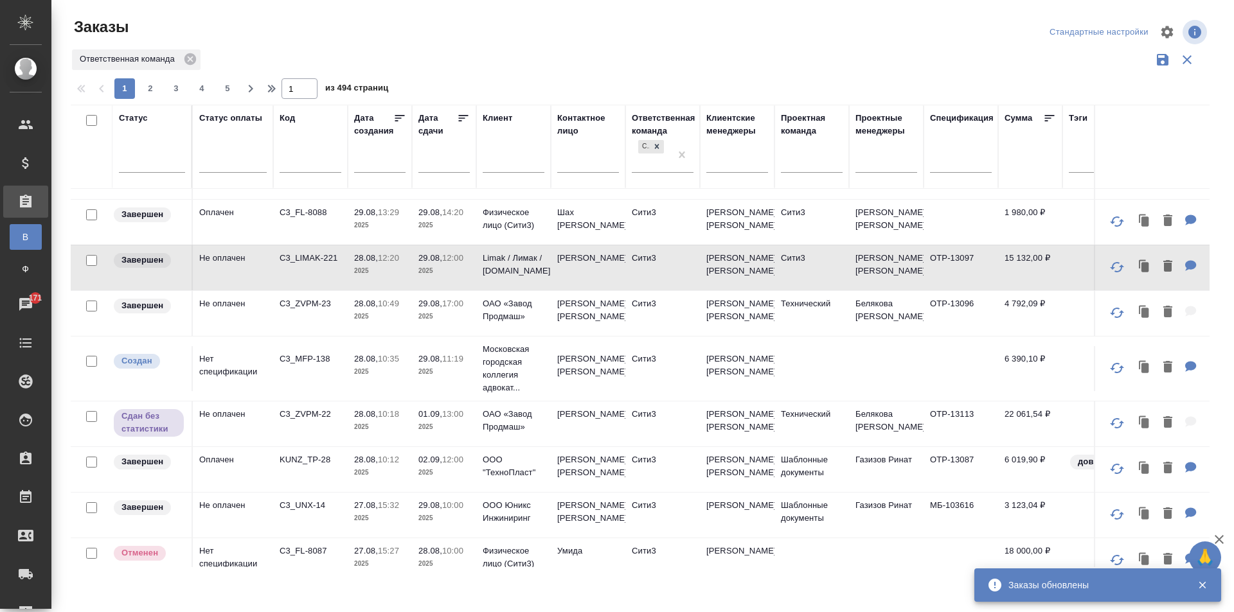
scroll to position [321, 0]
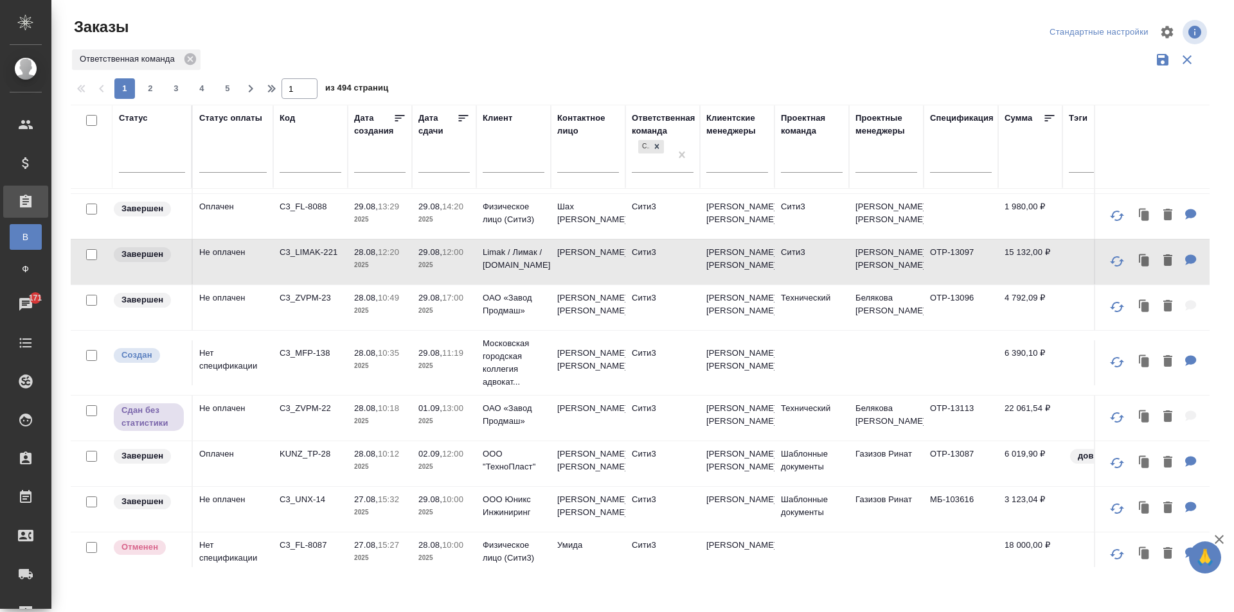
click at [545, 435] on td "ОАО «Завод Продмаш»" at bounding box center [513, 418] width 75 height 45
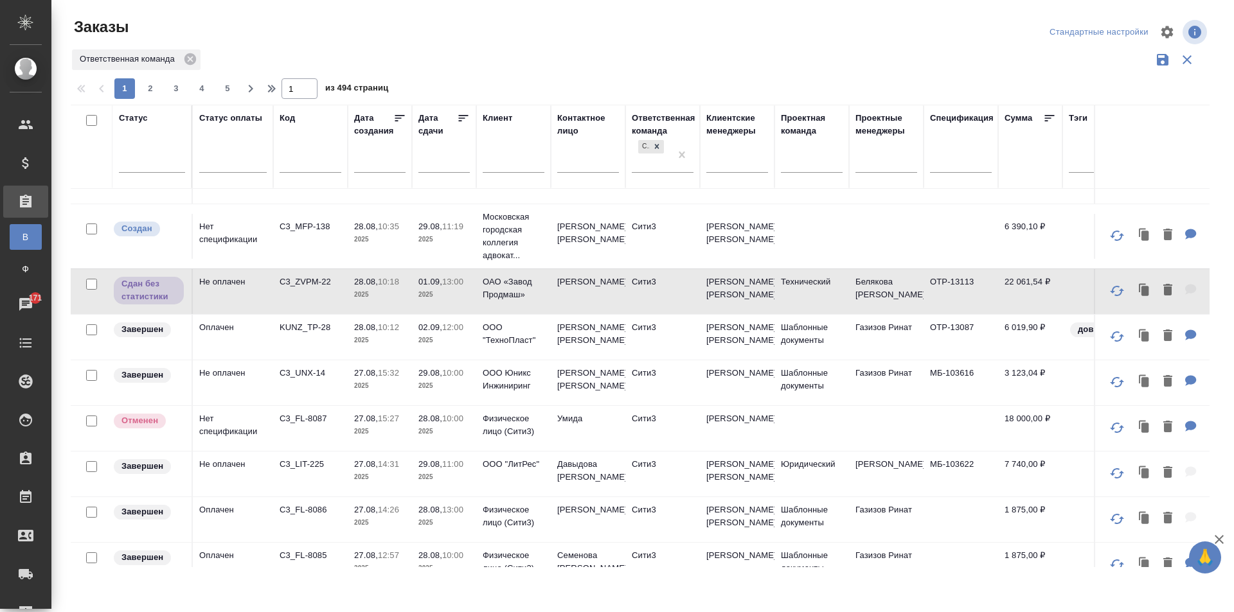
scroll to position [450, 0]
click at [686, 358] on td "Сити3" at bounding box center [662, 335] width 75 height 45
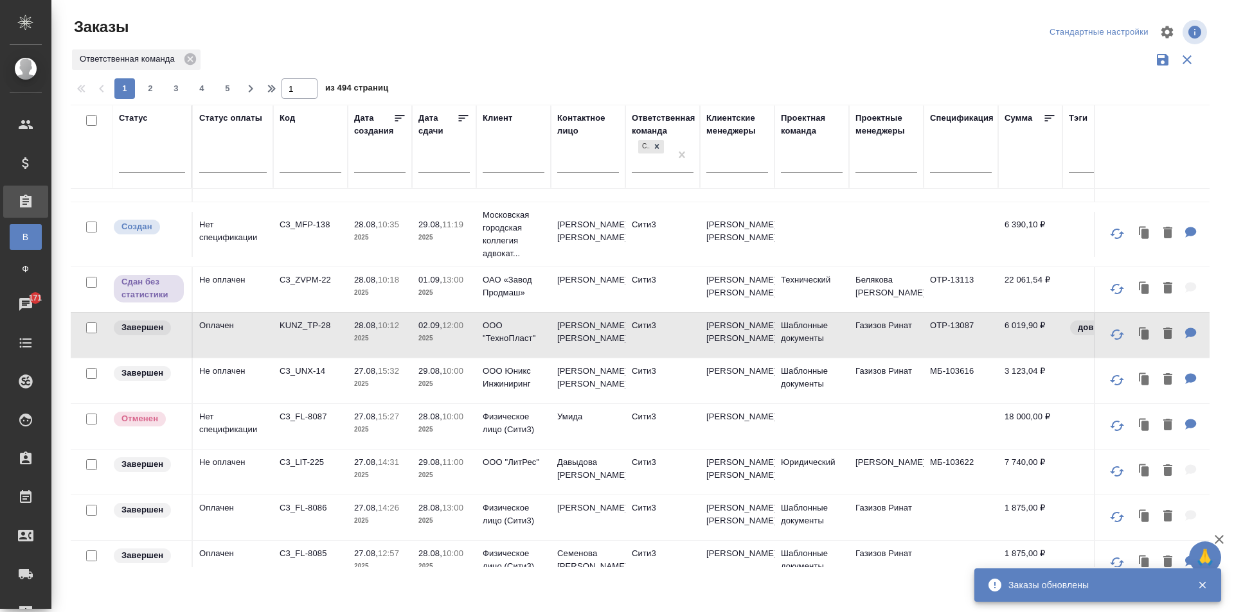
scroll to position [578, 0]
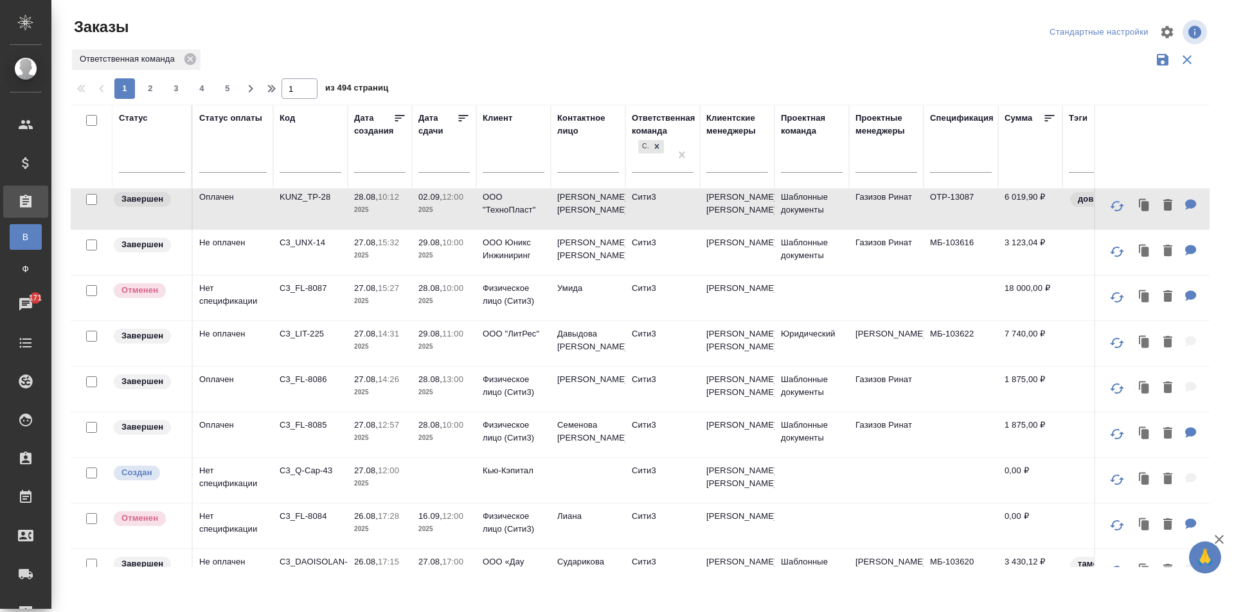
click at [675, 275] on td "Сити3" at bounding box center [662, 252] width 75 height 45
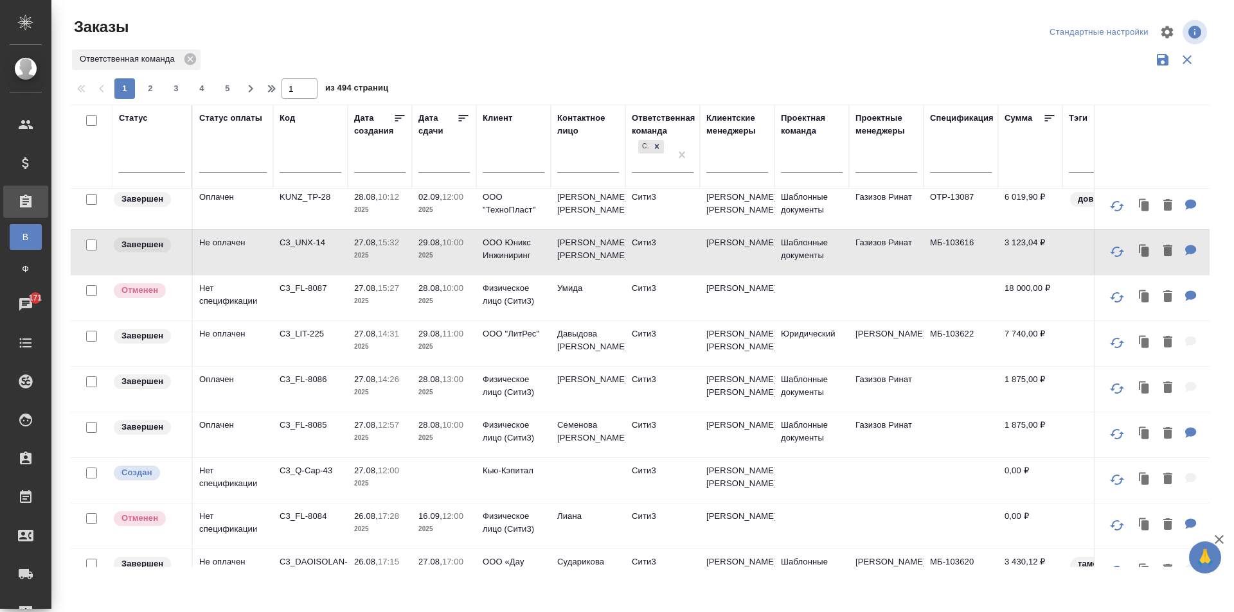
click at [613, 366] on td "Давыдова Ксения" at bounding box center [588, 343] width 75 height 45
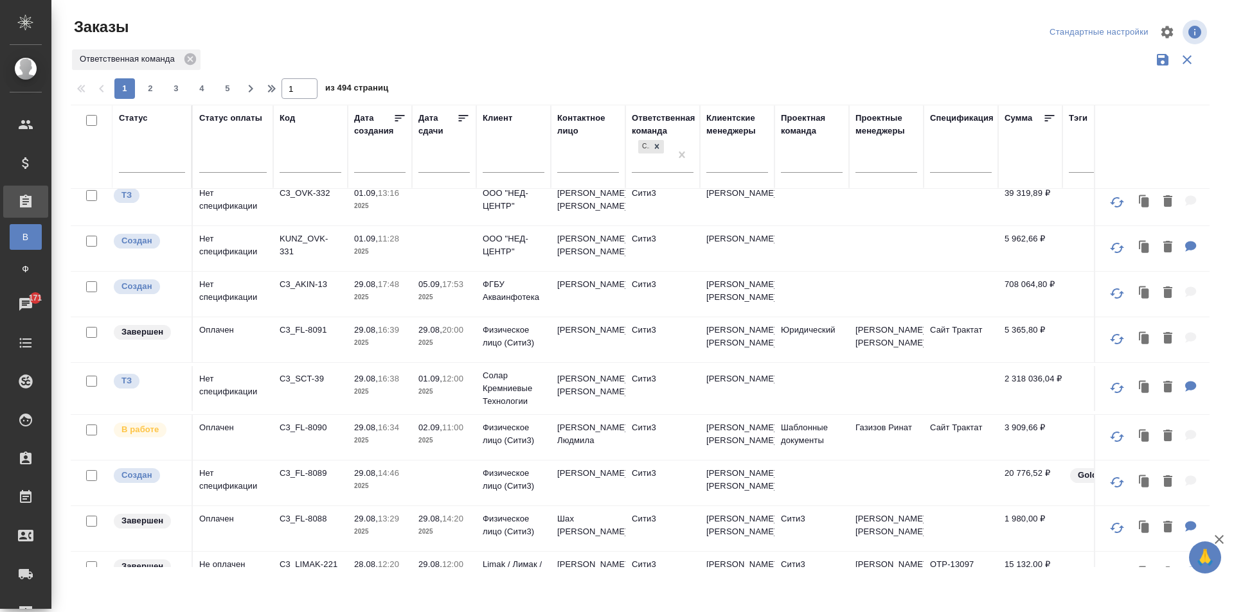
scroll to position [0, 0]
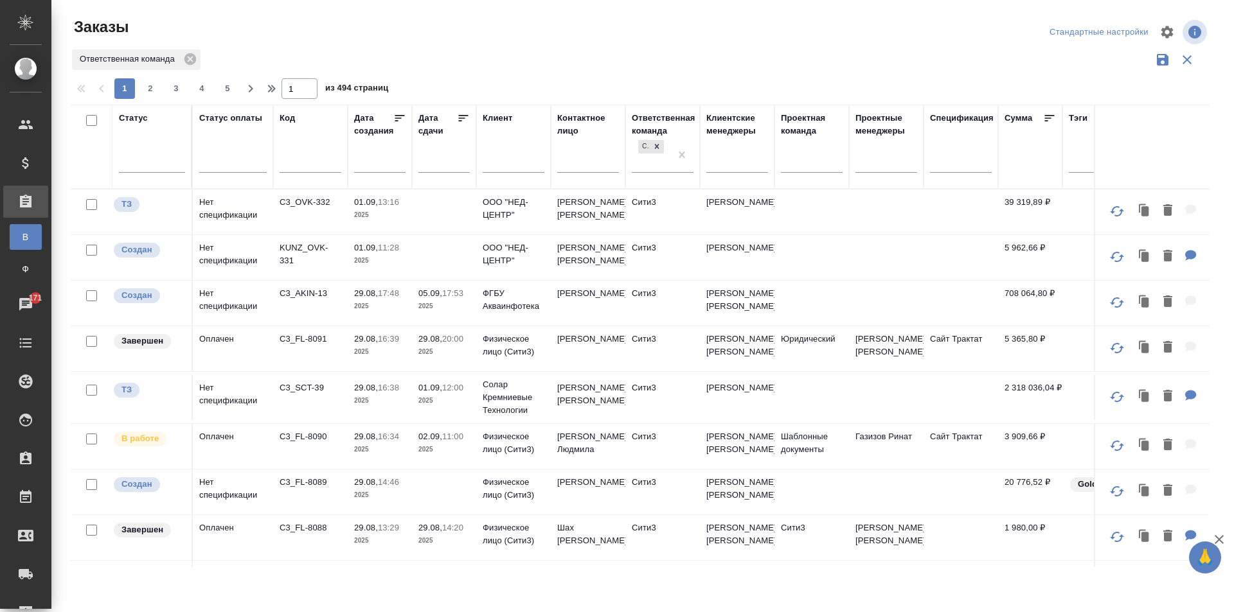
click at [589, 454] on td "Кукоба Людмила" at bounding box center [588, 446] width 75 height 45
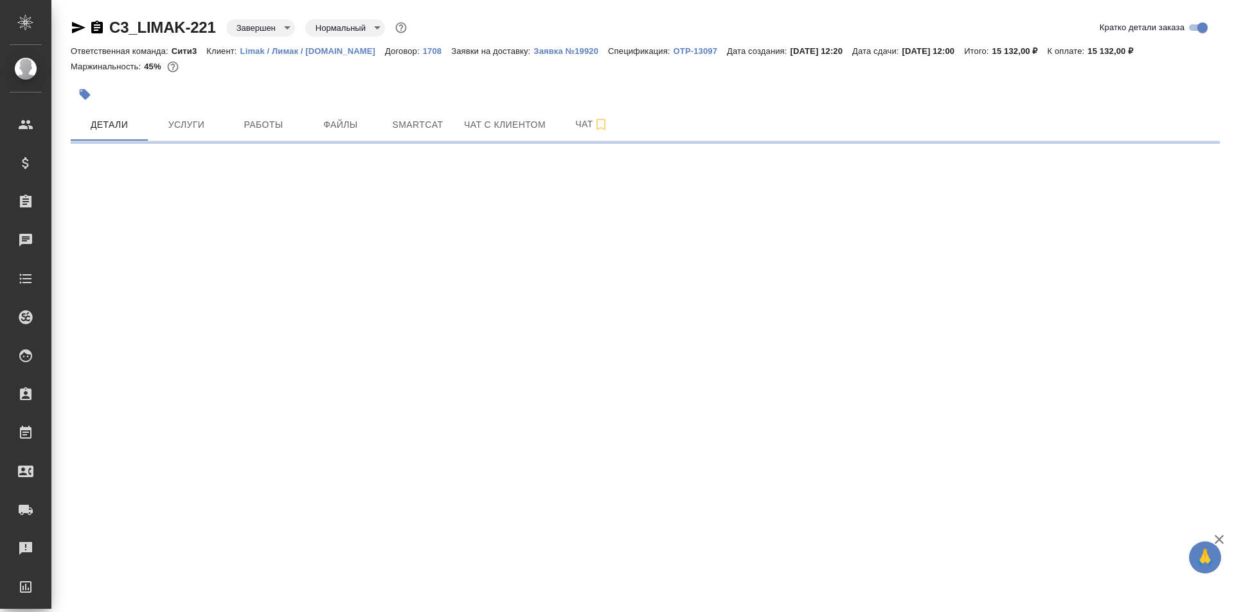
select select "RU"
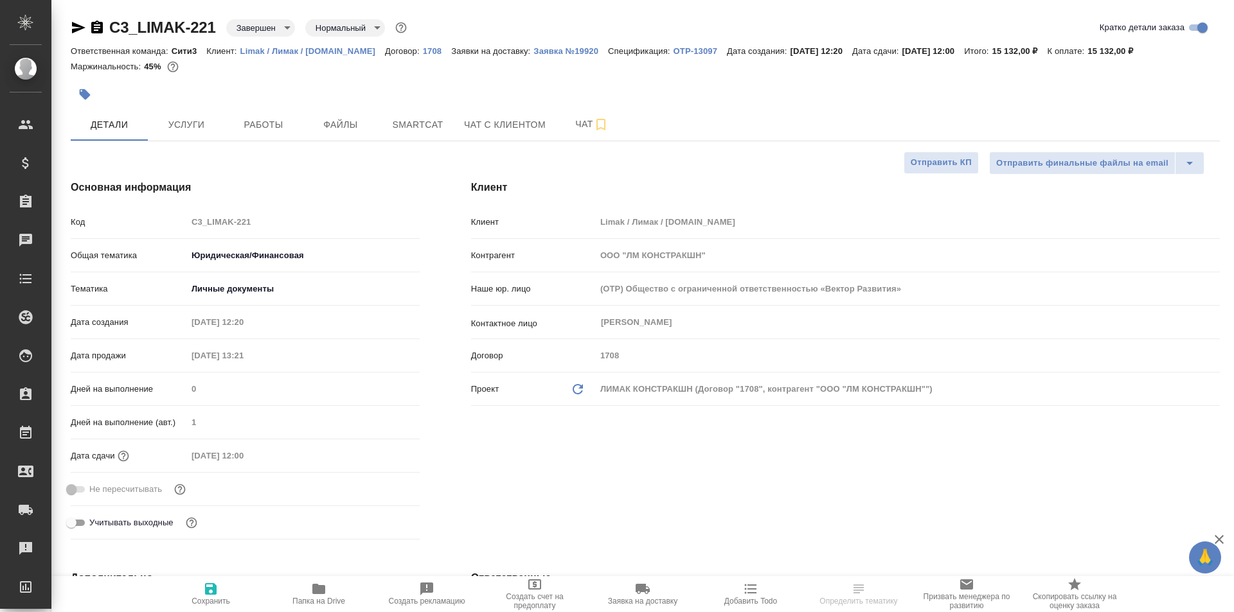
type textarea "x"
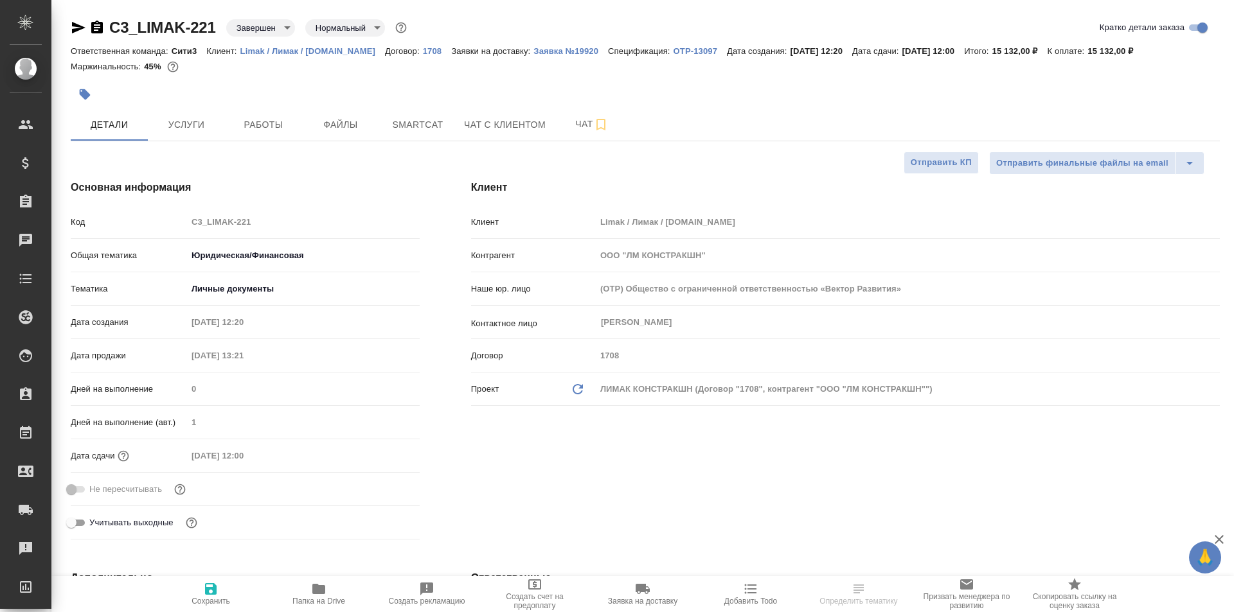
type textarea "x"
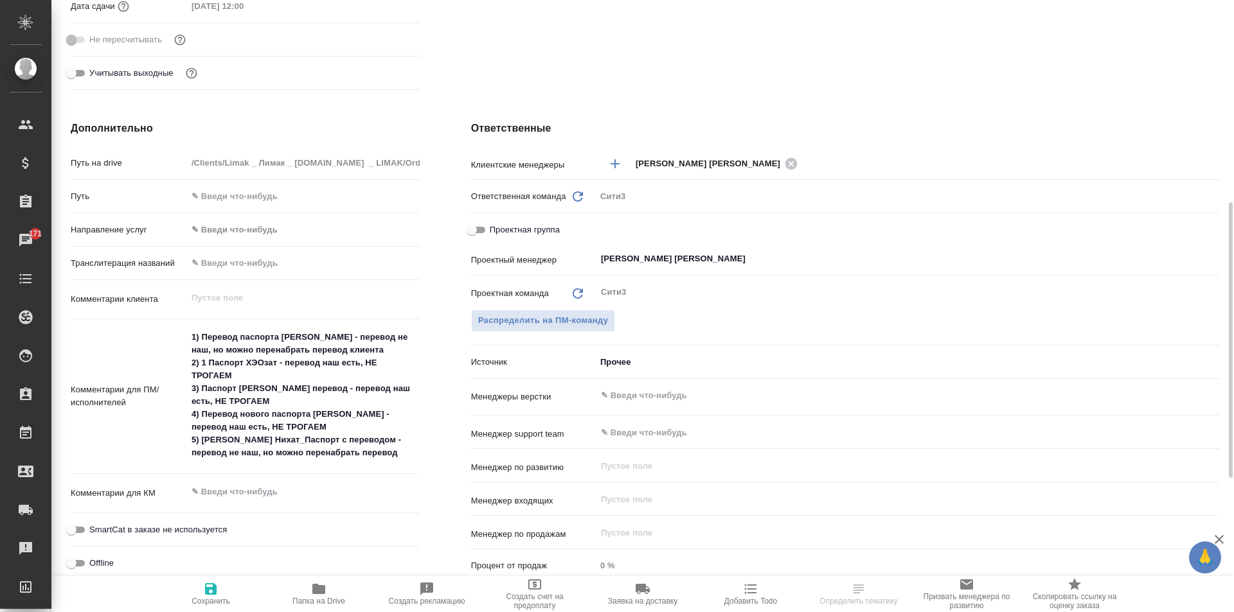
scroll to position [514, 0]
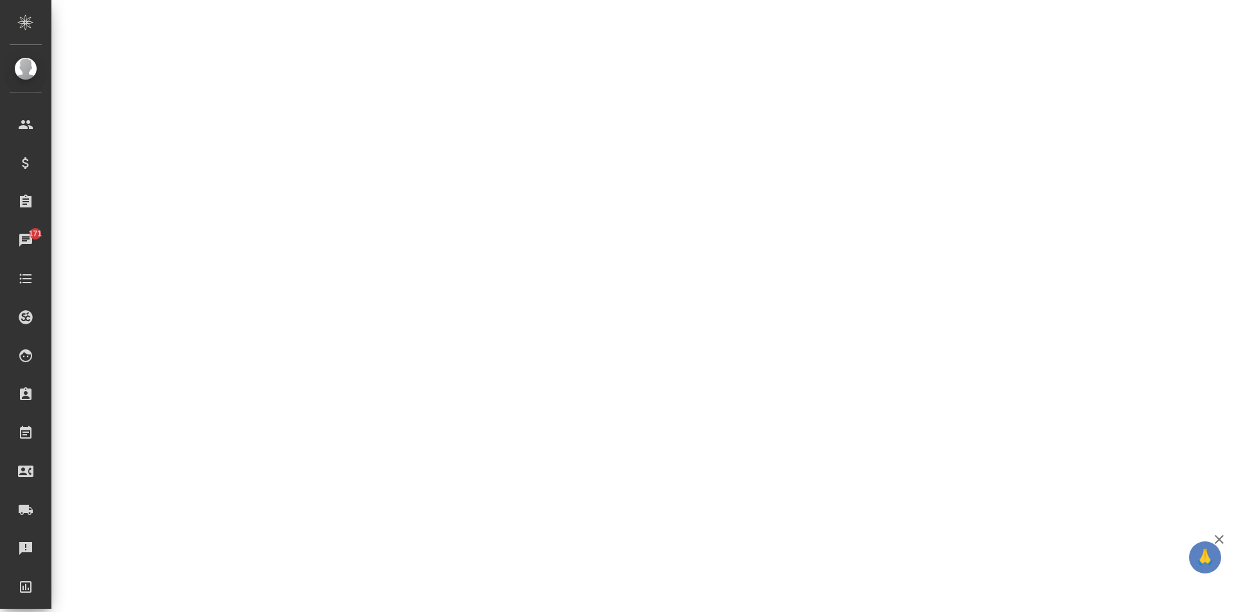
select select "RU"
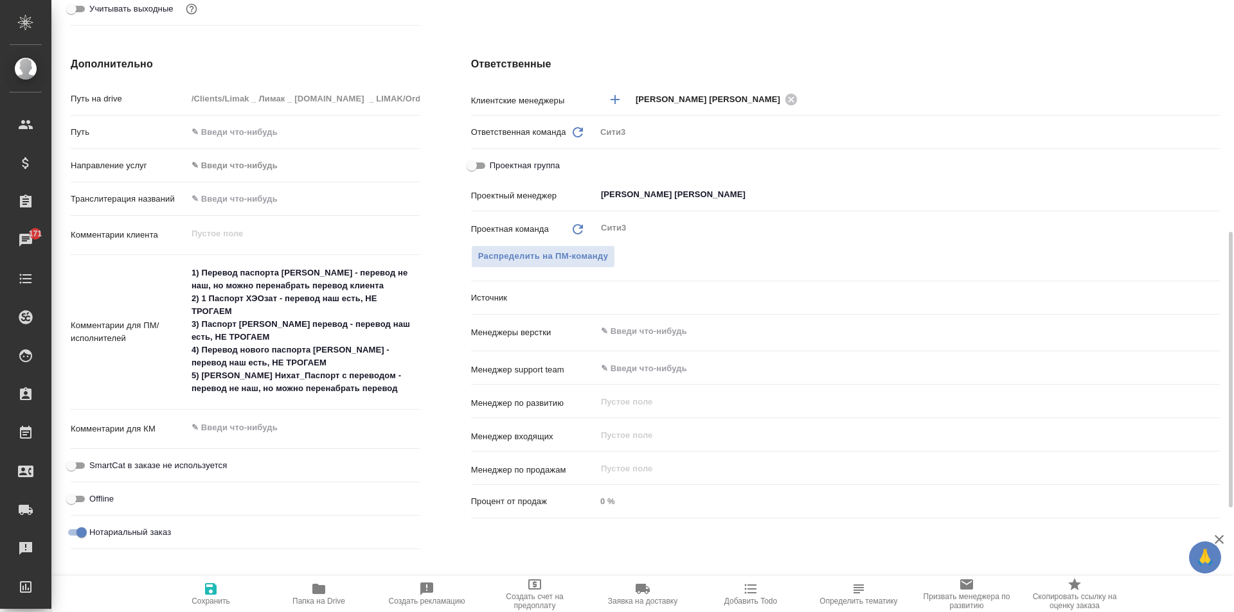
type textarea "x"
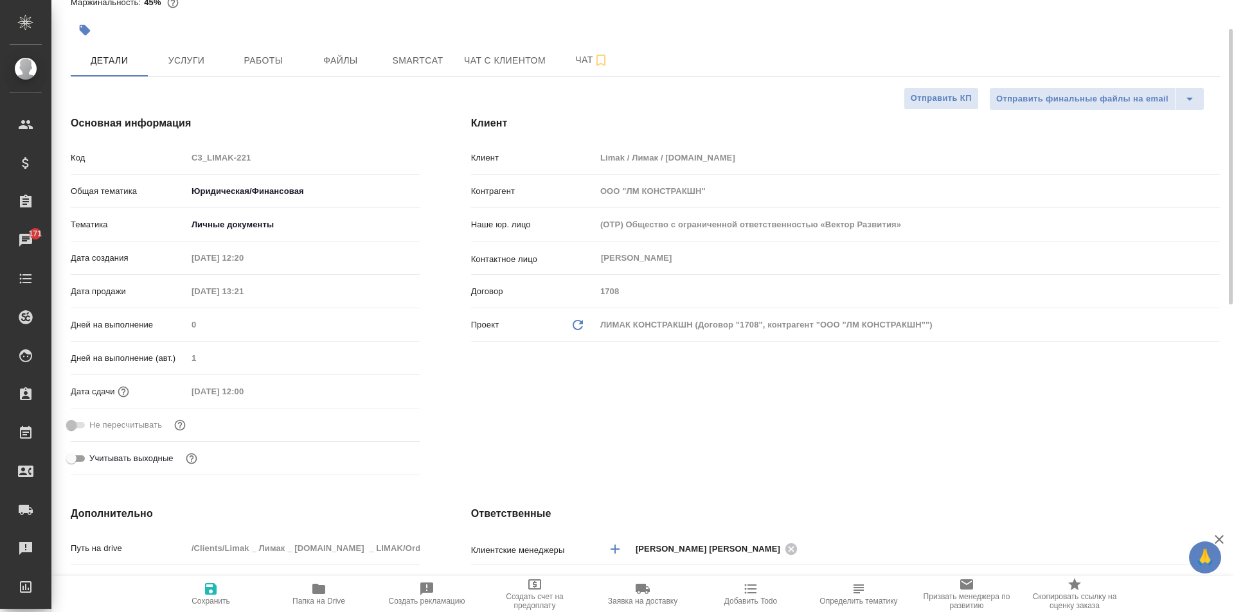
scroll to position [0, 0]
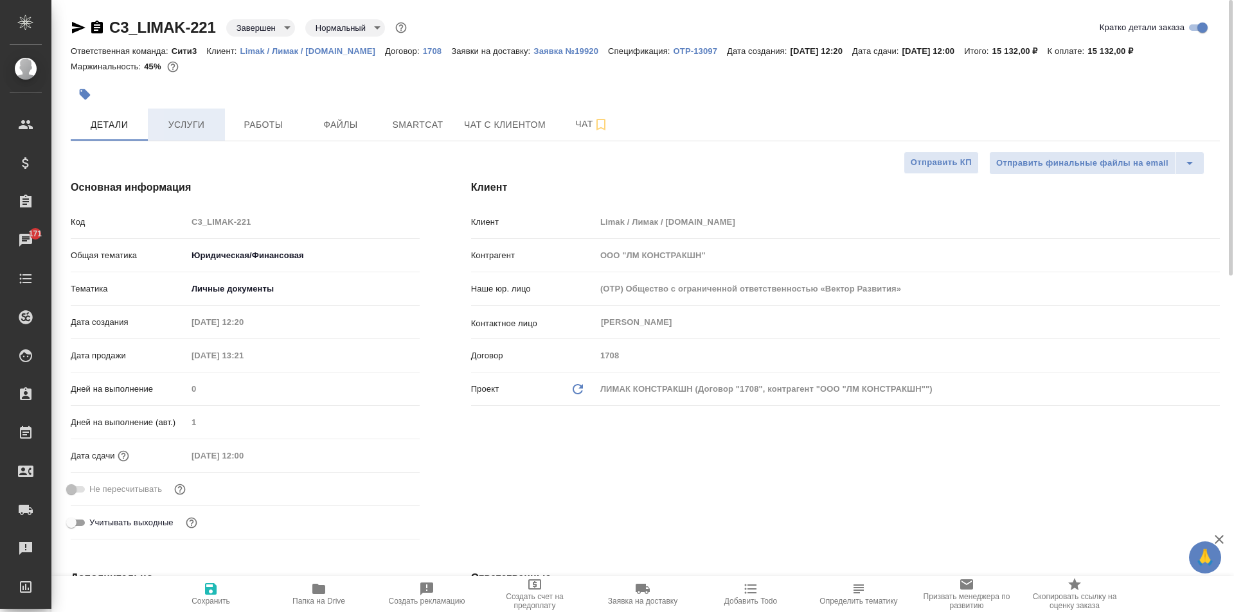
click at [172, 120] on span "Услуги" at bounding box center [187, 125] width 62 height 16
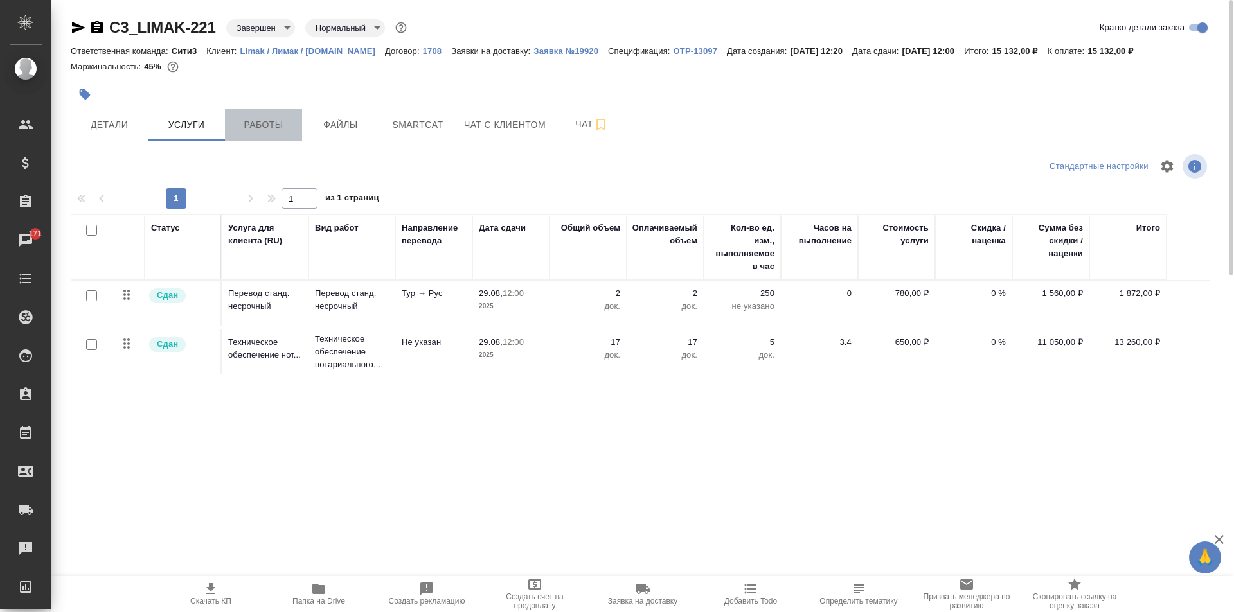
click at [257, 122] on span "Работы" at bounding box center [264, 125] width 62 height 16
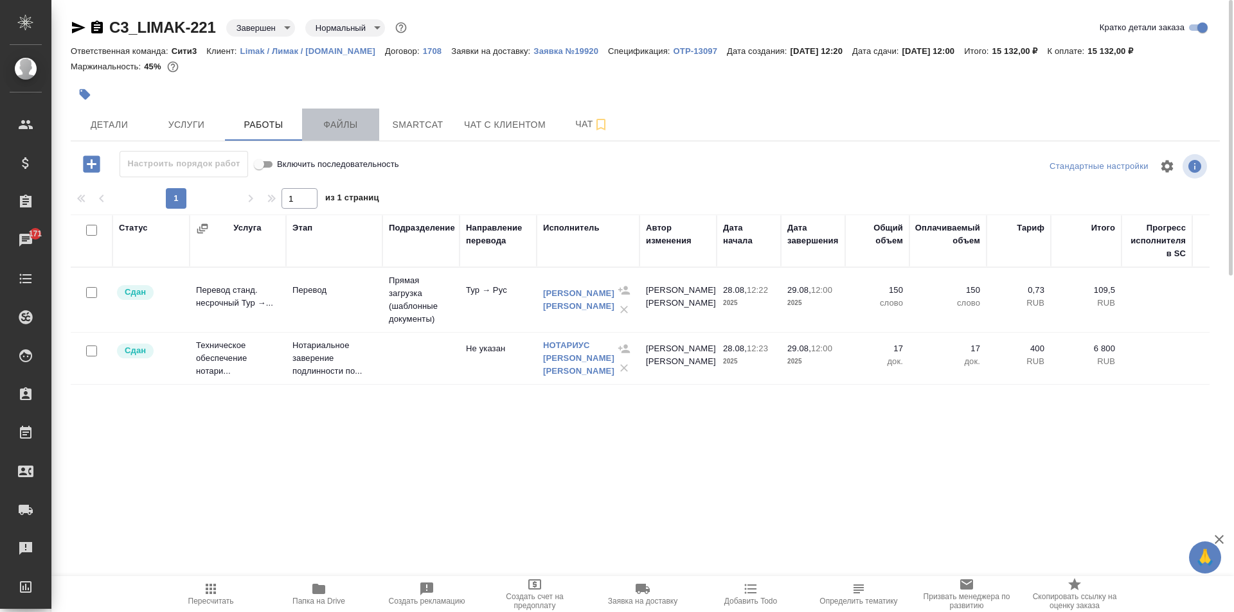
click at [353, 128] on span "Файлы" at bounding box center [341, 125] width 62 height 16
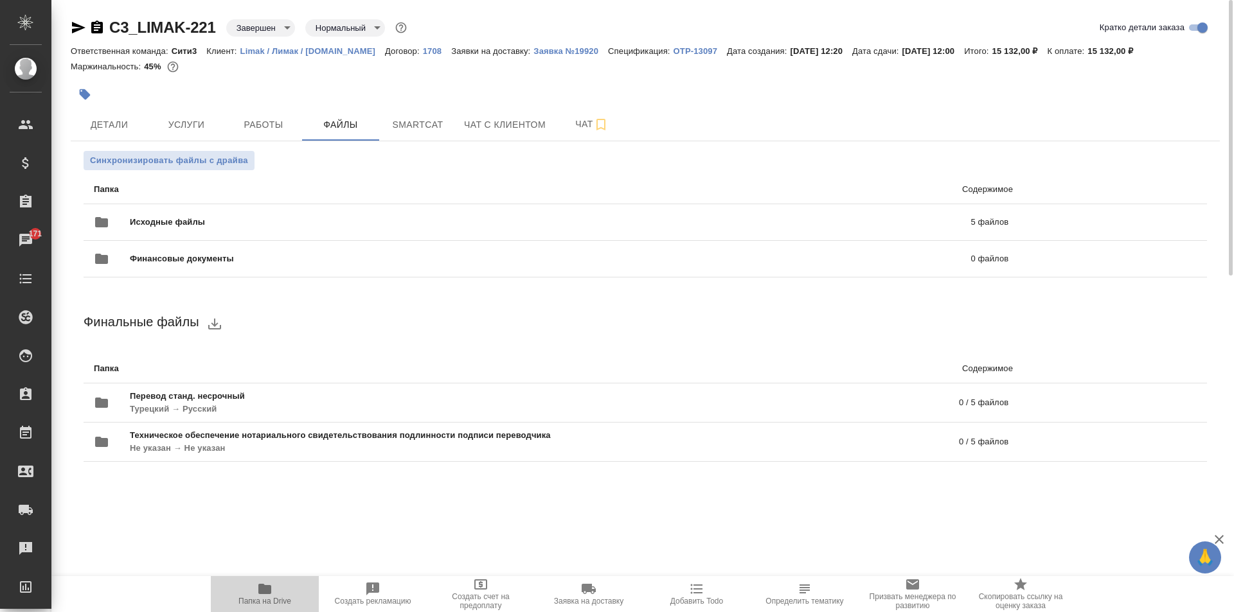
click at [294, 592] on span "Папка на Drive" at bounding box center [264, 594] width 93 height 24
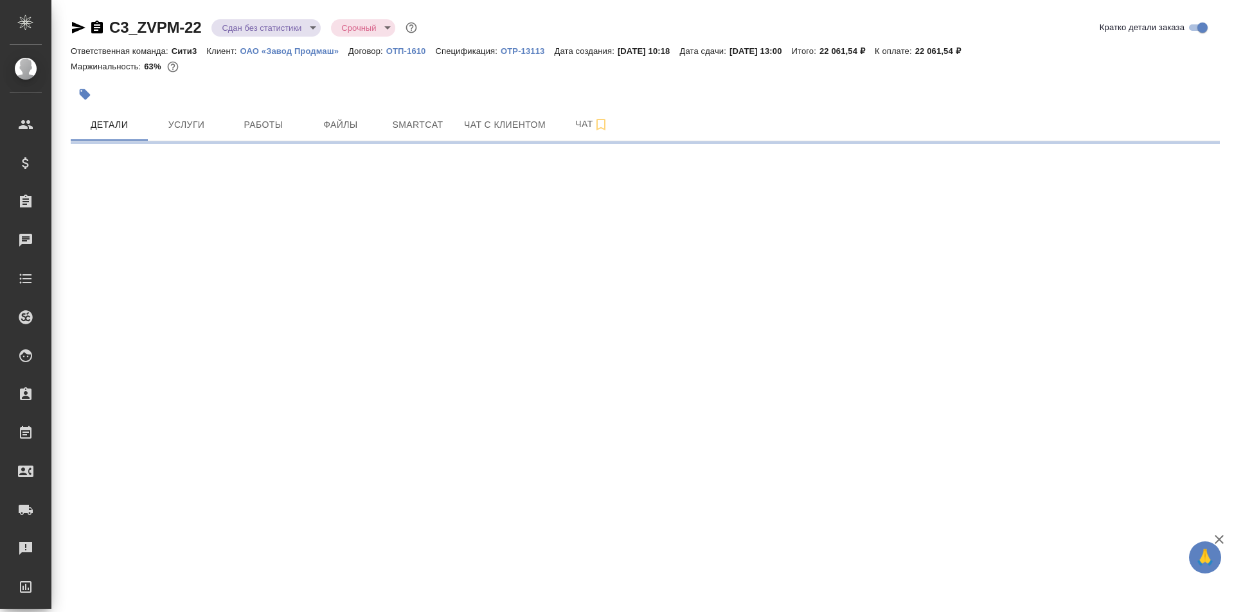
select select "RU"
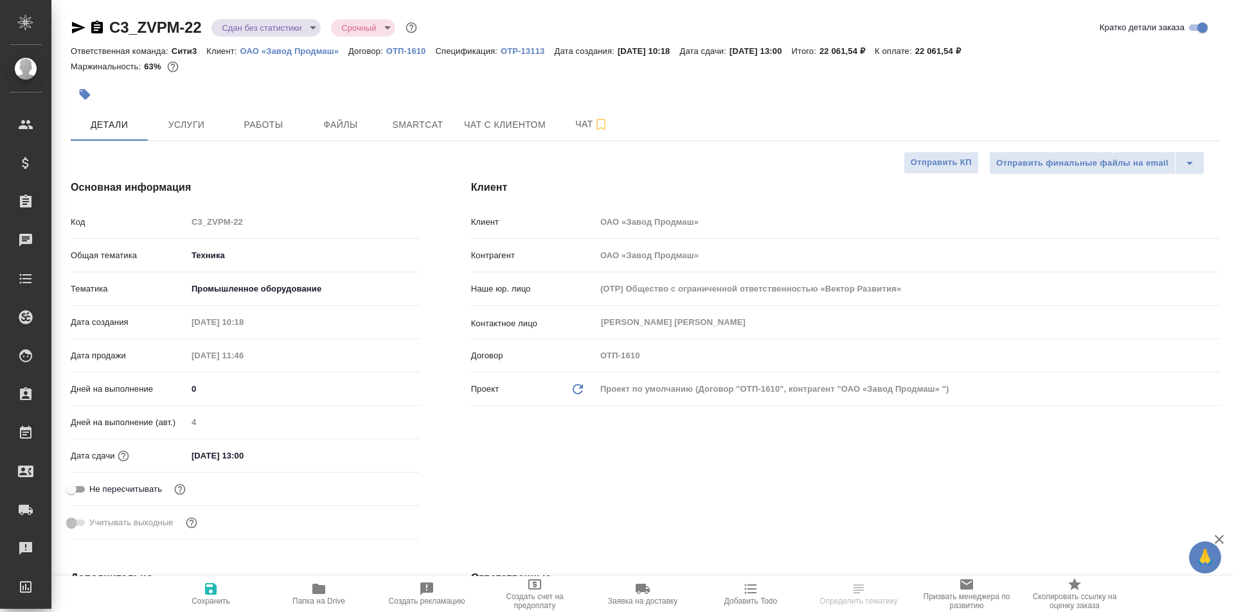
type textarea "x"
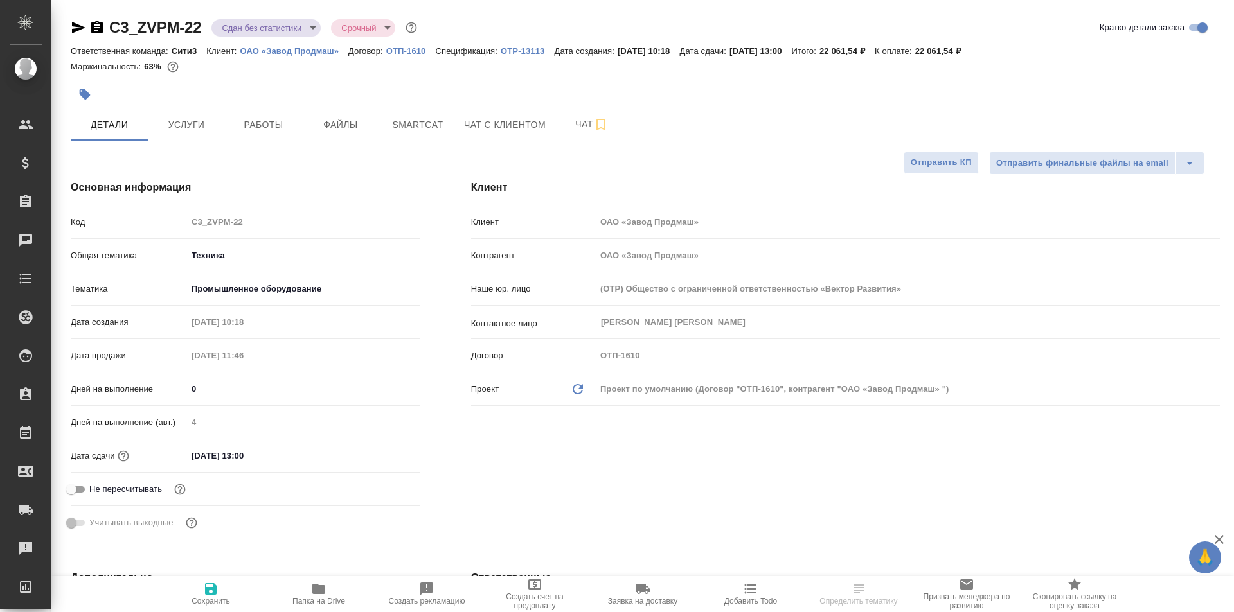
type textarea "x"
click at [188, 113] on button "Услуги" at bounding box center [186, 125] width 77 height 32
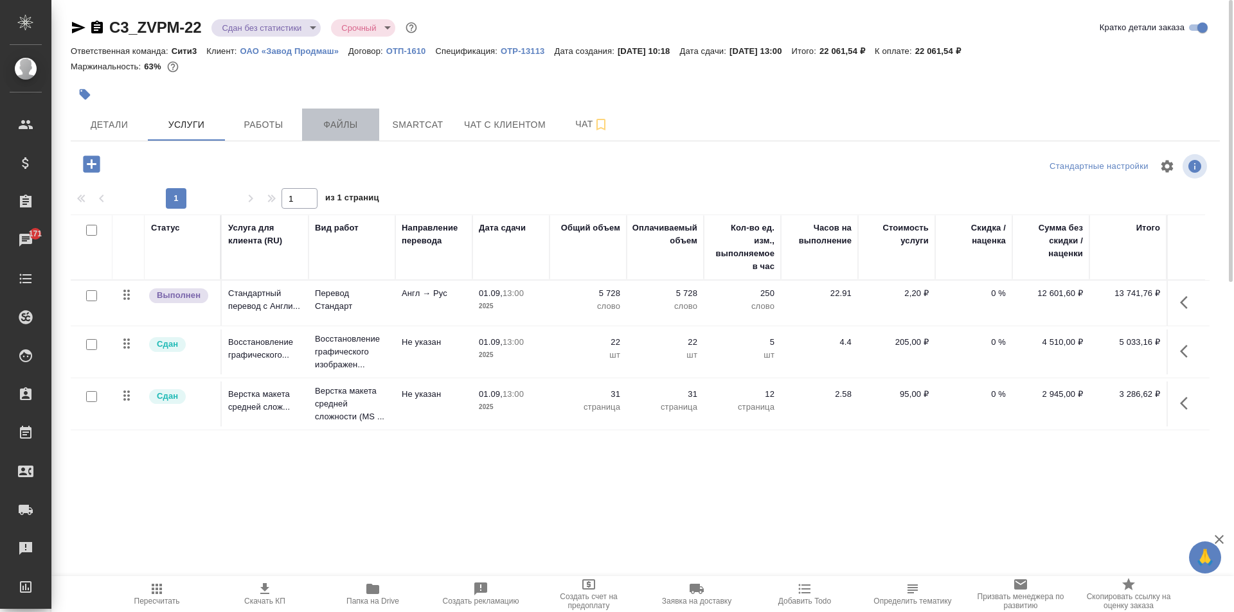
click at [360, 113] on button "Файлы" at bounding box center [340, 125] width 77 height 32
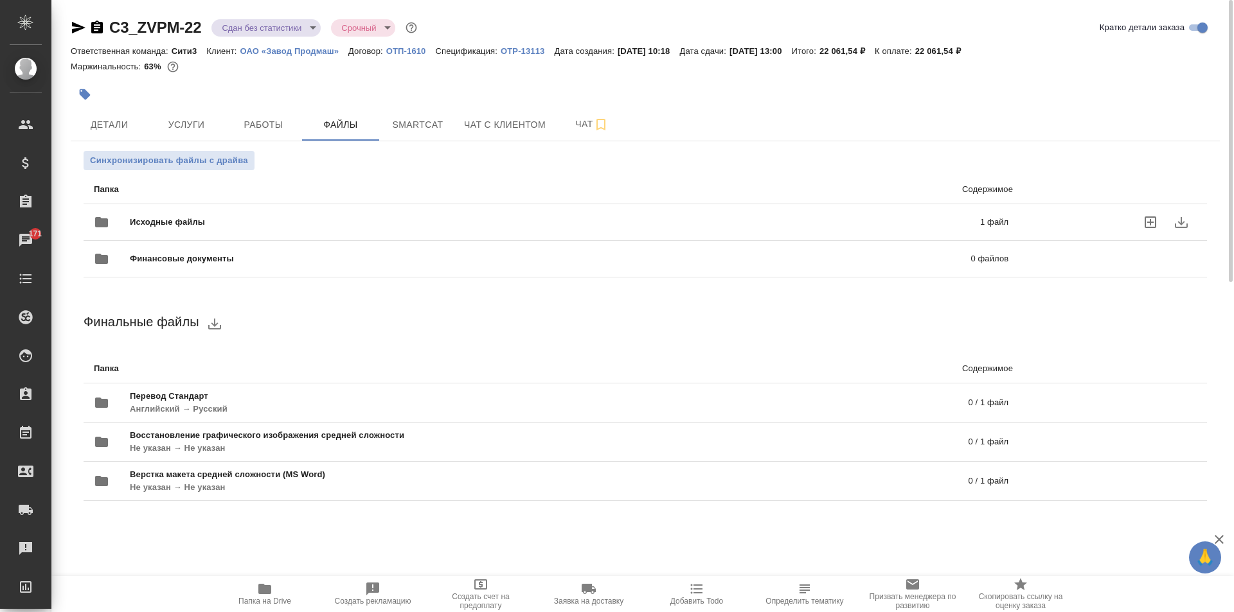
click at [656, 218] on p "1 файл" at bounding box center [800, 222] width 416 height 13
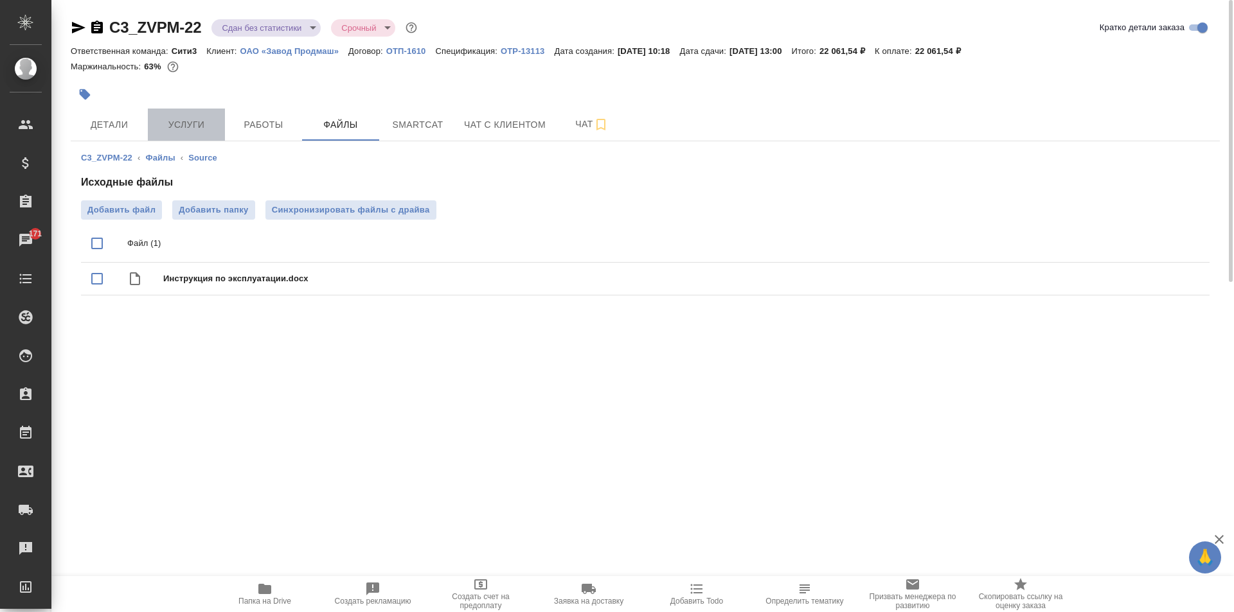
click at [211, 135] on button "Услуги" at bounding box center [186, 125] width 77 height 32
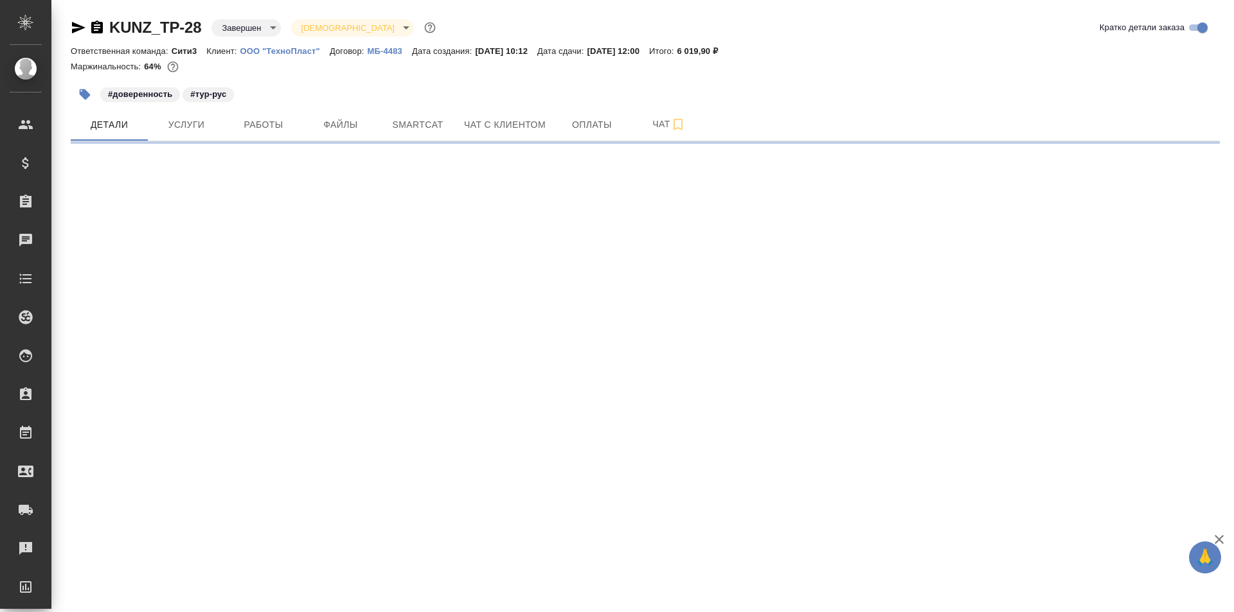
select select "RU"
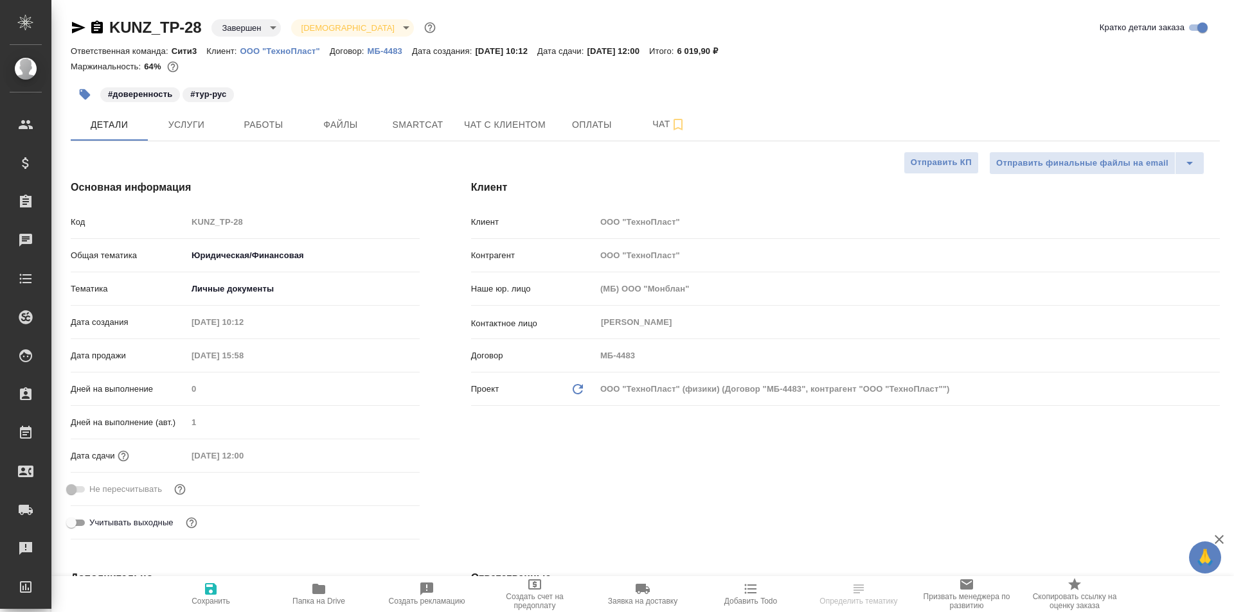
type textarea "x"
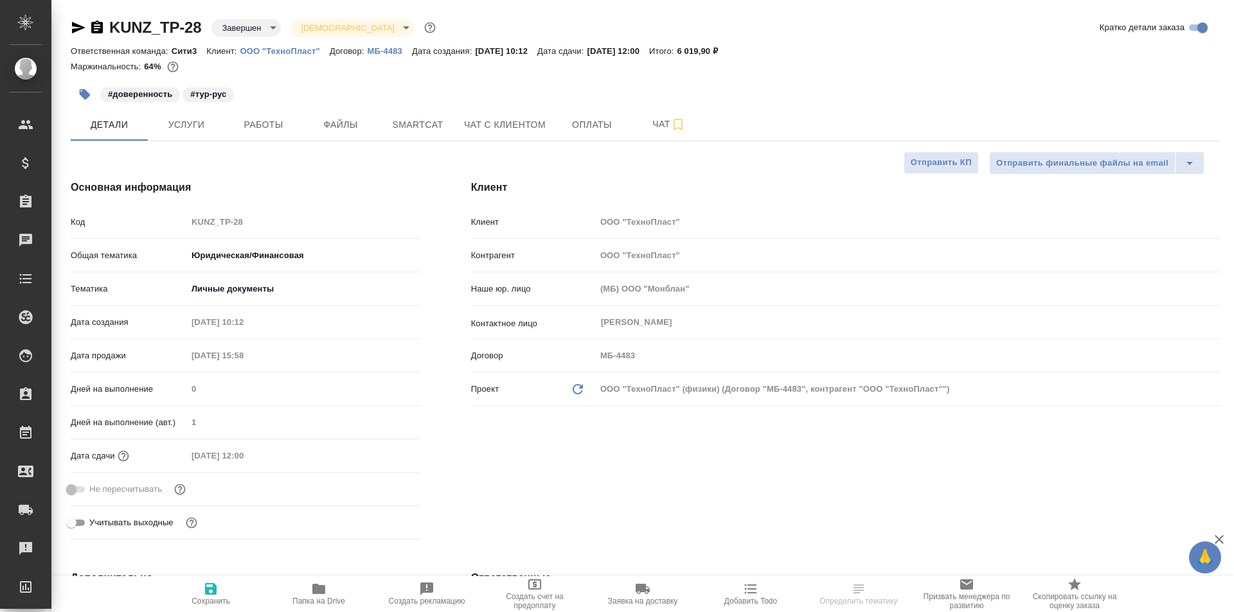
type textarea "x"
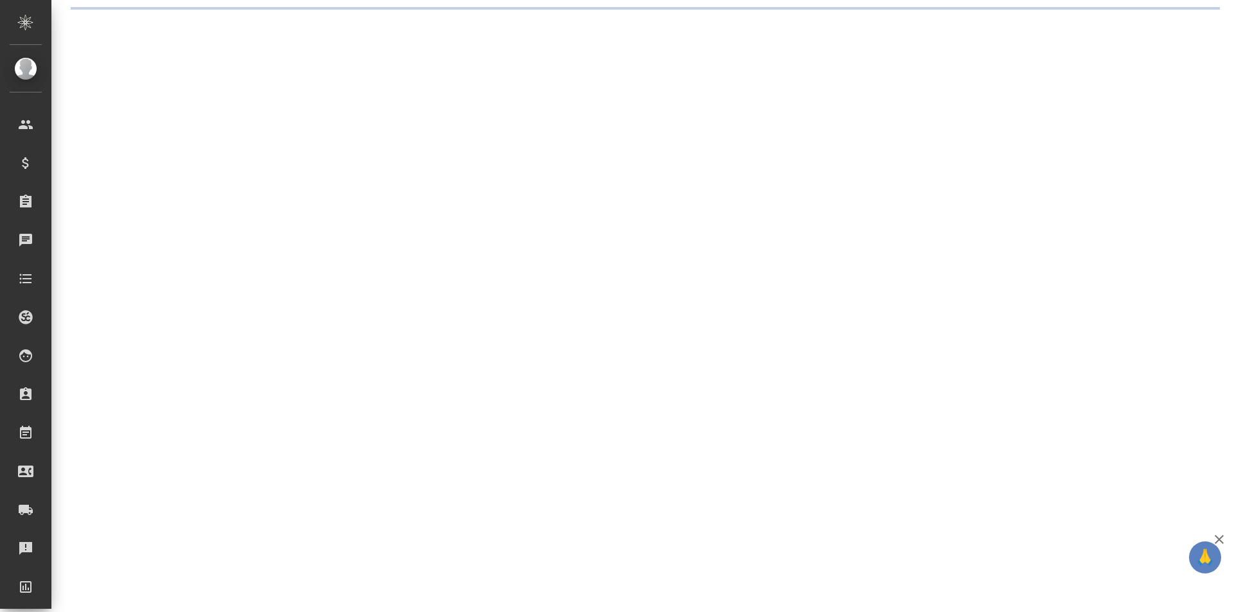
select select "RU"
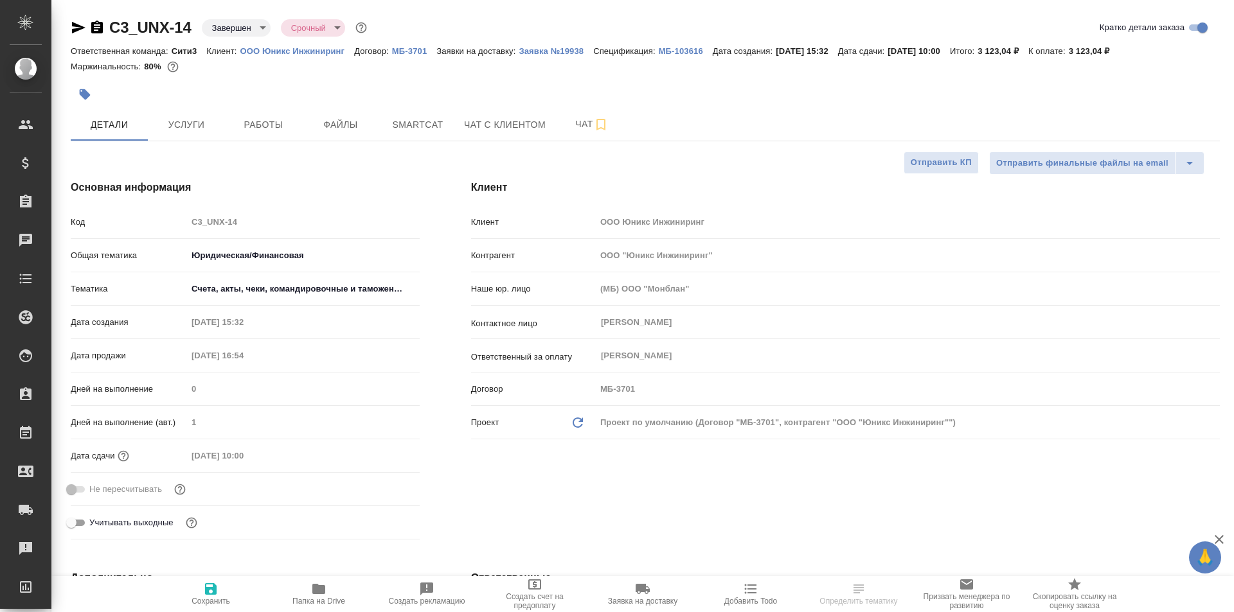
type textarea "x"
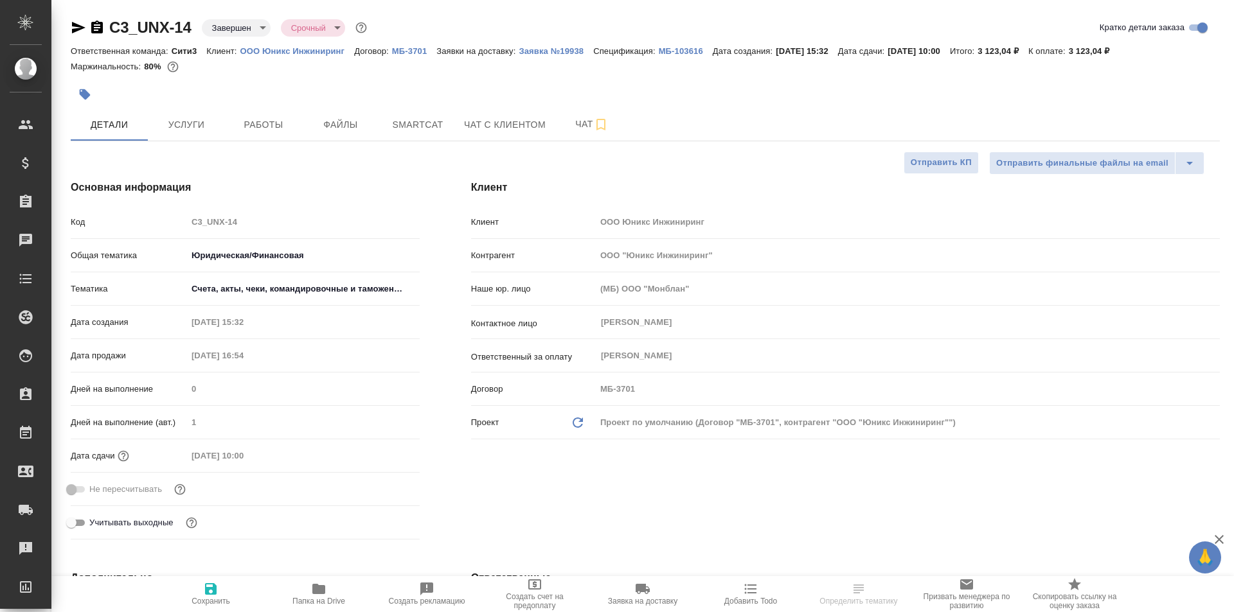
type textarea "x"
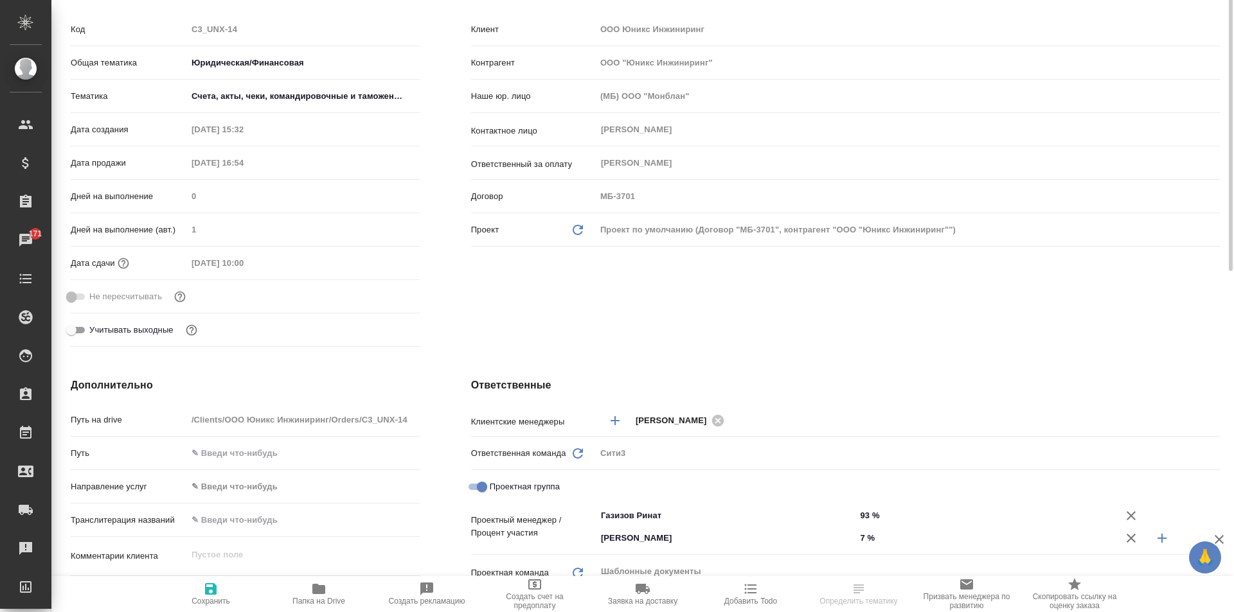
scroll to position [129, 0]
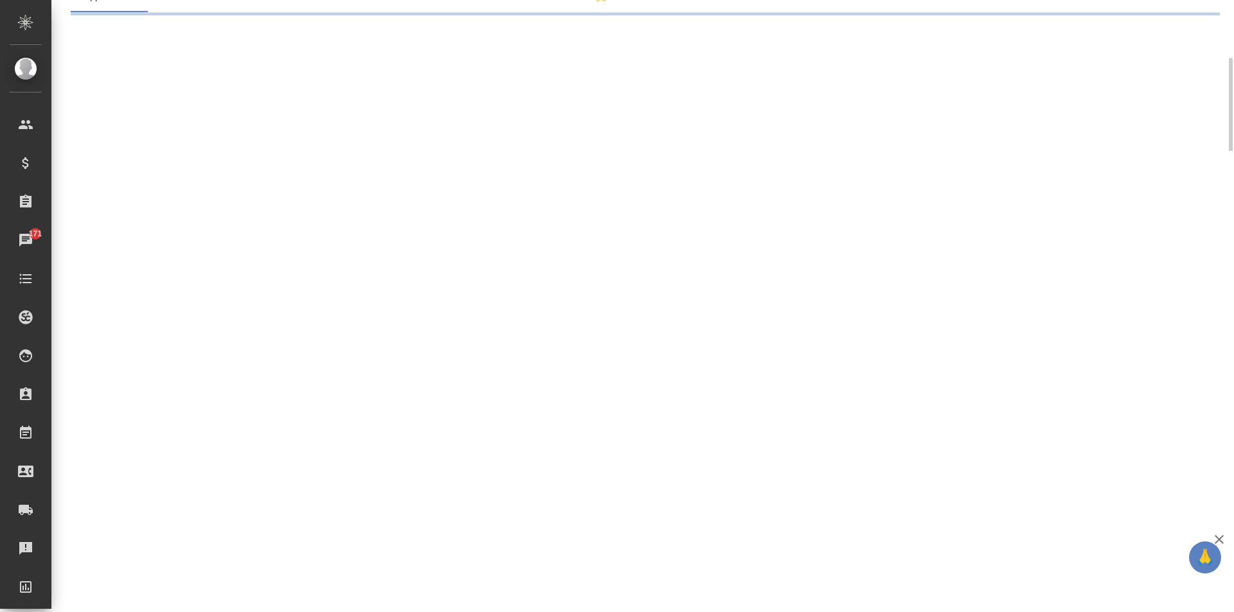
select select "RU"
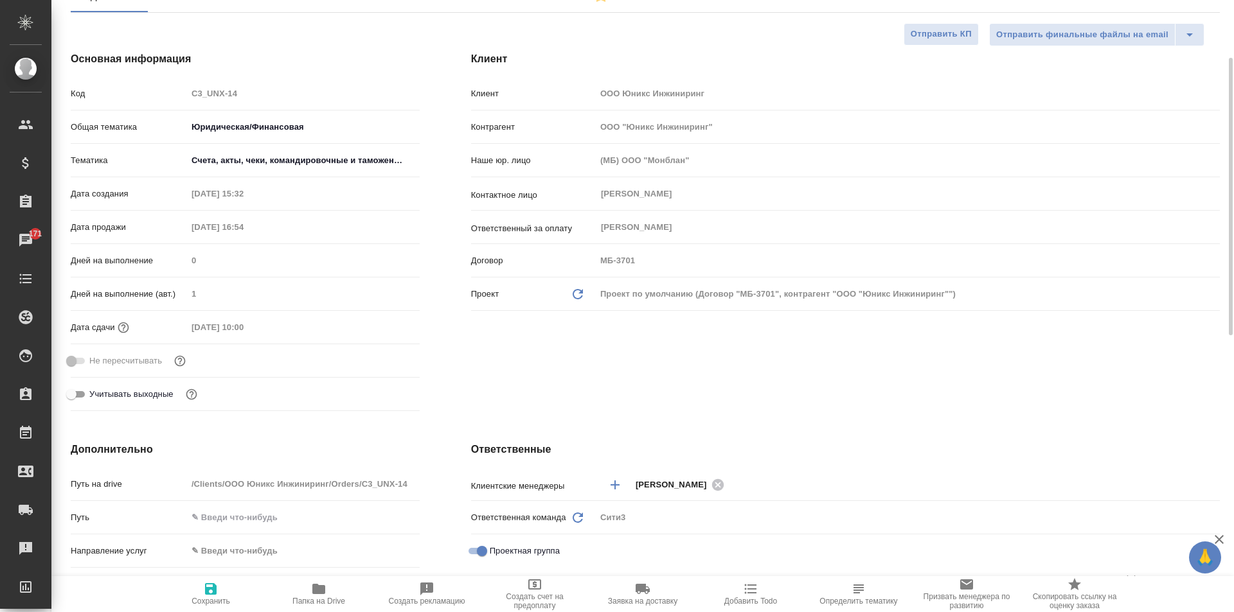
type textarea "x"
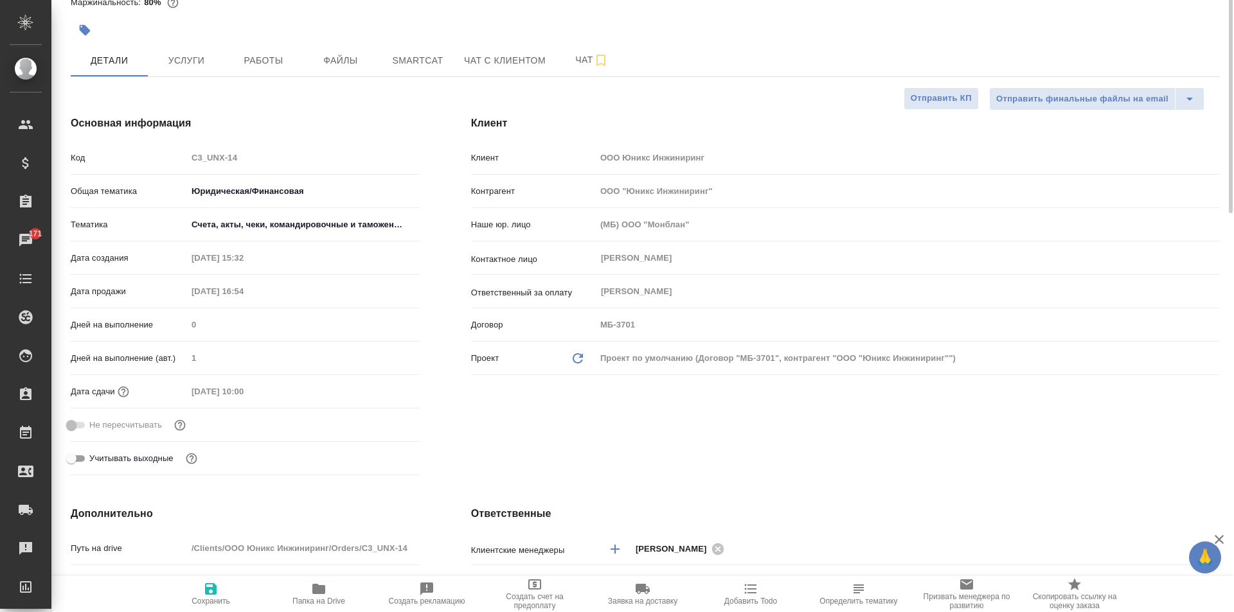
scroll to position [0, 0]
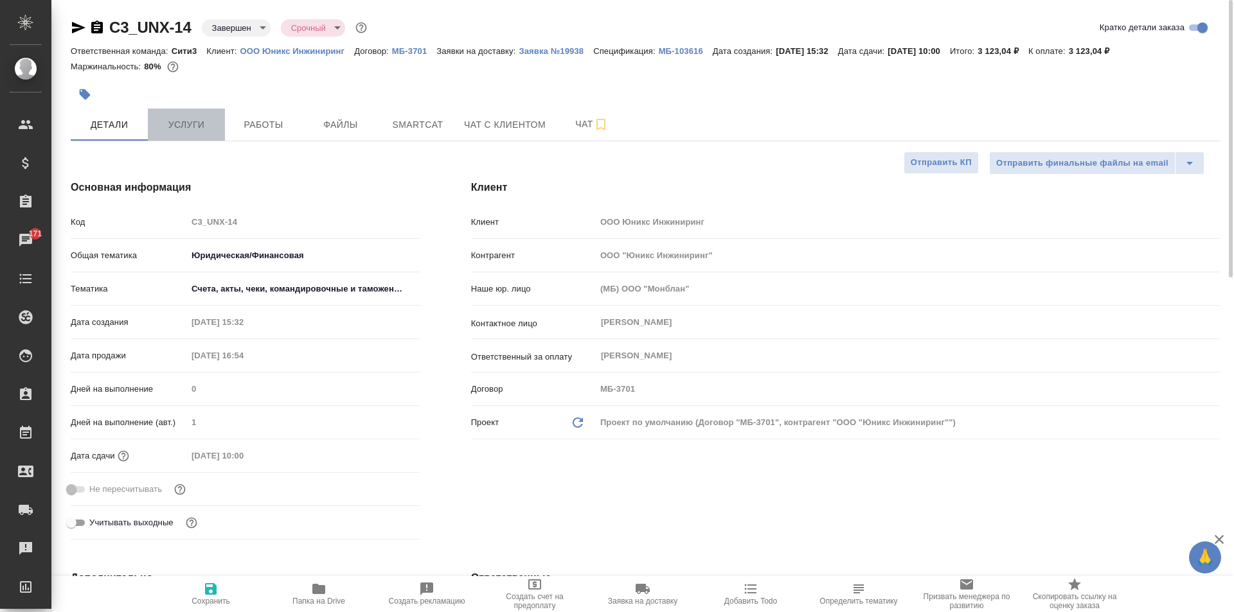
click at [200, 120] on span "Услуги" at bounding box center [187, 125] width 62 height 16
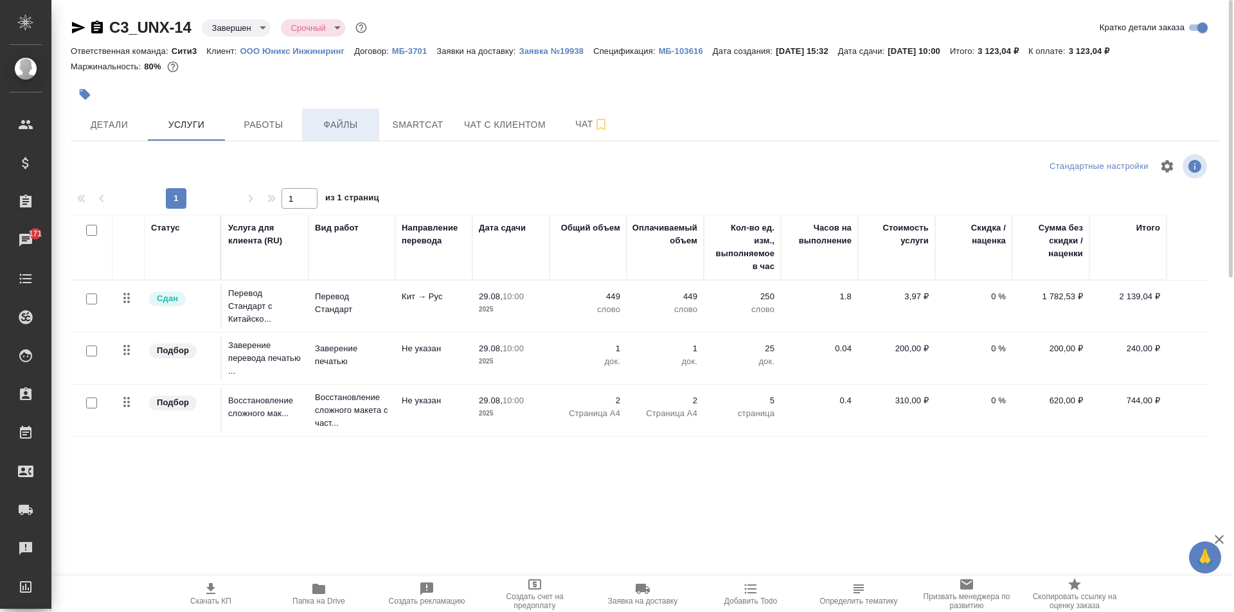
click at [349, 120] on span "Файлы" at bounding box center [341, 125] width 62 height 16
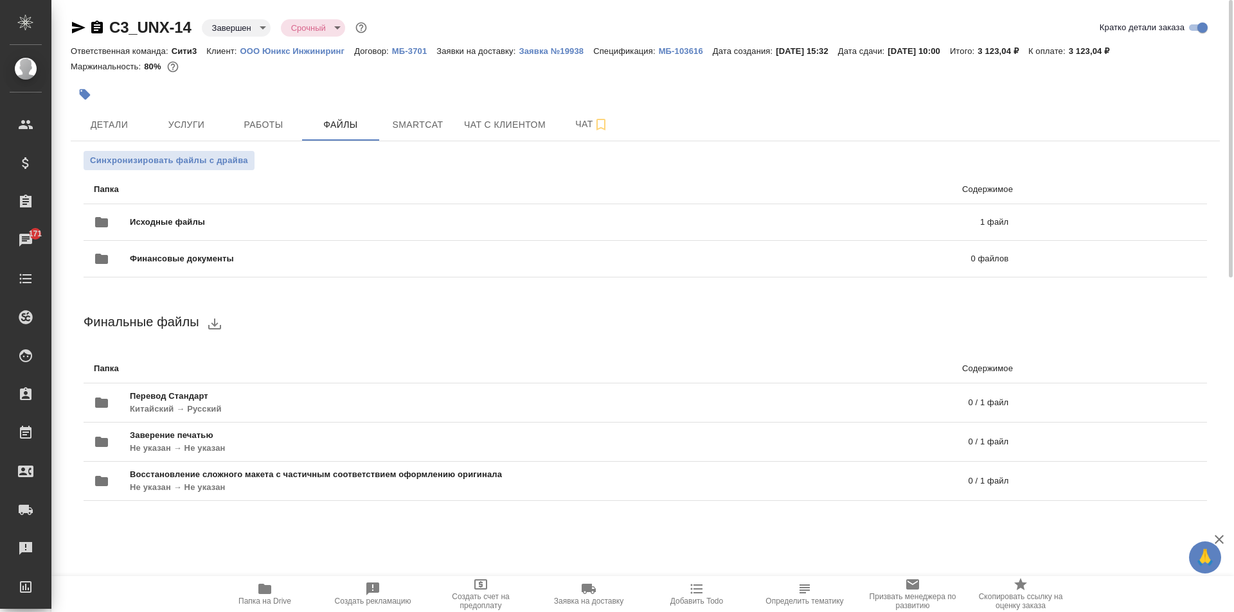
click at [271, 592] on icon "button" at bounding box center [264, 589] width 13 height 10
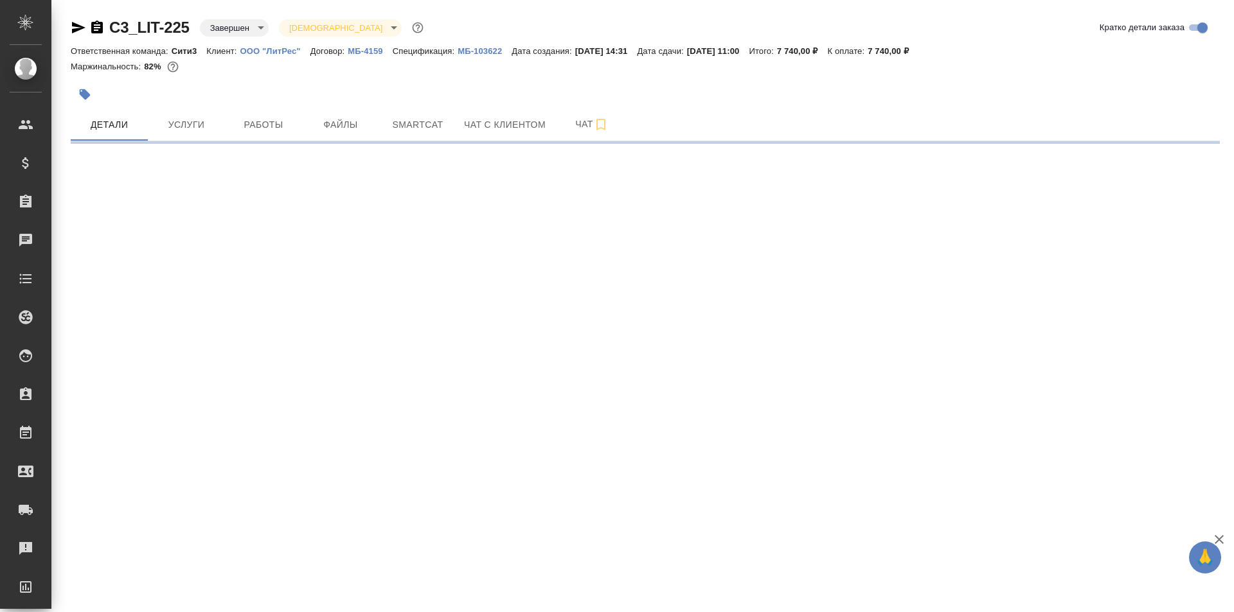
select select "RU"
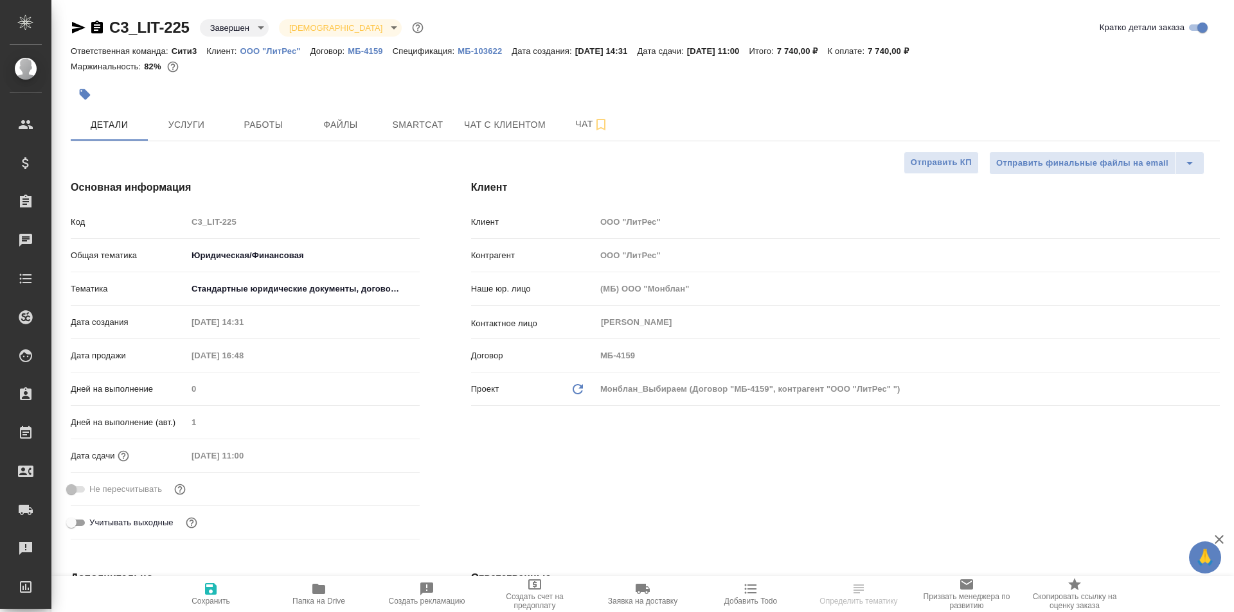
type textarea "x"
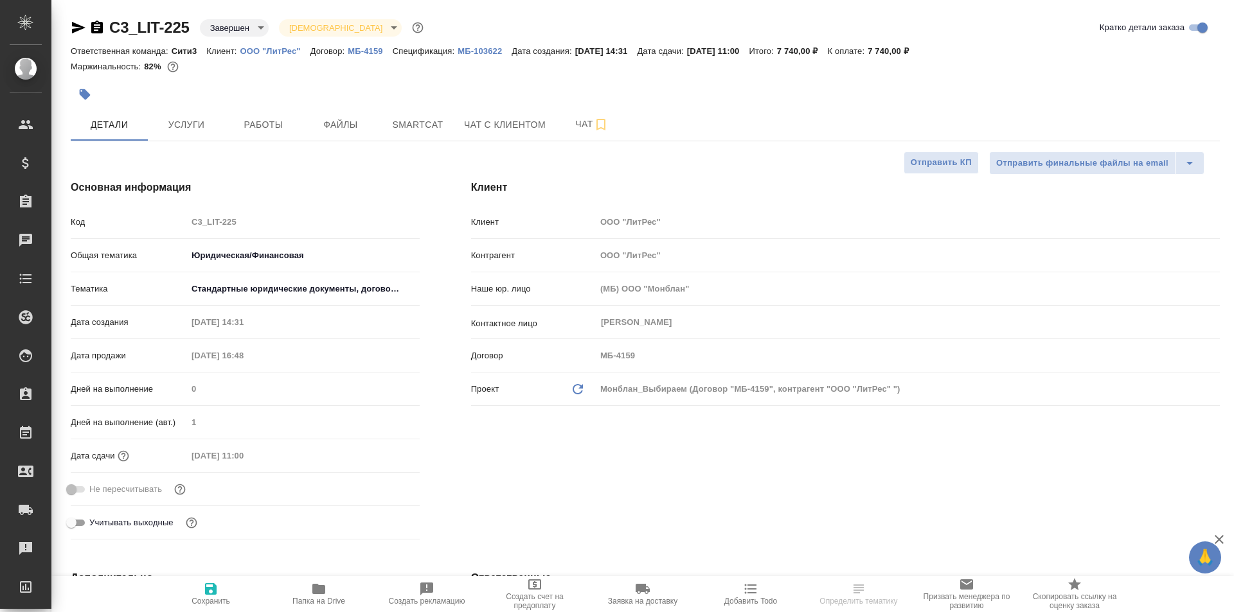
type textarea "x"
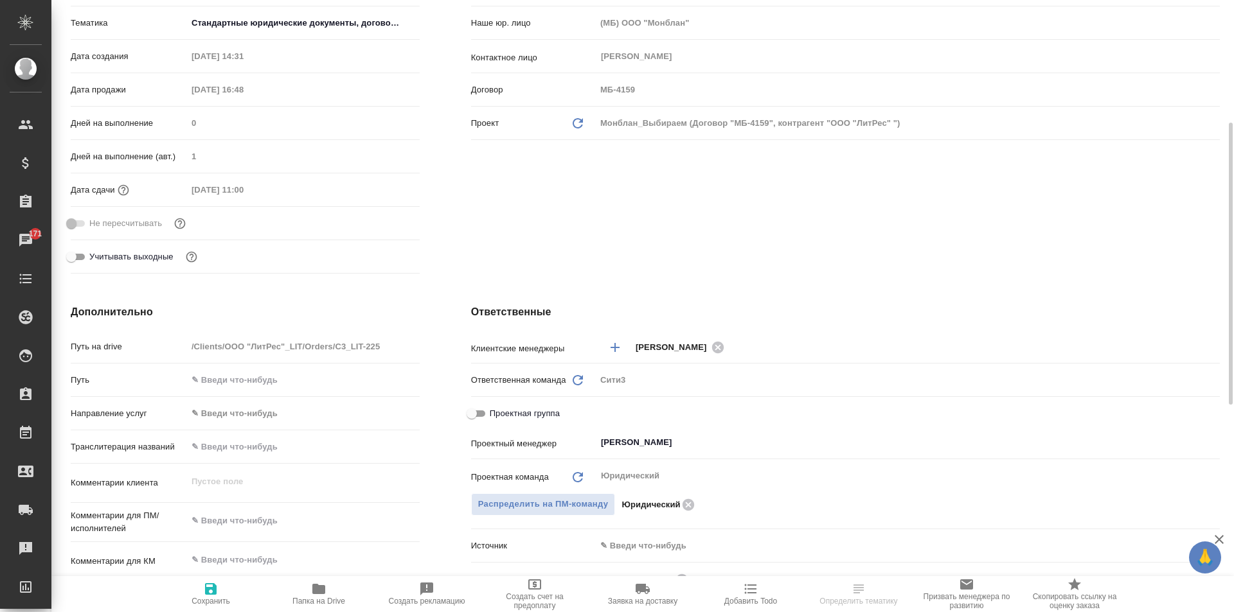
scroll to position [9, 0]
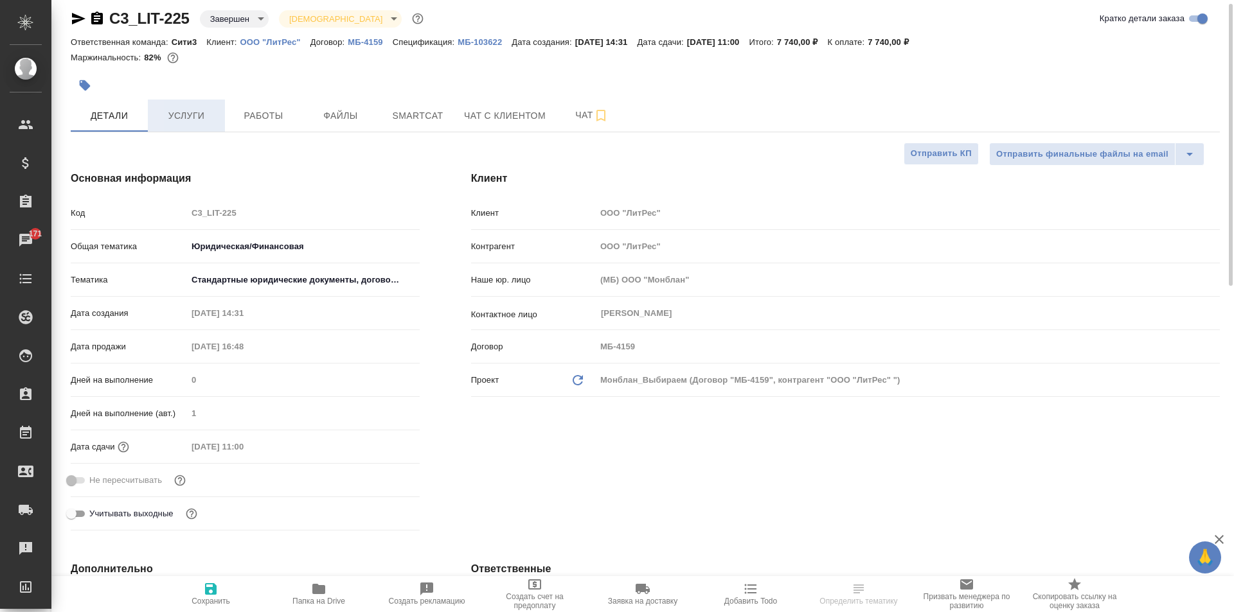
click at [201, 120] on span "Услуги" at bounding box center [187, 116] width 62 height 16
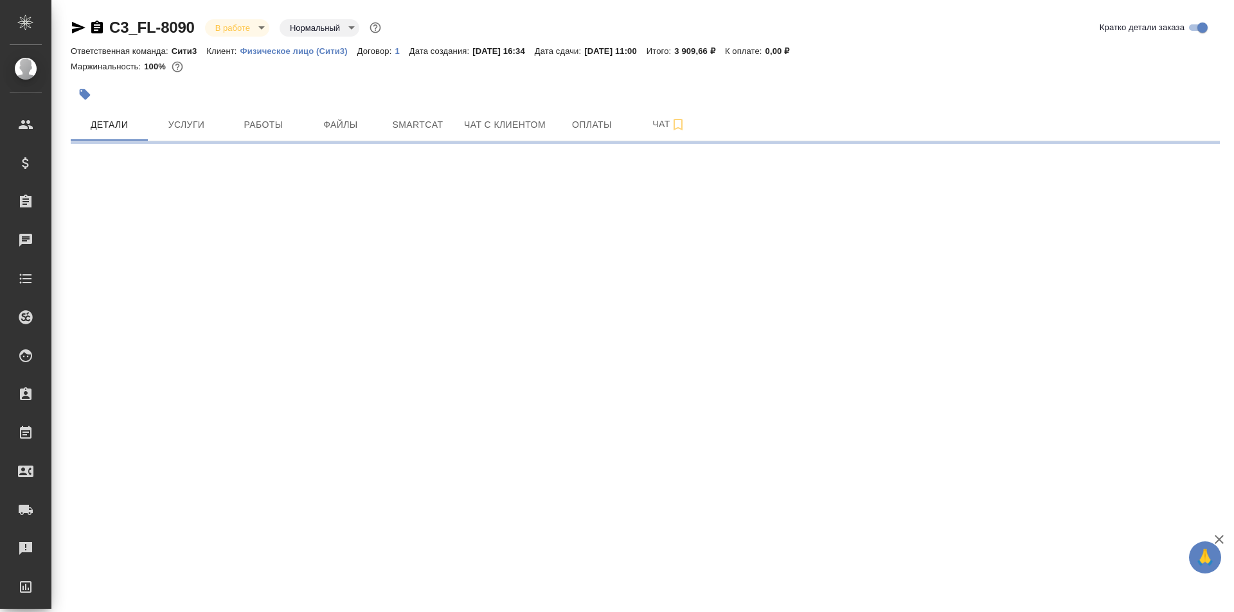
select select "RU"
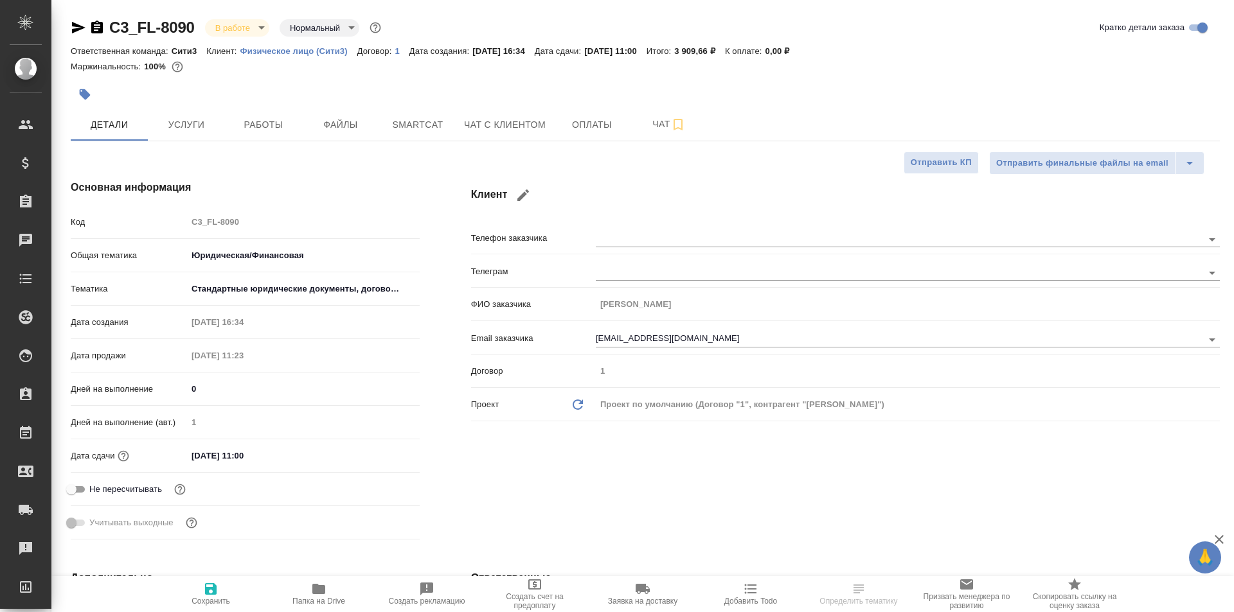
type textarea "x"
click at [172, 116] on button "Услуги" at bounding box center [186, 125] width 77 height 32
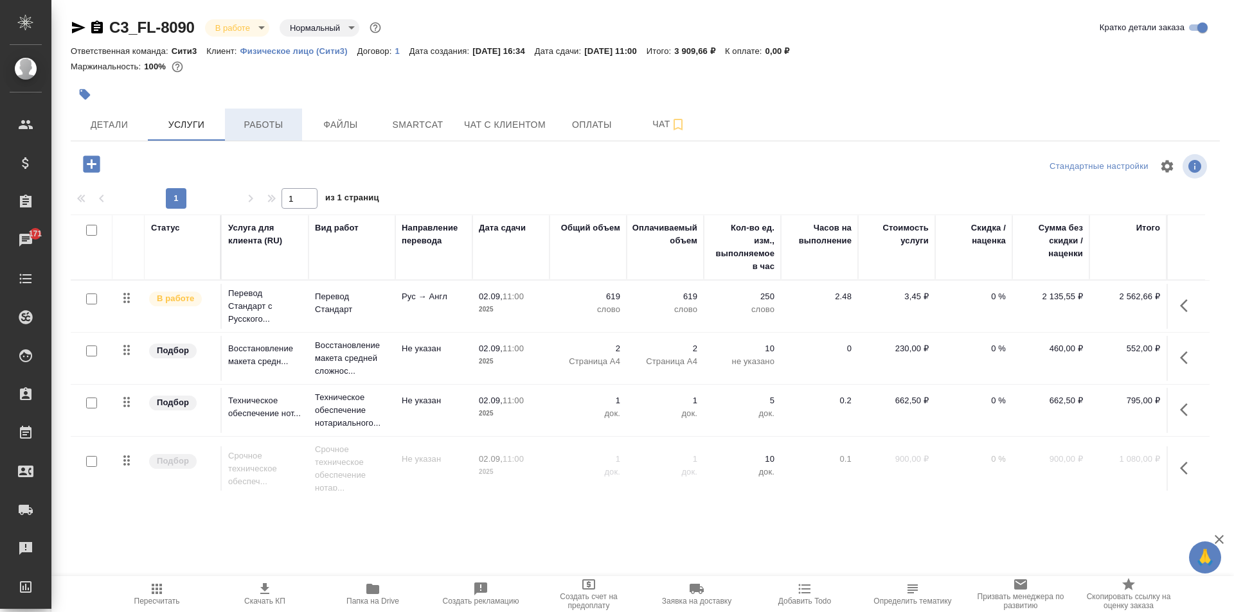
click at [285, 114] on button "Работы" at bounding box center [263, 125] width 77 height 32
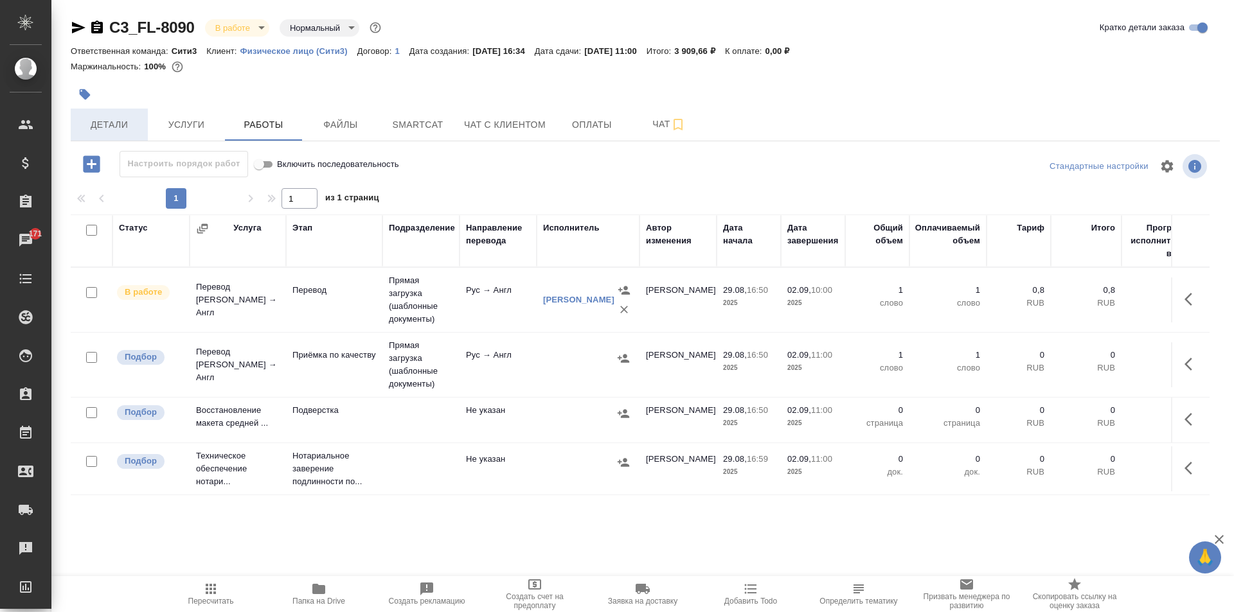
click at [94, 119] on span "Детали" at bounding box center [109, 125] width 62 height 16
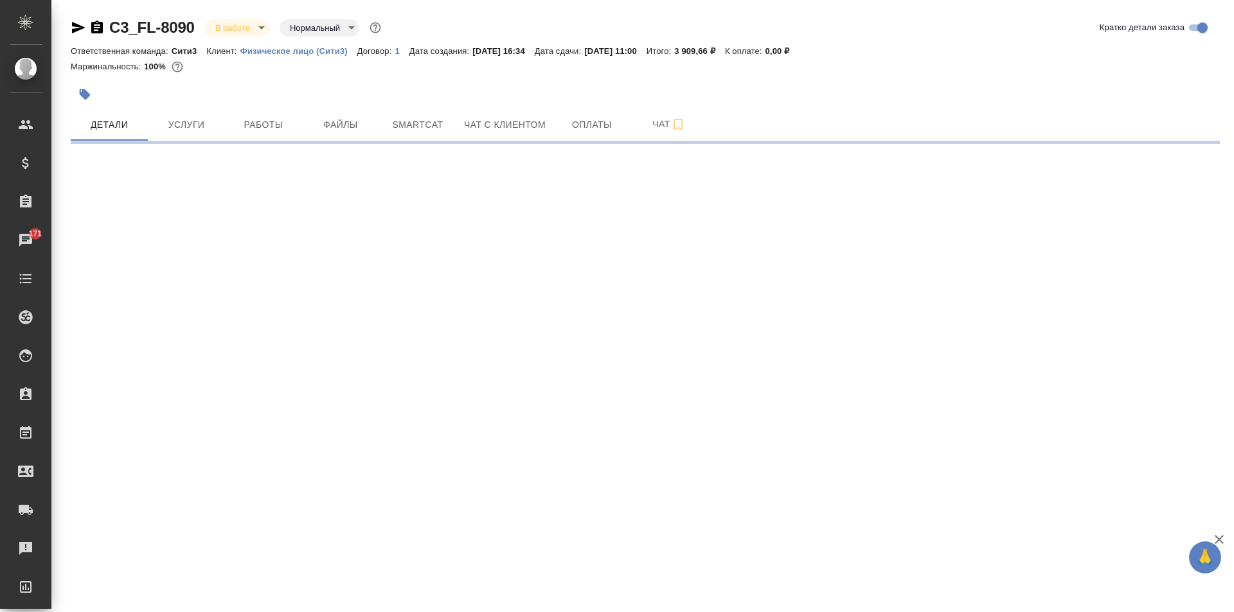
select select "RU"
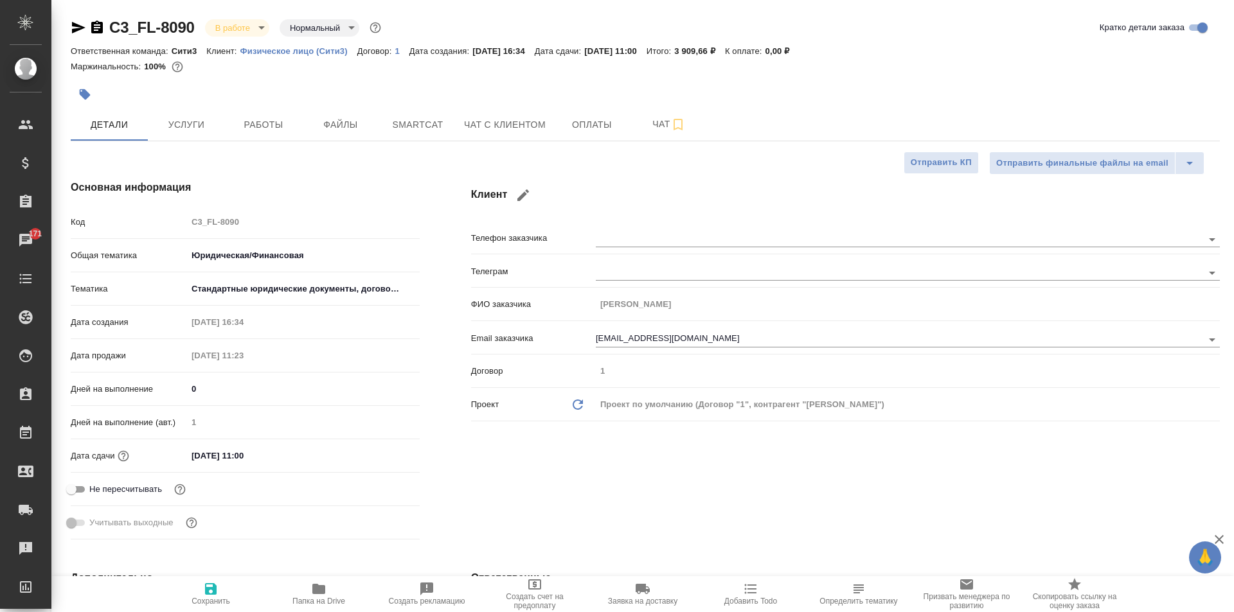
type textarea "x"
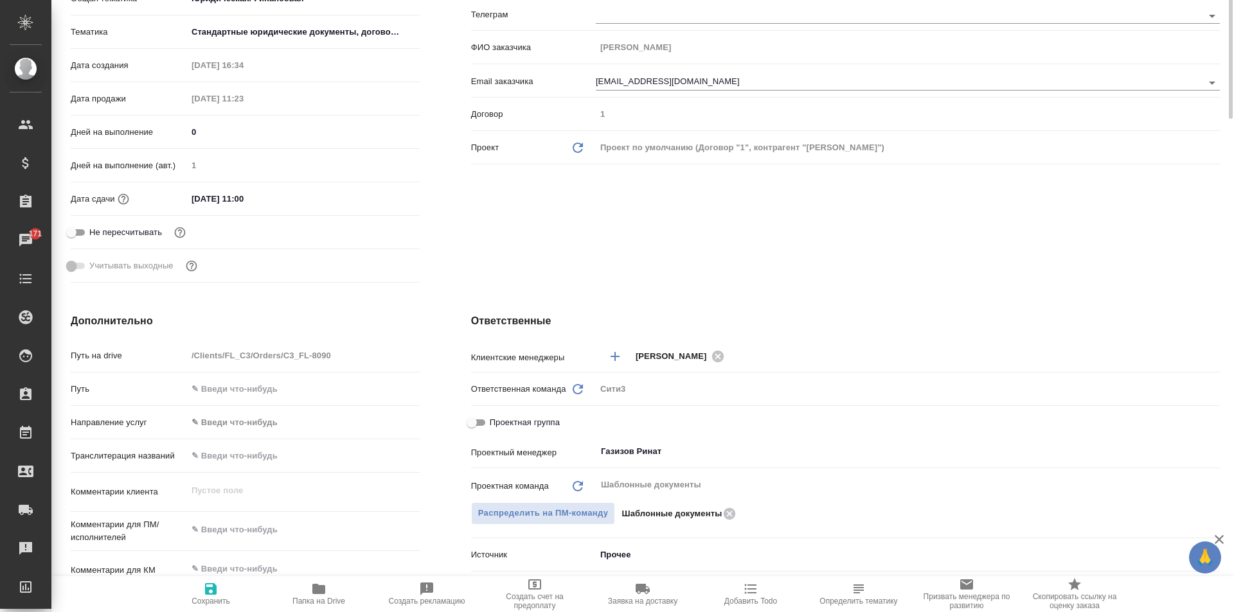
scroll to position [64, 0]
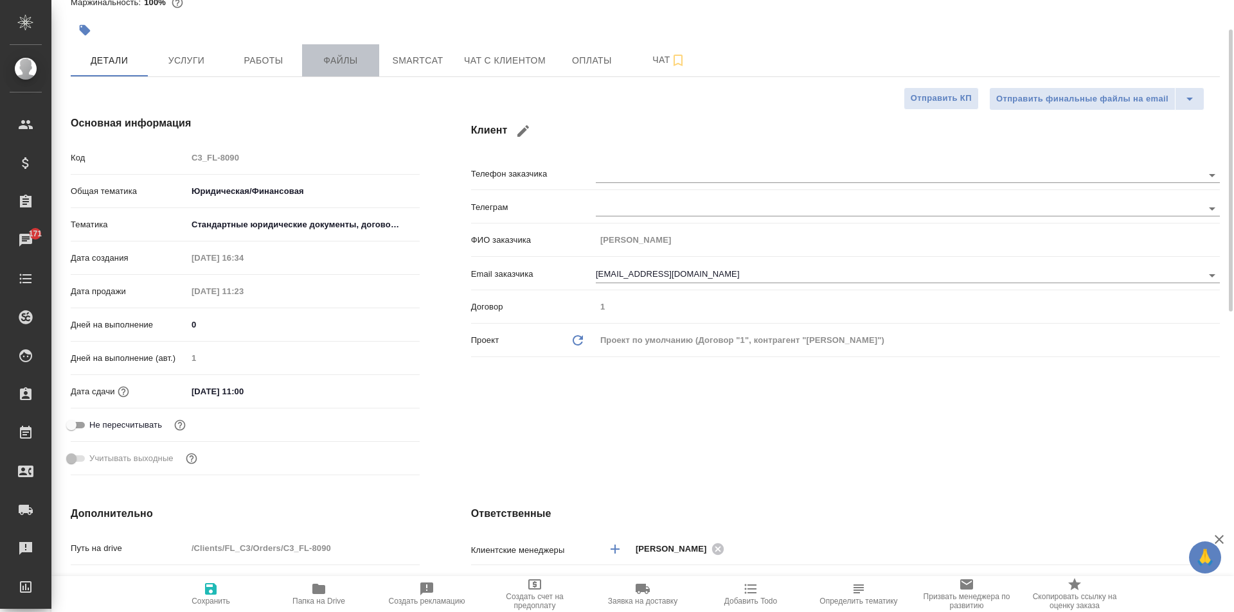
click at [318, 66] on span "Файлы" at bounding box center [341, 61] width 62 height 16
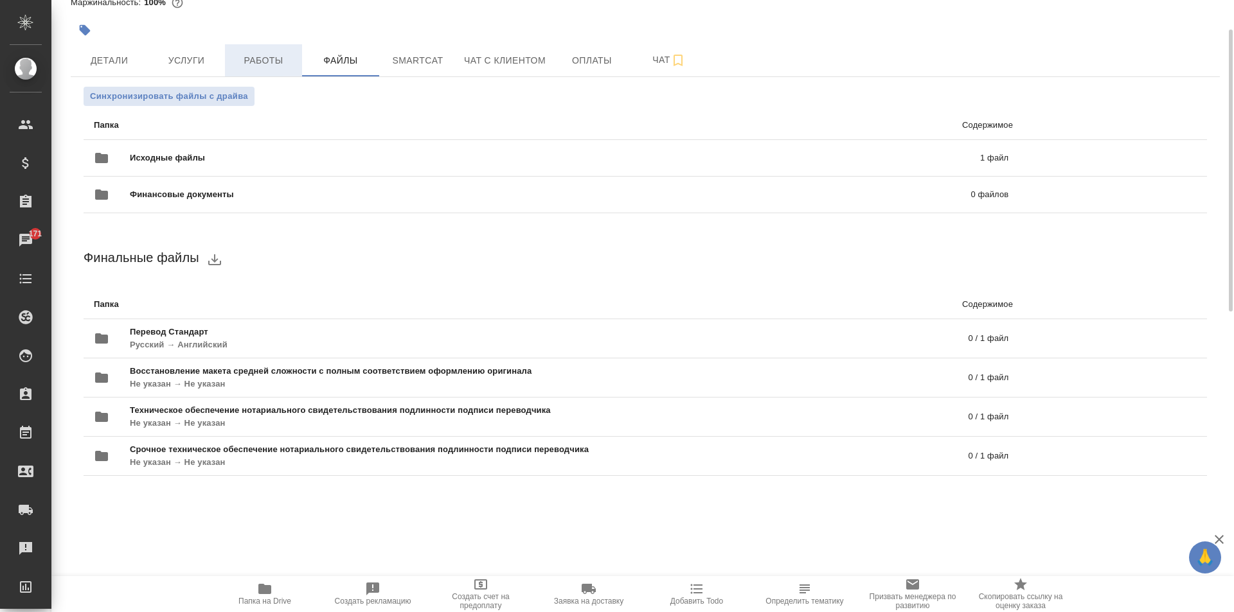
click at [253, 44] on button "Работы" at bounding box center [263, 60] width 77 height 32
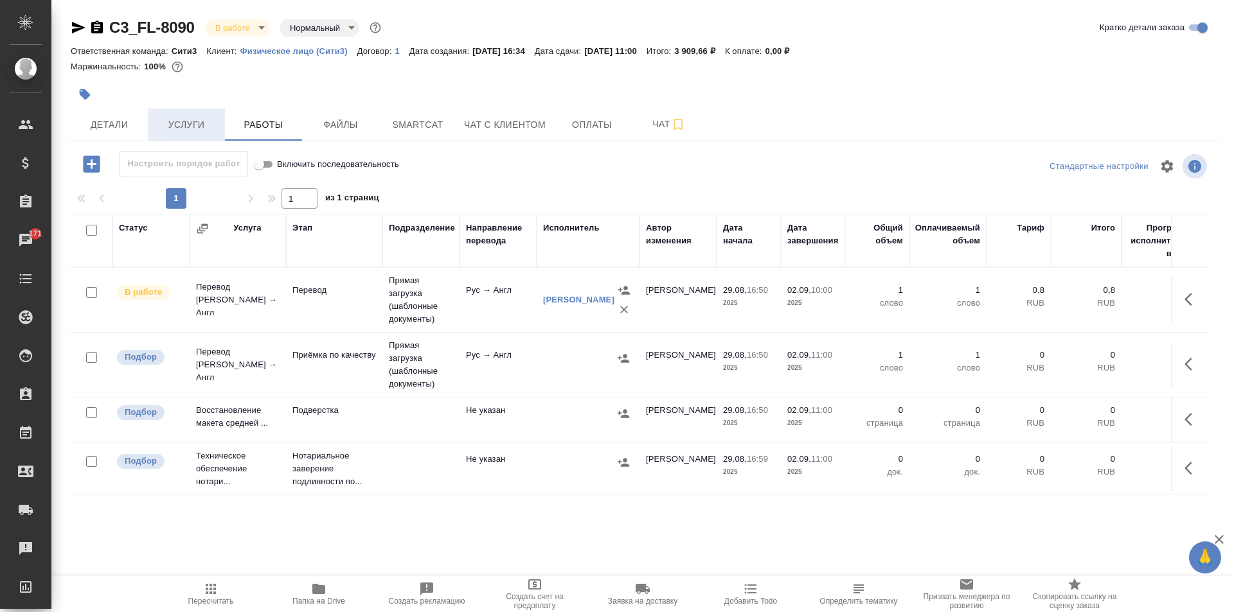
click at [202, 138] on button "Услуги" at bounding box center [186, 125] width 77 height 32
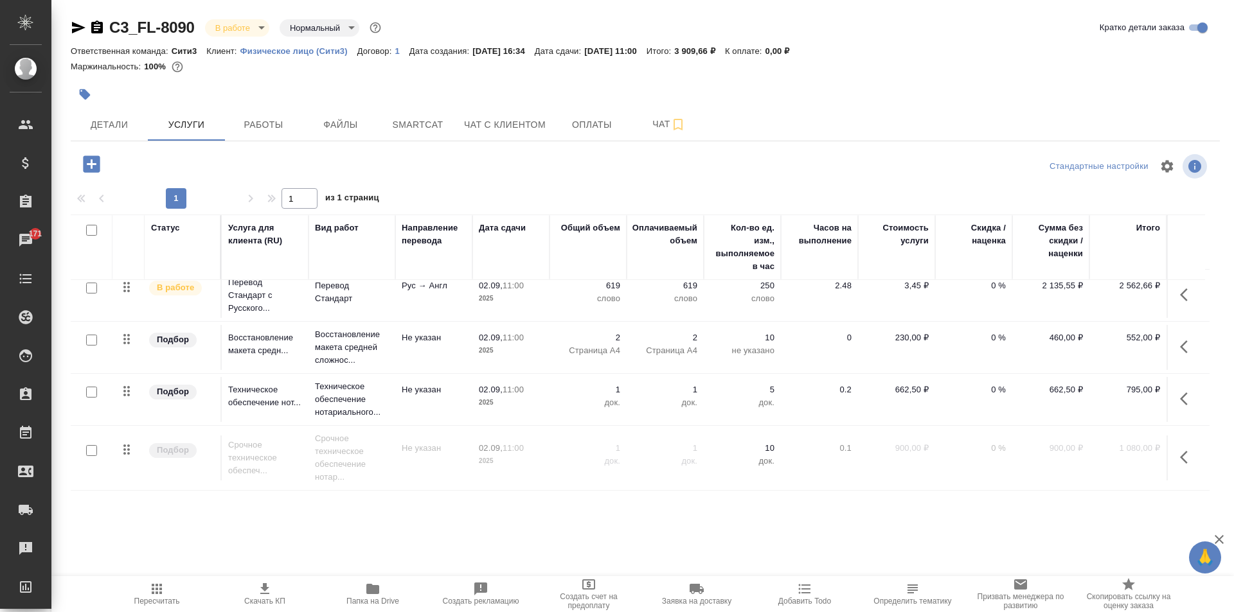
scroll to position [21, 0]
click at [352, 584] on span "Папка на Drive" at bounding box center [372, 594] width 93 height 24
